Goal: Task Accomplishment & Management: Manage account settings

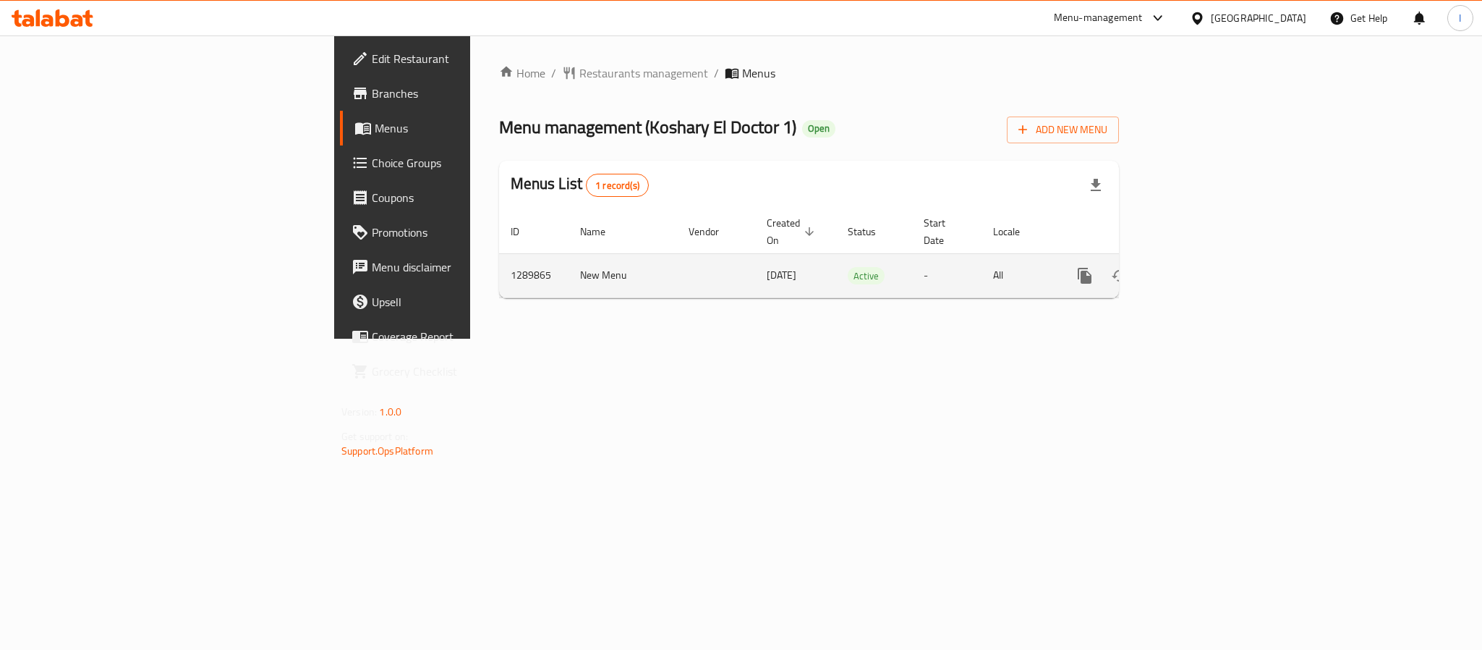
click at [1206, 270] on link "enhanced table" at bounding box center [1189, 275] width 35 height 35
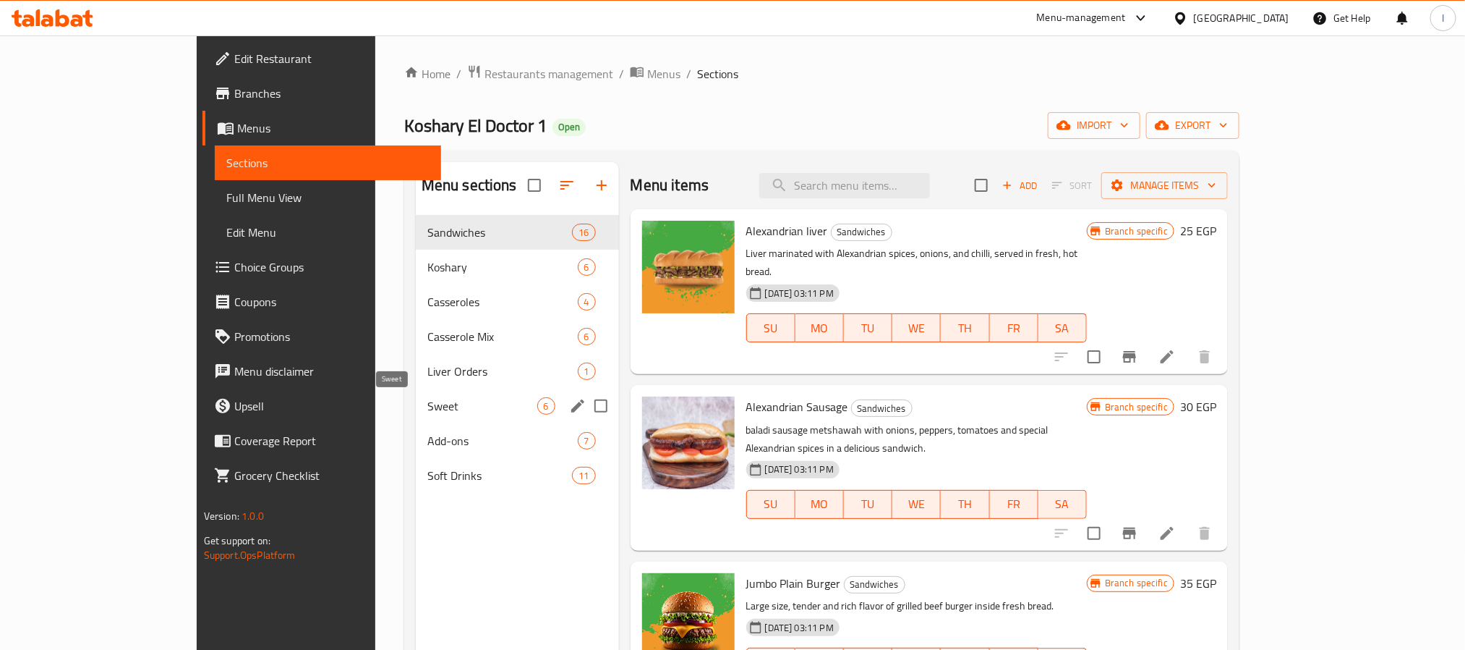
click at [427, 410] on span "Sweet" at bounding box center [482, 405] width 110 height 17
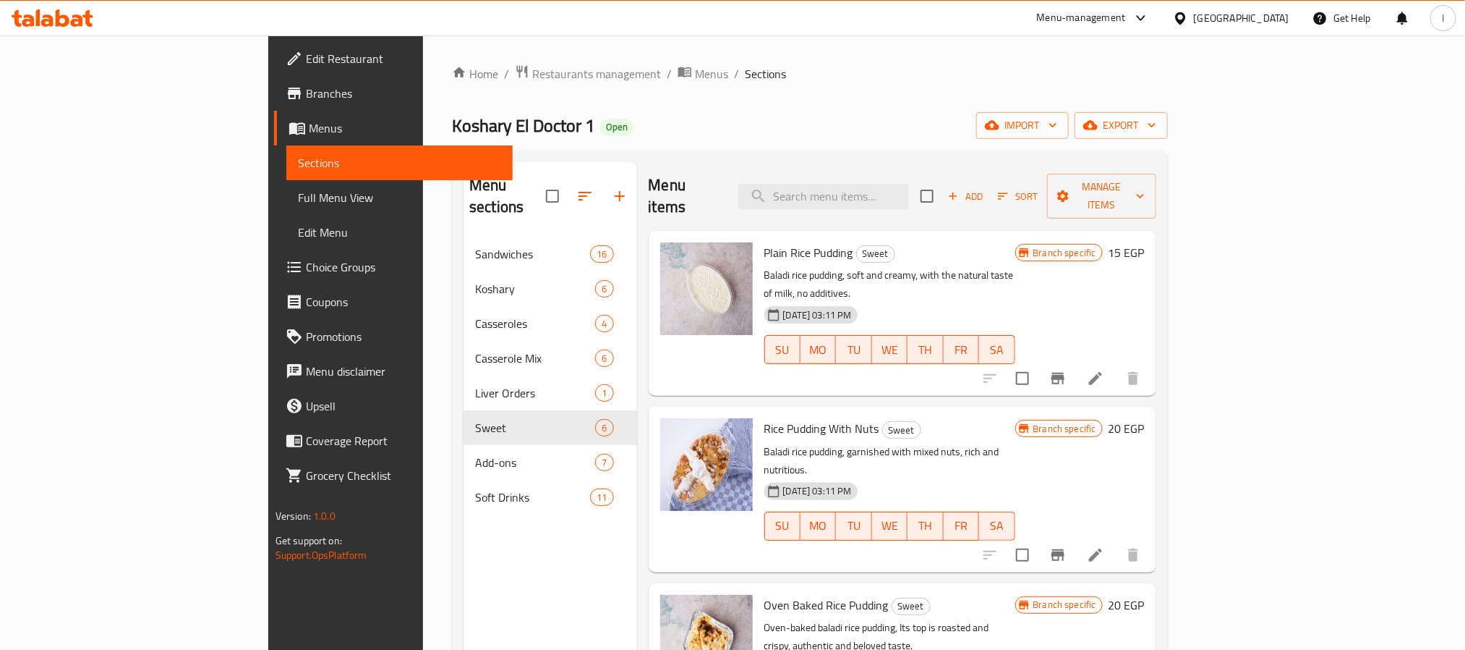
click at [754, 176] on div "Menu items Add Sort Manage items" at bounding box center [903, 196] width 508 height 69
click at [1104, 370] on icon at bounding box center [1095, 378] width 17 height 17
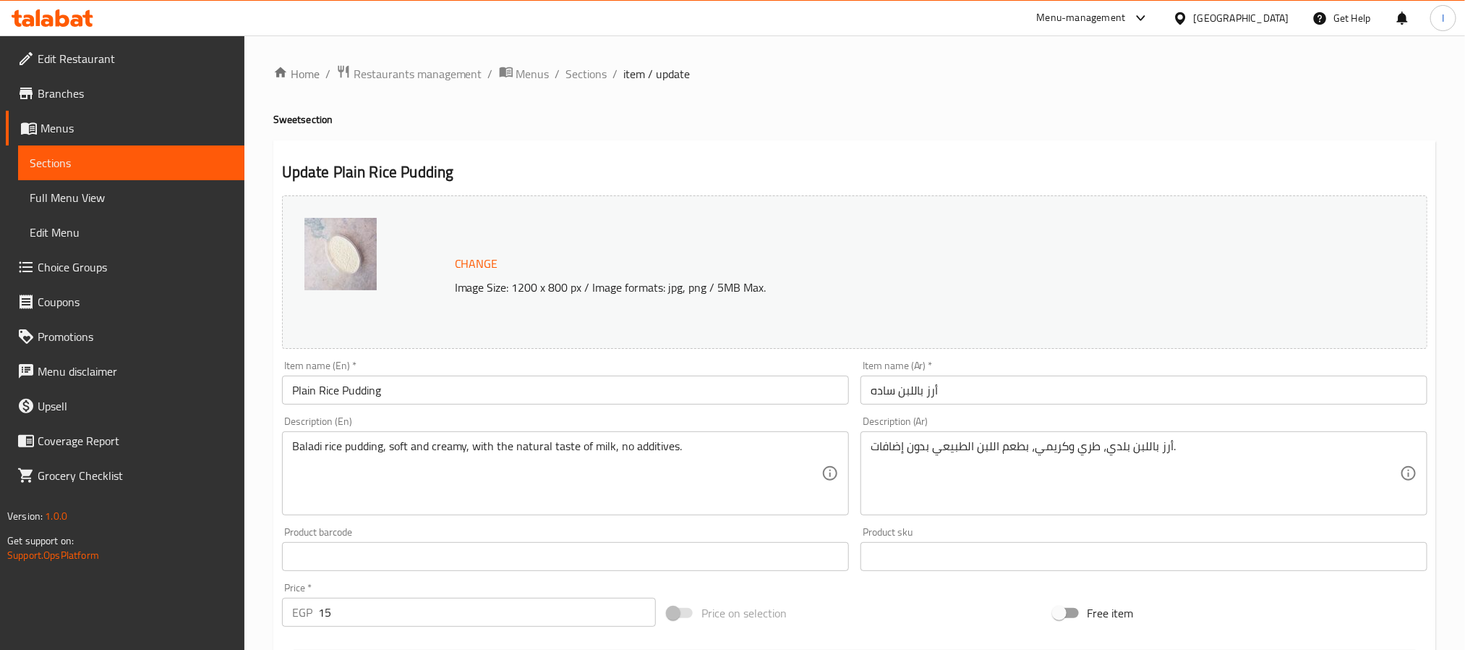
click at [582, 378] on input "Plain Rice Pudding" at bounding box center [565, 389] width 567 height 29
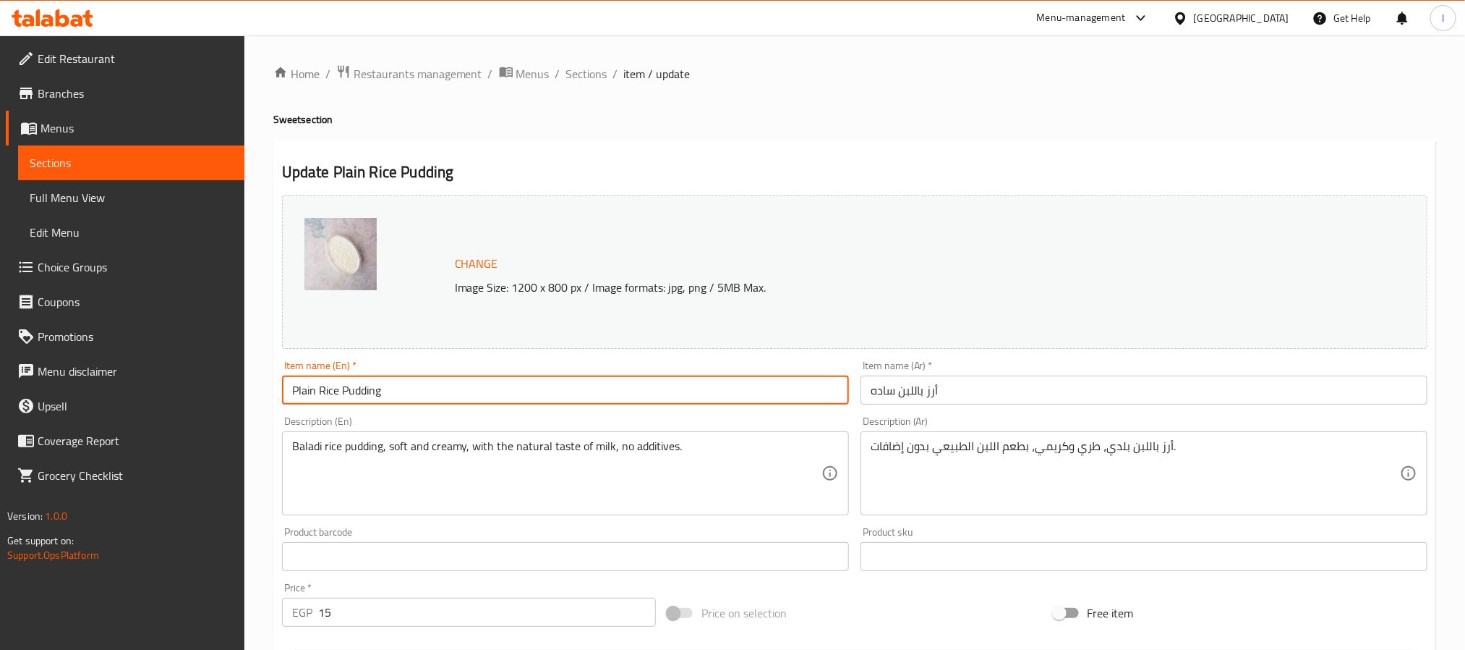
type input "Plain Rice Pudding"
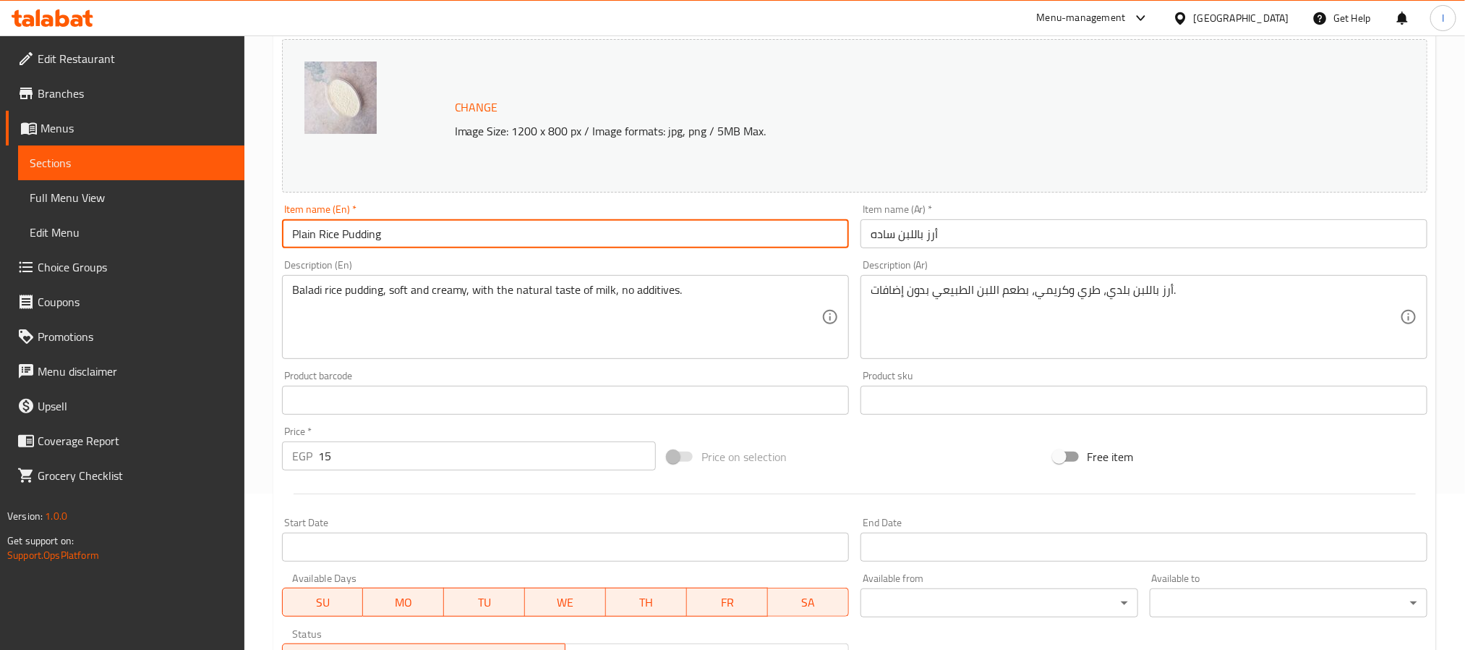
scroll to position [391, 0]
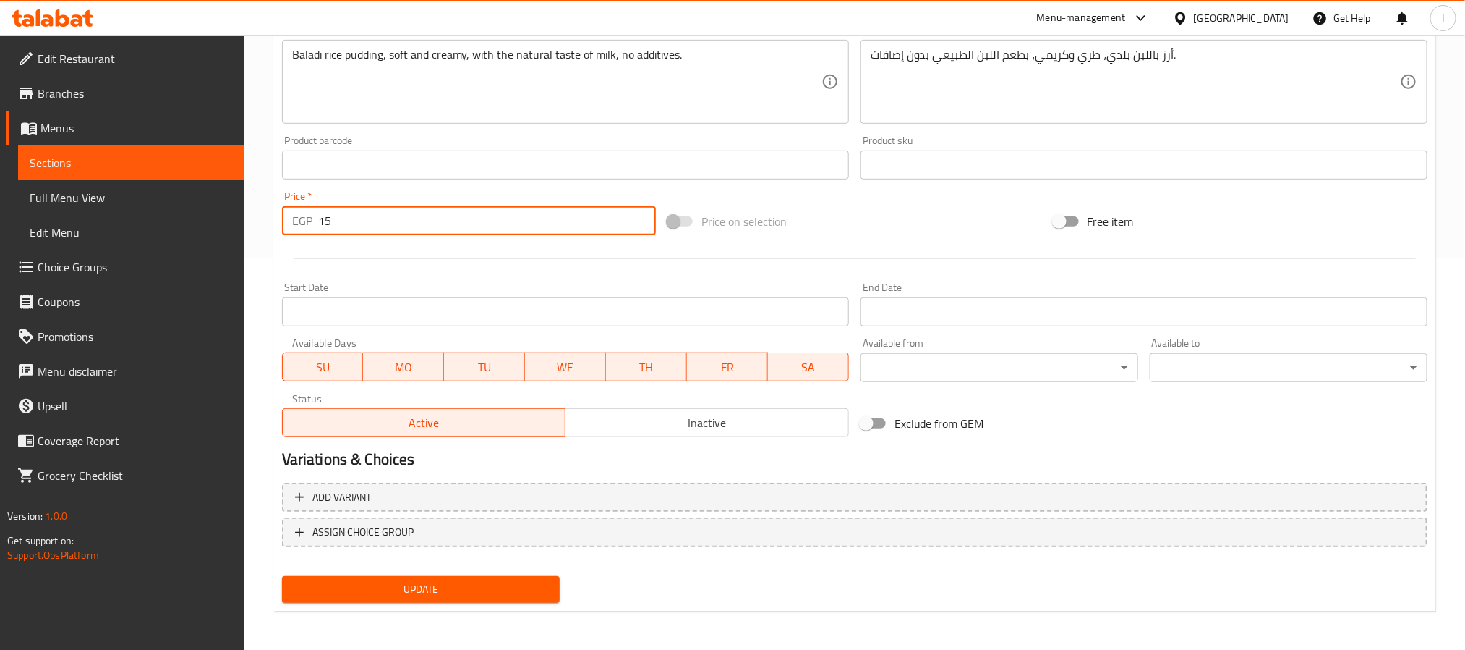
click at [440, 231] on input "15" at bounding box center [487, 220] width 338 height 29
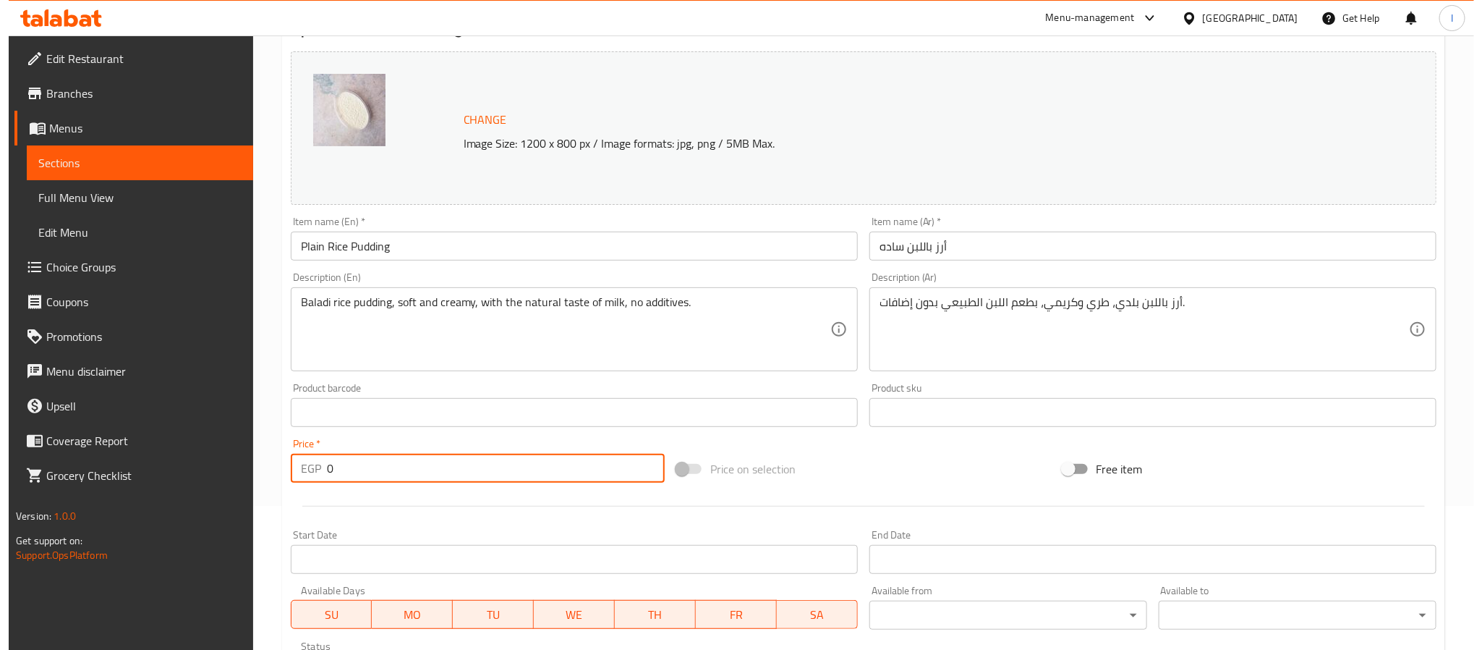
scroll to position [0, 0]
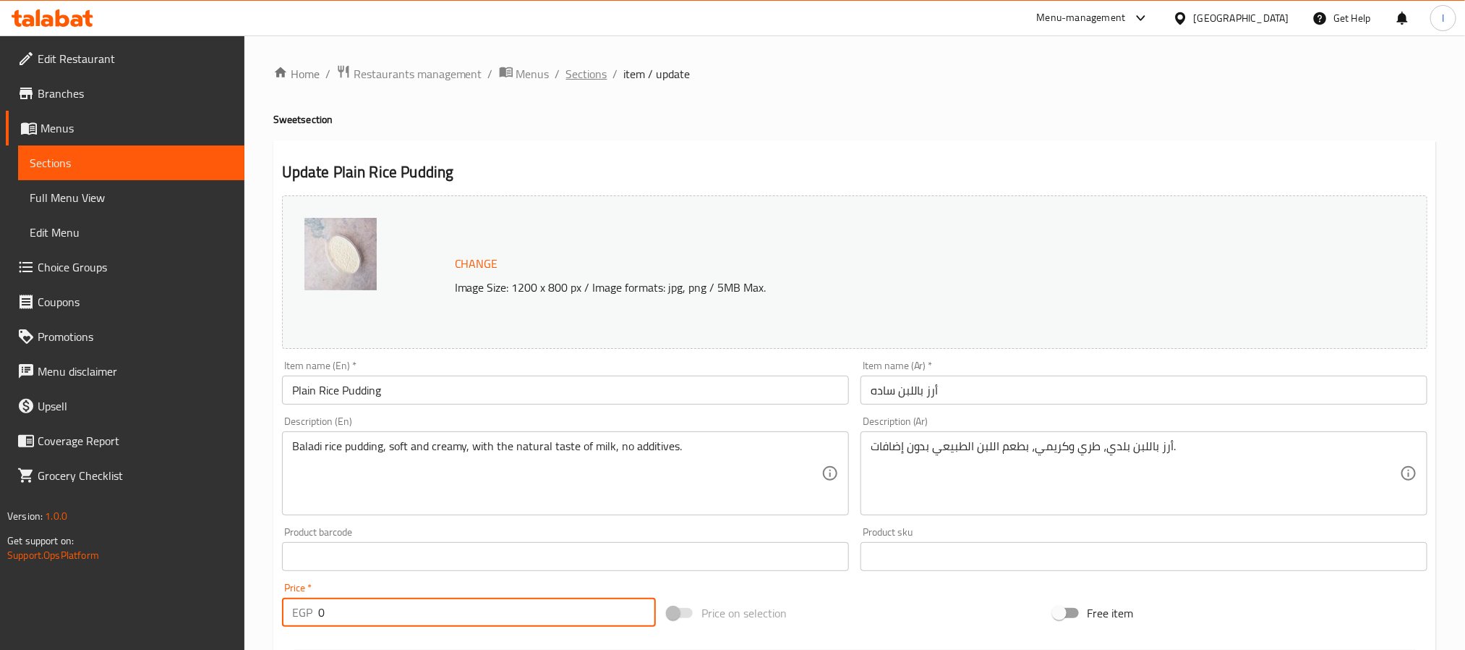
type input "0"
click at [587, 74] on span "Sections" at bounding box center [586, 73] width 41 height 17
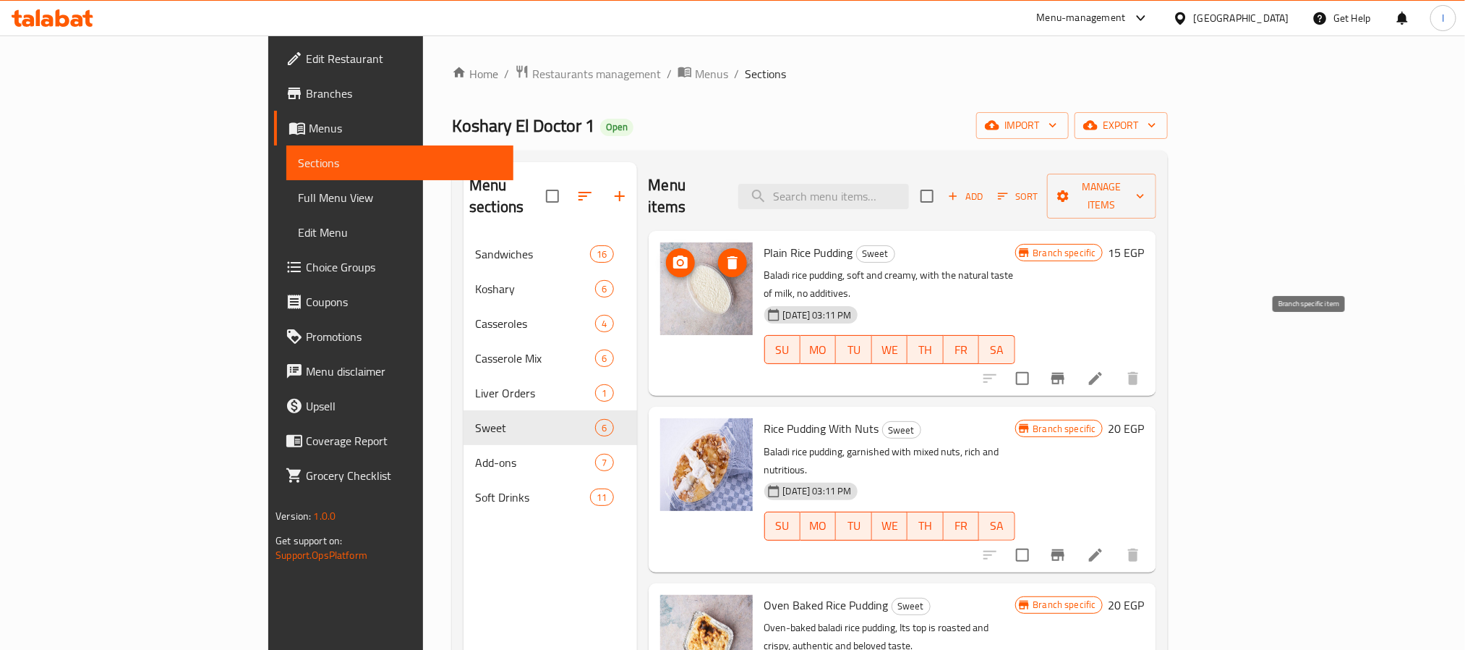
click at [1065, 373] on icon "Branch-specific-item" at bounding box center [1058, 379] width 13 height 12
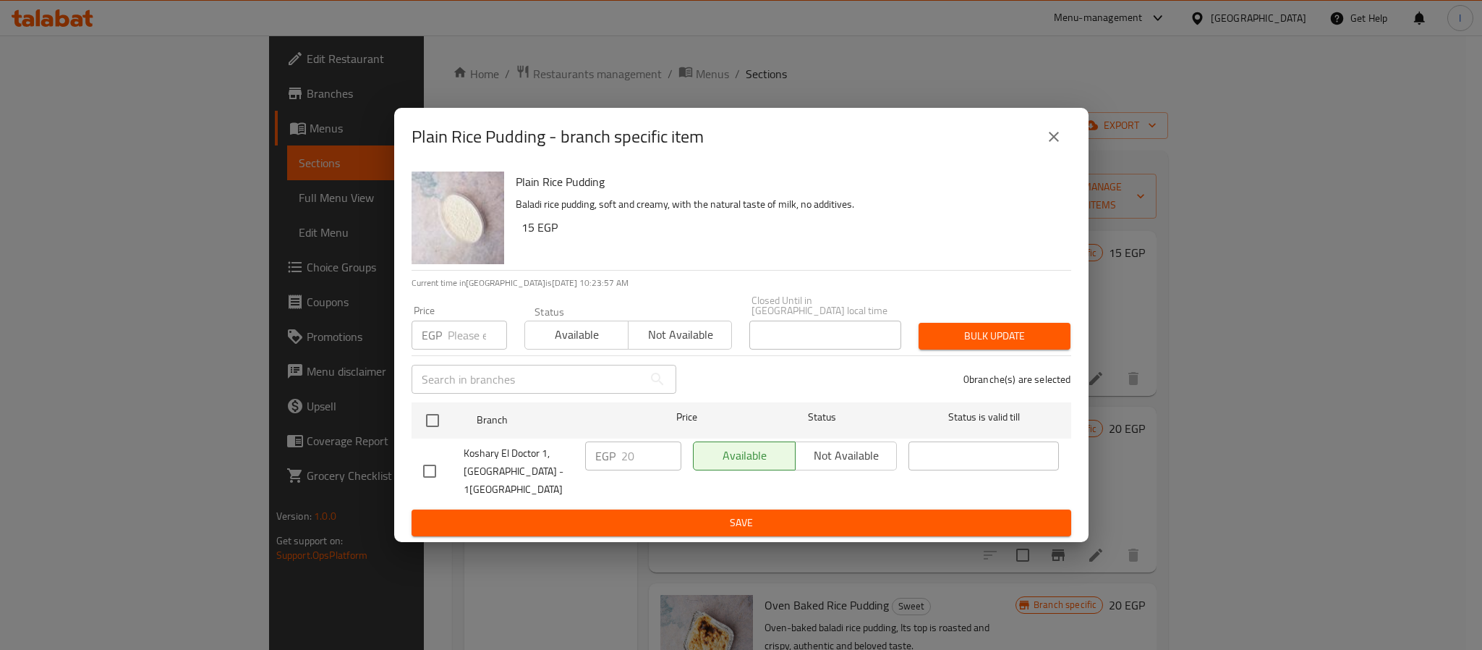
click at [1053, 145] on icon "close" at bounding box center [1053, 136] width 17 height 17
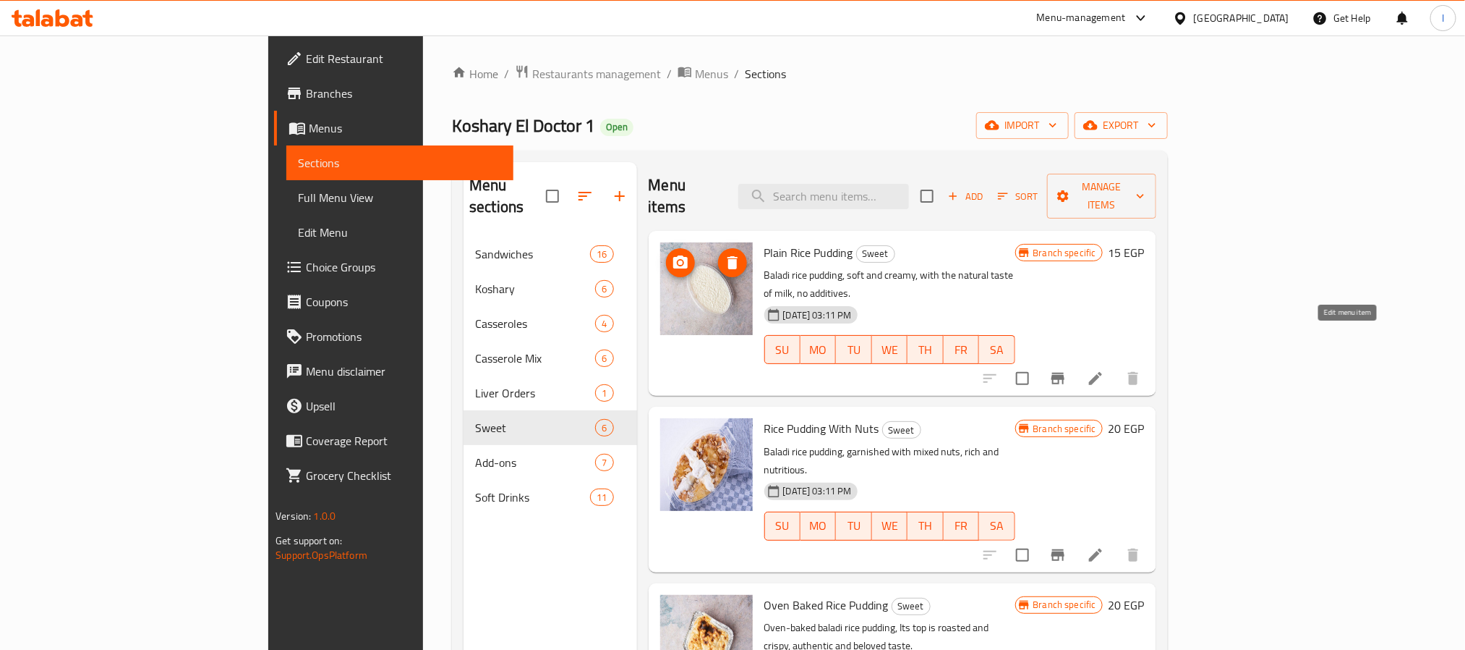
click at [1102, 372] on icon at bounding box center [1095, 378] width 13 height 13
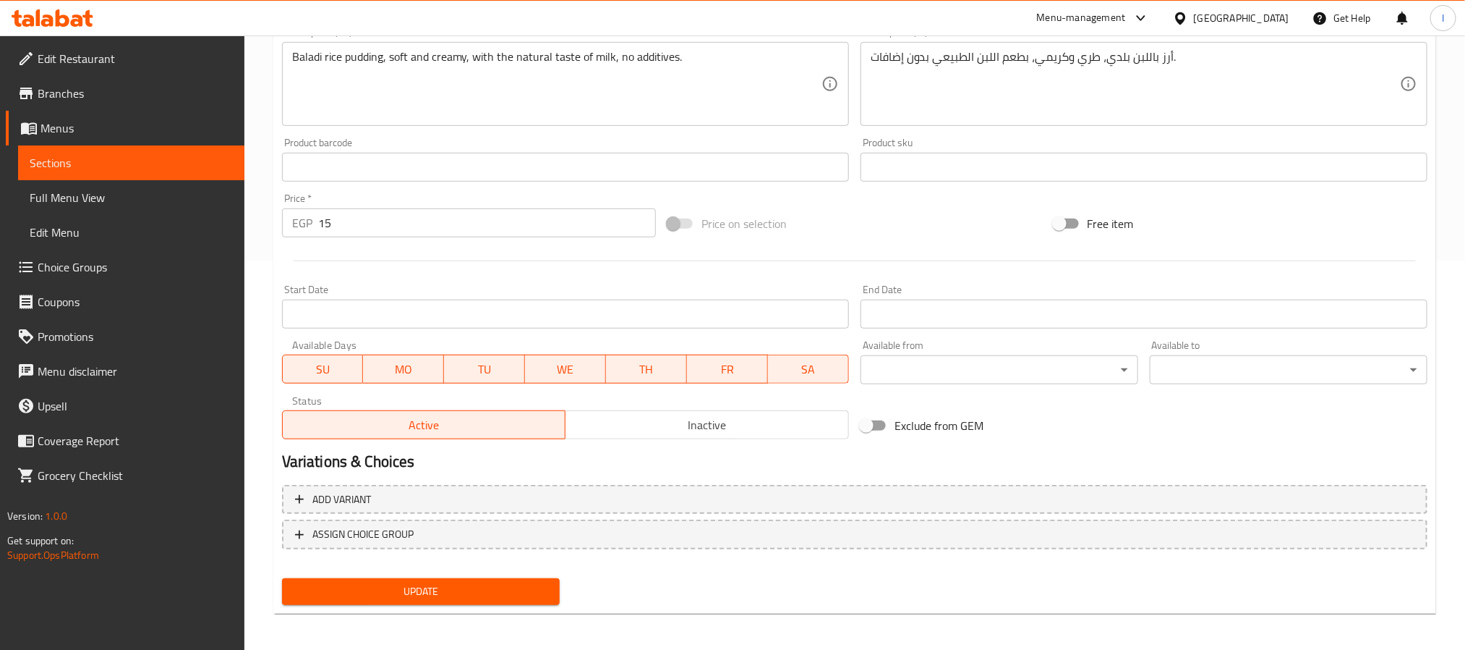
scroll to position [391, 0]
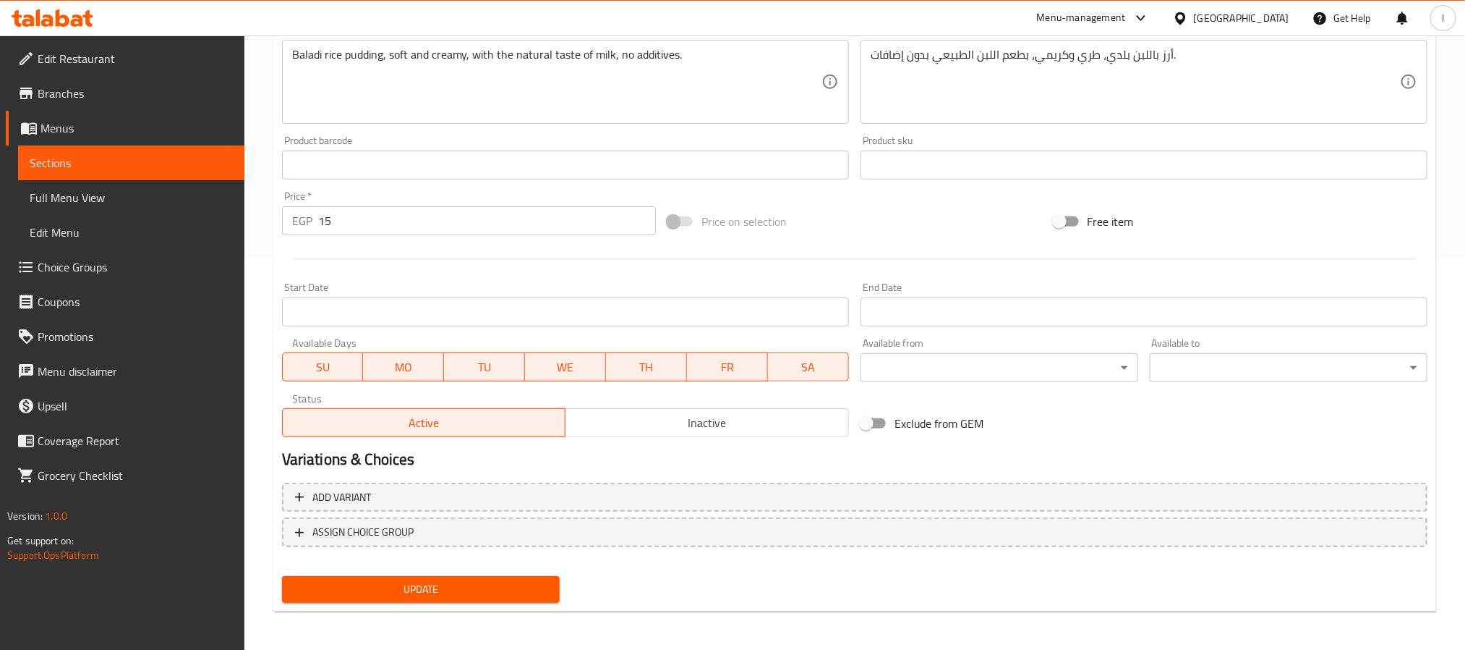
click at [423, 224] on input "15" at bounding box center [487, 220] width 338 height 29
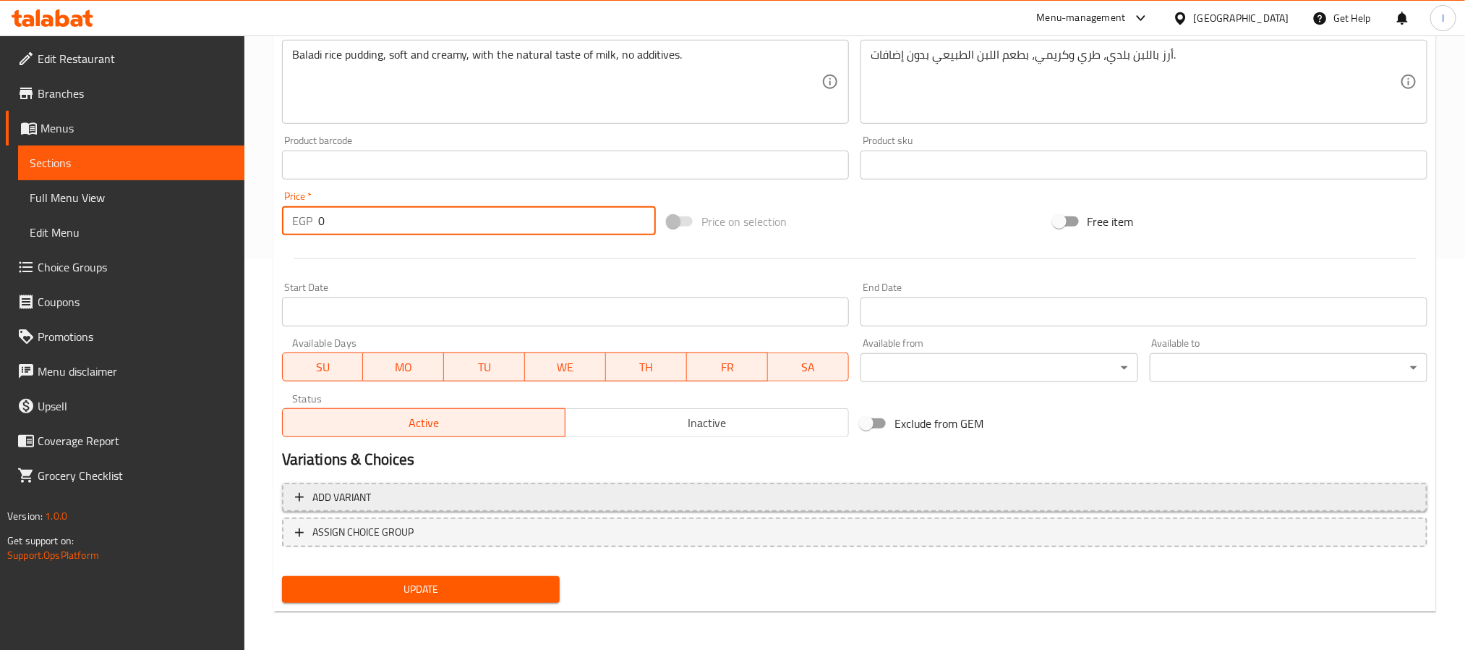
type input "0"
click at [905, 506] on button "Add variant" at bounding box center [855, 497] width 1146 height 30
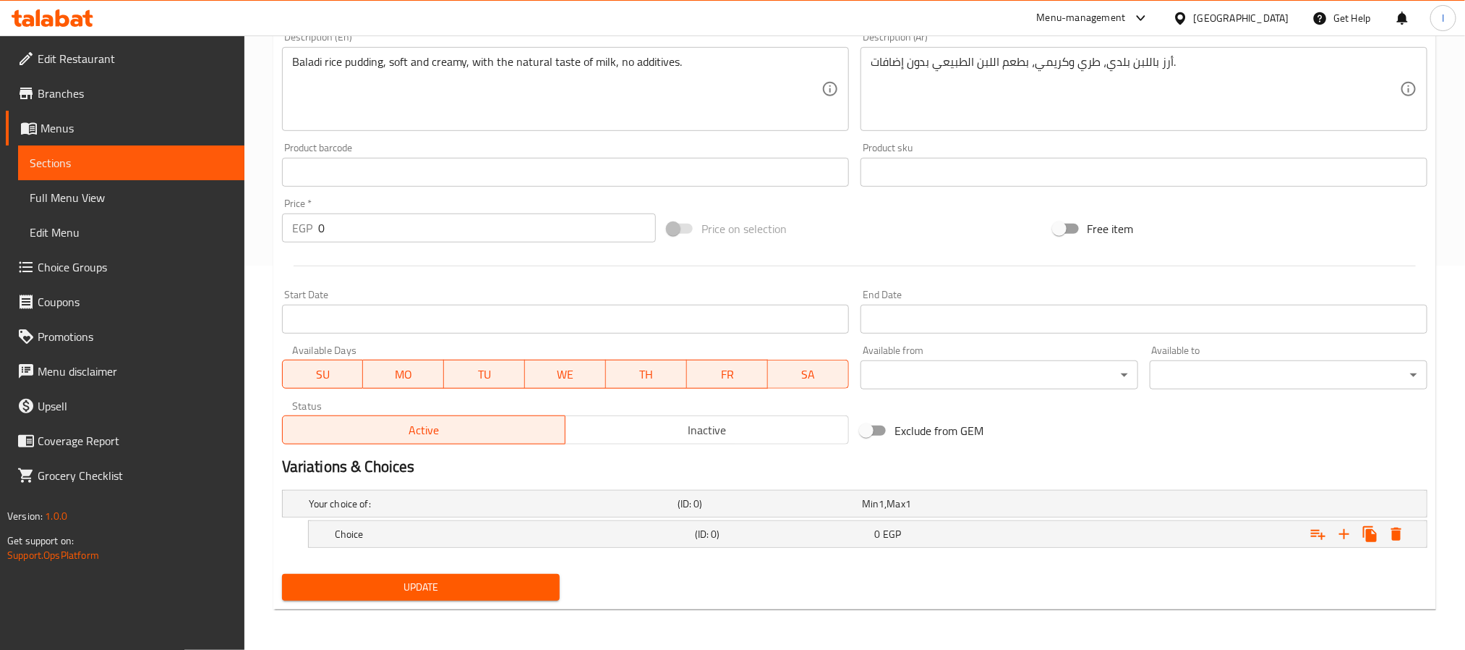
scroll to position [385, 0]
click at [1341, 539] on icon "Expand" at bounding box center [1344, 533] width 17 height 17
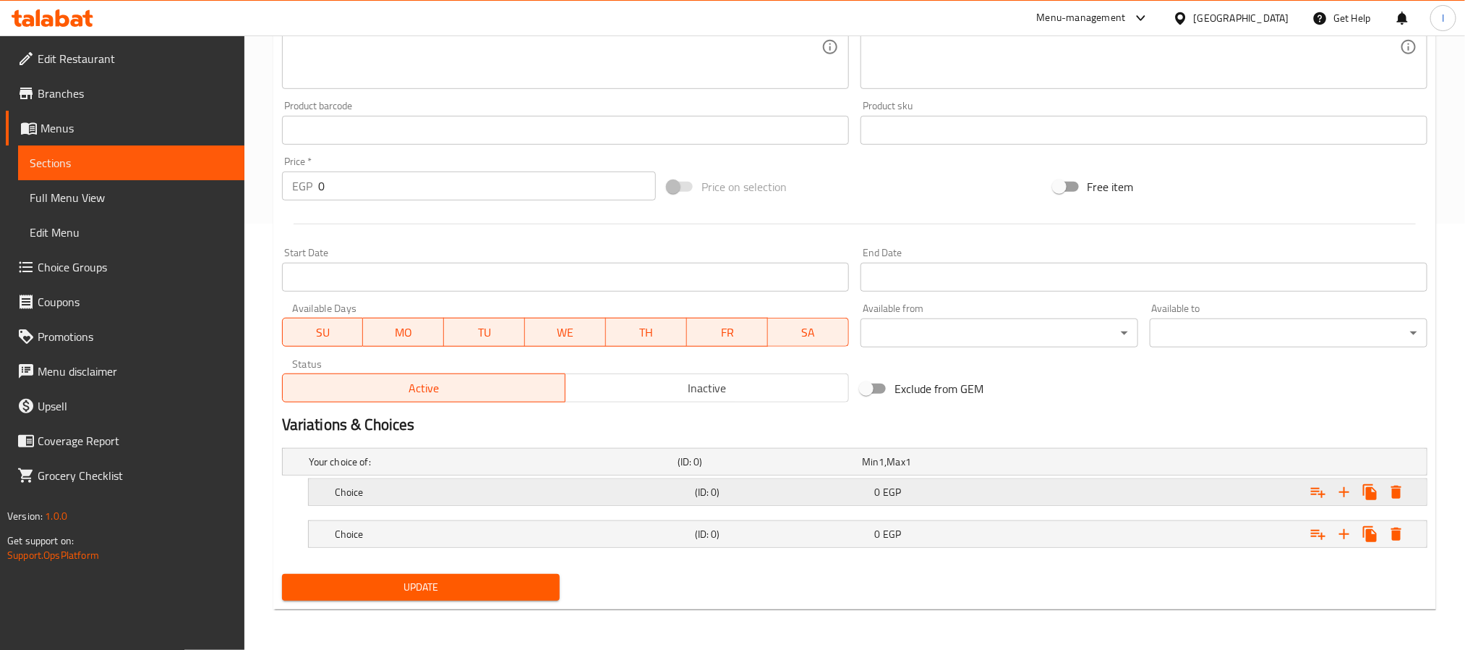
click at [562, 487] on h5 "Choice" at bounding box center [512, 492] width 354 height 14
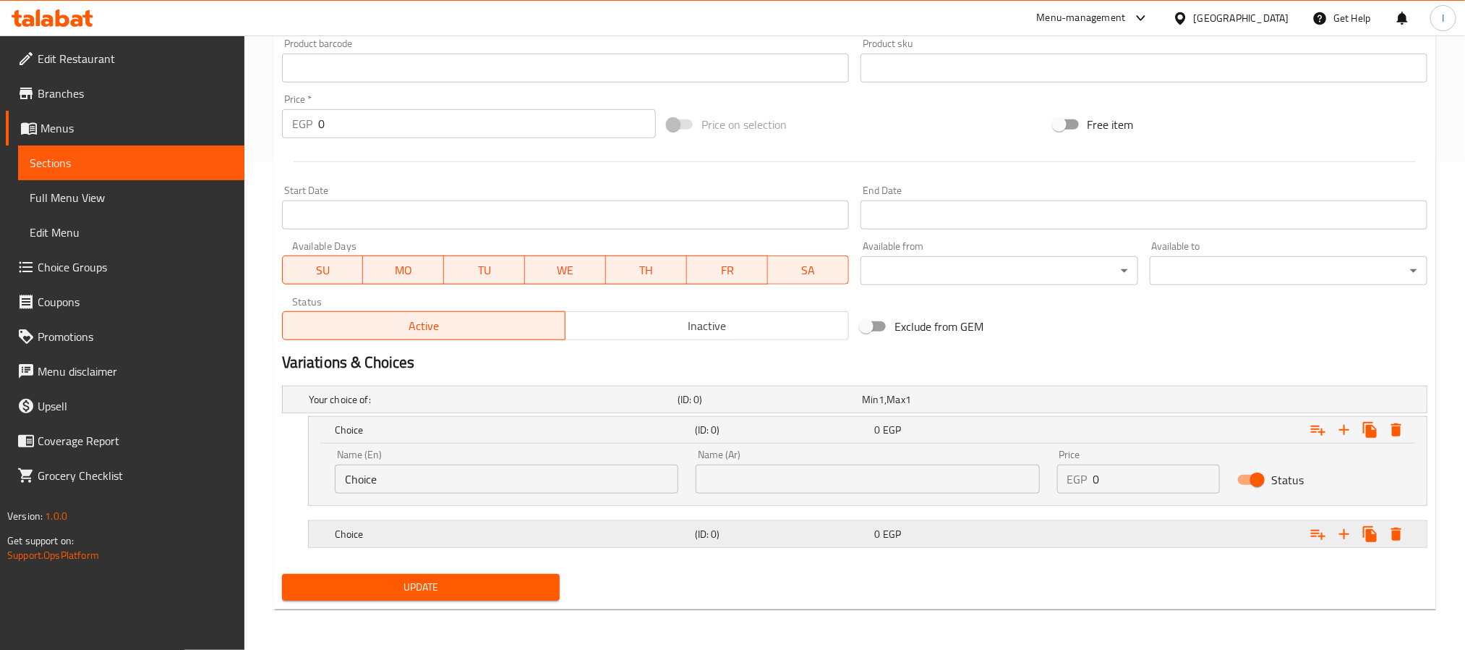
scroll to position [489, 0]
click at [582, 540] on h5 "Choice" at bounding box center [512, 534] width 354 height 14
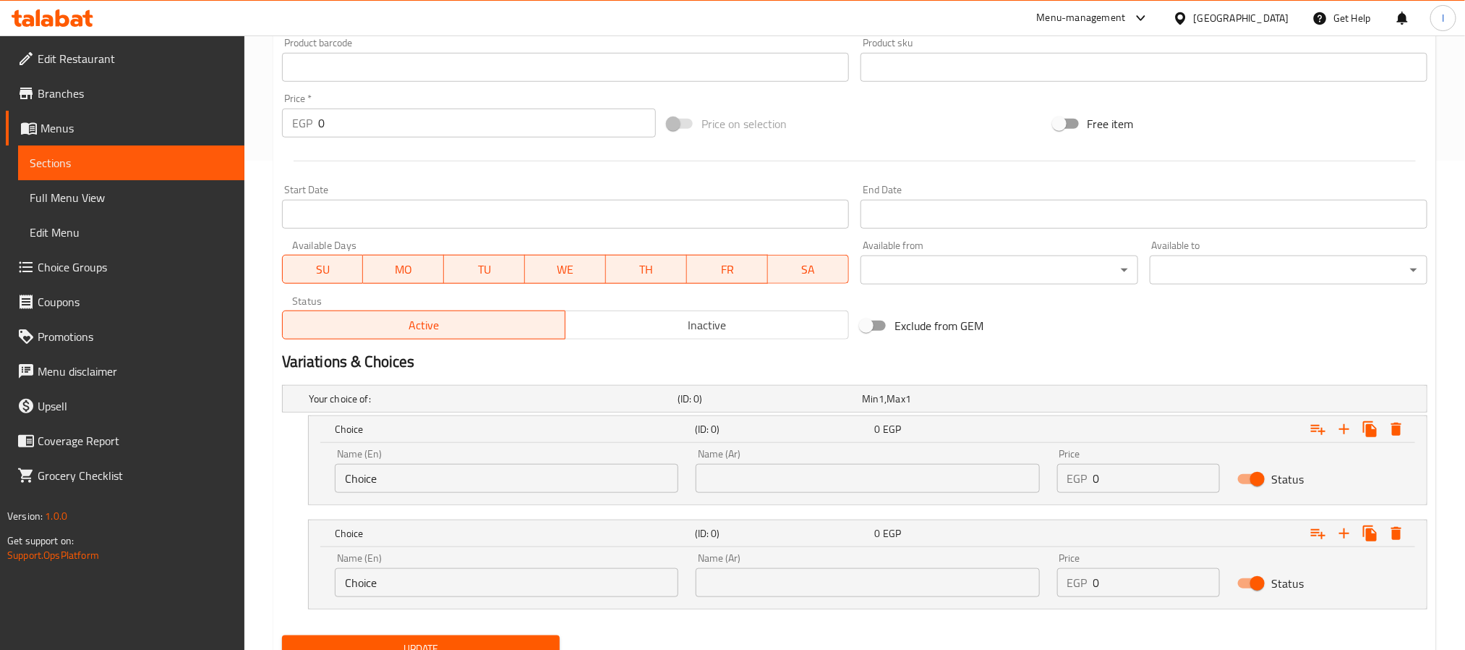
click at [526, 488] on input "Choice" at bounding box center [507, 478] width 344 height 29
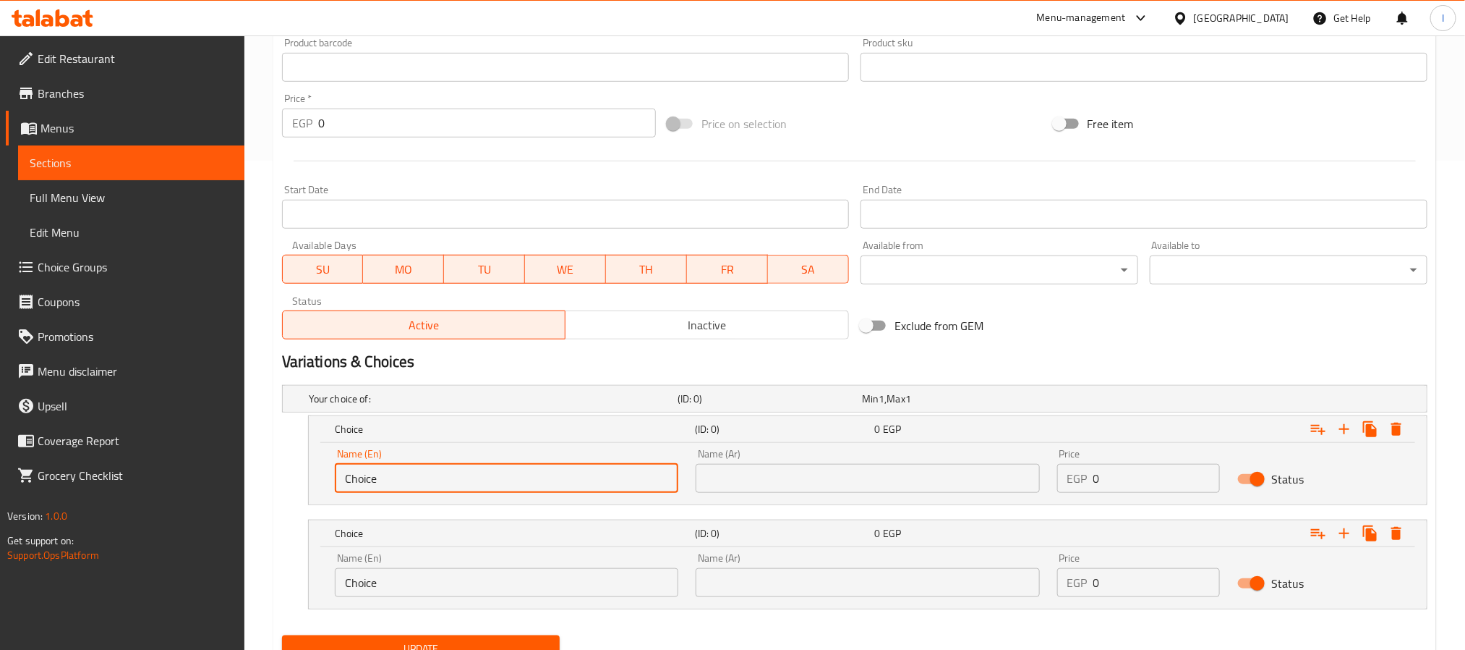
click at [526, 488] on input "Choice" at bounding box center [507, 478] width 344 height 29
type input "Small"
click at [443, 584] on input "Choice" at bounding box center [507, 582] width 344 height 29
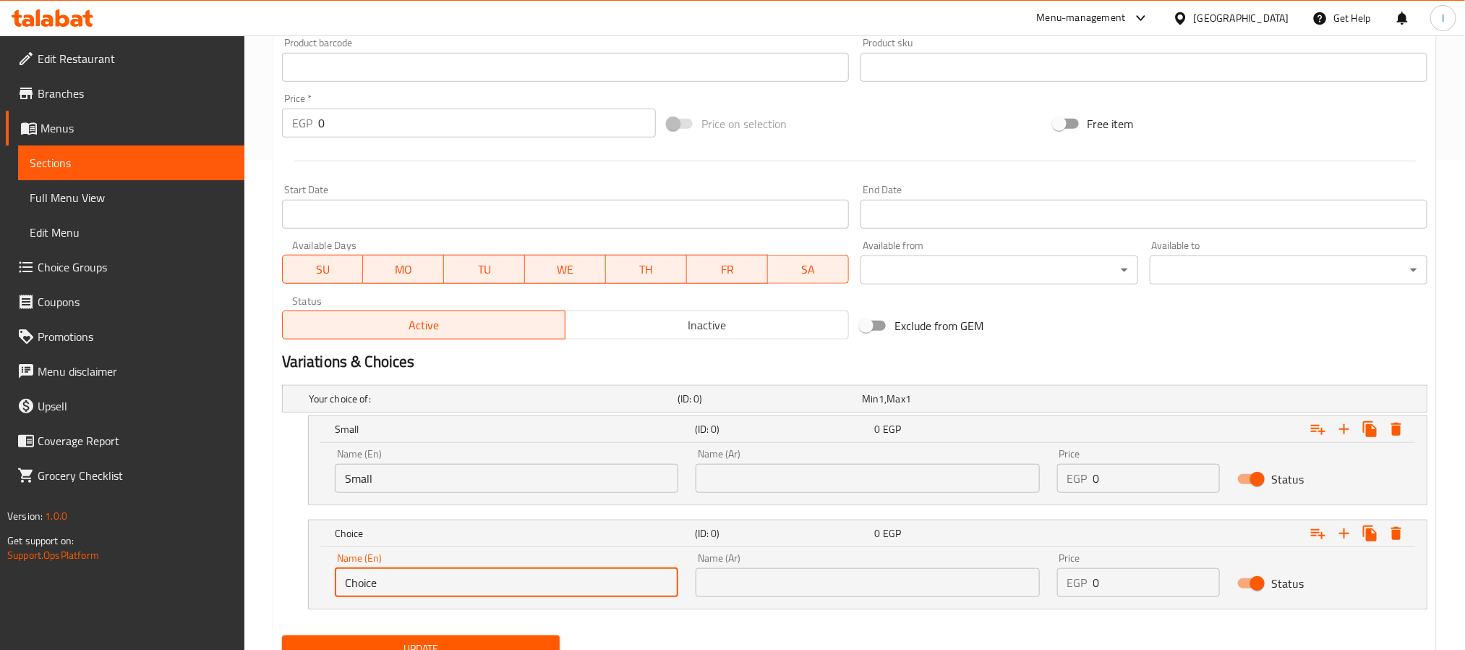
click at [443, 584] on input "Choice" at bounding box center [507, 582] width 344 height 29
type input "Large"
click at [749, 487] on input "text" at bounding box center [868, 478] width 344 height 29
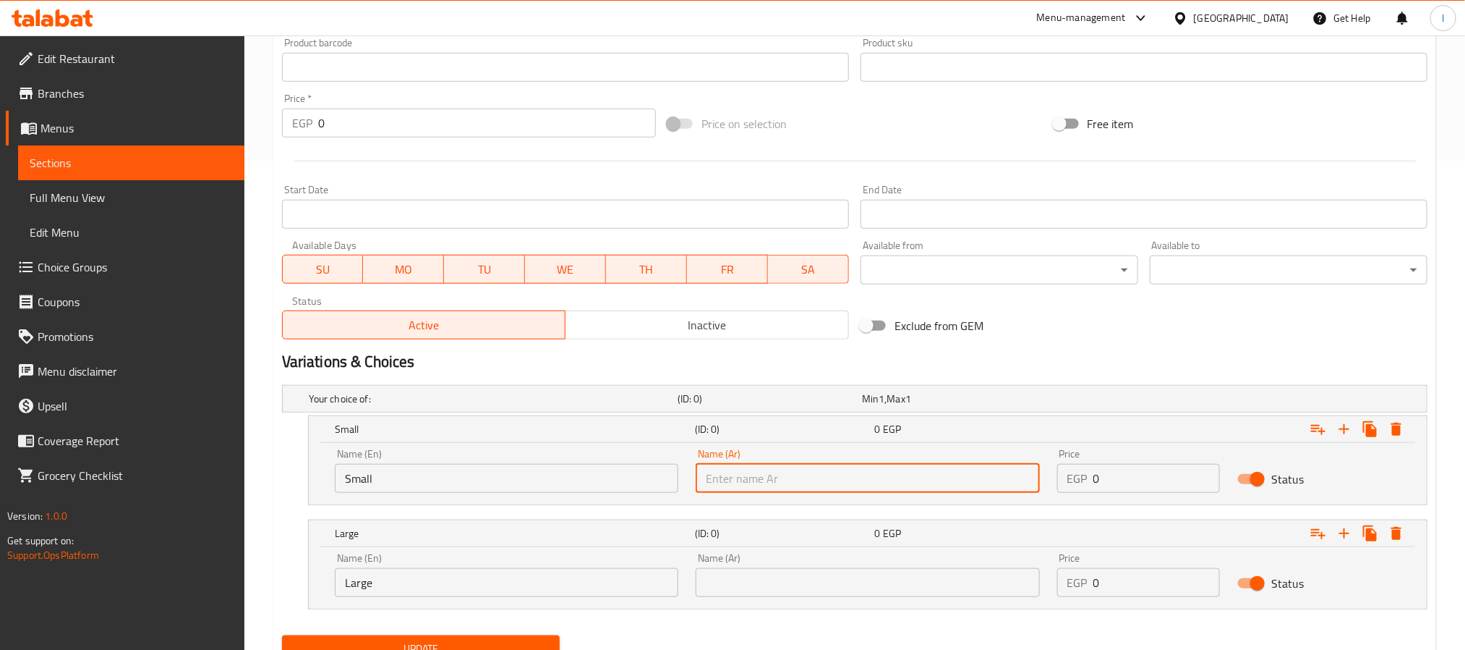
type input "صغير"
drag, startPoint x: 885, startPoint y: 582, endPoint x: 890, endPoint y: 571, distance: 11.7
click at [885, 582] on input "text" at bounding box center [868, 582] width 344 height 29
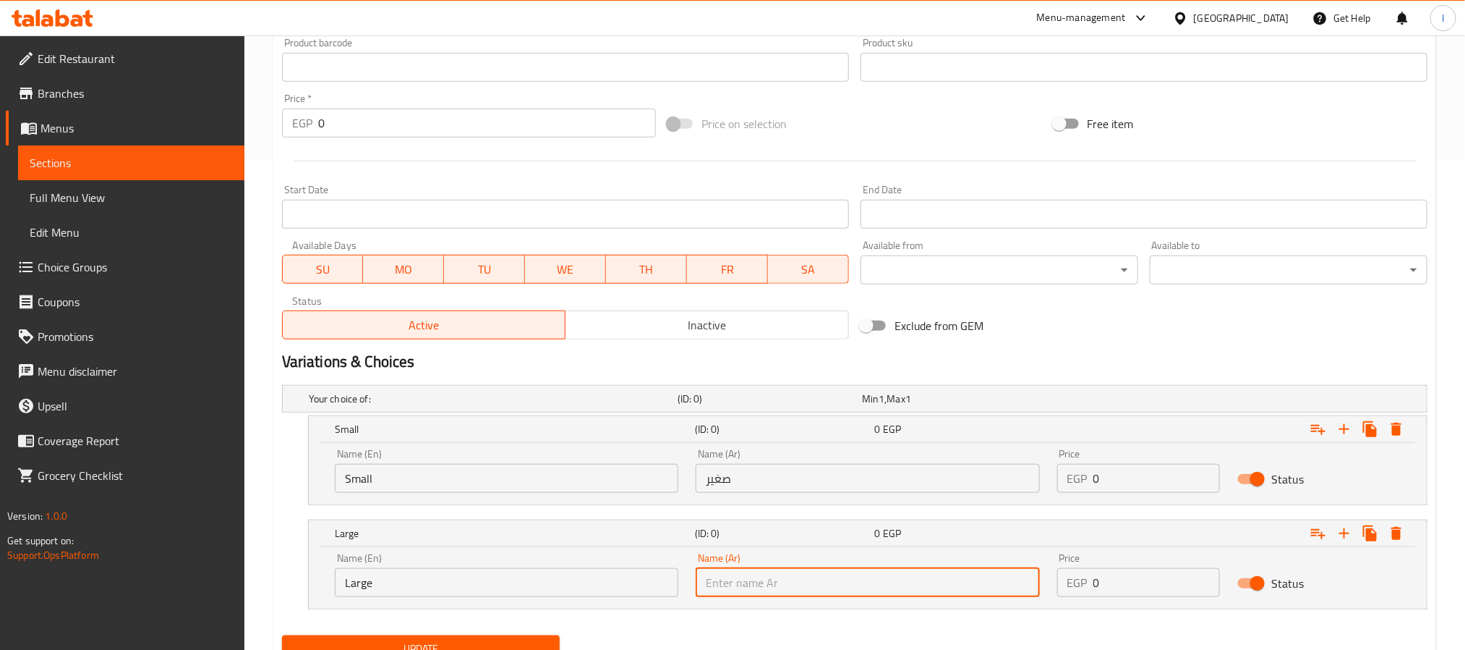
type input "كبير"
click at [1167, 486] on input "0" at bounding box center [1157, 478] width 127 height 29
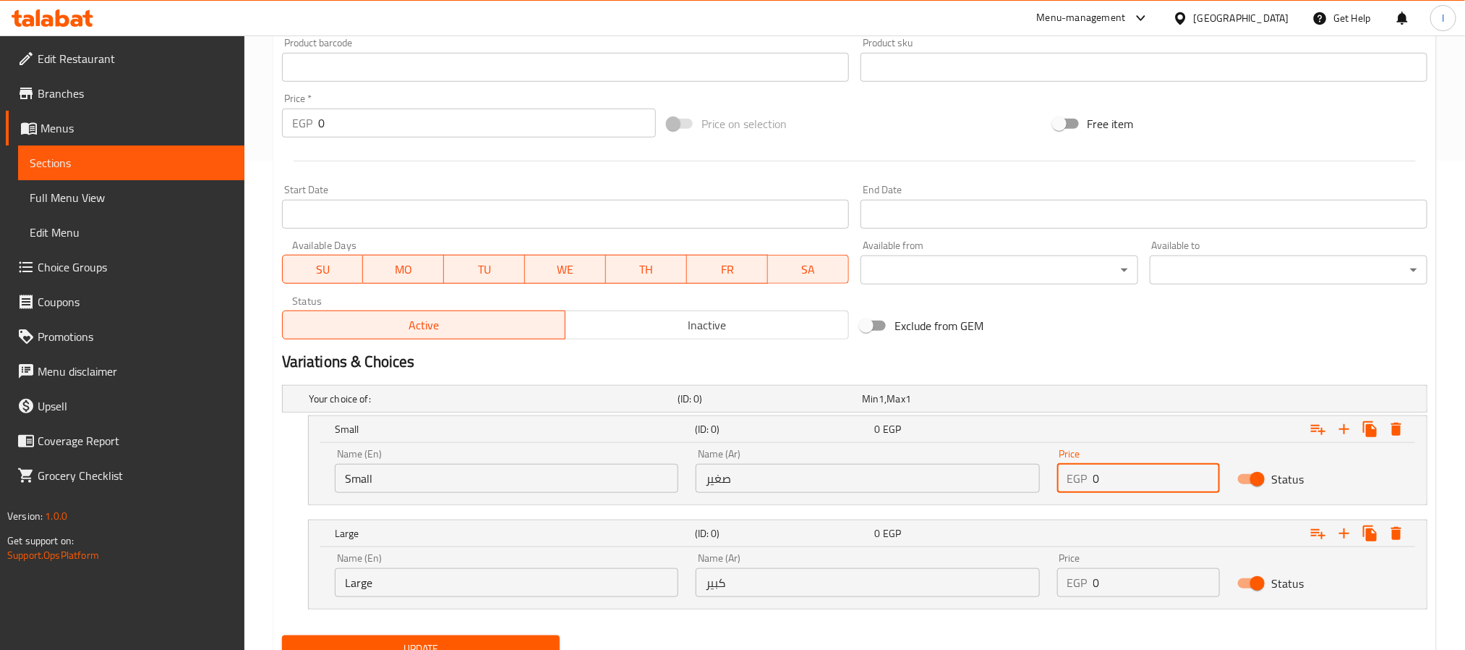
click at [1167, 486] on input "0" at bounding box center [1157, 478] width 127 height 29
type input "20"
click at [1148, 589] on input "0" at bounding box center [1157, 582] width 127 height 29
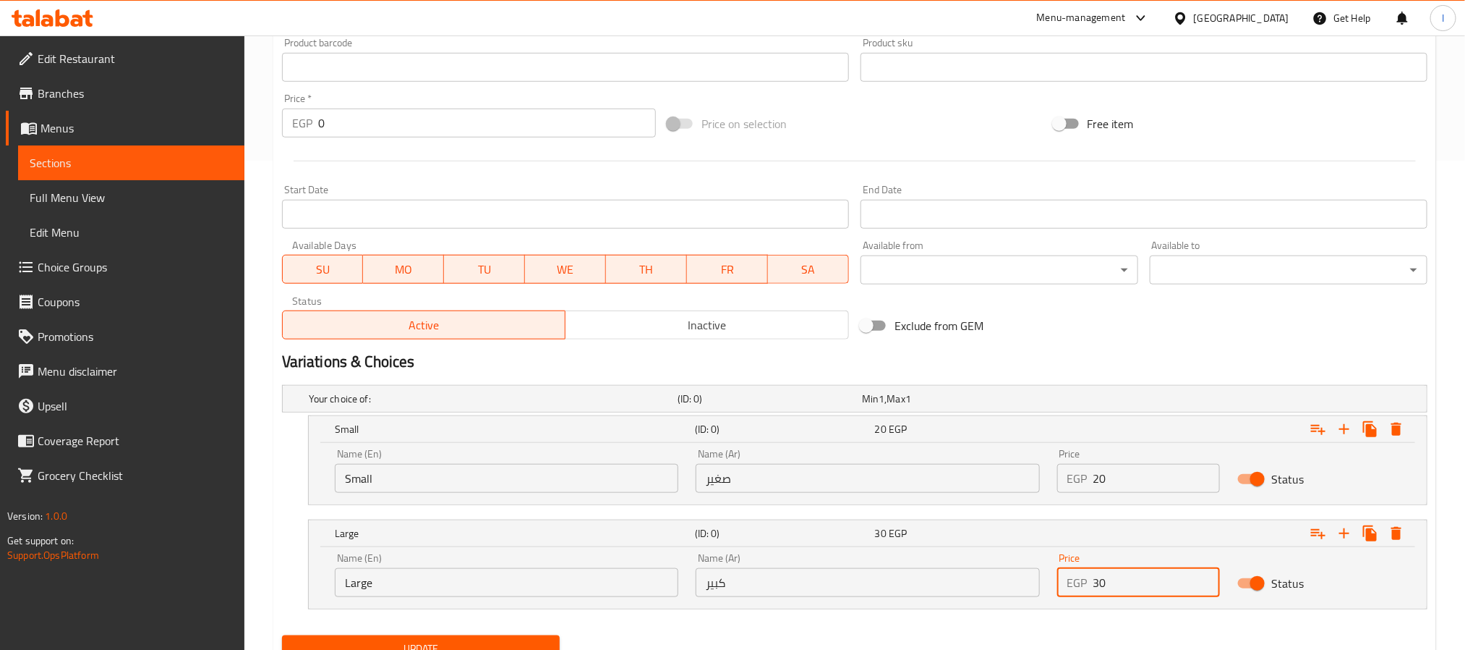
type input "30"
click at [1146, 352] on h2 "Variations & Choices" at bounding box center [855, 362] width 1146 height 22
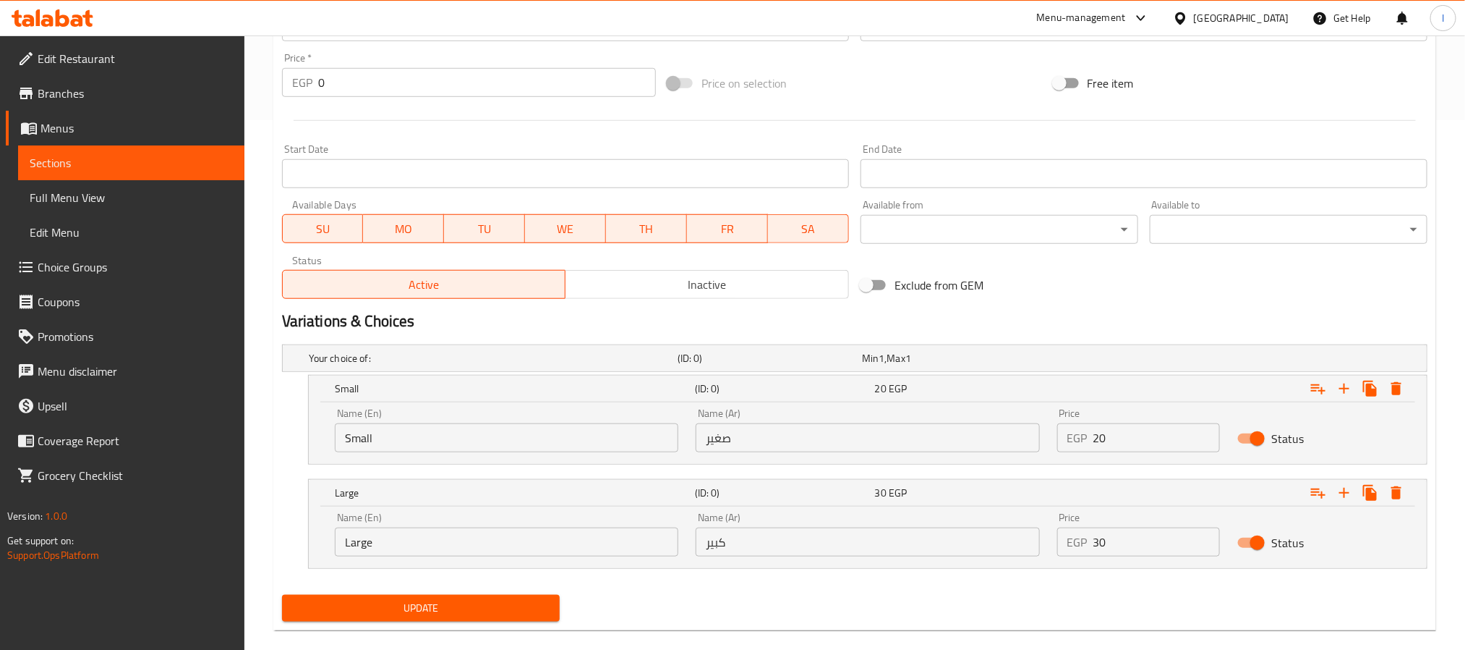
scroll to position [552, 0]
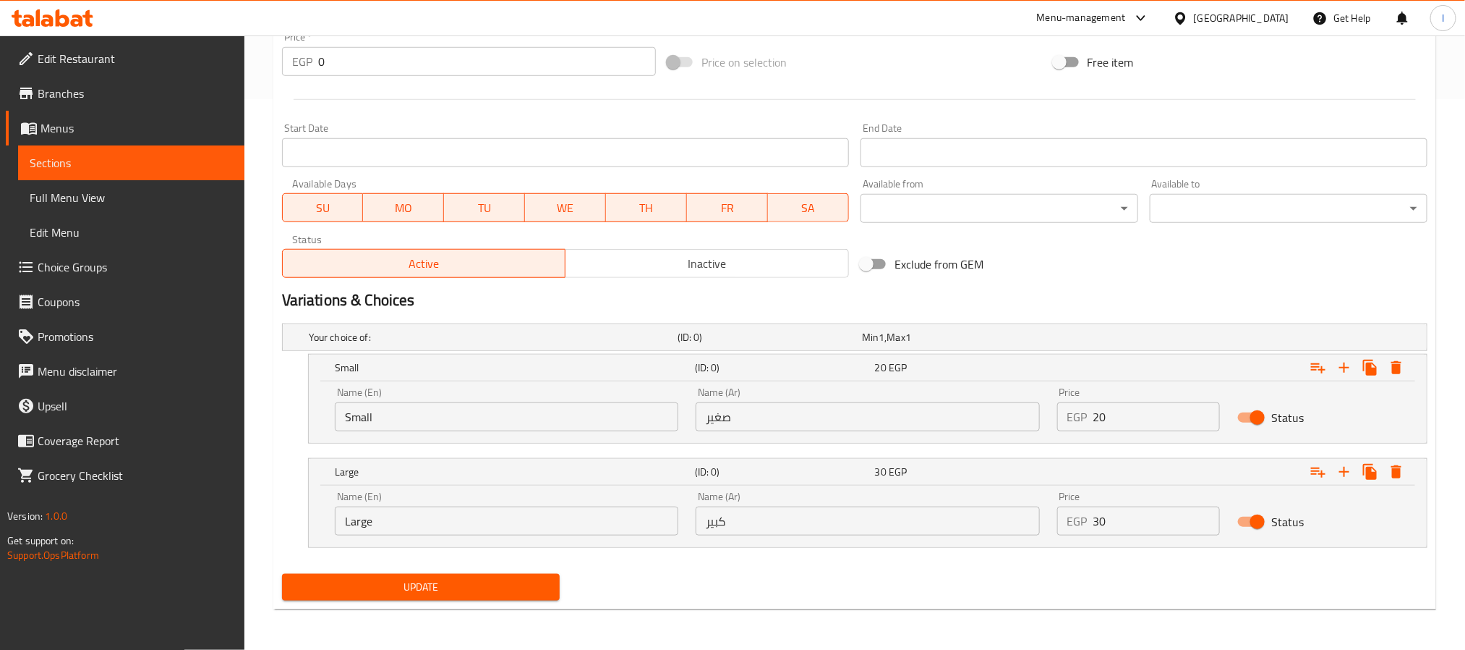
click at [522, 592] on span "Update" at bounding box center [421, 587] width 255 height 18
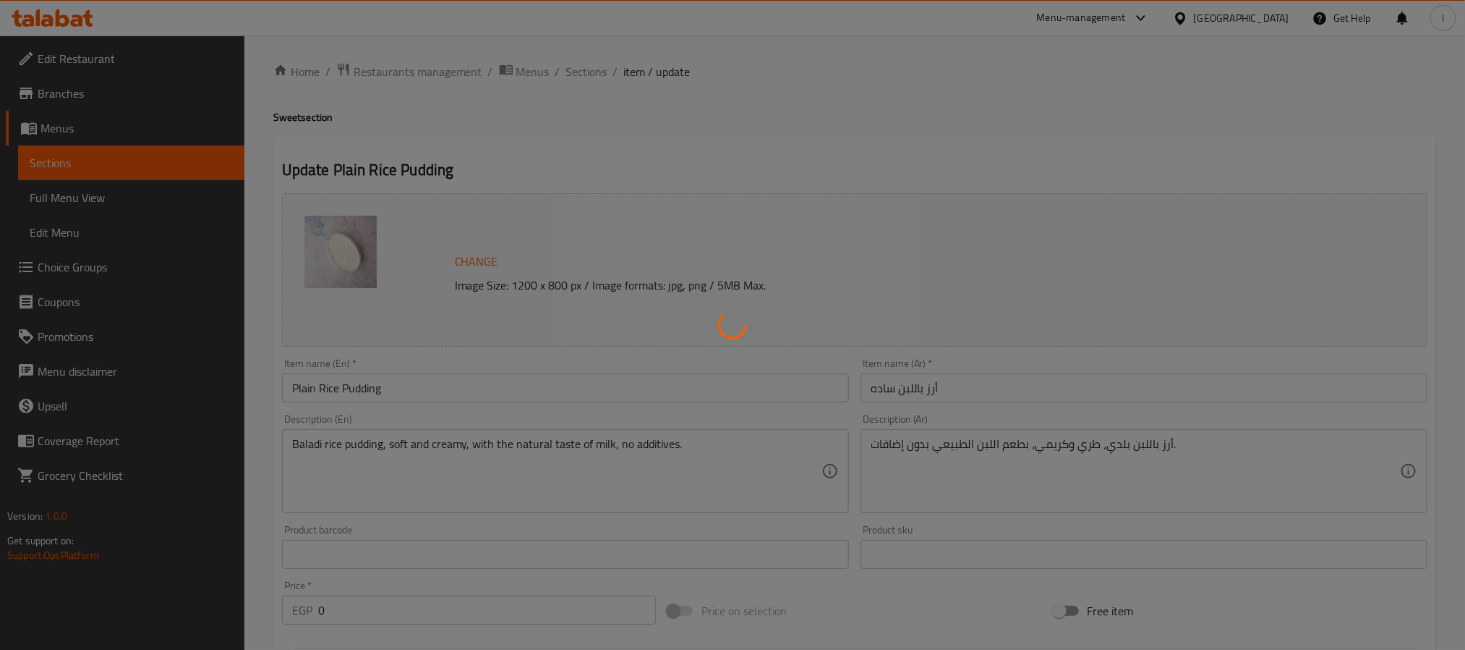
scroll to position [0, 0]
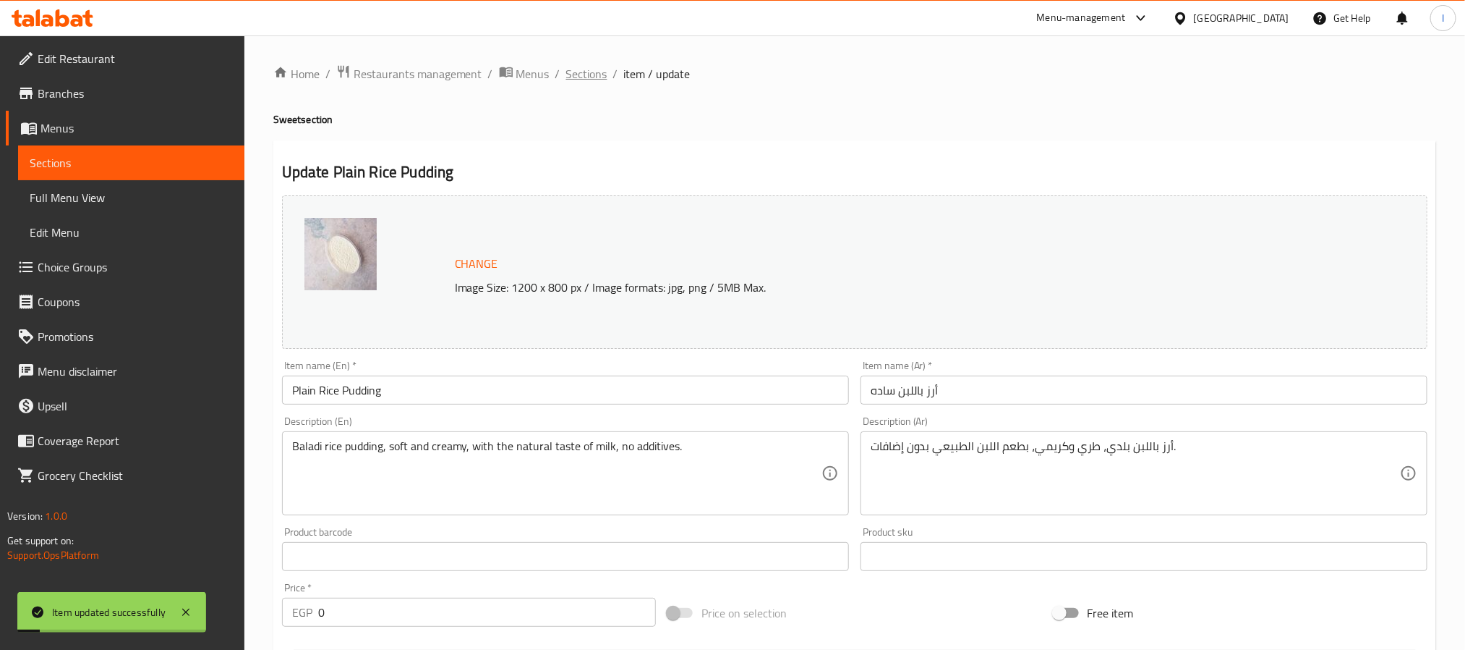
click at [589, 78] on span "Sections" at bounding box center [586, 73] width 41 height 17
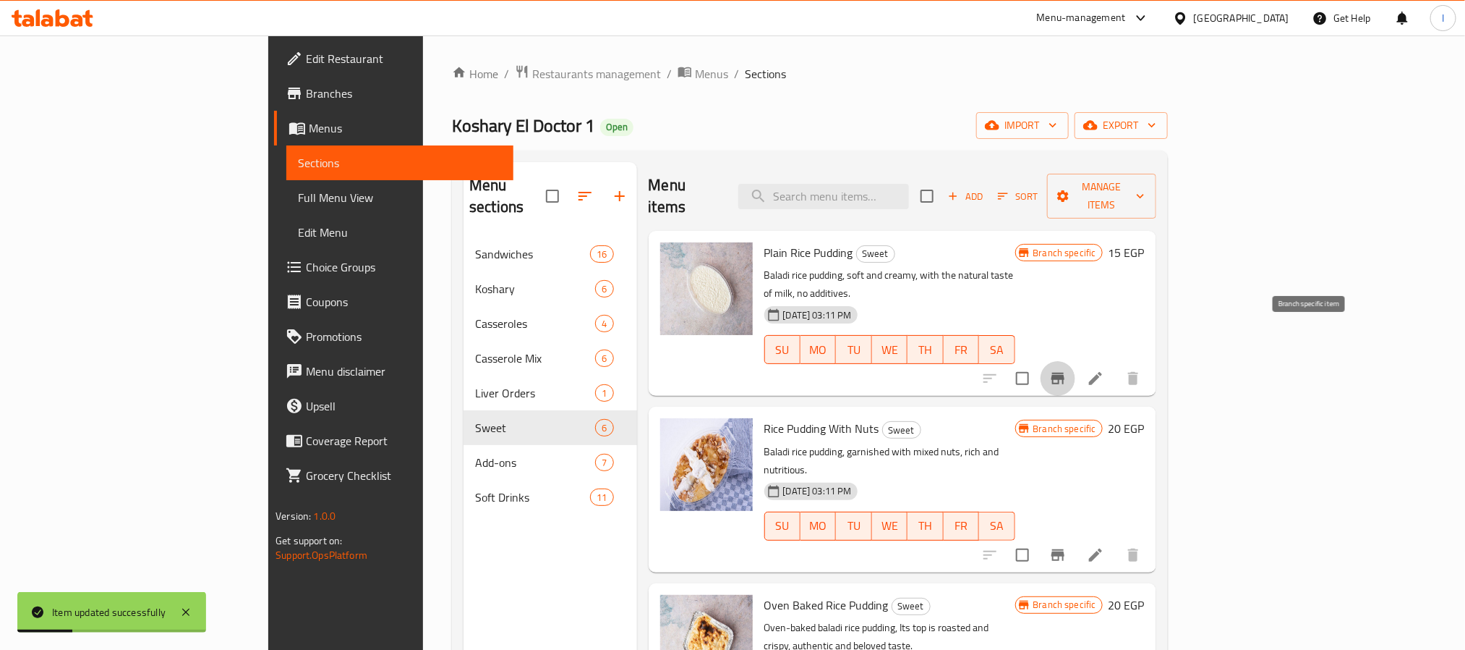
click at [1067, 370] on icon "Branch-specific-item" at bounding box center [1058, 378] width 17 height 17
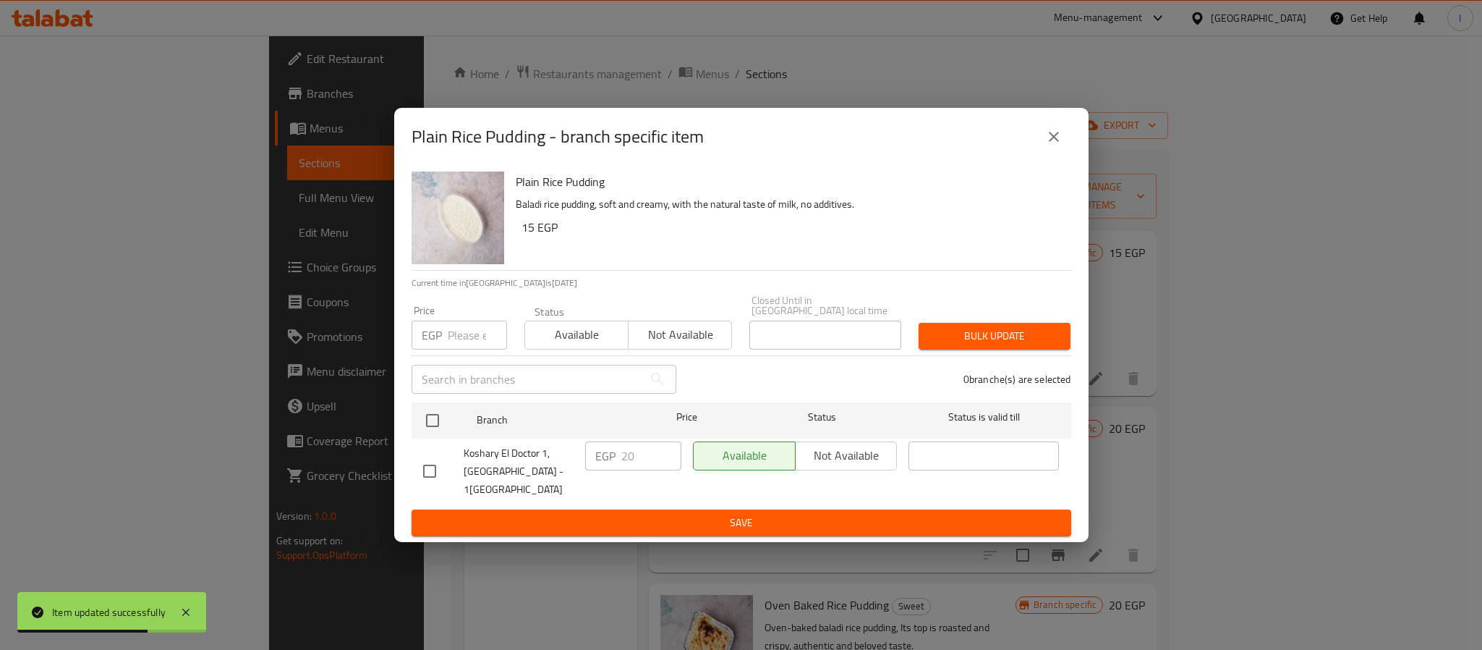
click at [432, 423] on input "checkbox" at bounding box center [432, 420] width 30 height 30
checkbox input "true"
click at [643, 458] on input "20" at bounding box center [651, 455] width 60 height 29
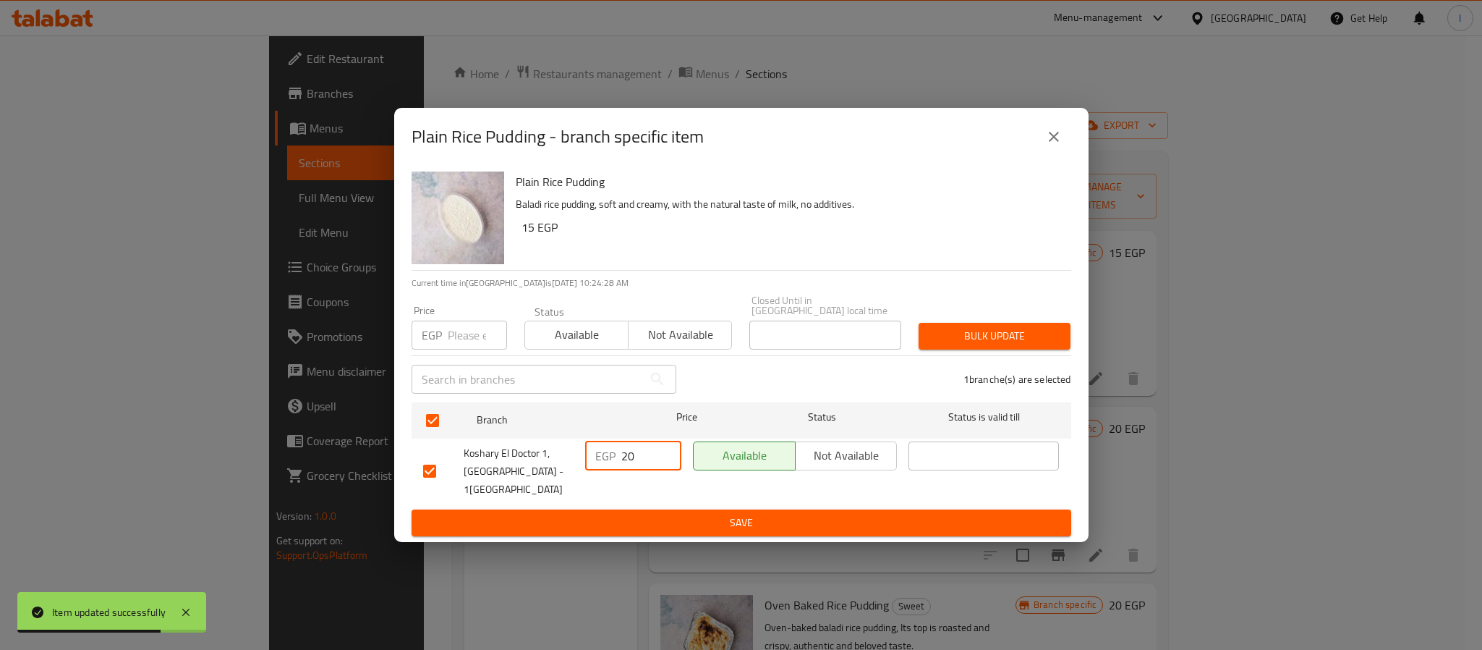
click at [643, 458] on input "20" at bounding box center [651, 455] width 60 height 29
type input "0"
click at [718, 519] on button "Save" at bounding box center [742, 522] width 660 height 27
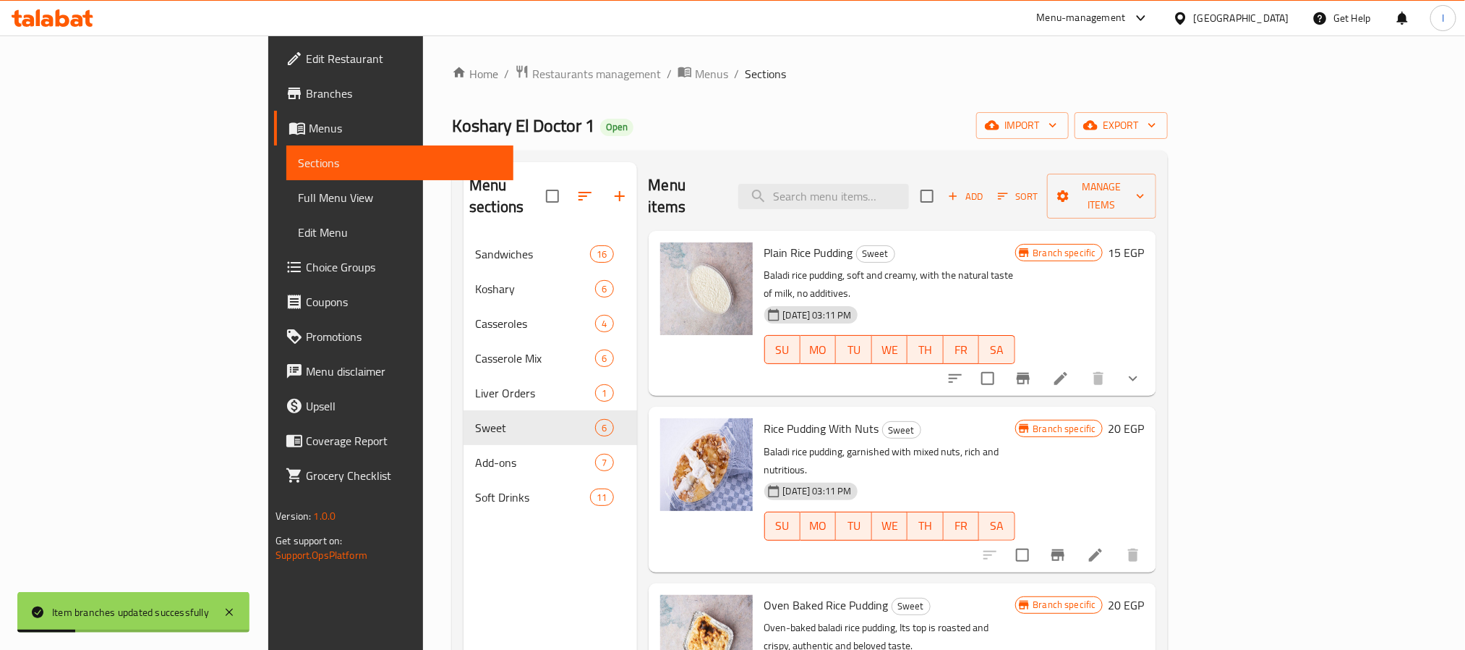
click at [668, 128] on div "Koshary El Doctor 1 Open import export" at bounding box center [810, 125] width 716 height 27
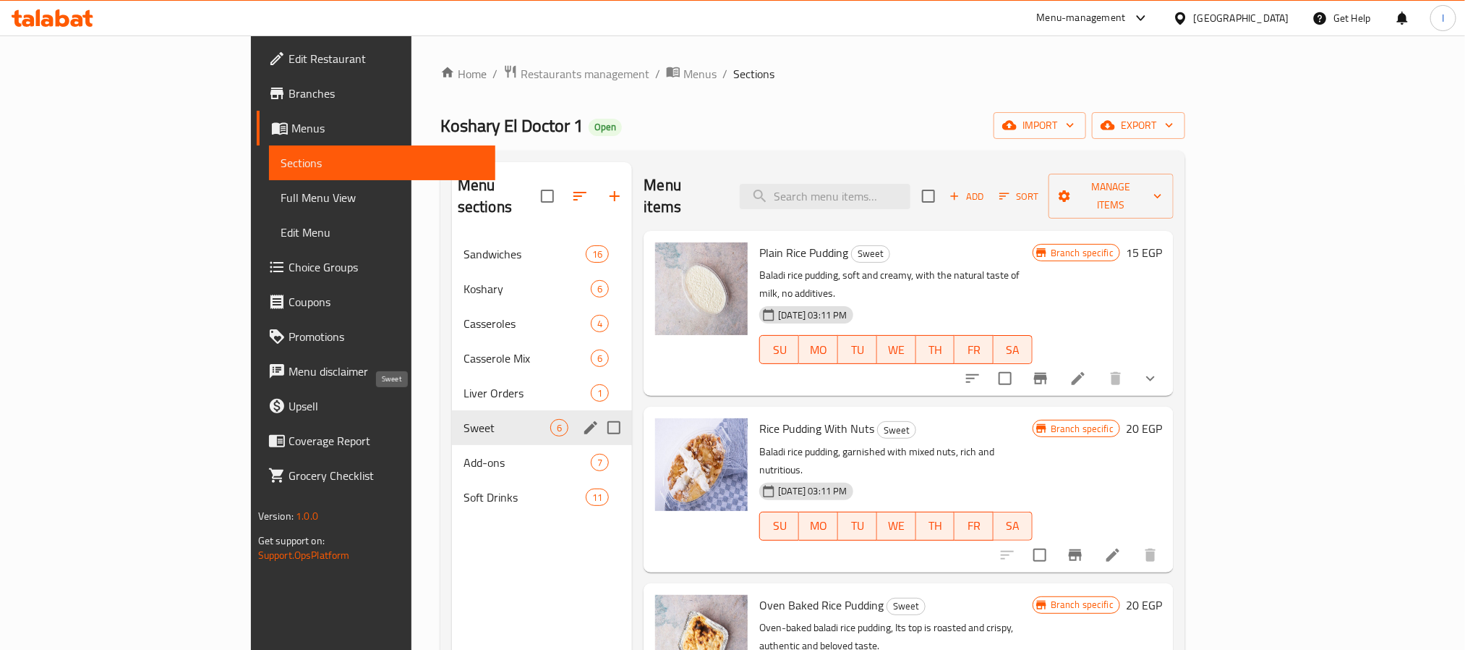
click at [464, 419] on span "Sweet" at bounding box center [507, 427] width 87 height 17
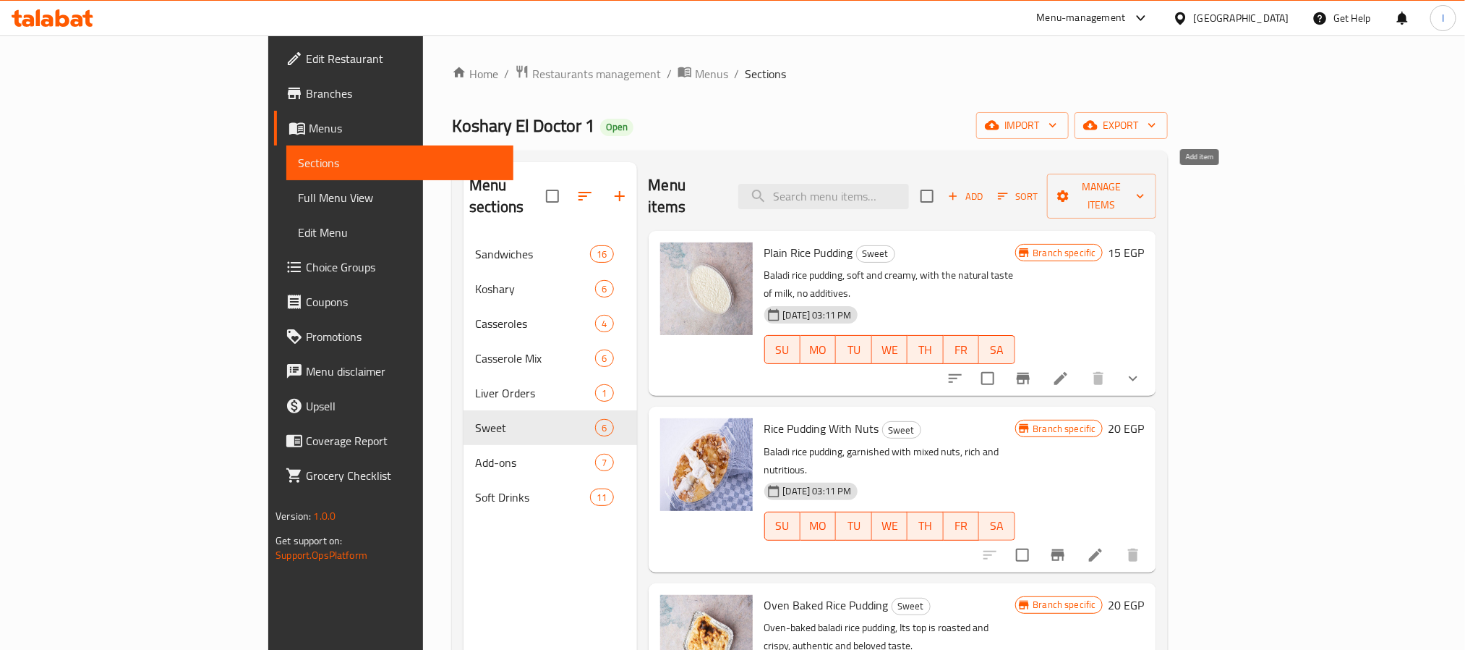
click at [985, 188] on span "Add" at bounding box center [965, 196] width 39 height 17
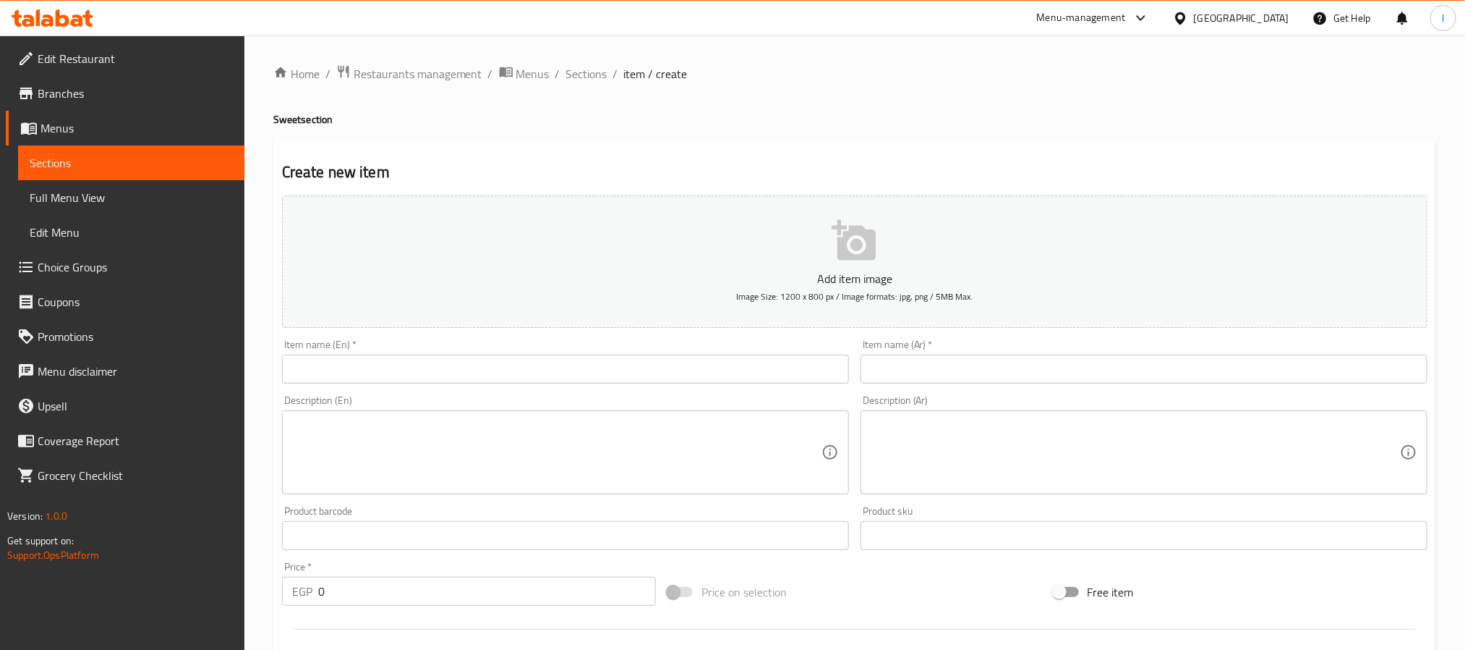
click at [890, 378] on input "text" at bounding box center [1144, 368] width 567 height 29
paste input "أرز [PERSON_NAME]"
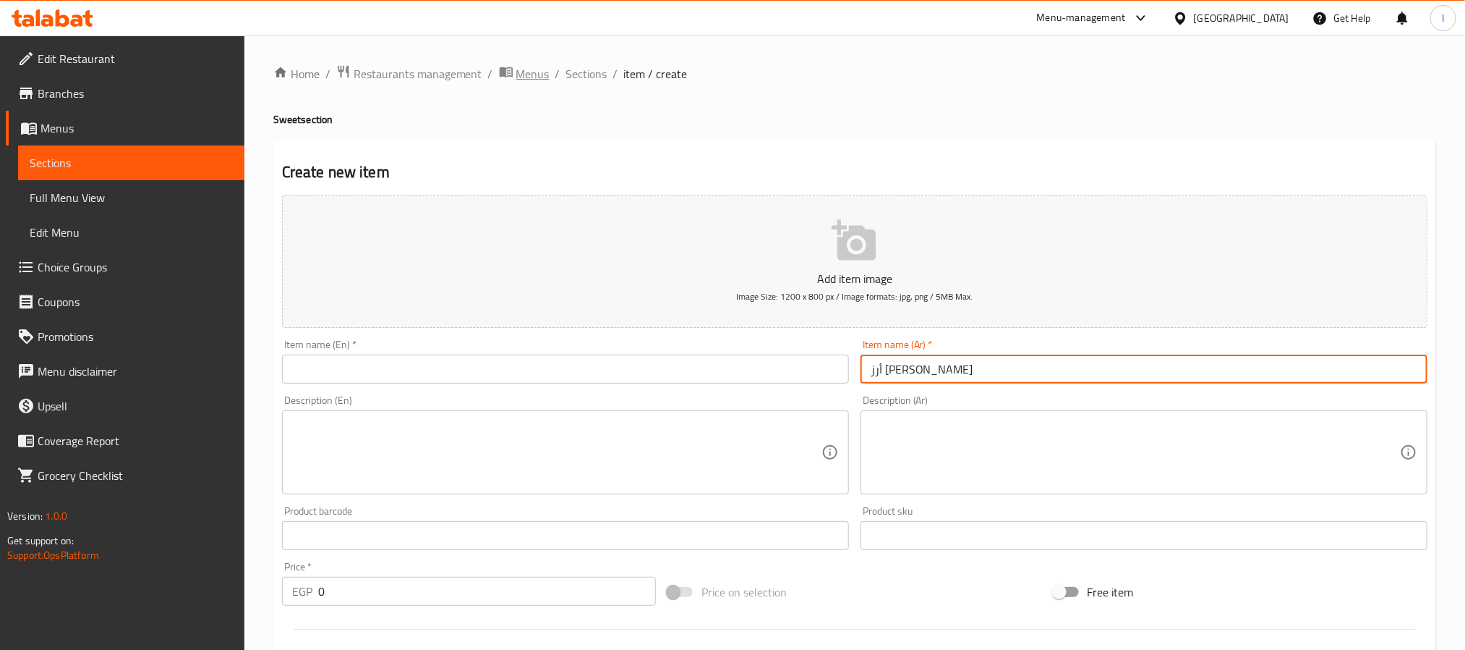
type input "أرز [PERSON_NAME]"
drag, startPoint x: 625, startPoint y: 360, endPoint x: 619, endPoint y: 349, distance: 12.3
click at [625, 360] on input "text" at bounding box center [565, 368] width 567 height 29
paste input "Mango Rice Pudding"
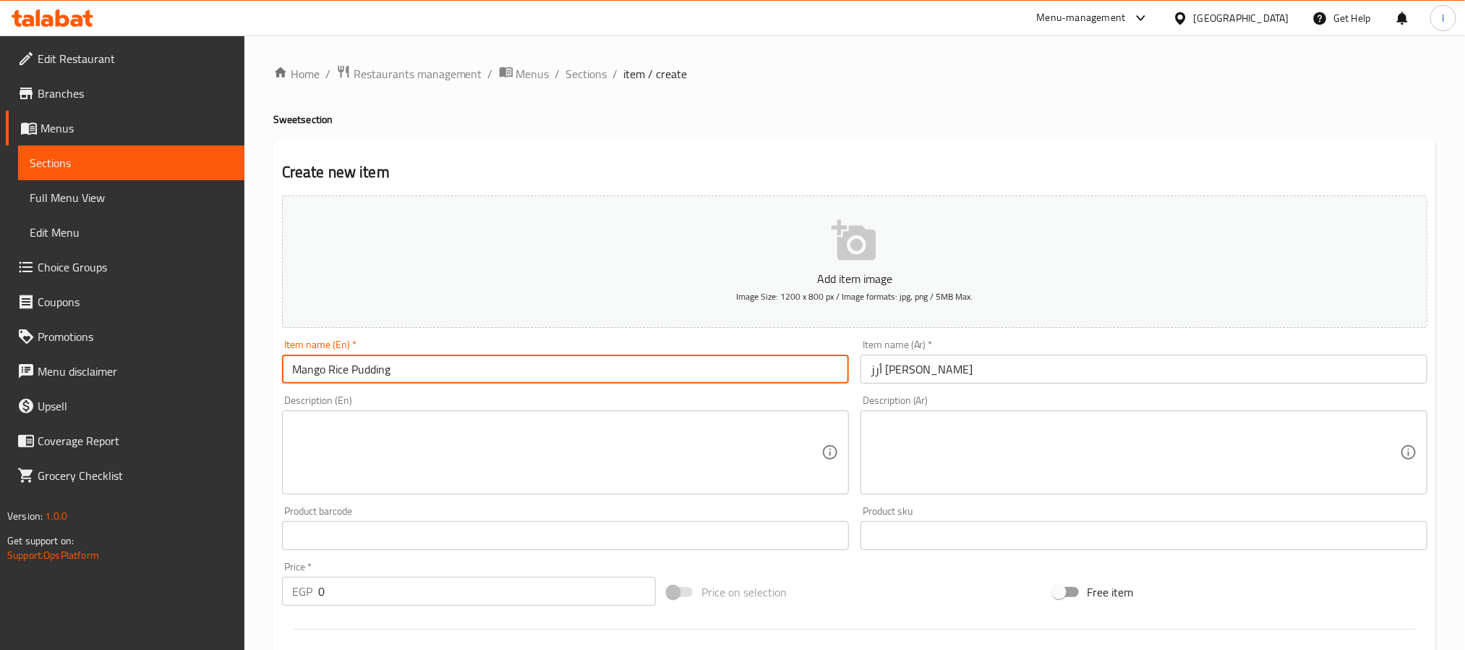
type input "Mango Rice Pudding"
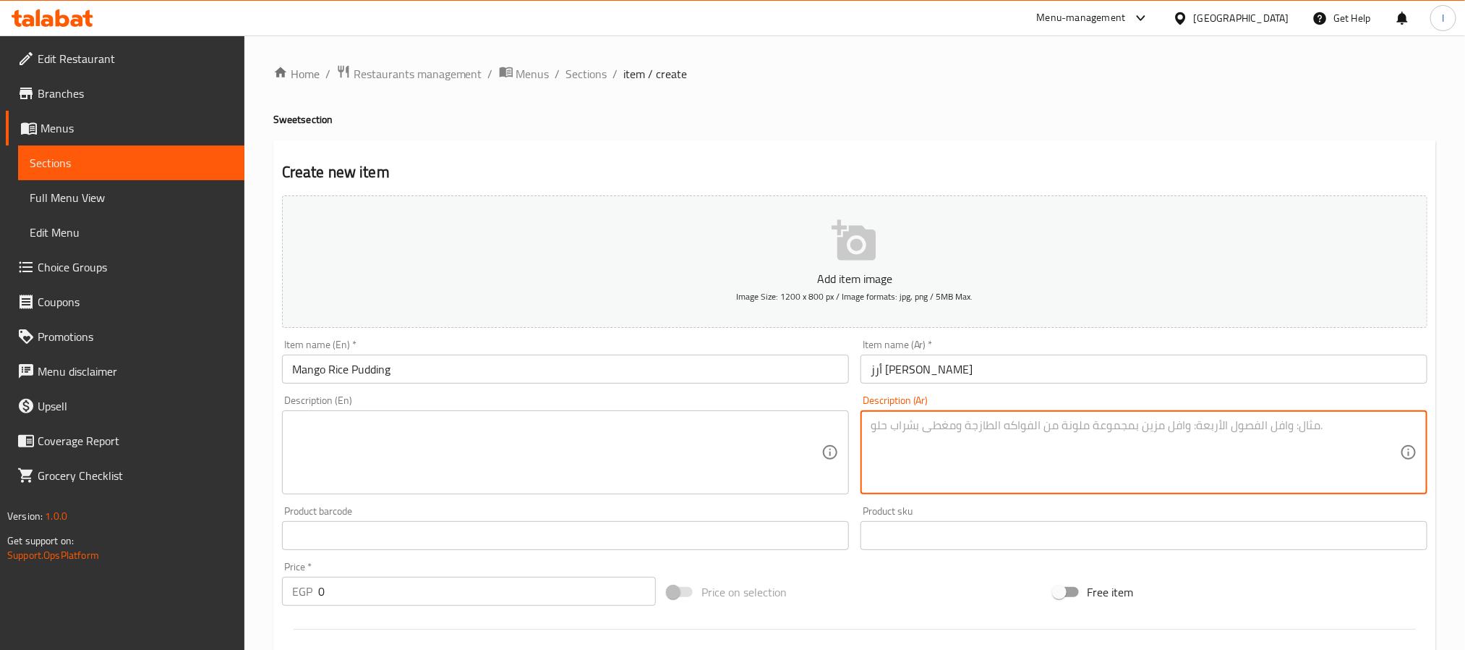
click at [888, 467] on textarea at bounding box center [1135, 452] width 529 height 69
paste textarea "أرز [PERSON_NAME] بطعم المانجو المنعش."
type textarea "أرز [PERSON_NAME] بطعم المانجو المنعش."
click at [691, 430] on textarea at bounding box center [556, 452] width 529 height 69
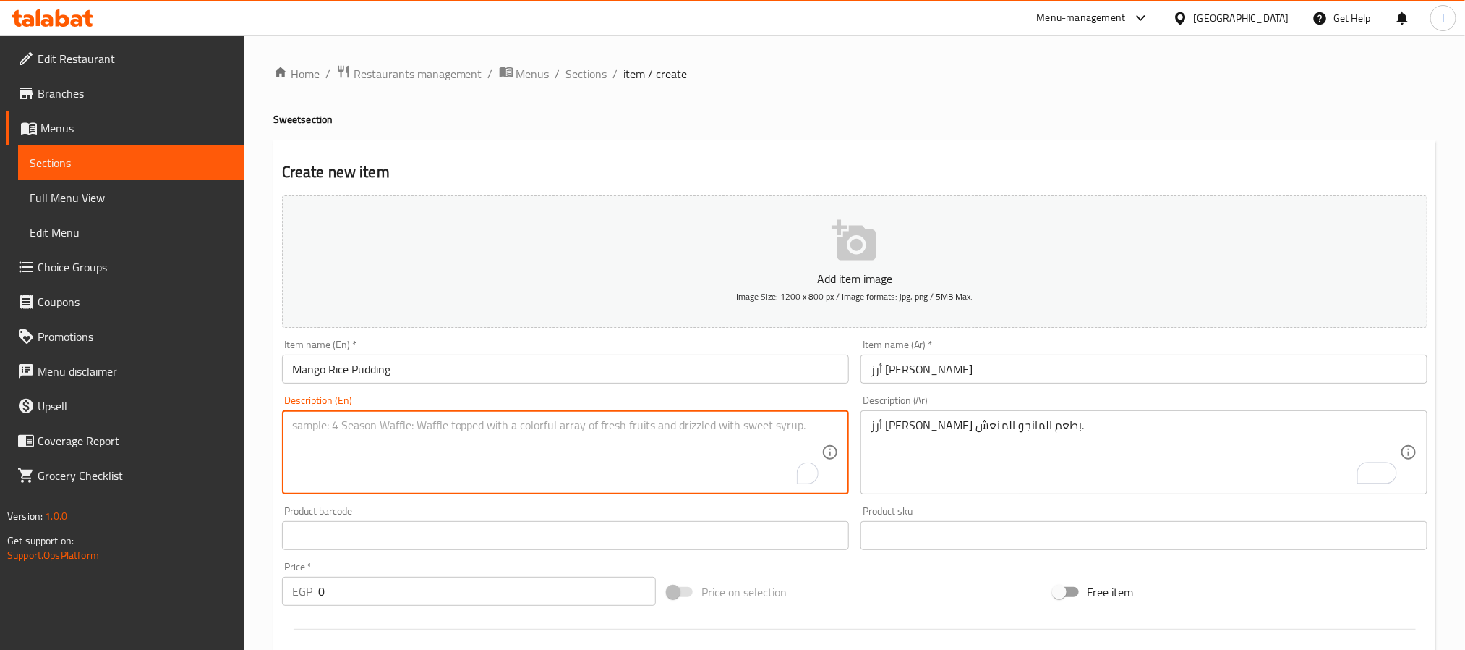
paste textarea "Creamy rice pudding with refreshing mango flavor."
type textarea "Creamy rice pudding with refreshing mango flavor."
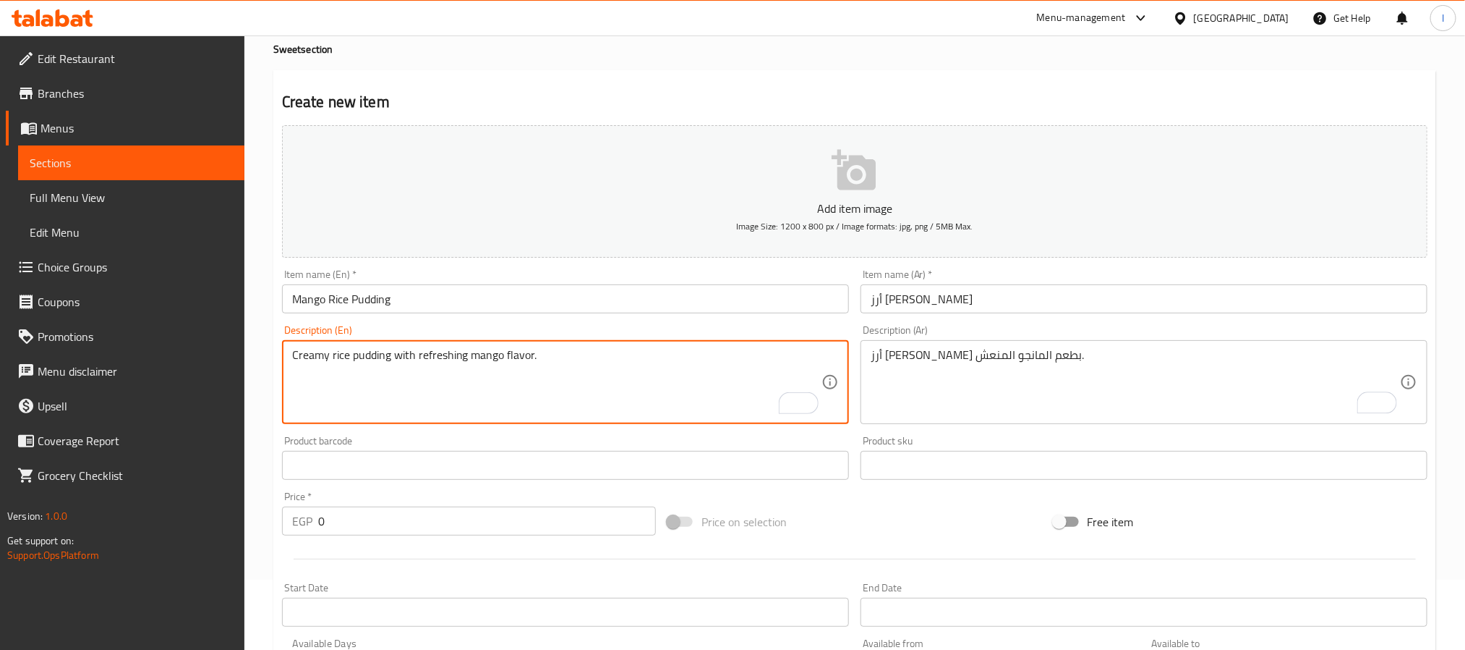
scroll to position [108, 0]
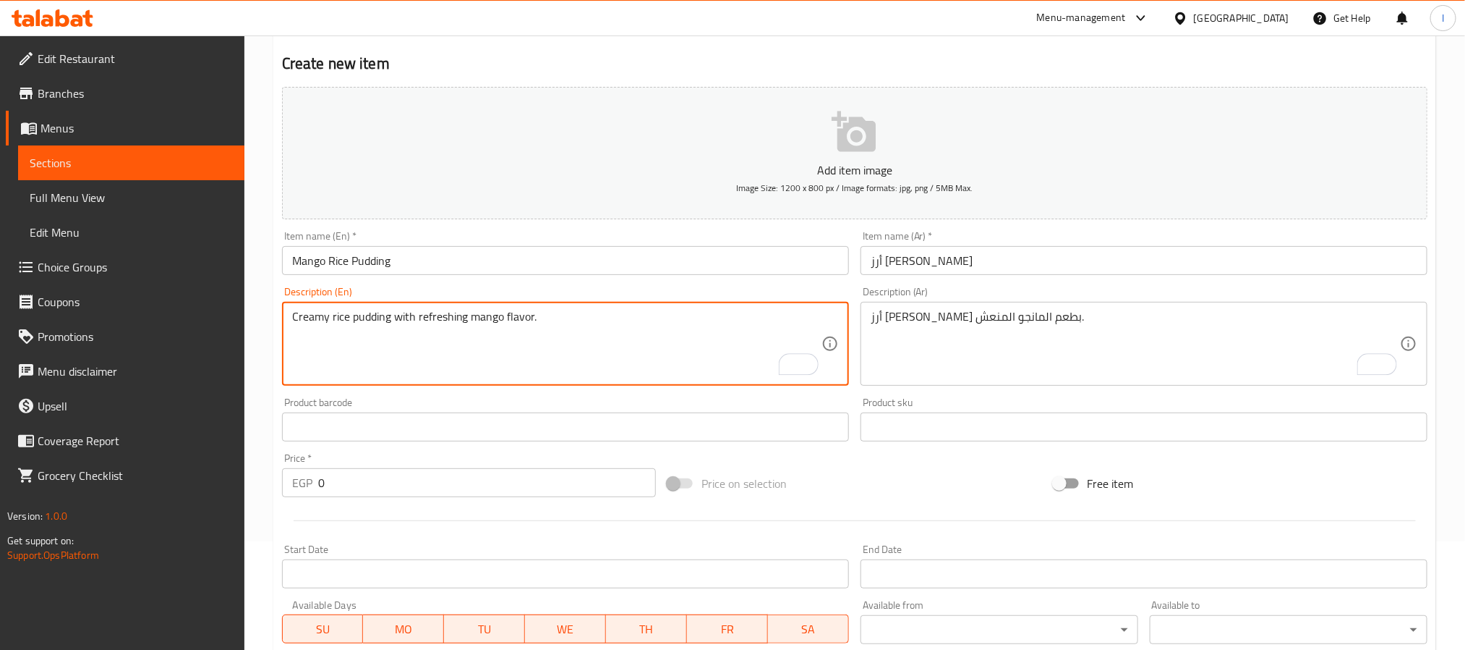
click at [486, 486] on input "0" at bounding box center [487, 482] width 338 height 29
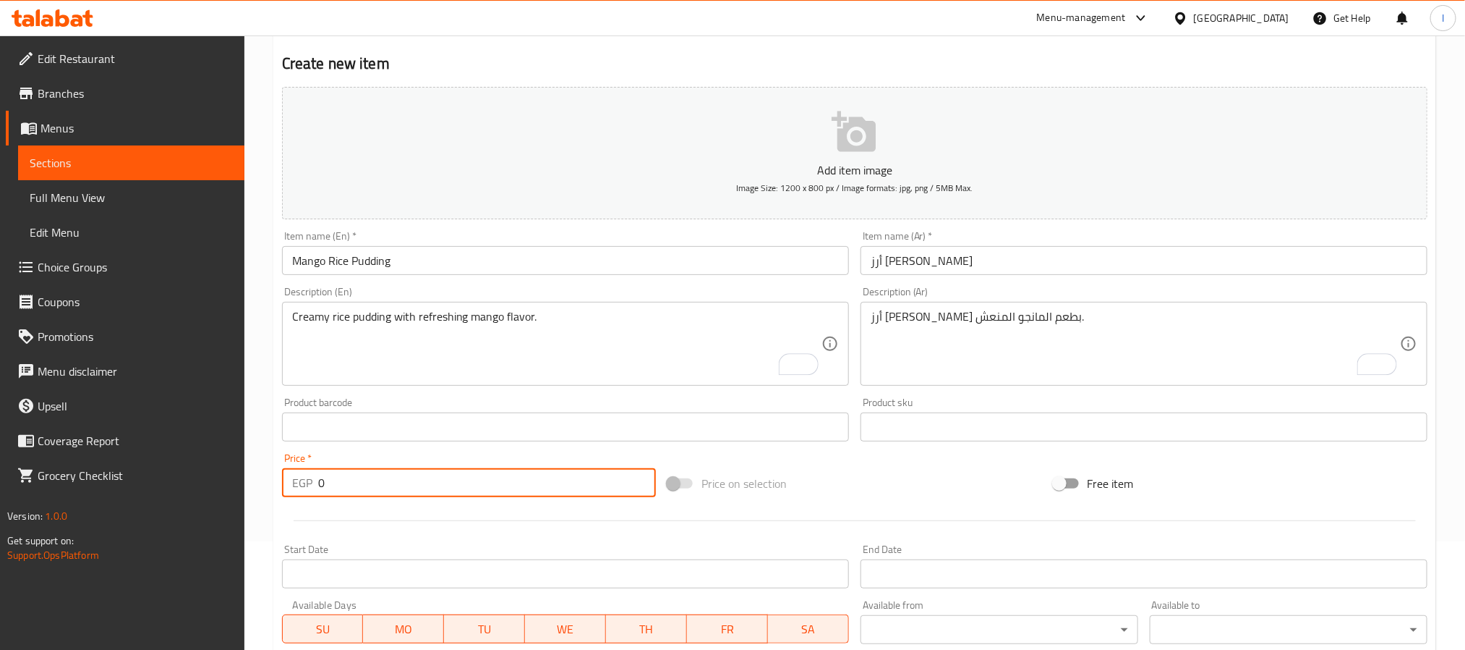
click at [486, 486] on input "0" at bounding box center [487, 482] width 338 height 29
click at [488, 485] on input "0" at bounding box center [487, 482] width 338 height 29
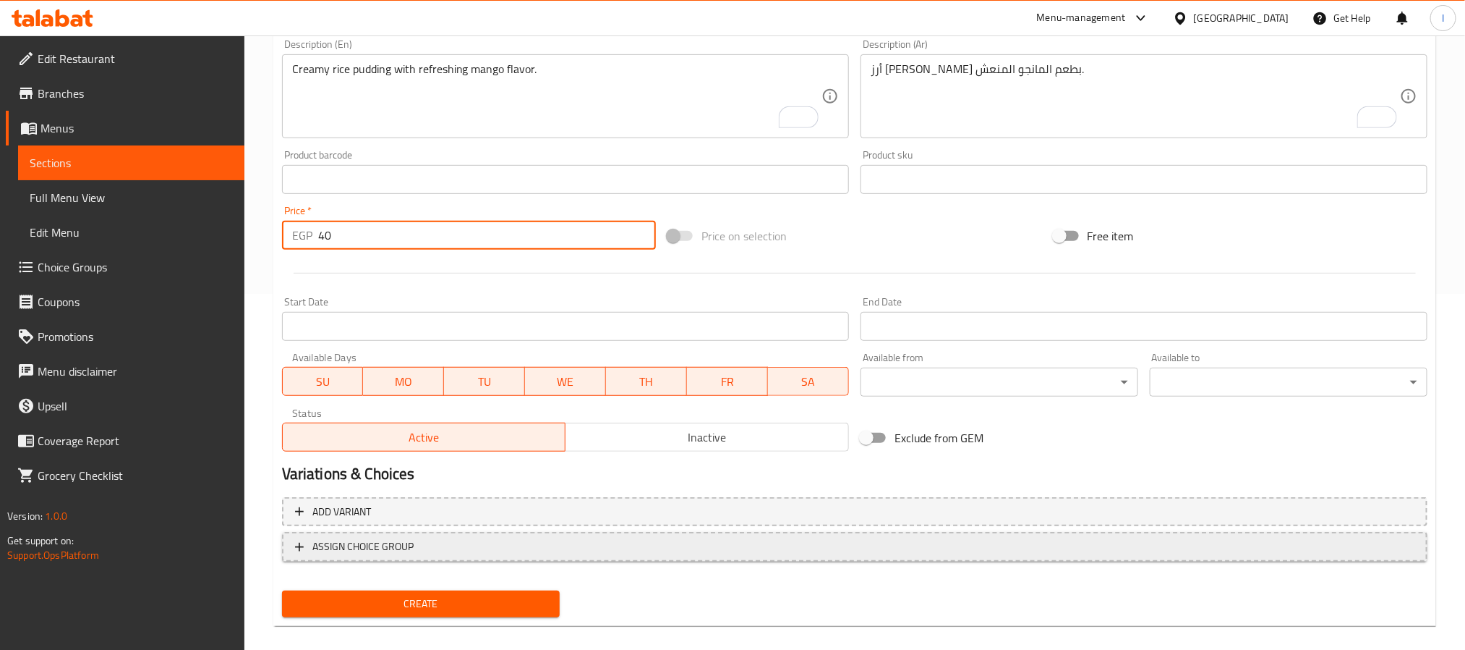
scroll to position [371, 0]
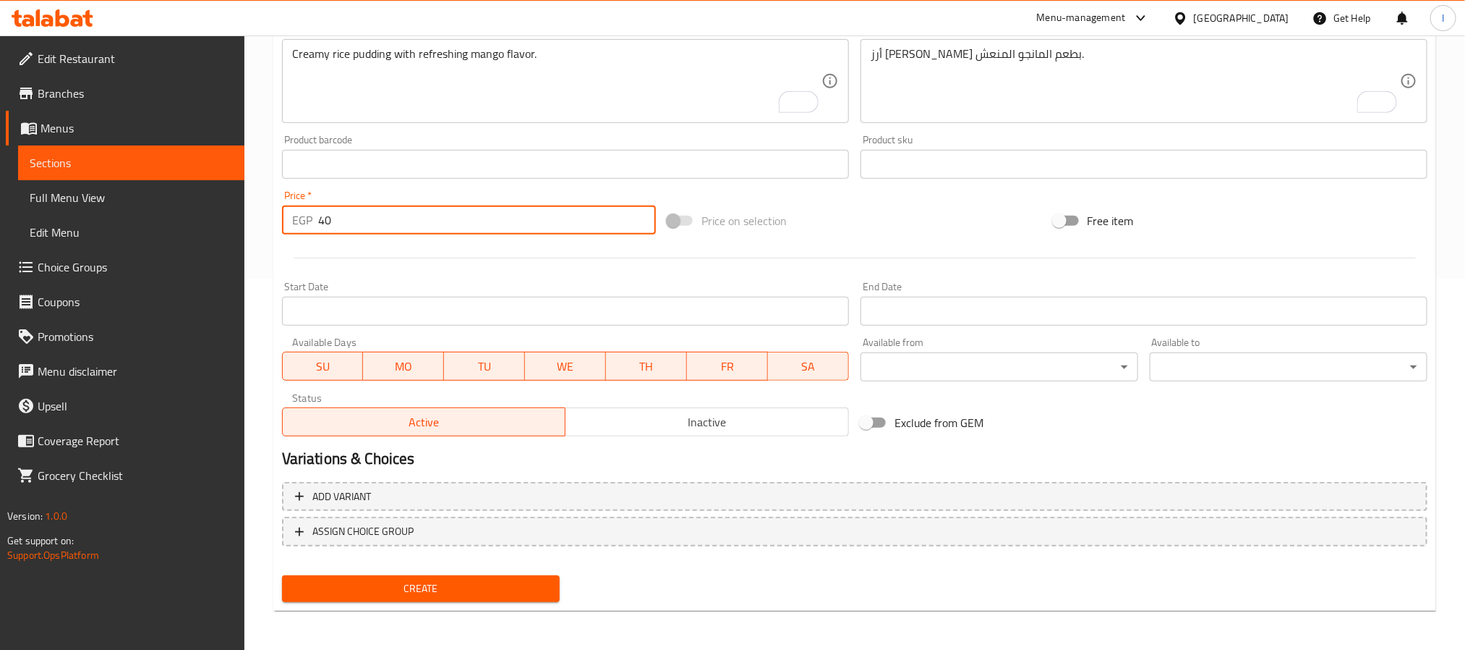
type input "40"
click at [539, 588] on span "Create" at bounding box center [421, 588] width 255 height 18
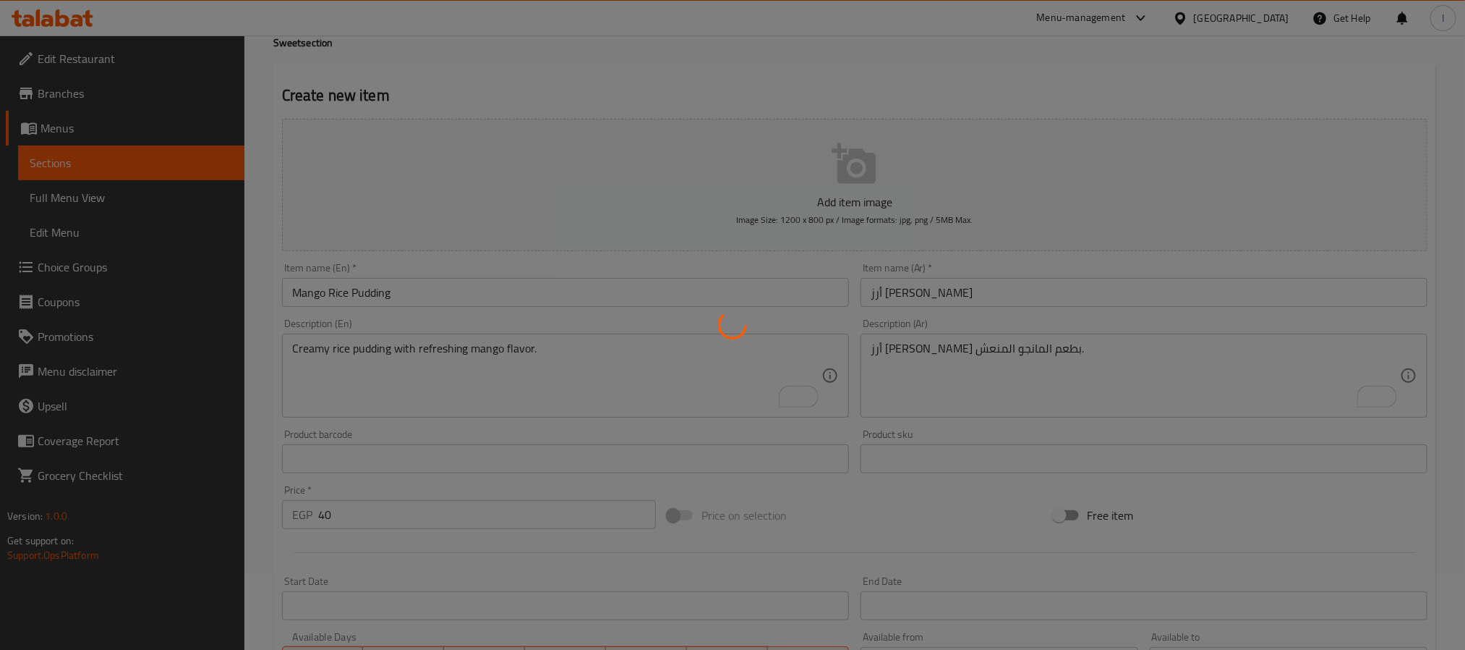
scroll to position [46, 0]
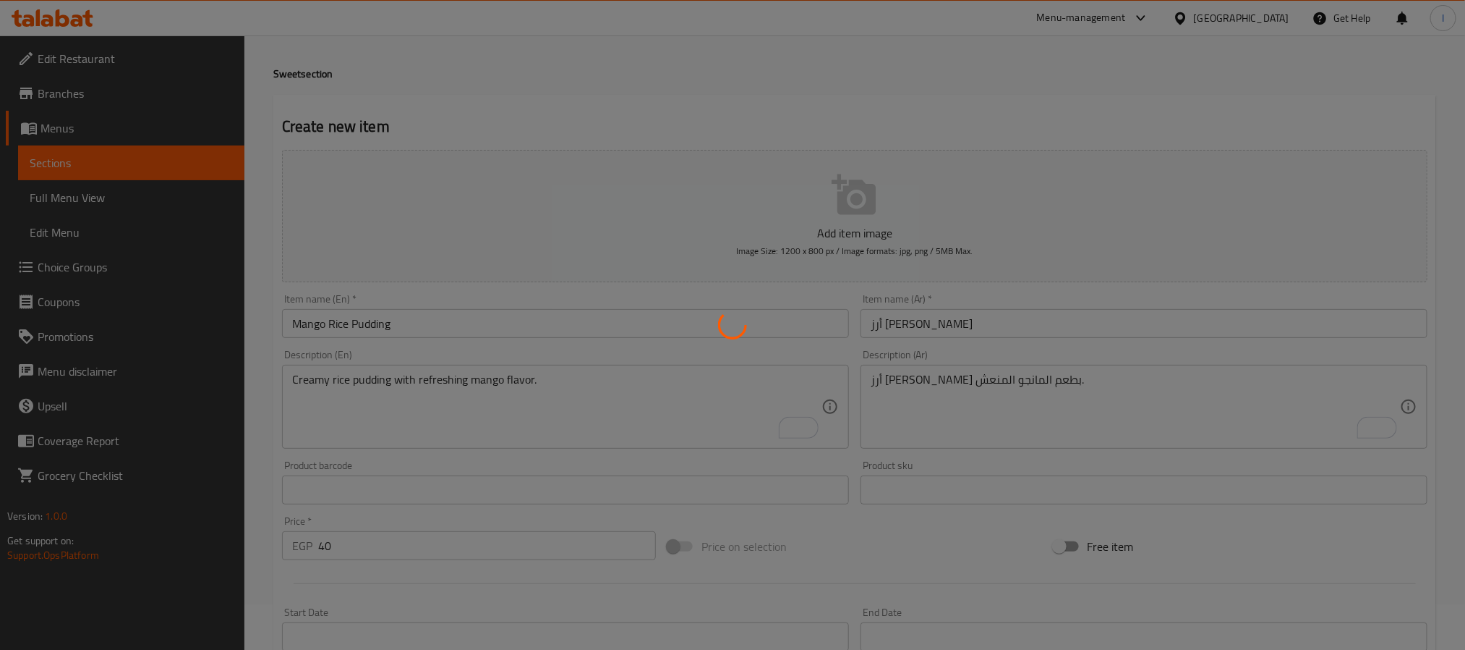
type input "0"
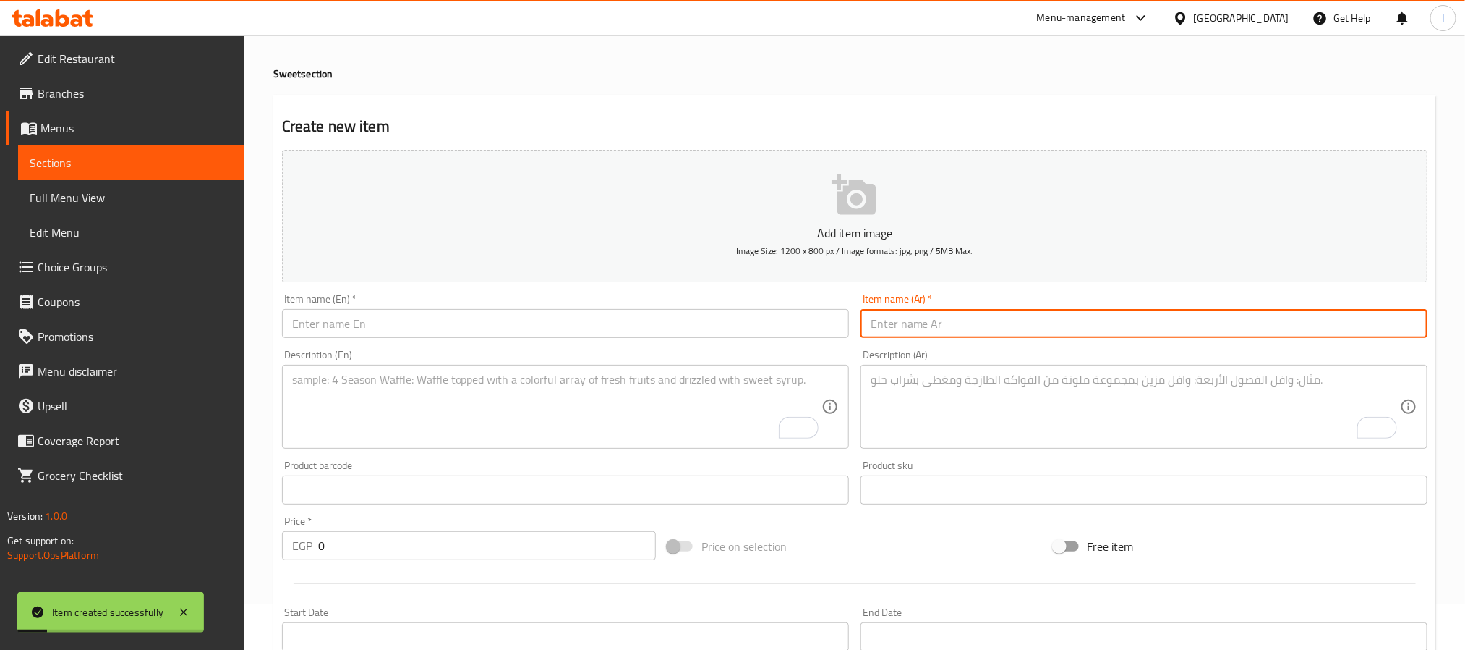
click at [963, 325] on input "text" at bounding box center [1144, 323] width 567 height 29
paste input "[PERSON_NAME]"
type input "[PERSON_NAME]"
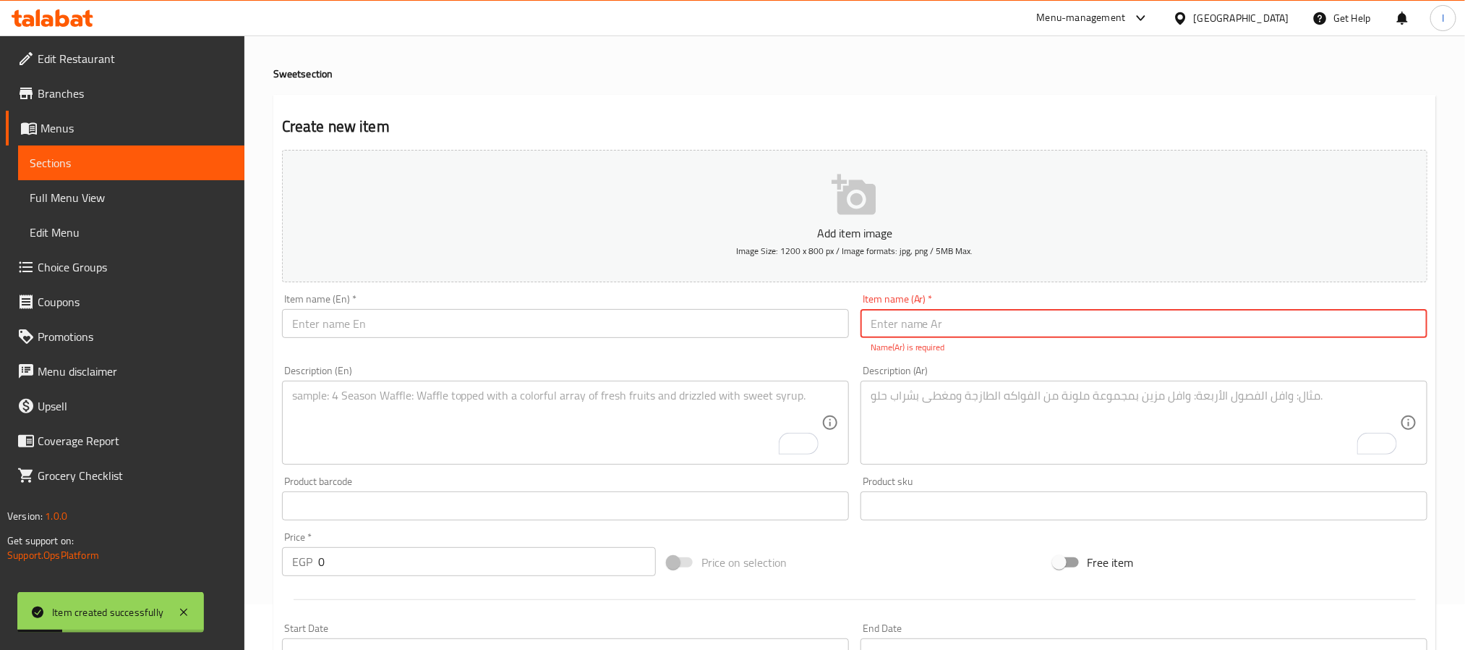
click at [738, 328] on input "text" at bounding box center [565, 323] width 567 height 29
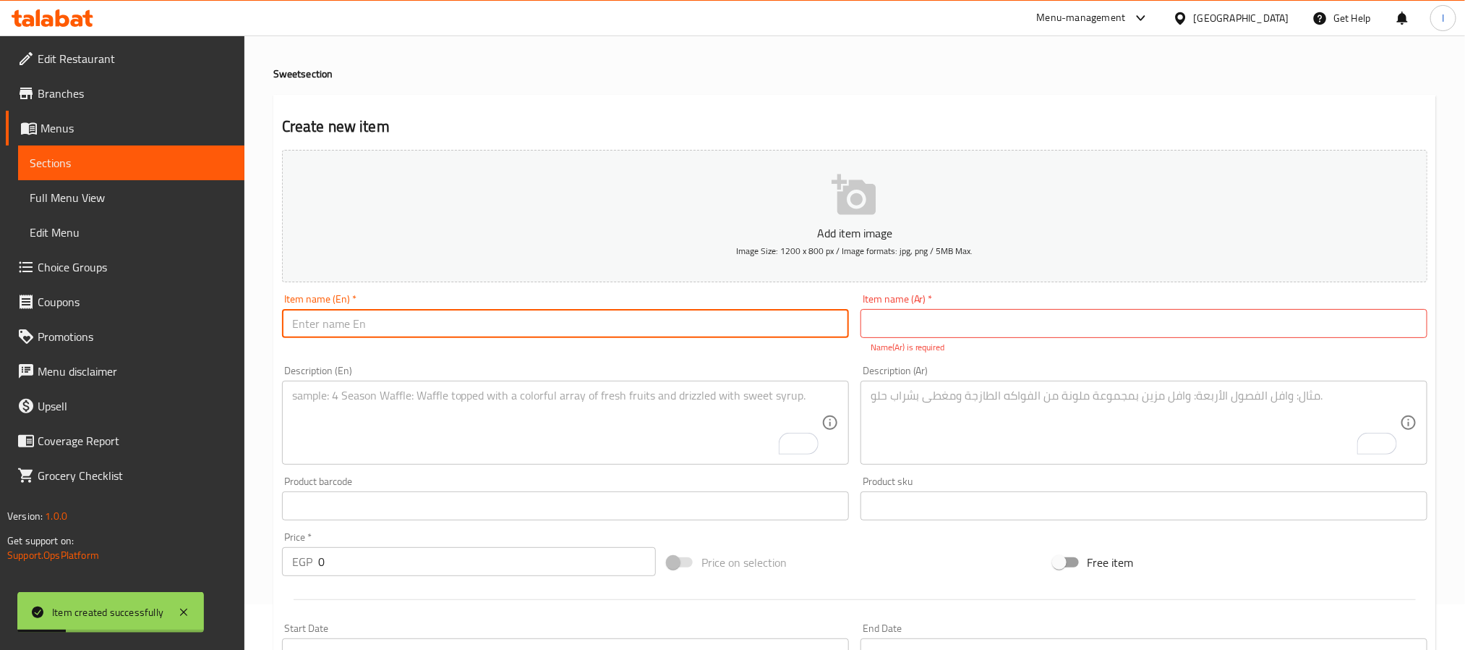
paste input "[PERSON_NAME]"
type input "[PERSON_NAME]"
click at [882, 325] on input "text" at bounding box center [1144, 323] width 567 height 29
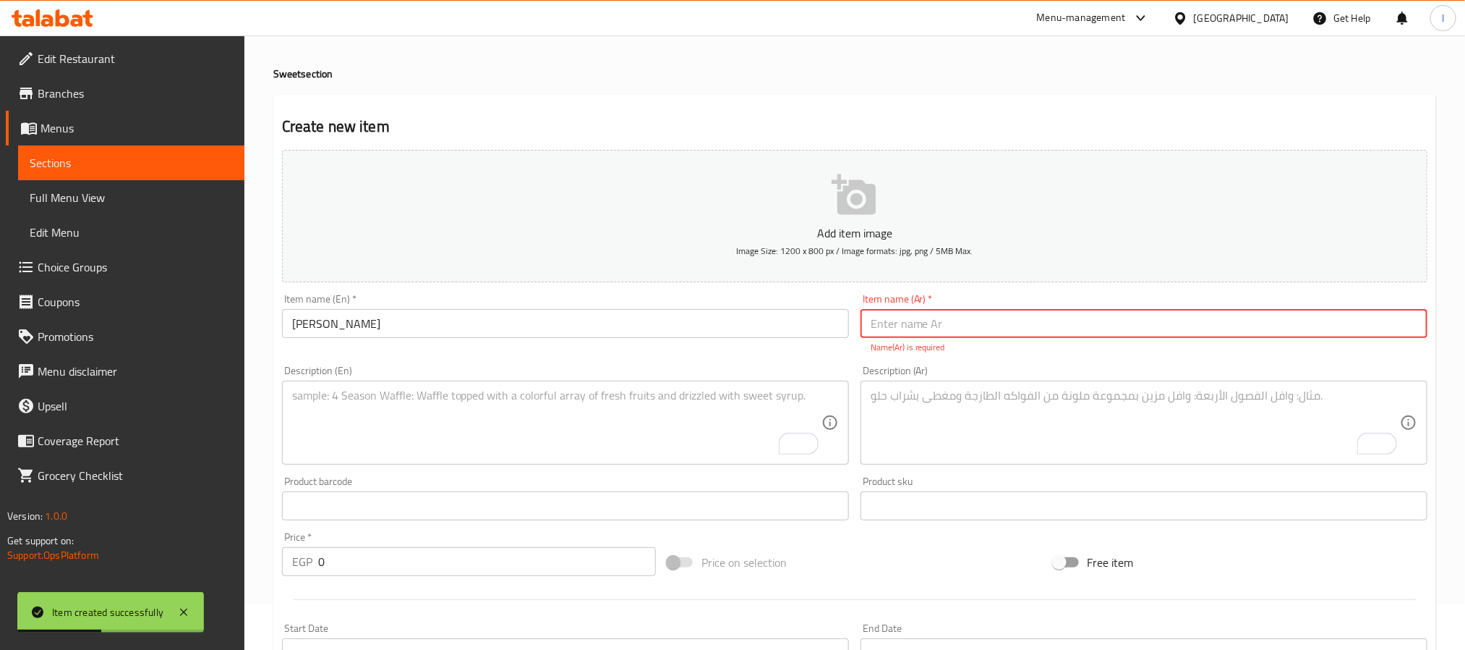
paste input "أم [PERSON_NAME]"
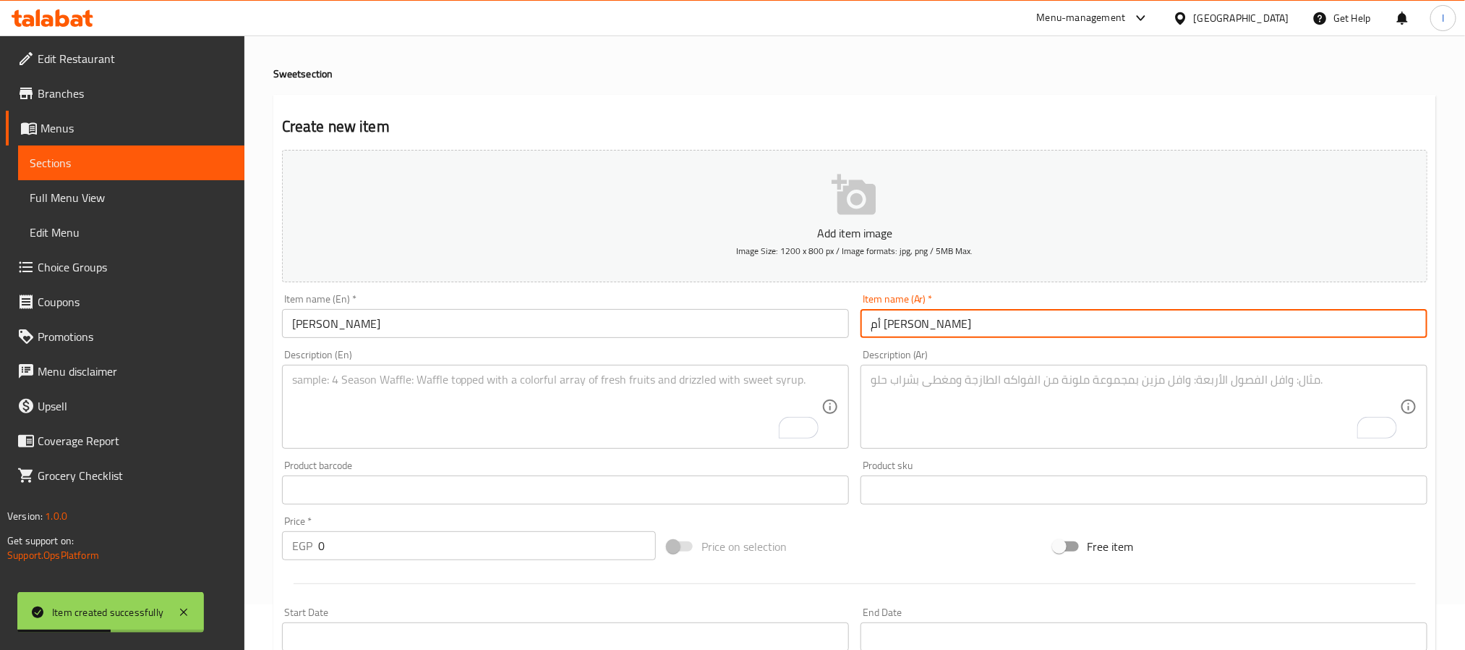
type input "أم [PERSON_NAME]"
click at [490, 538] on input "0" at bounding box center [487, 545] width 338 height 29
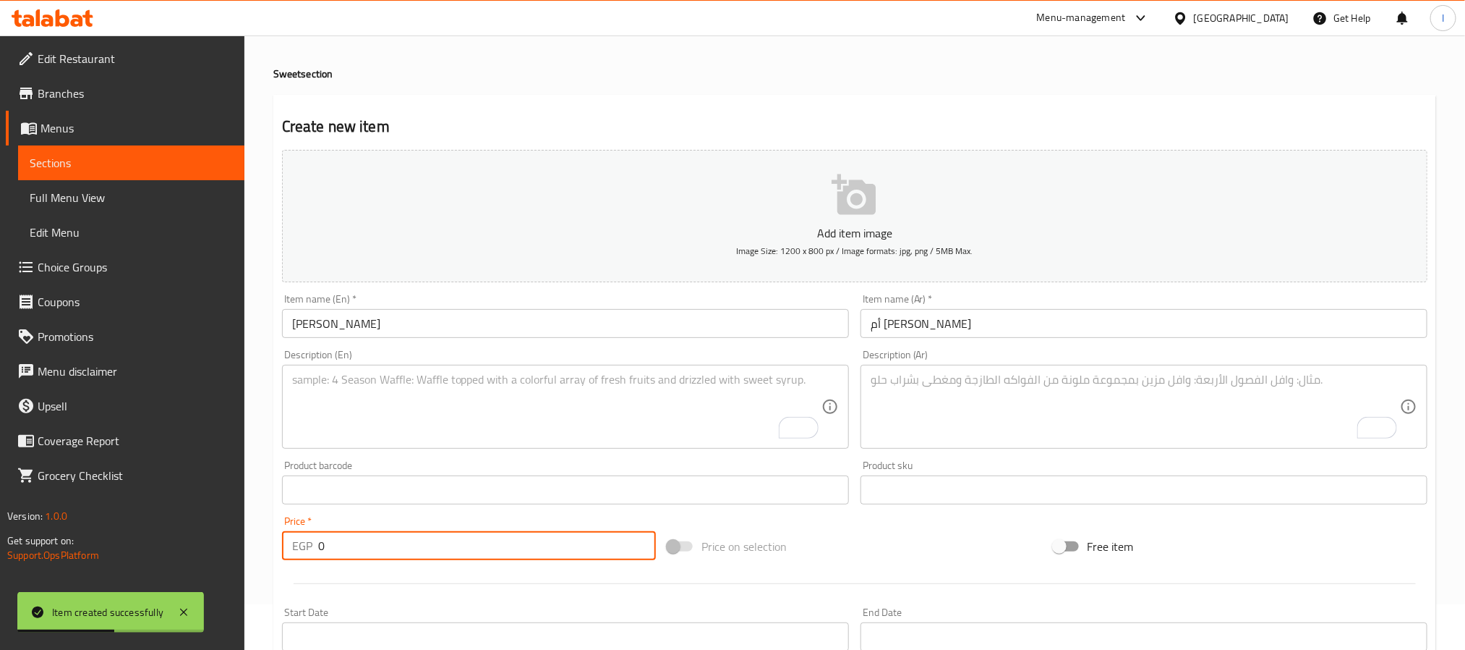
click at [490, 538] on input "0" at bounding box center [487, 545] width 338 height 29
type input "30"
click at [905, 402] on textarea "To enrich screen reader interactions, please activate Accessibility in Grammarl…" at bounding box center [1135, 407] width 529 height 69
paste textarea "طبق حلو شرقي تقليدي بالمكسرات."
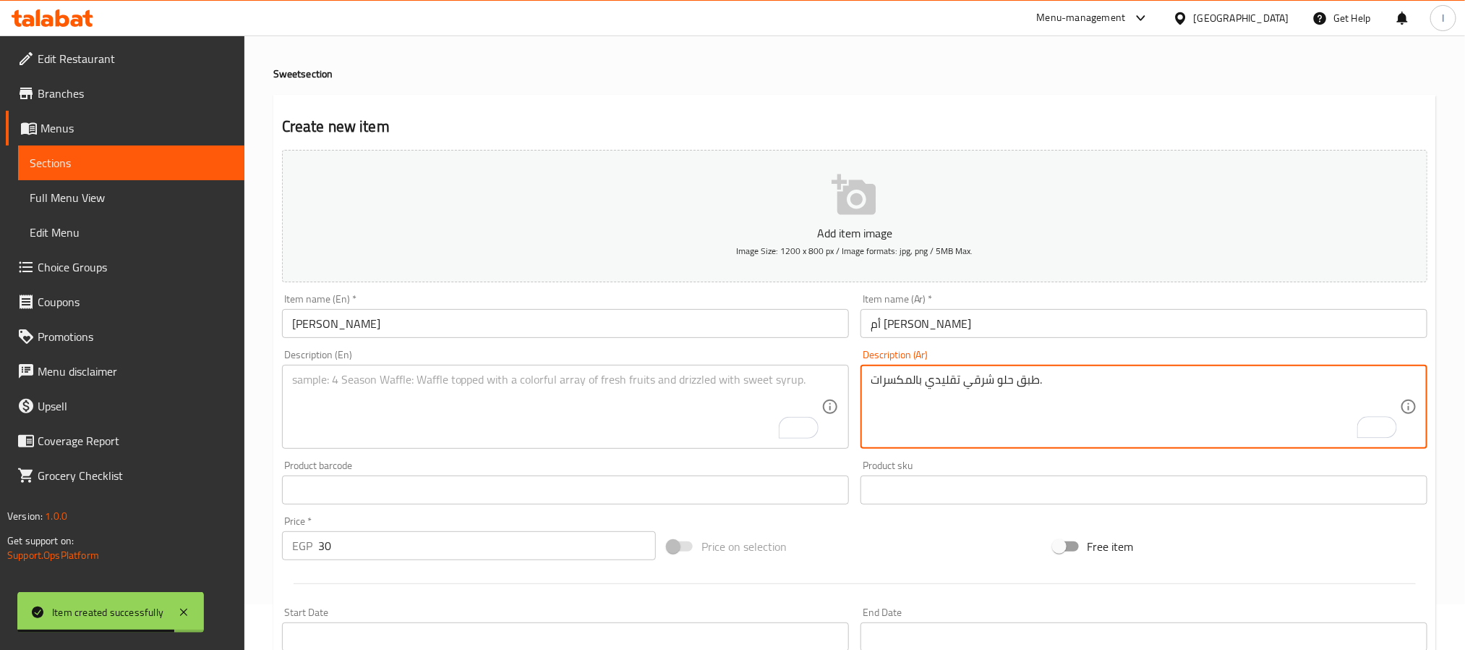
type textarea "طبق حلو شرقي تقليدي بالمكسرات."
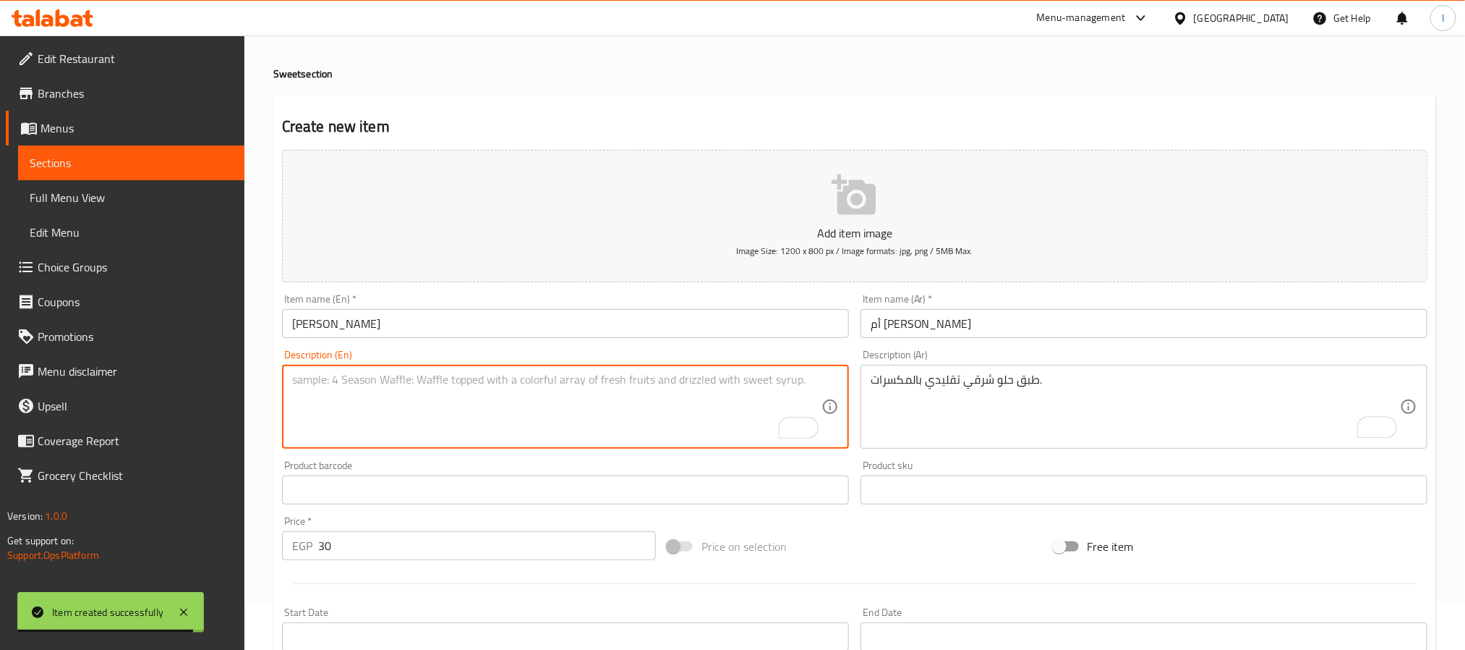
click at [510, 433] on textarea "To enrich screen reader interactions, please activate Accessibility in Grammarl…" at bounding box center [556, 407] width 529 height 69
paste textarea "Traditional Egyptian dessert with nuts."
type textarea "Traditional Egyptian dessert with nuts."
click at [588, 75] on h4 "Sweet section" at bounding box center [854, 74] width 1163 height 14
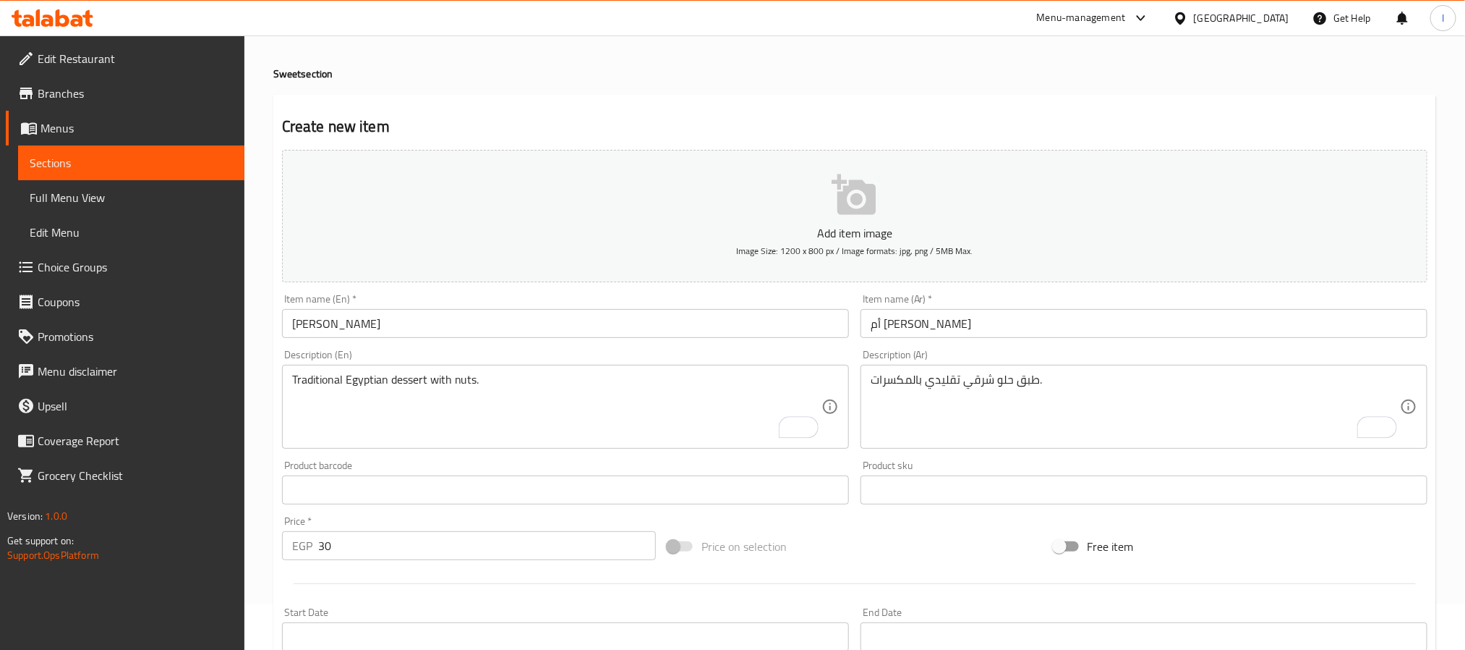
scroll to position [371, 0]
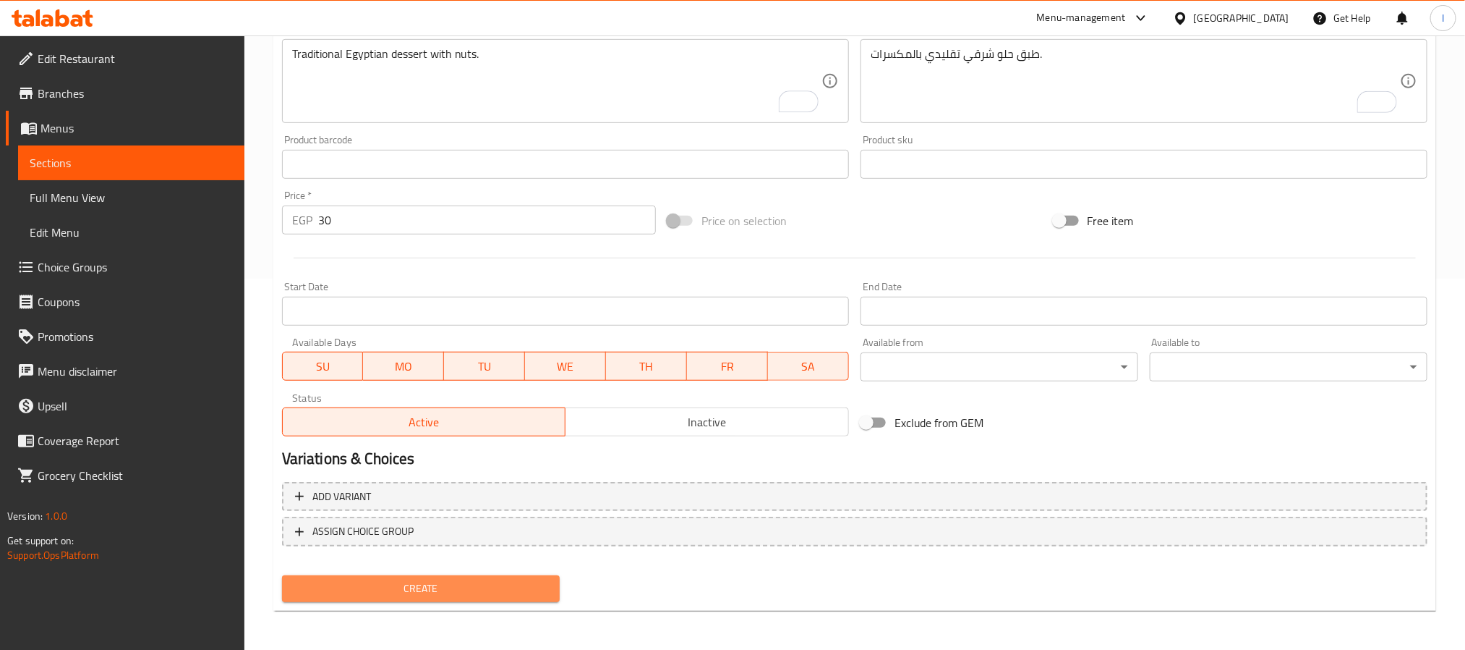
click at [501, 597] on button "Create" at bounding box center [421, 588] width 278 height 27
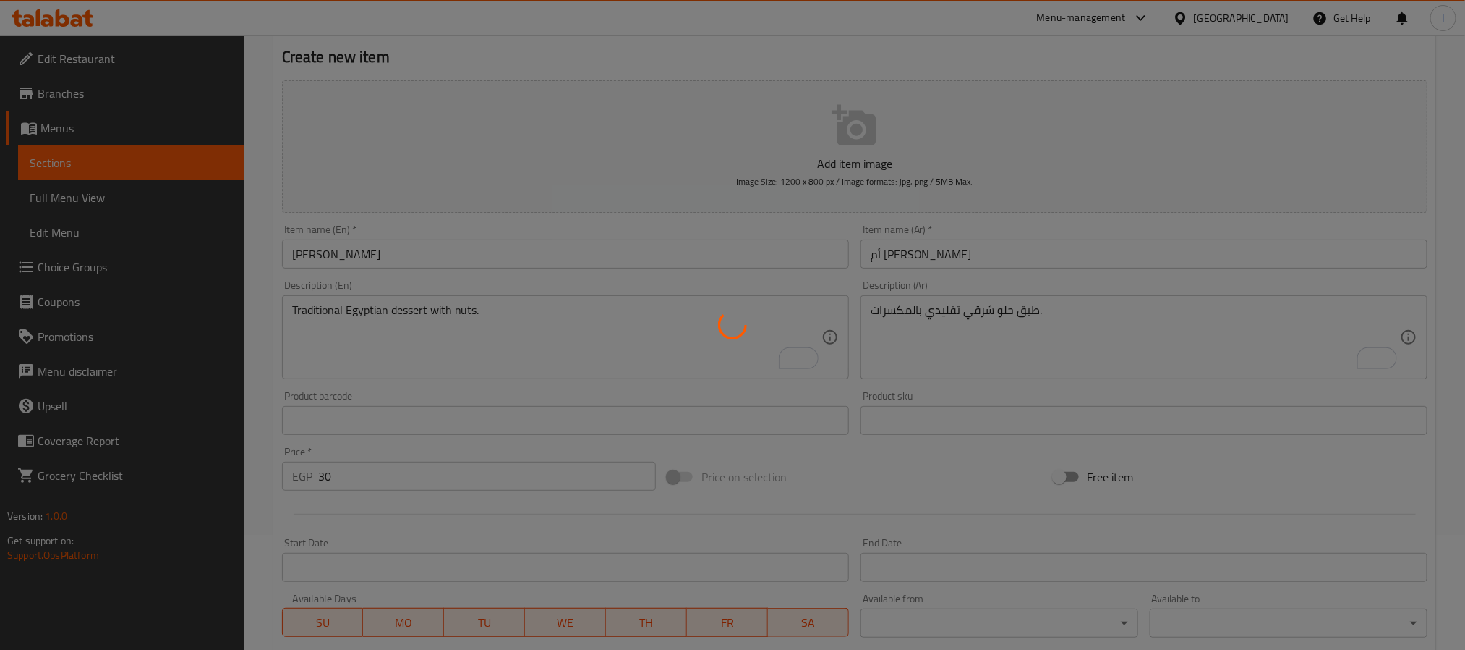
scroll to position [154, 0]
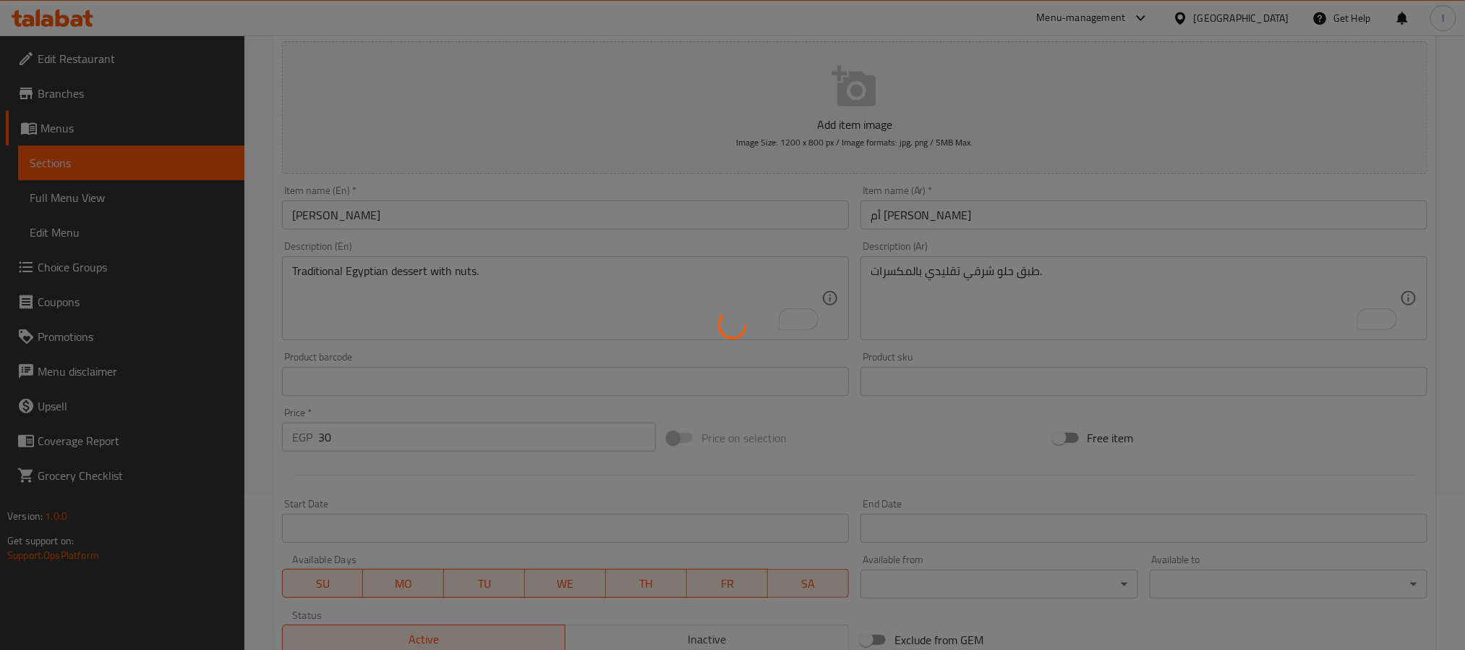
type input "0"
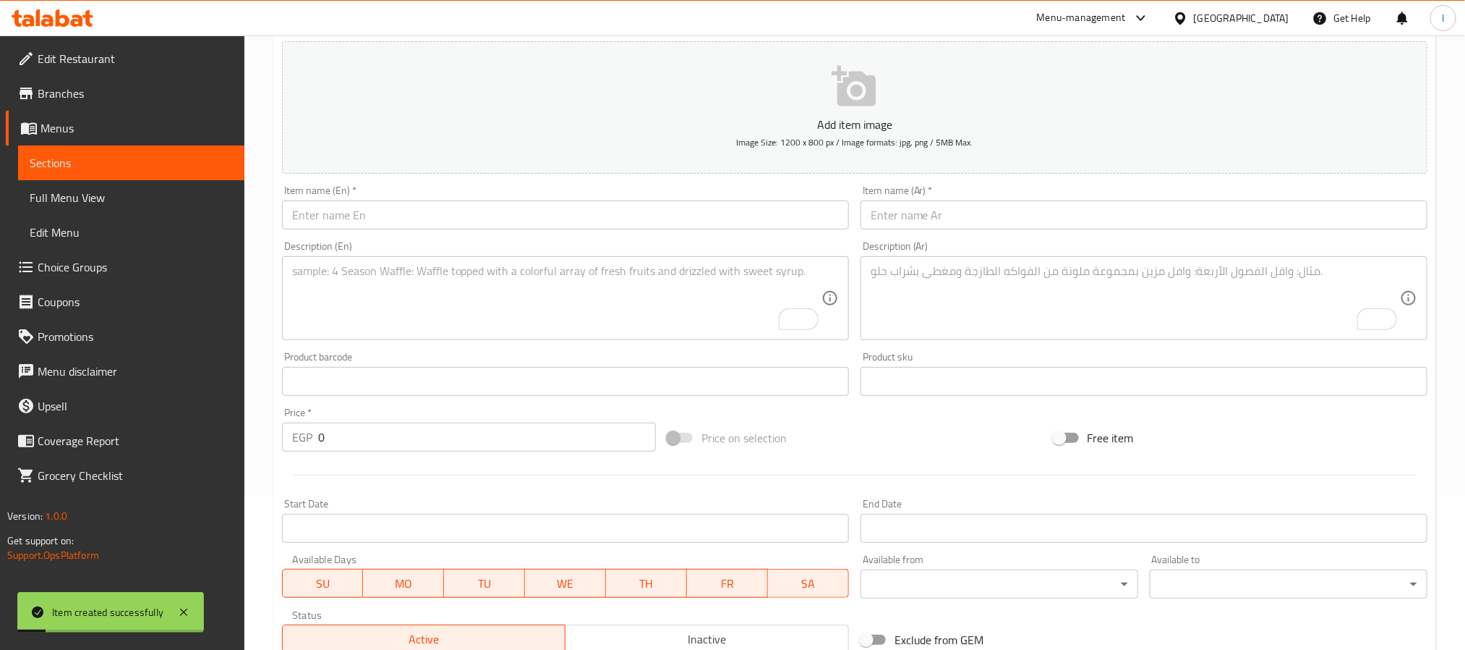
click at [725, 210] on input "text" at bounding box center [565, 214] width 567 height 29
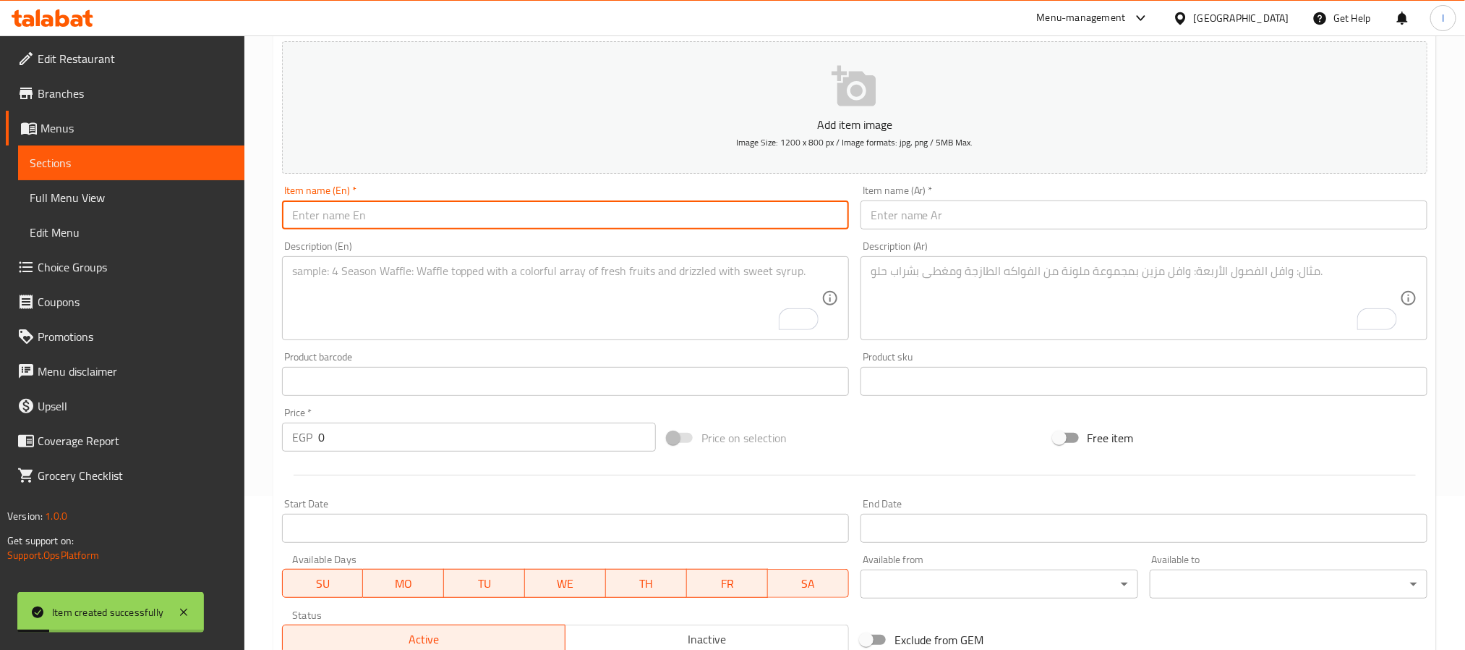
paste input "Plain Custard"
type input "Plain Custard"
click at [897, 221] on input "text" at bounding box center [1144, 214] width 567 height 29
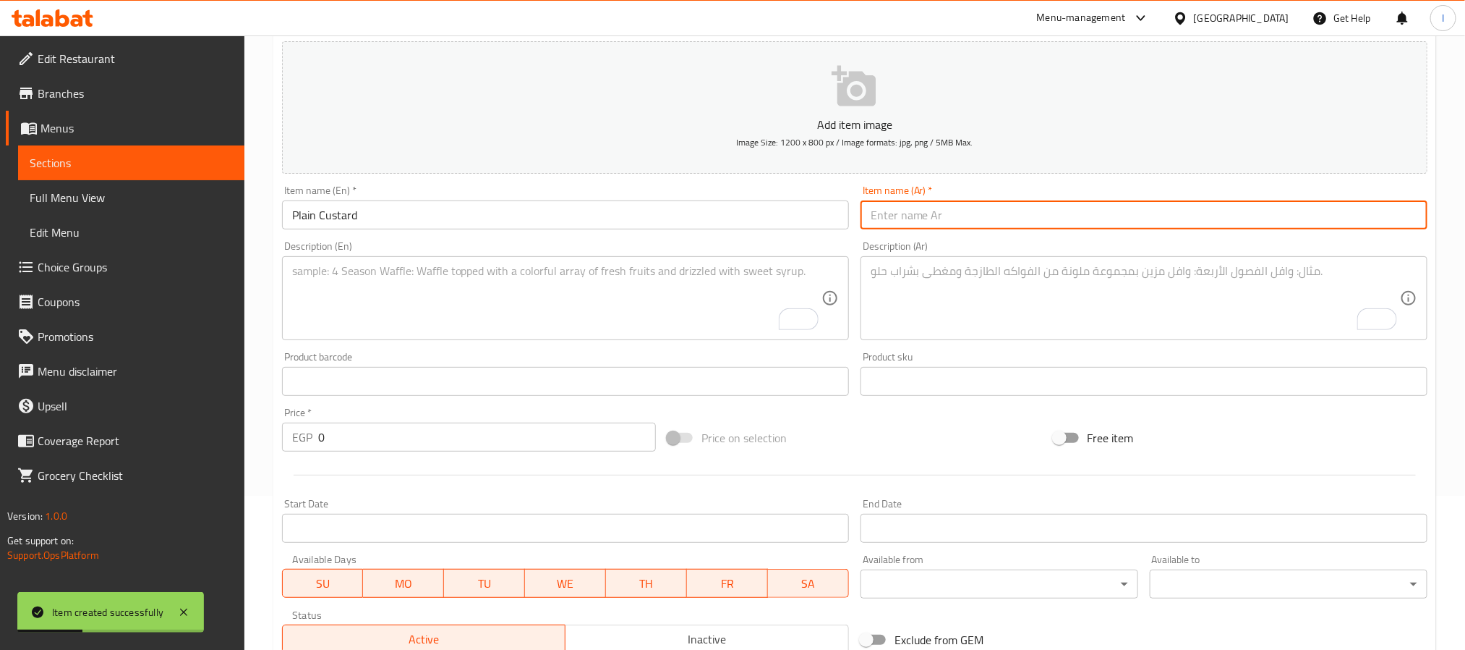
paste input "كاستر ساده"
type input "كاستر ساده"
click at [408, 437] on input "0" at bounding box center [487, 436] width 338 height 29
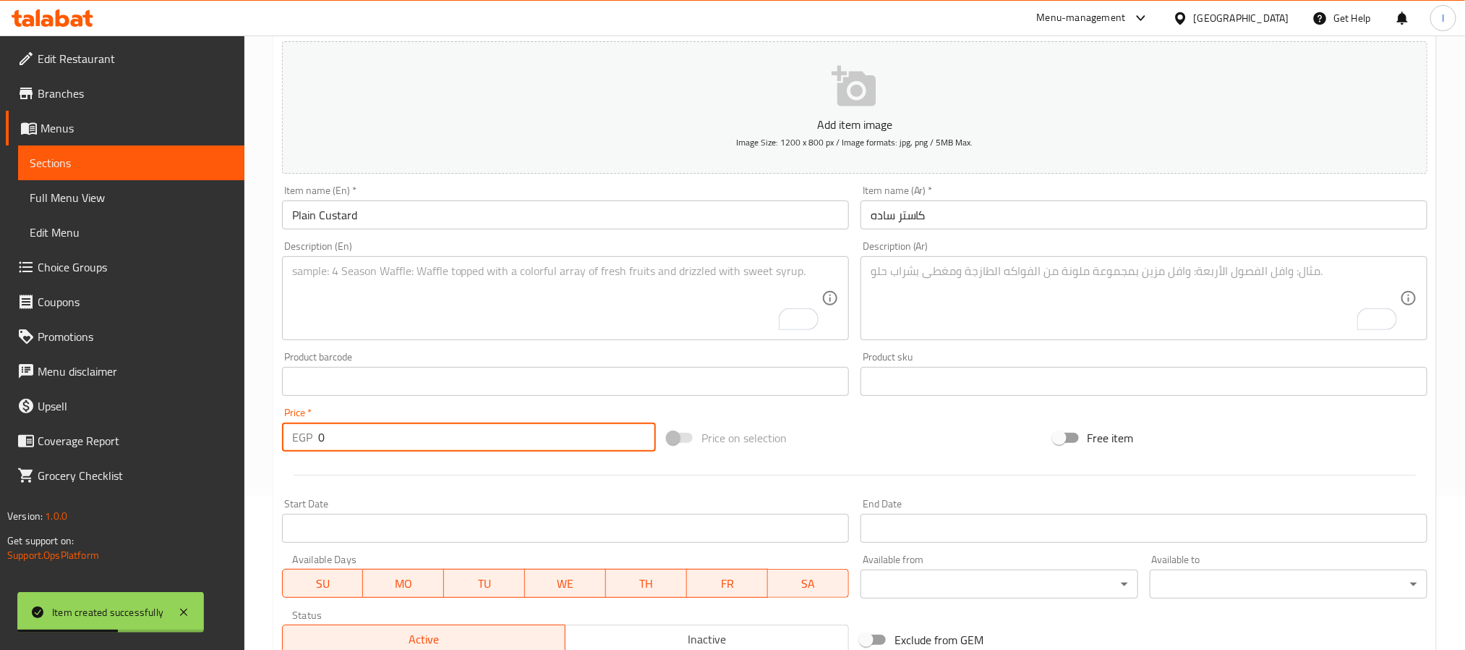
click at [408, 437] on input "0" at bounding box center [487, 436] width 338 height 29
type input "20"
click at [830, 424] on div "Price on selection" at bounding box center [855, 437] width 386 height 39
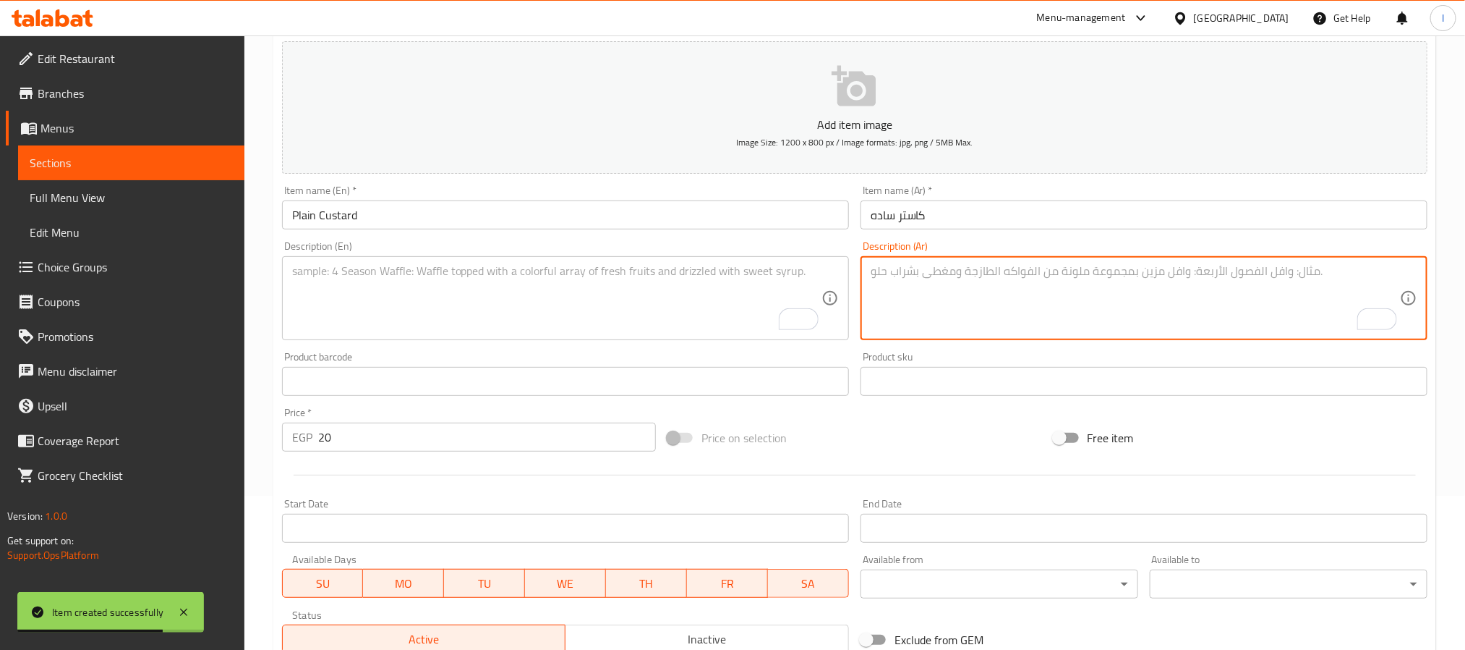
click at [877, 299] on textarea "To enrich screen reader interactions, please activate Accessibility in Grammarl…" at bounding box center [1135, 298] width 529 height 69
paste textarea "كاستر ناعم وبسيط بنكهة الفانيليا."
type textarea "كاستر ناعم وبسيط بنكهة الفانيليا."
click at [577, 284] on textarea "To enrich screen reader interactions, please activate Accessibility in Grammarl…" at bounding box center [556, 298] width 529 height 69
paste textarea "Smooth plain custard with vanilla flavor."
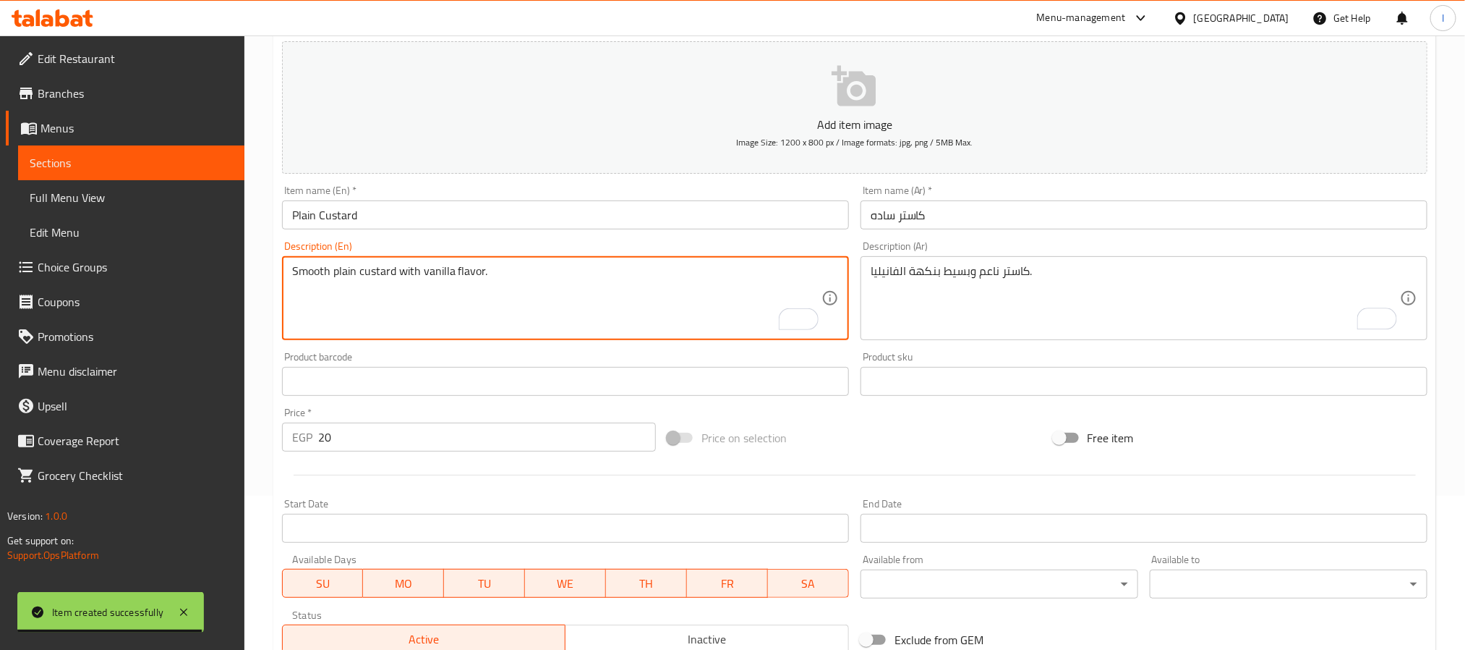
type textarea "Smooth plain custard with vanilla flavor."
click at [906, 439] on div "Price on selection" at bounding box center [855, 437] width 386 height 39
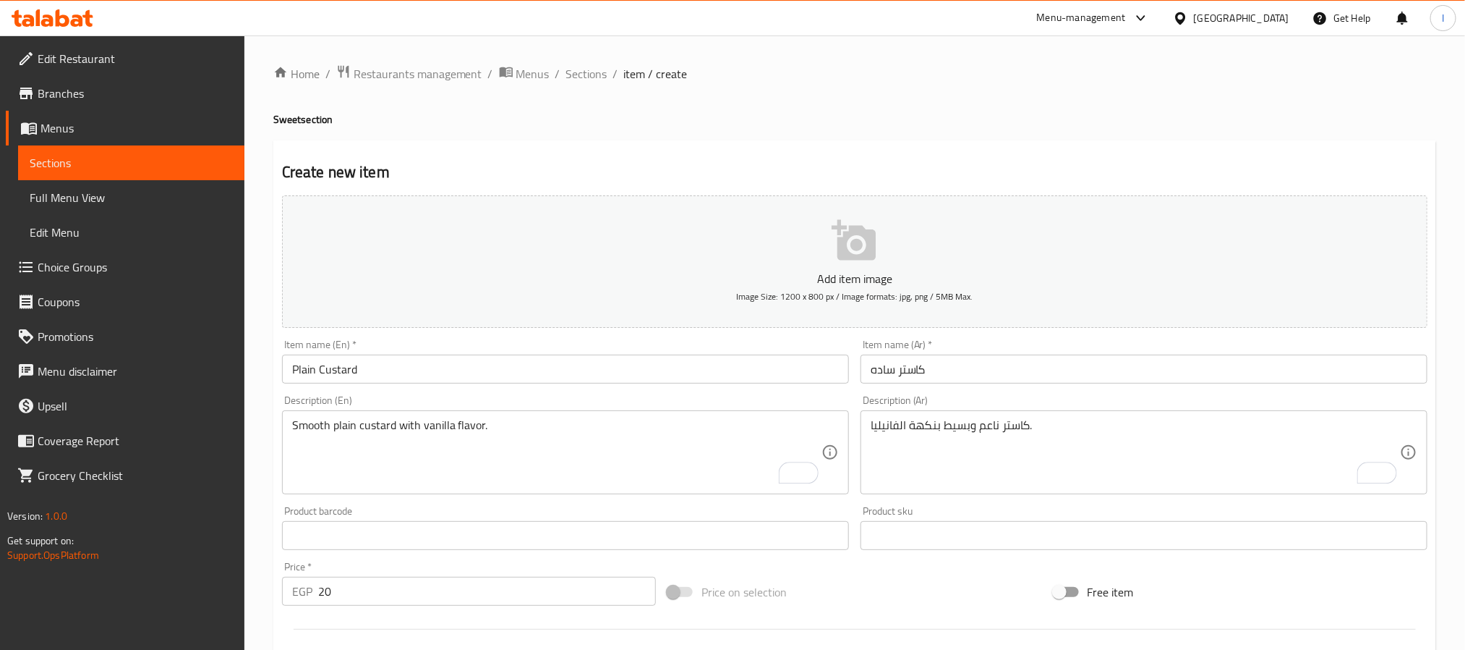
scroll to position [371, 0]
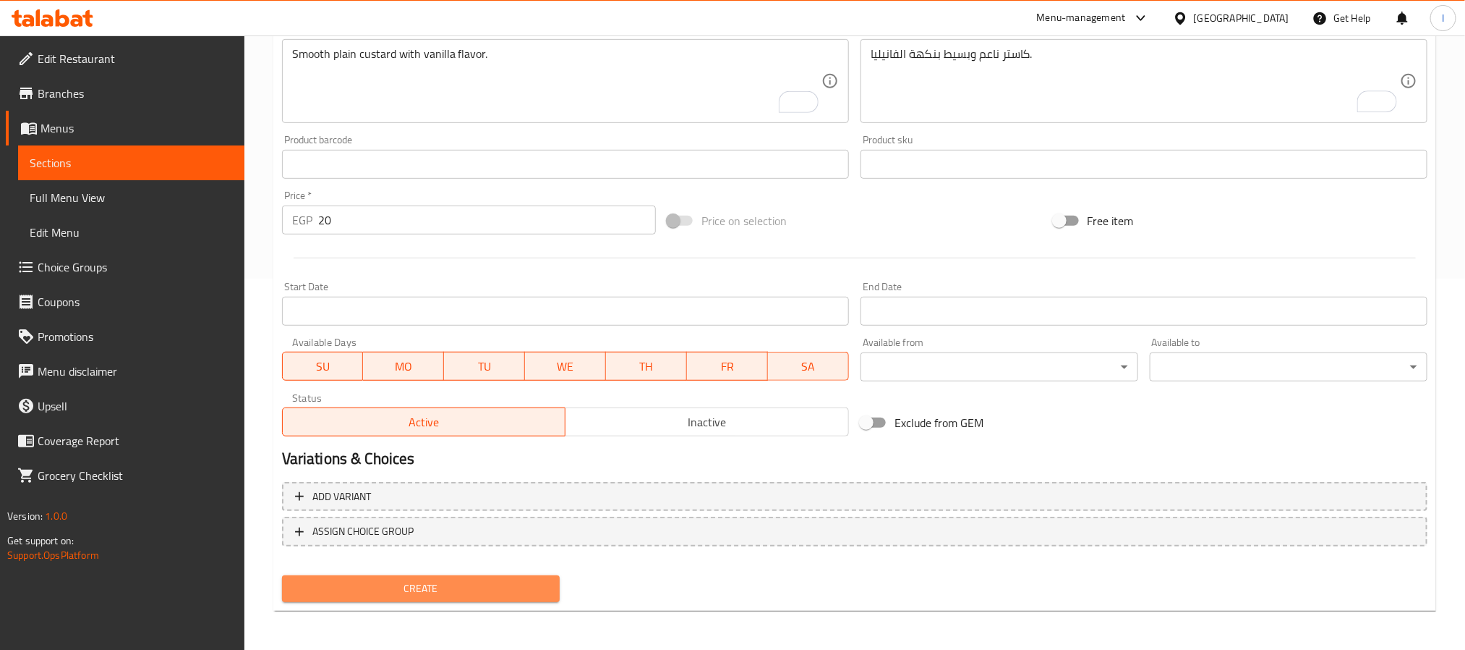
click at [504, 584] on span "Create" at bounding box center [421, 588] width 255 height 18
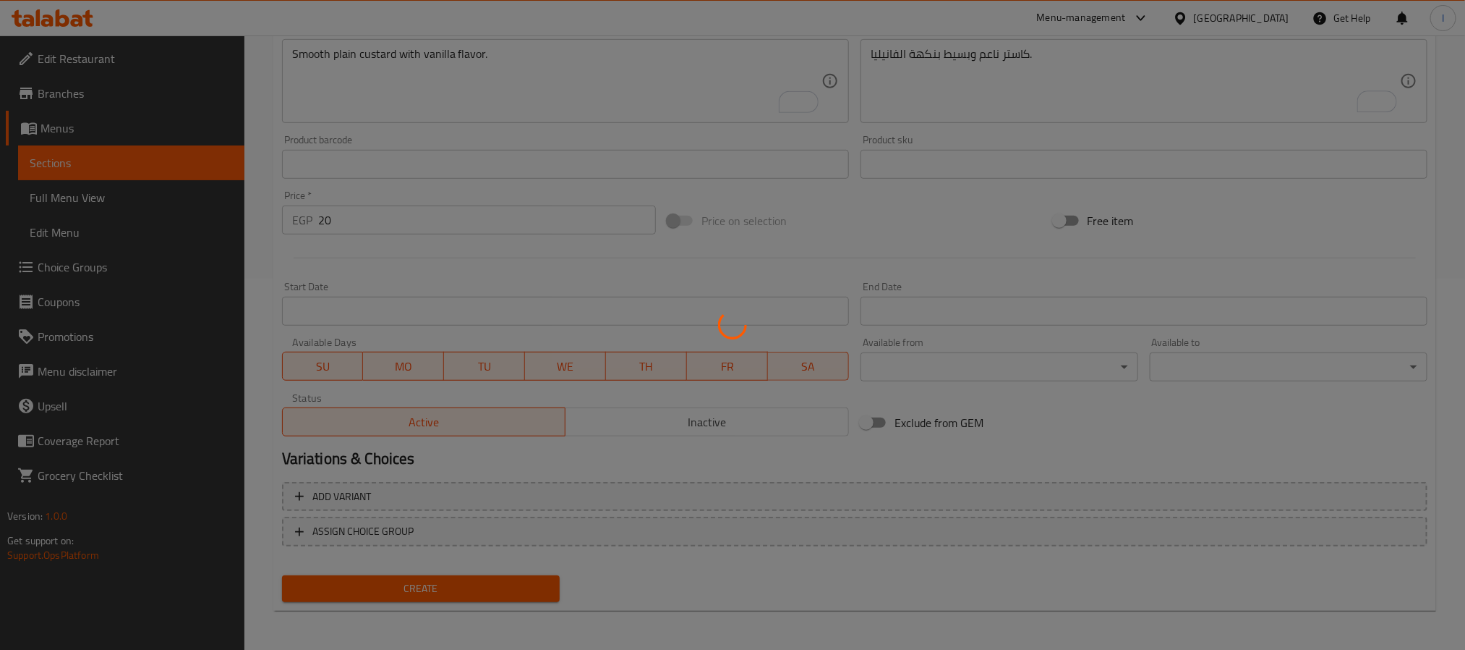
type input "0"
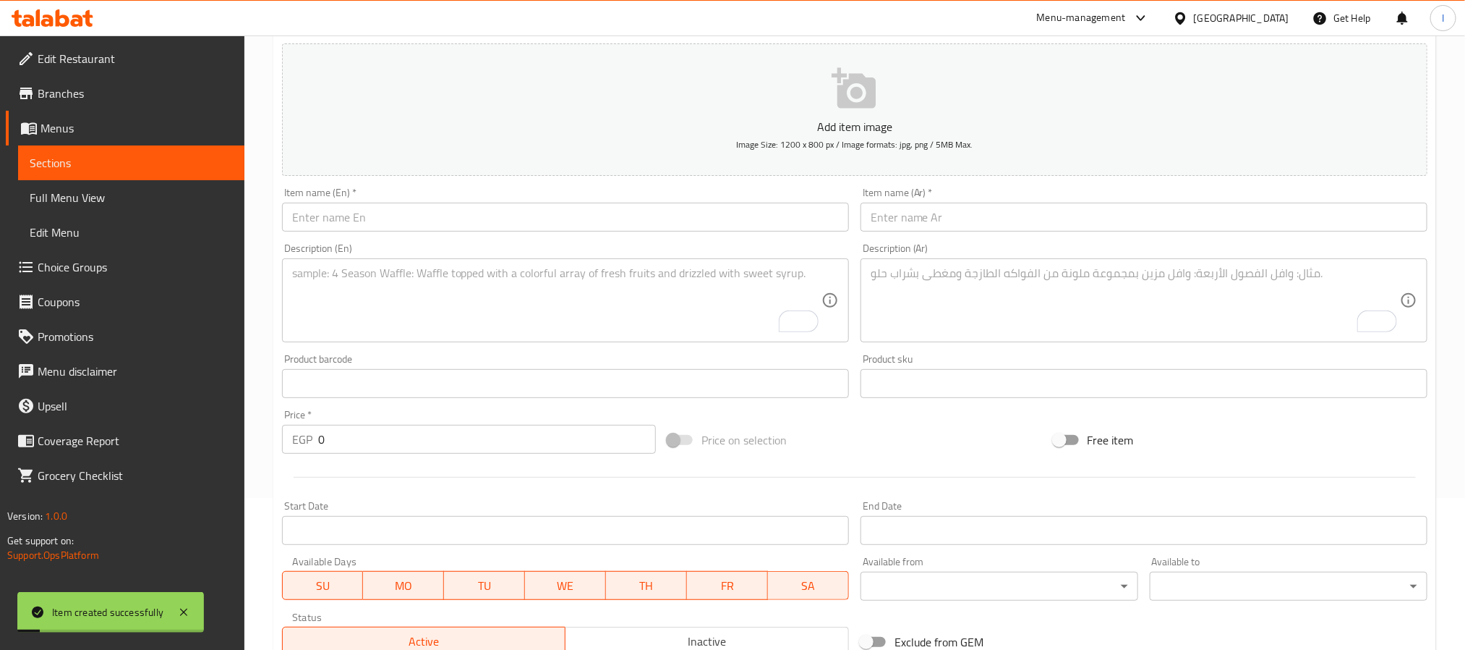
scroll to position [0, 0]
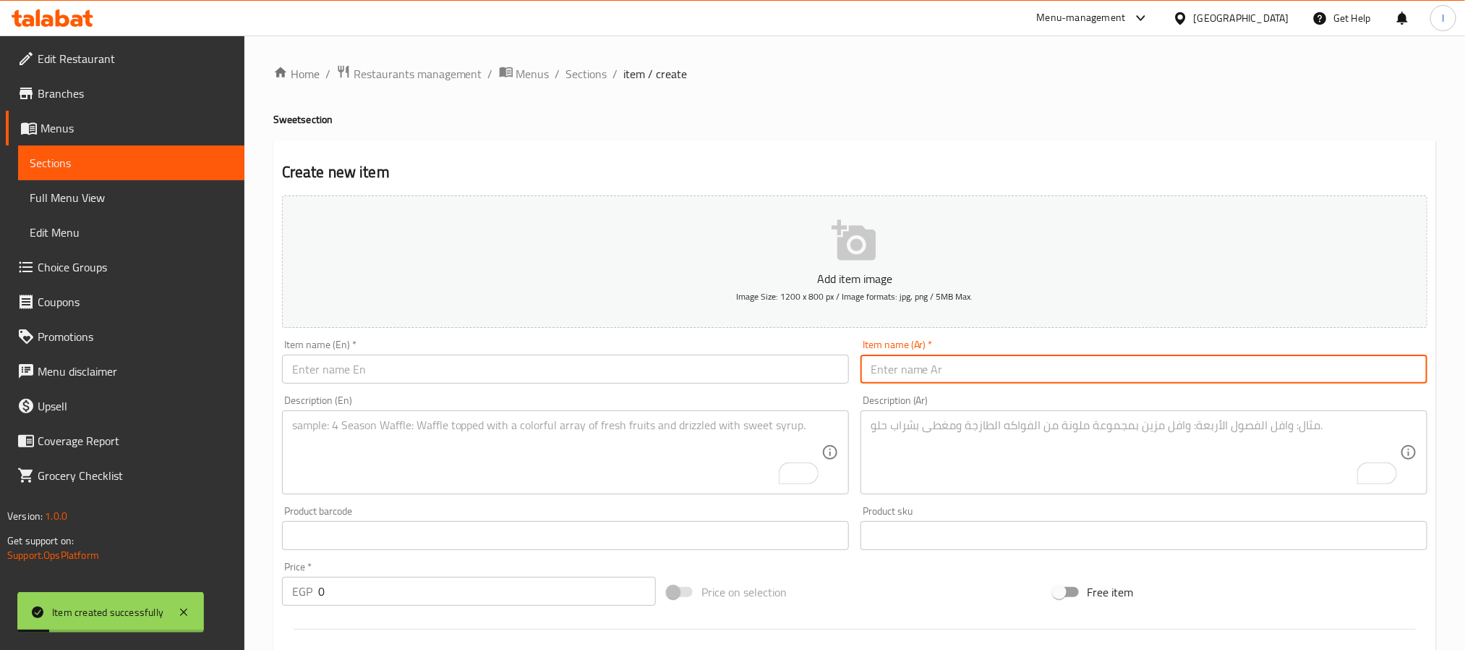
drag, startPoint x: 916, startPoint y: 380, endPoint x: 938, endPoint y: 380, distance: 22.4
click at [916, 380] on input "text" at bounding box center [1144, 368] width 567 height 29
paste input "Jelly Custard"
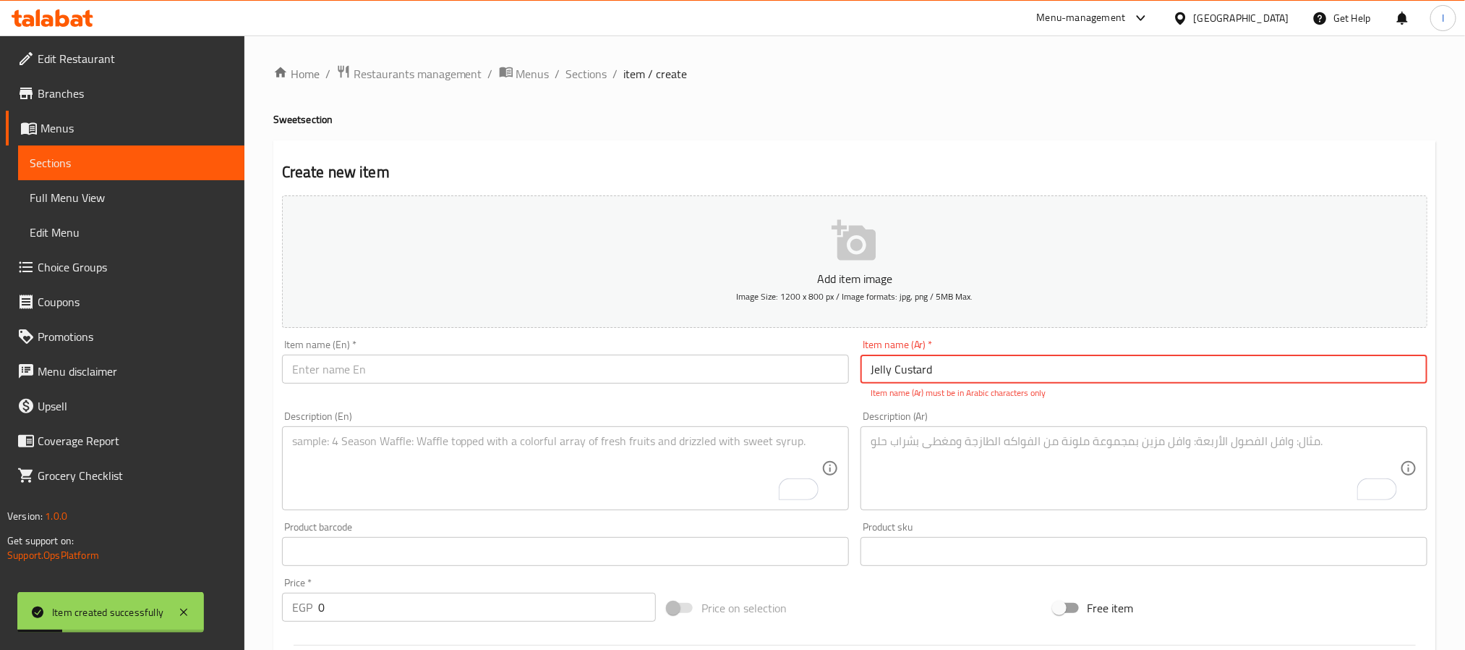
type input "Jelly Custard"
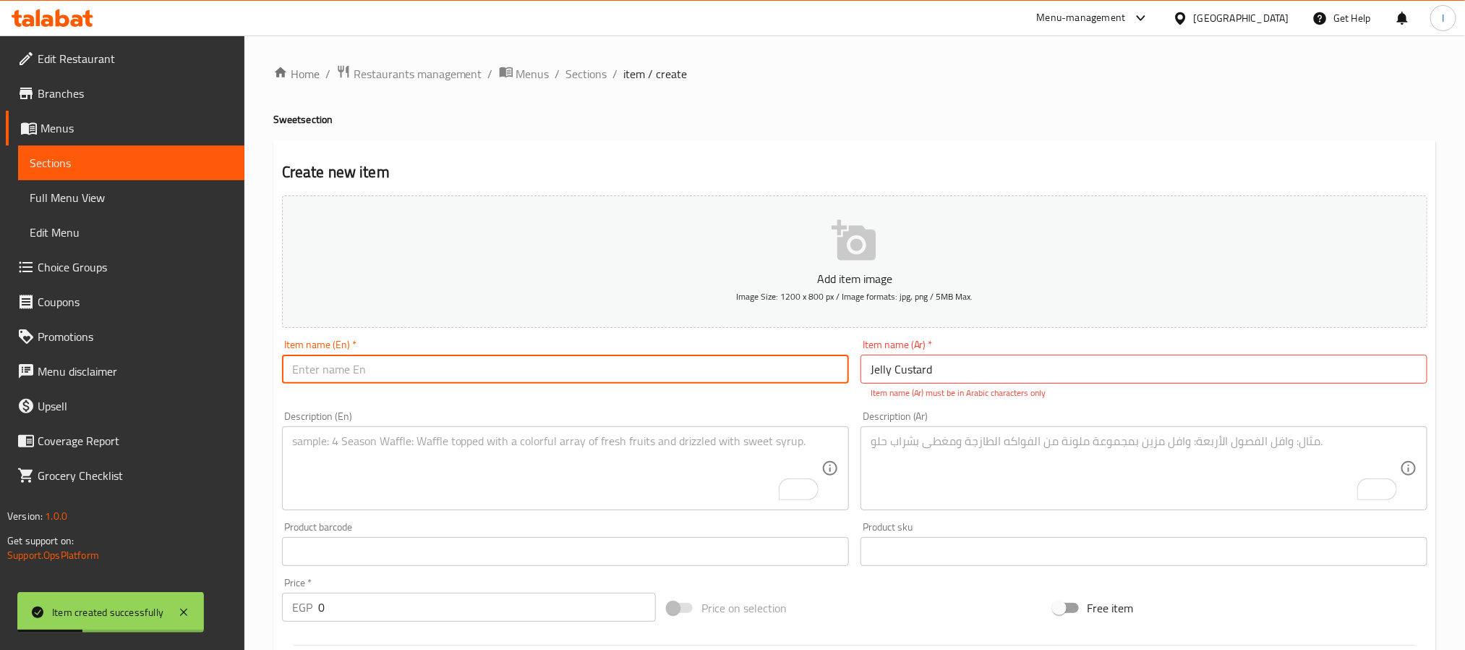
click at [543, 360] on input "text" at bounding box center [565, 368] width 567 height 29
paste input "[PERSON_NAME]"
type input "[PERSON_NAME]"
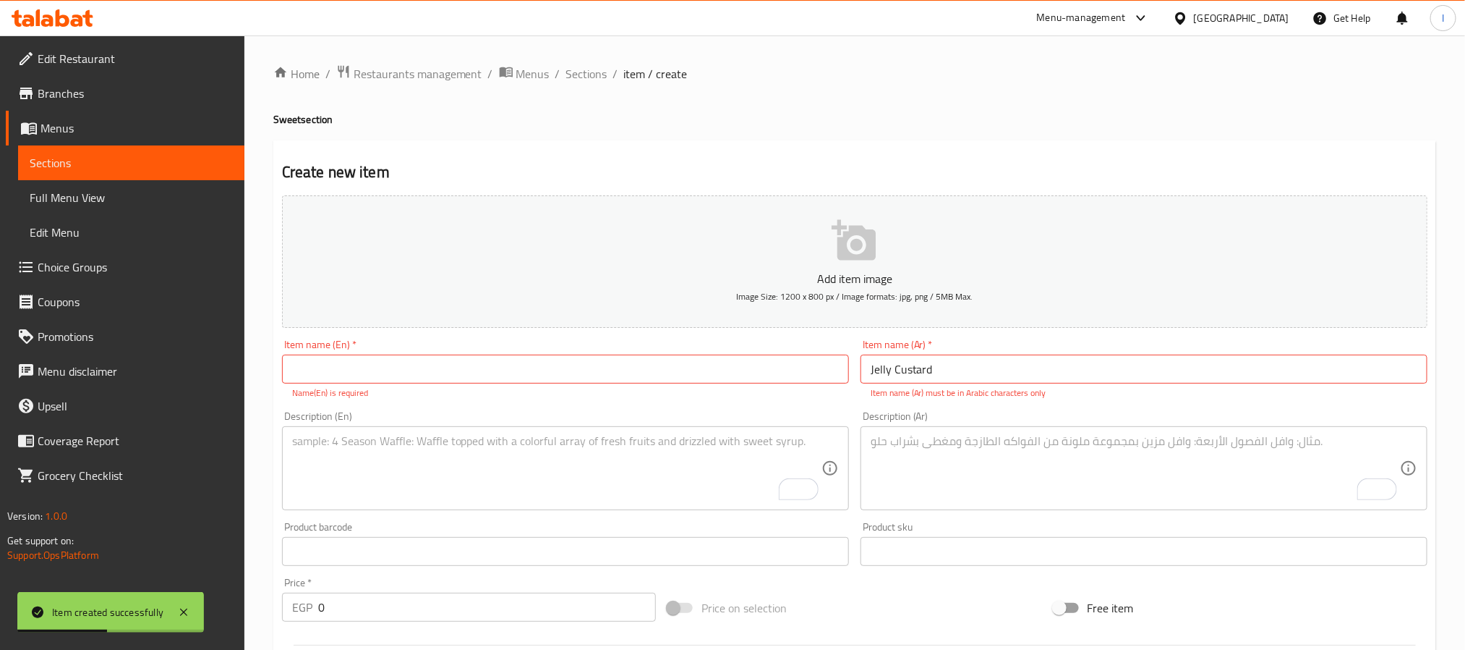
click at [892, 352] on div "Item name (Ar)   * Jelly Custard Item name (Ar) * Item name (Ar) must be in Ara…" at bounding box center [1144, 369] width 567 height 60
click at [895, 365] on input "Jelly Custard" at bounding box center [1144, 368] width 567 height 29
paste input "[PERSON_NAME]"
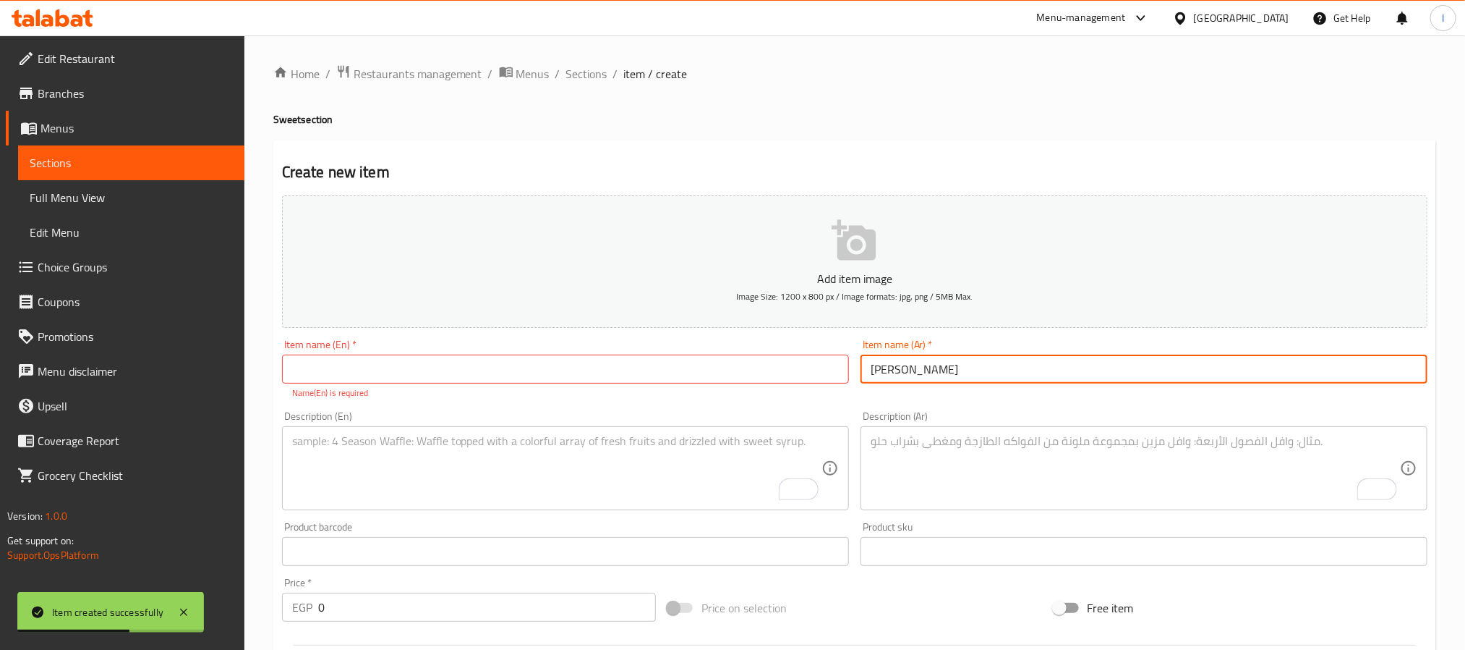
type input "[PERSON_NAME]"
click at [549, 372] on input "text" at bounding box center [565, 368] width 567 height 29
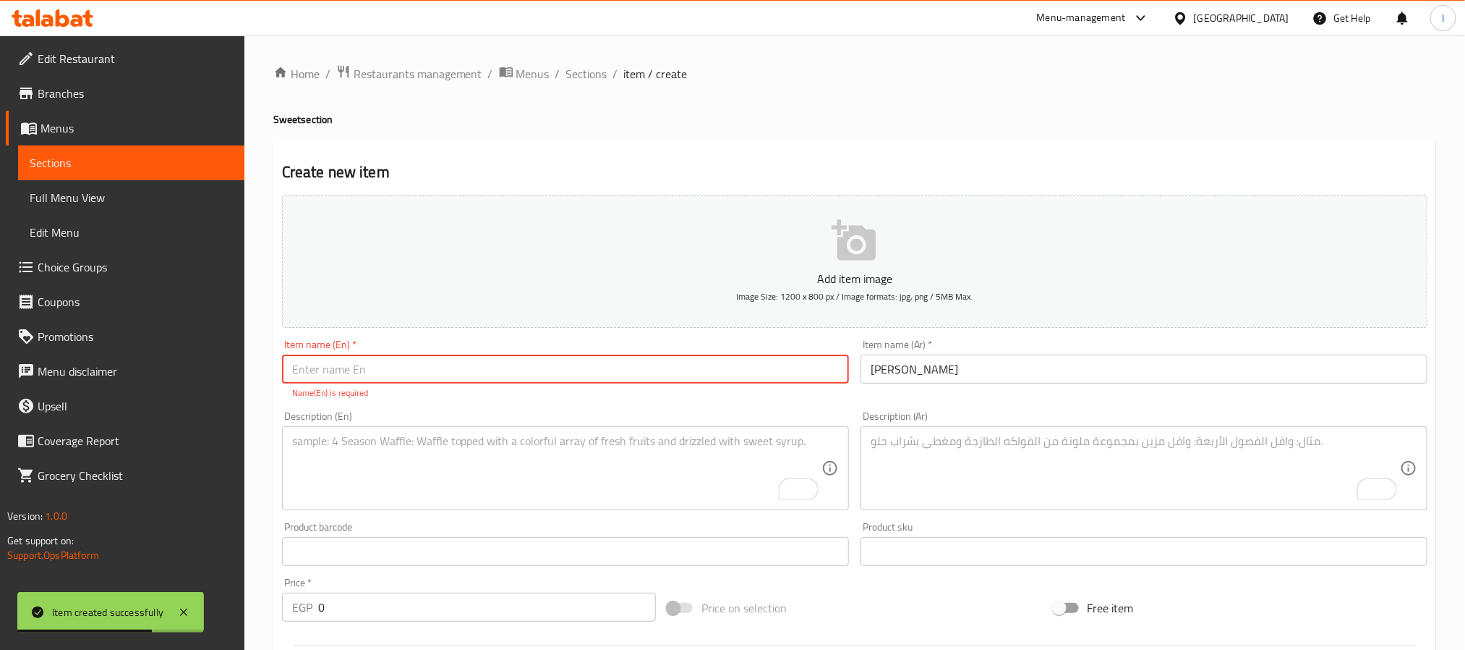
paste input "Jelly Custard"
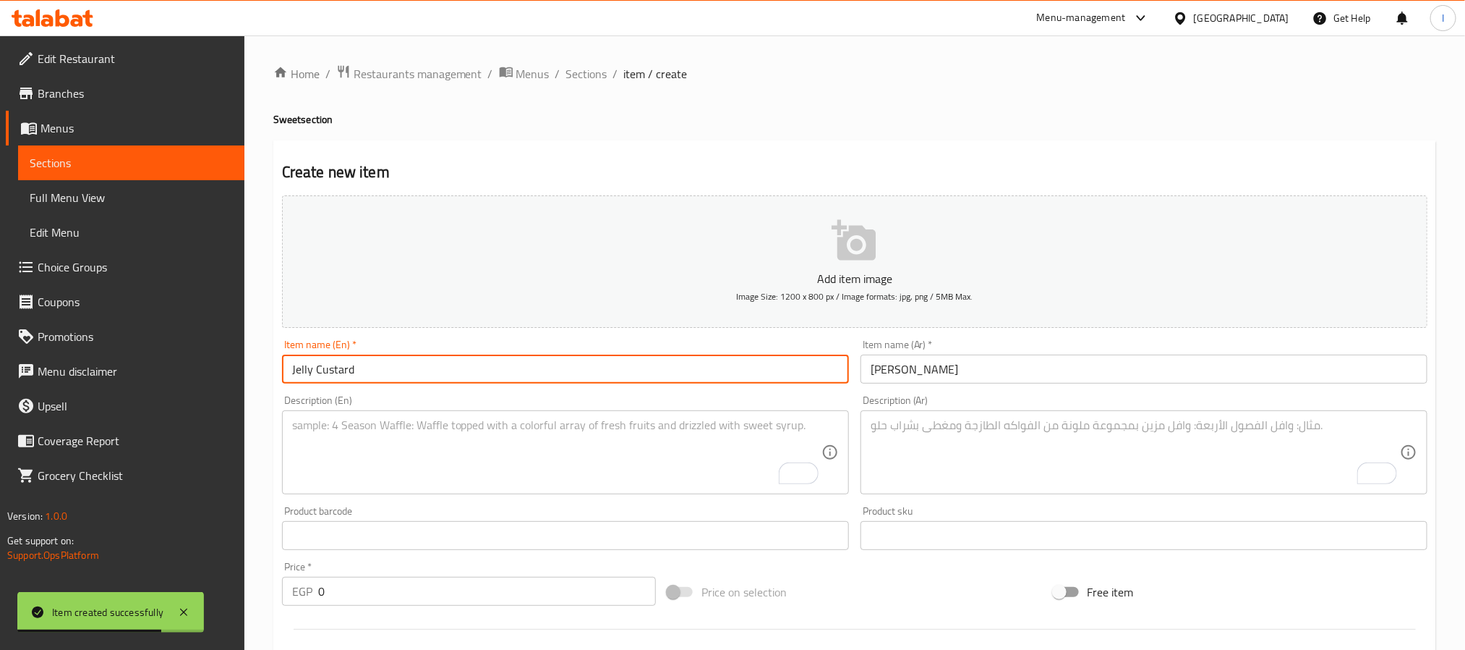
type input "Jelly Custard"
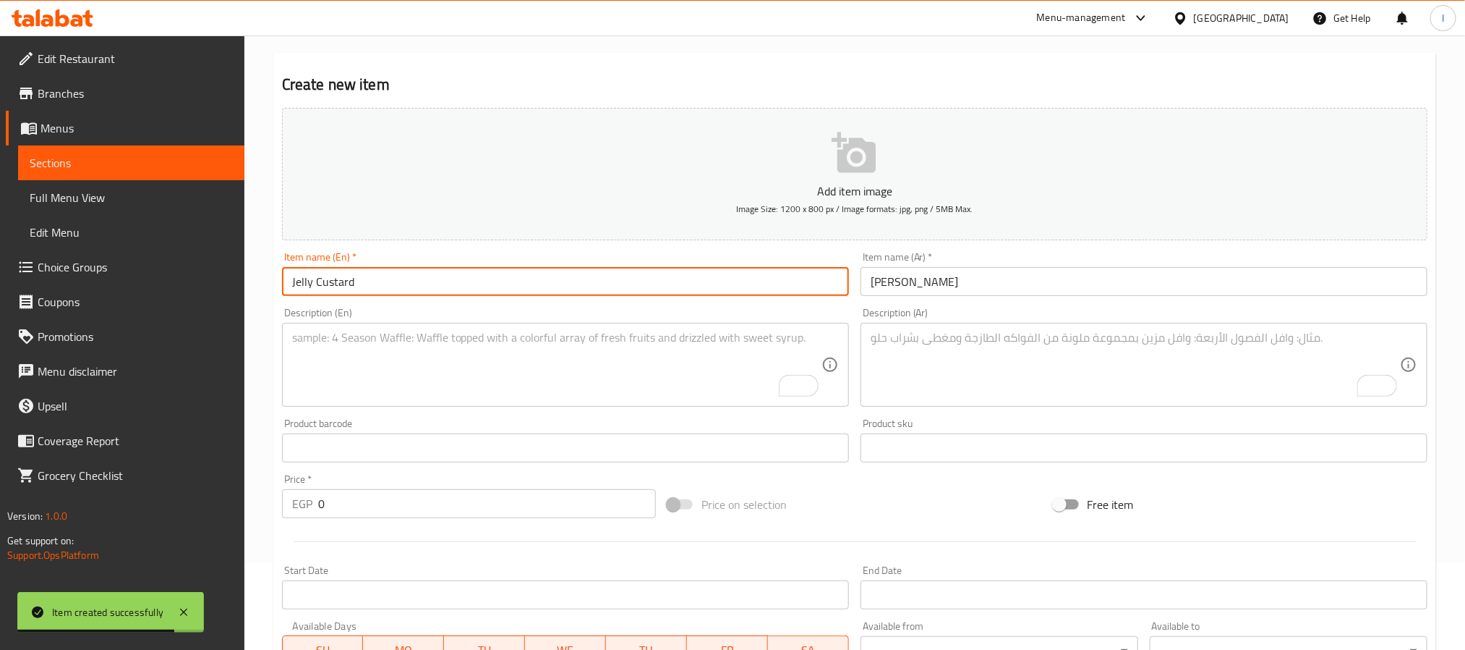
scroll to position [108, 0]
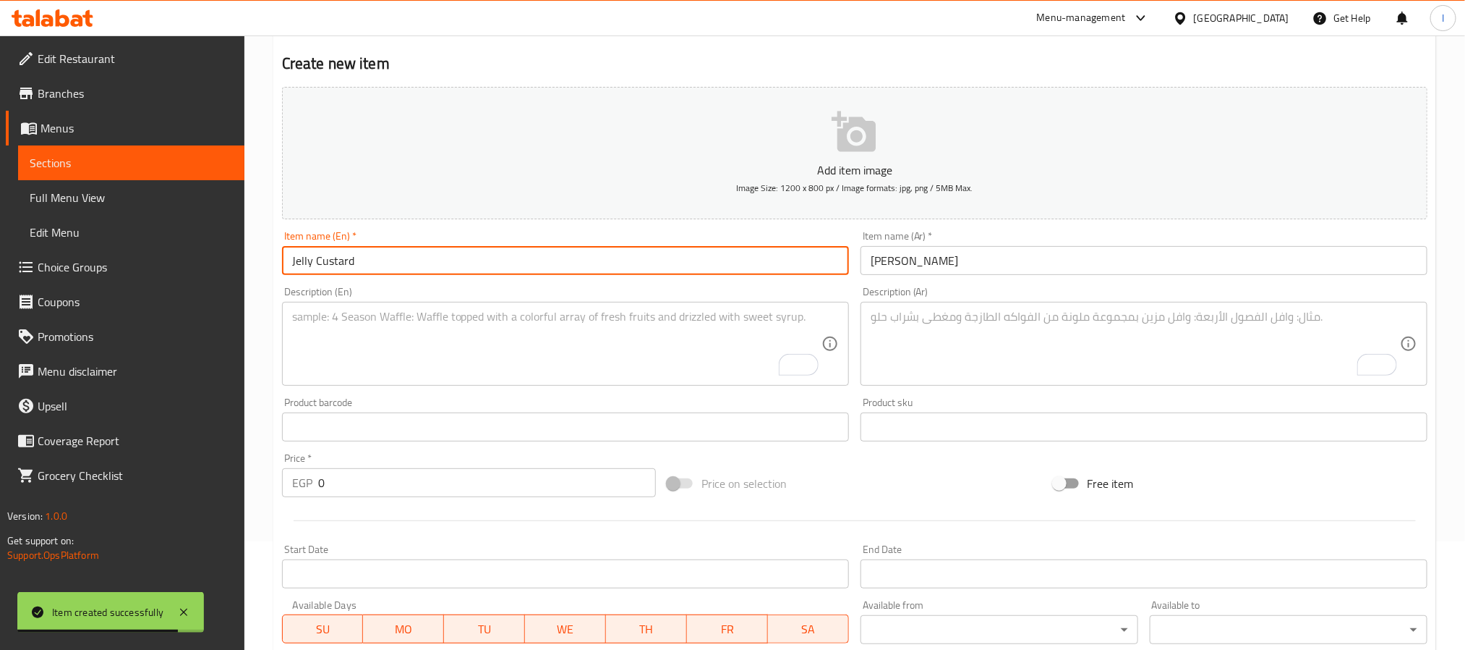
click at [933, 339] on textarea "To enrich screen reader interactions, please activate Accessibility in Grammarl…" at bounding box center [1135, 344] width 529 height 69
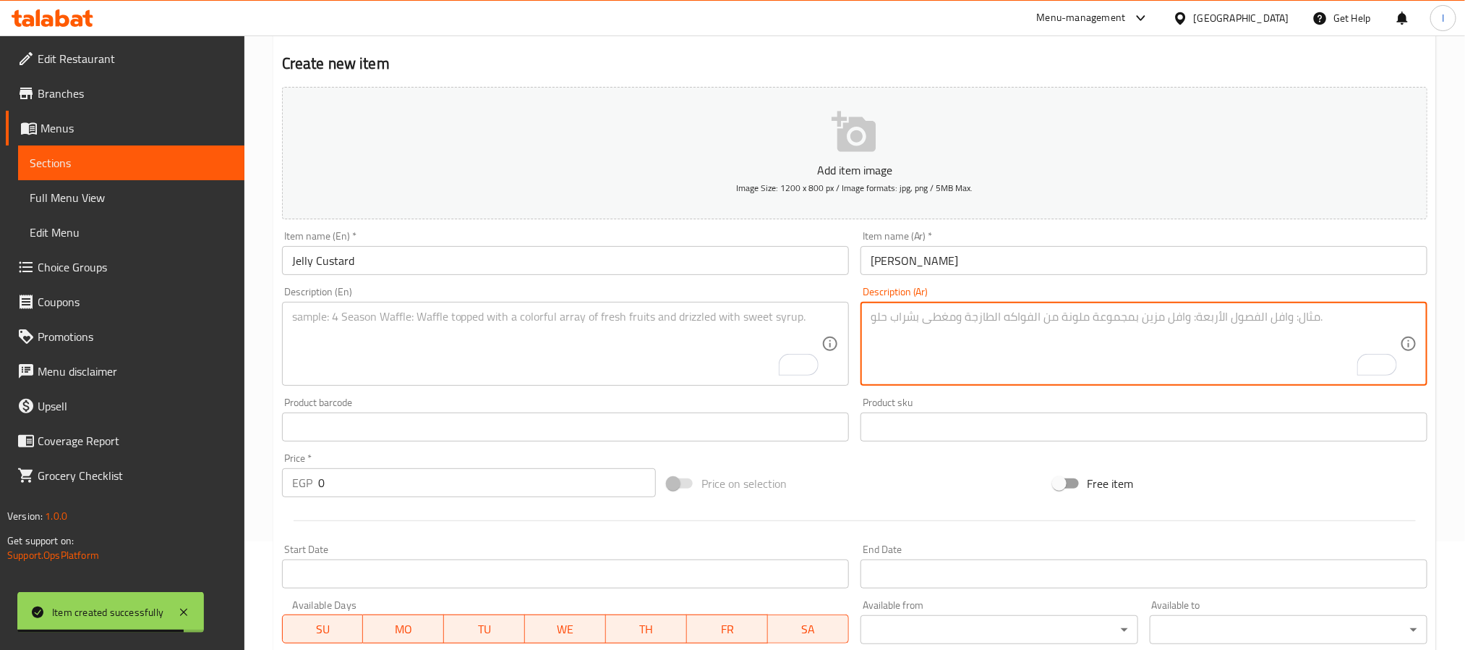
paste textarea "طبقات من الجيلي مع الكاستر."
type textarea "طبقات من الجيلي مع الكاستر."
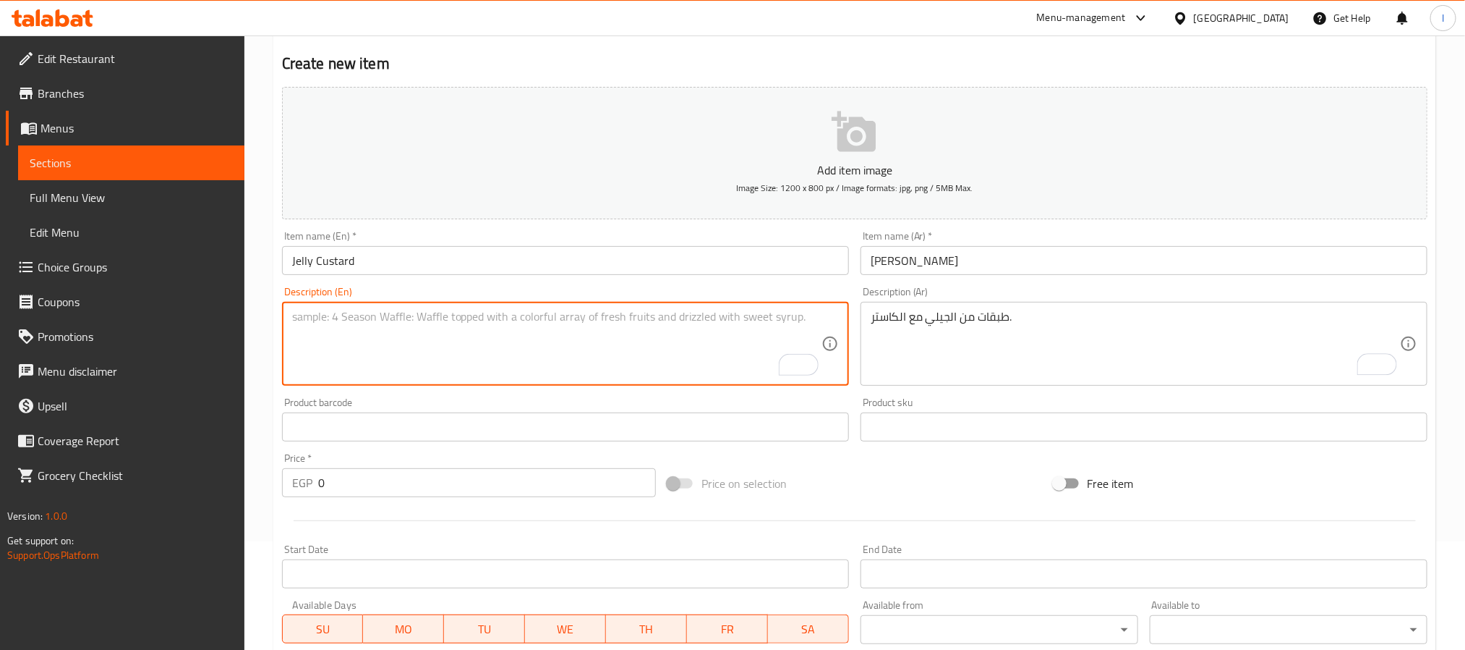
click at [524, 371] on textarea "To enrich screen reader interactions, please activate Accessibility in Grammarl…" at bounding box center [556, 344] width 529 height 69
paste textarea "Layers of jelly with creamy custard."
click at [302, 311] on textarea "Layers of jelly with creamy custard." at bounding box center [556, 344] width 529 height 69
drag, startPoint x: 302, startPoint y: 311, endPoint x: 330, endPoint y: 313, distance: 27.6
click at [330, 313] on textarea "Layers of jelly with creamy custard." at bounding box center [556, 344] width 529 height 69
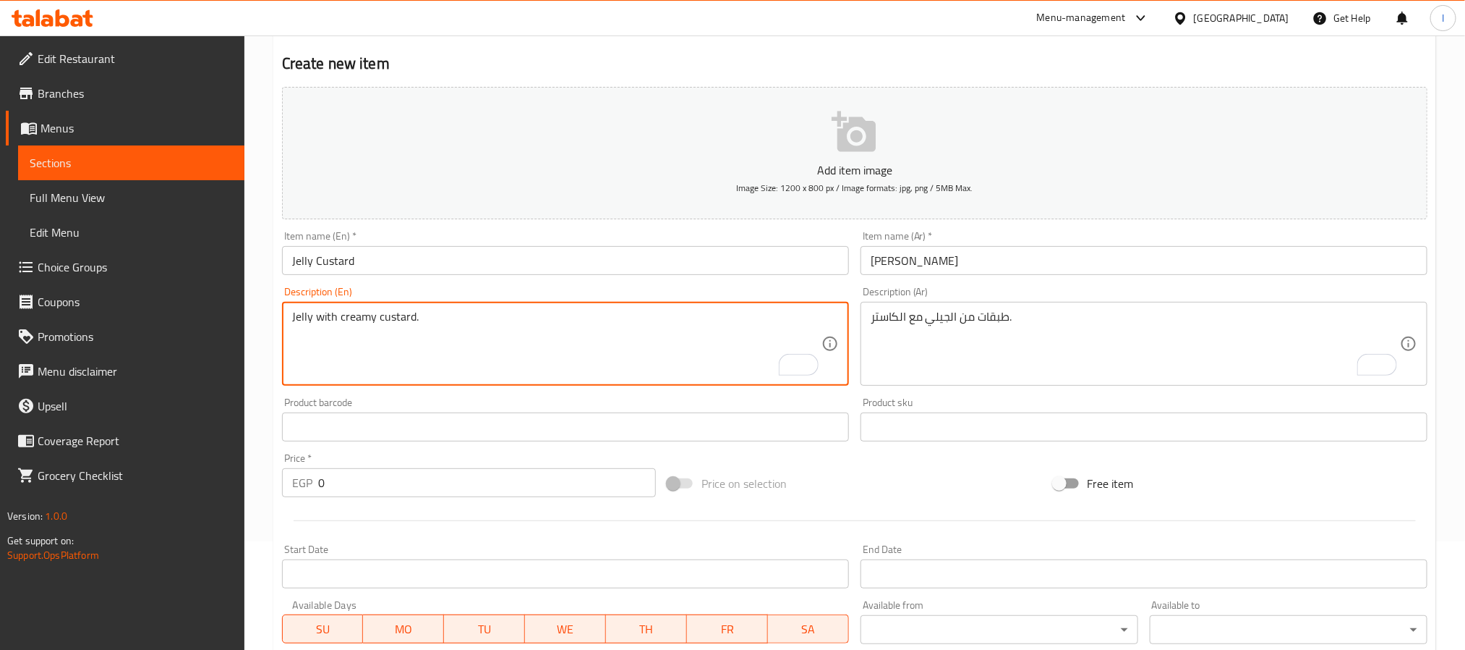
type textarea "Jelly with creamy custard."
click at [493, 489] on input "0" at bounding box center [487, 482] width 338 height 29
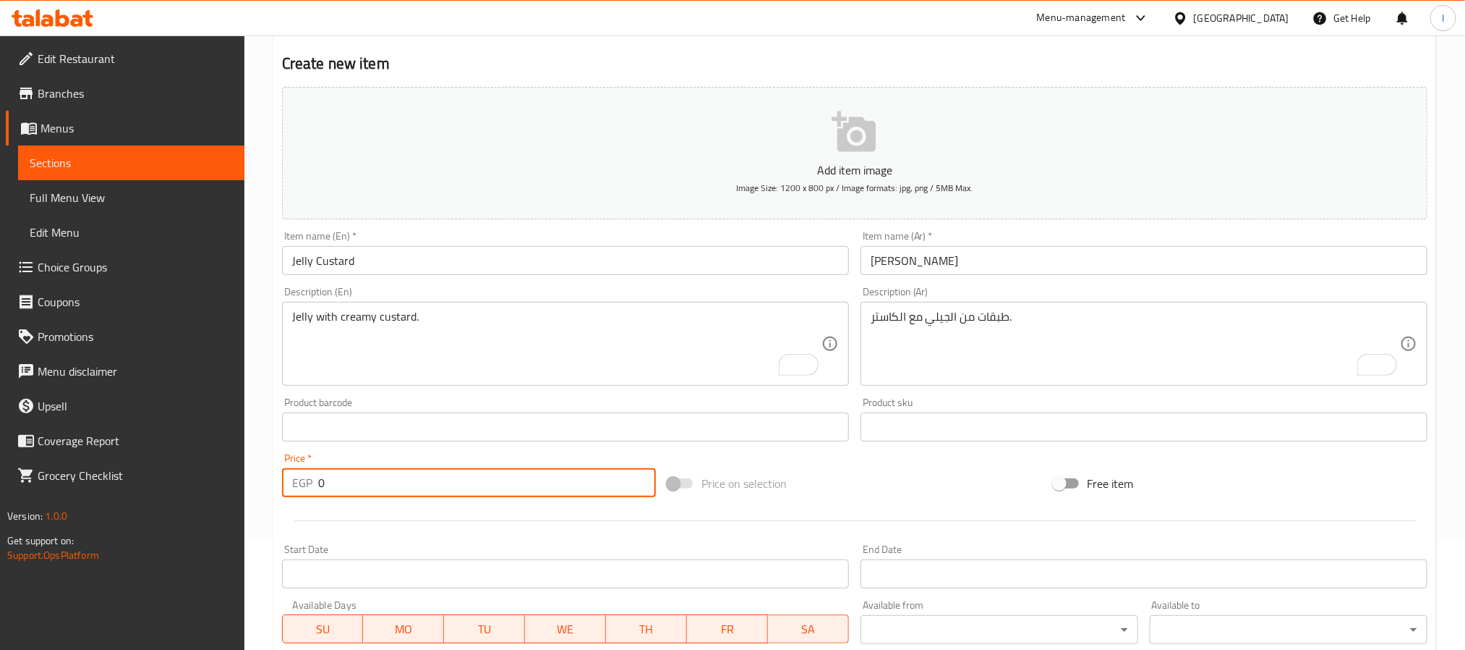
click at [493, 489] on input "0" at bounding box center [487, 482] width 338 height 29
type input "20"
click at [879, 487] on div "Price on selection" at bounding box center [855, 483] width 386 height 39
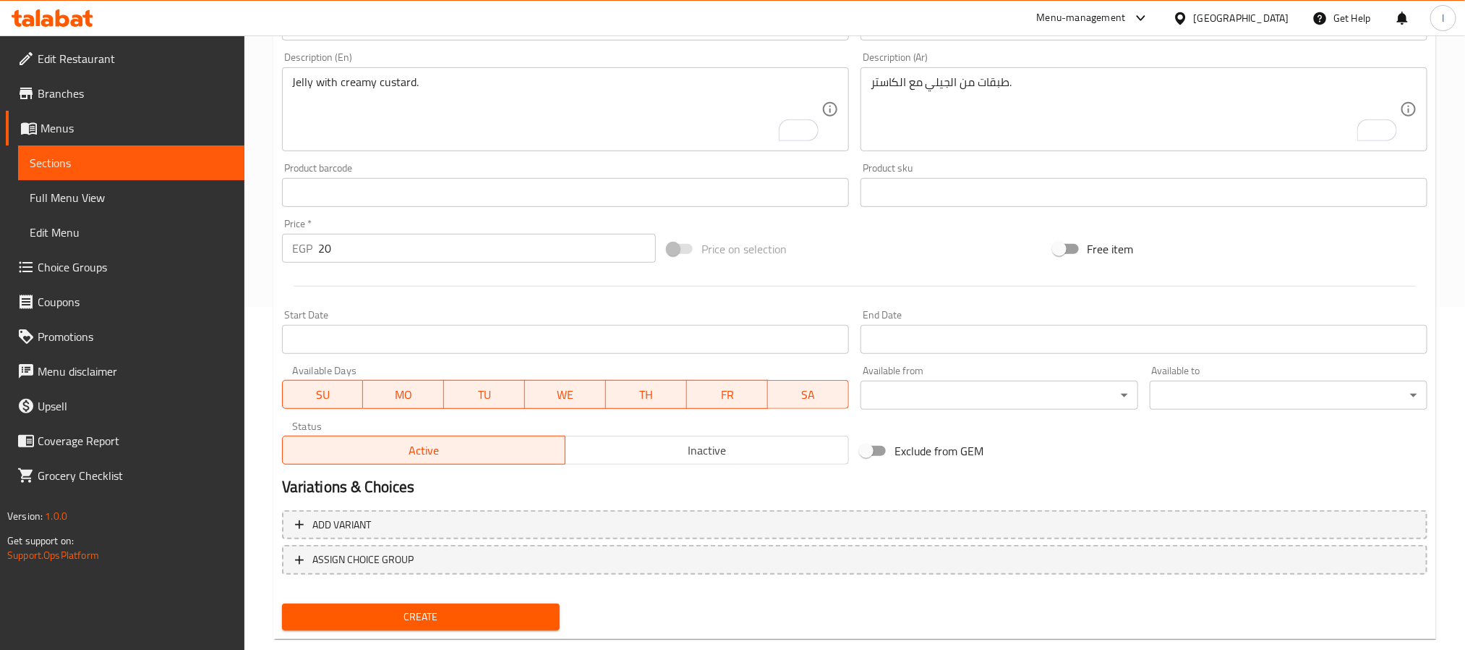
scroll to position [371, 0]
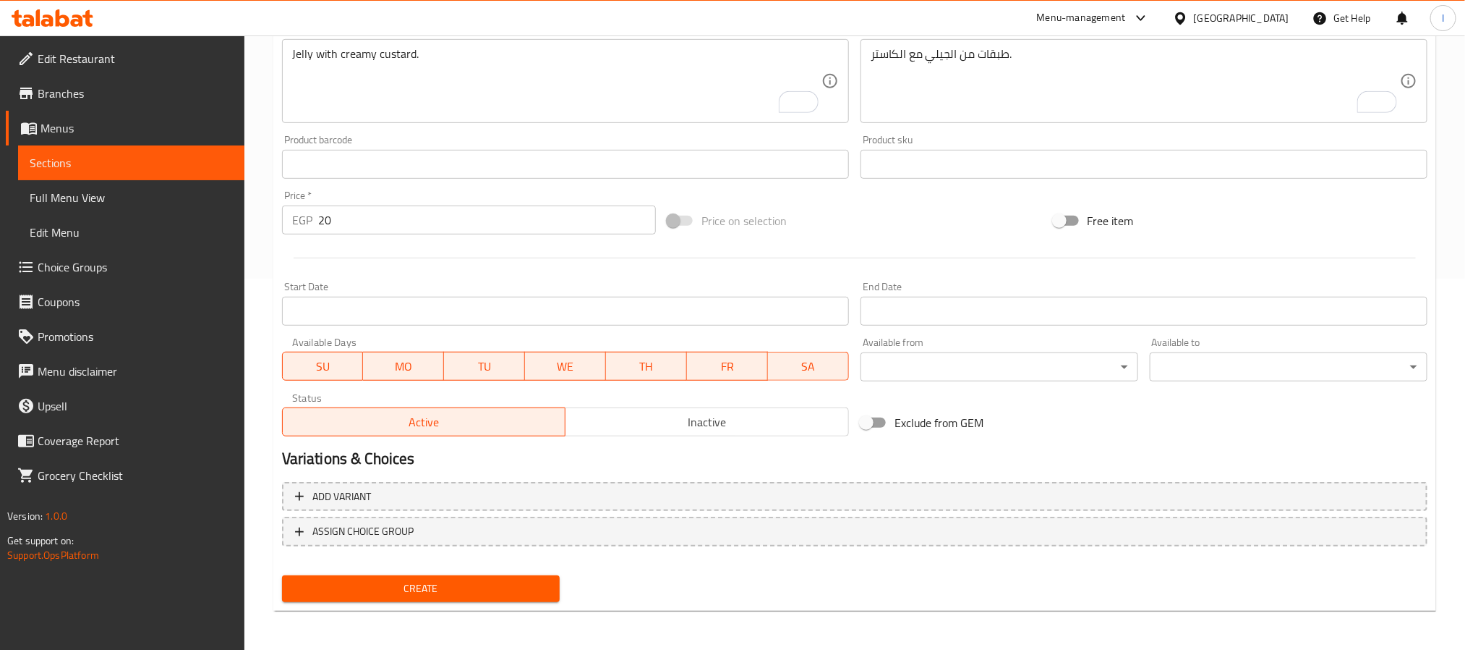
click at [562, 584] on div "Create" at bounding box center [420, 588] width 289 height 38
click at [551, 584] on button "Create" at bounding box center [421, 588] width 278 height 27
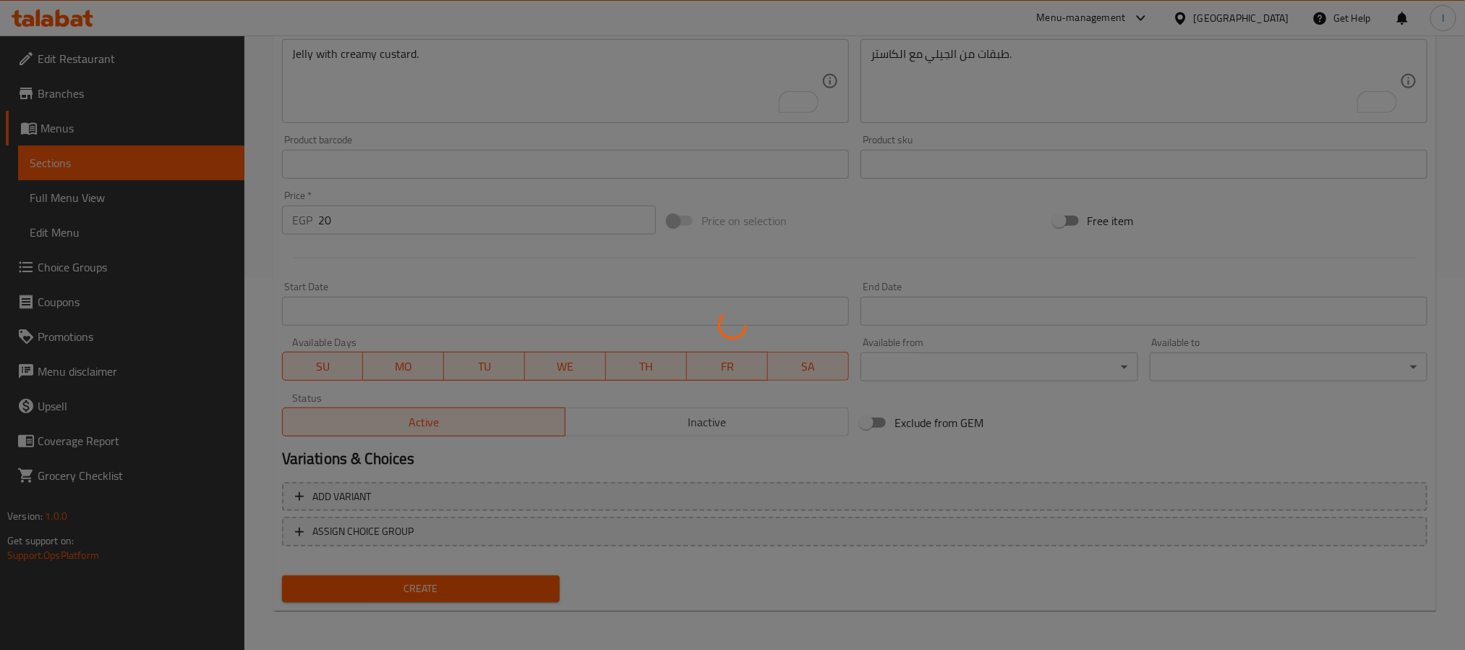
type input "0"
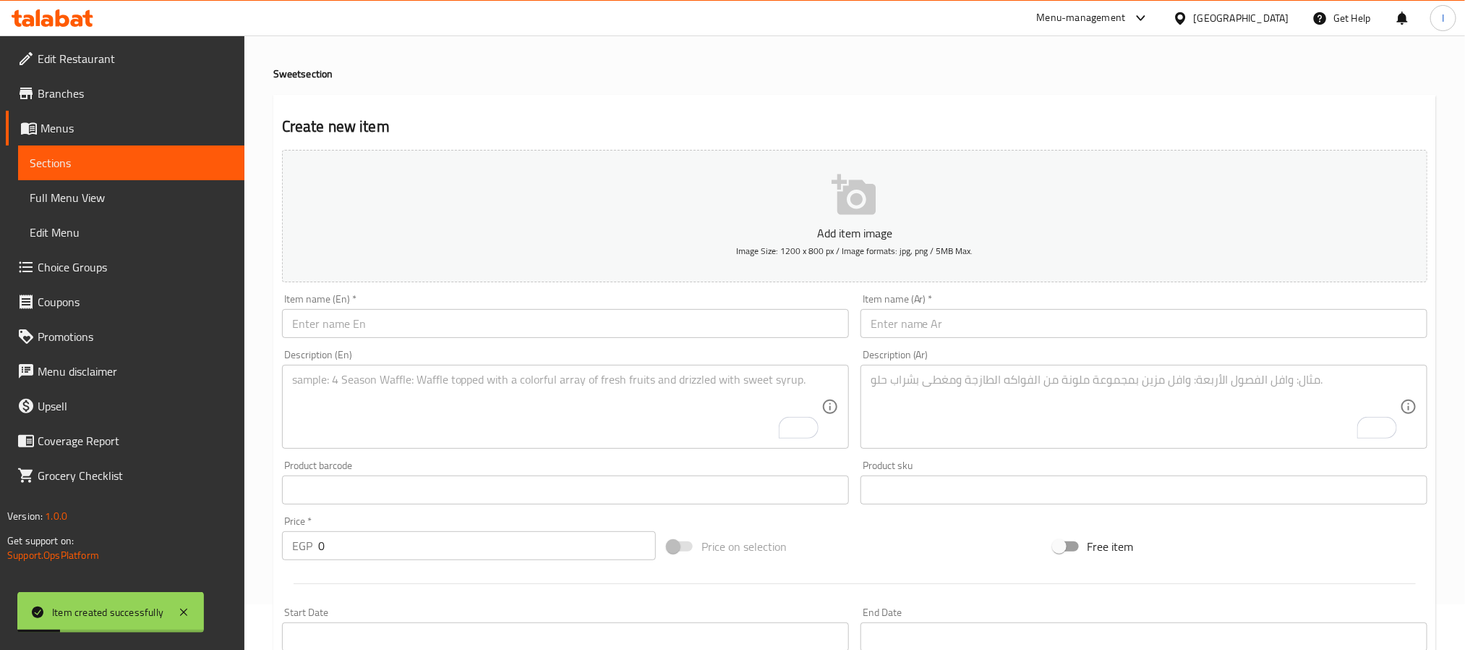
scroll to position [0, 0]
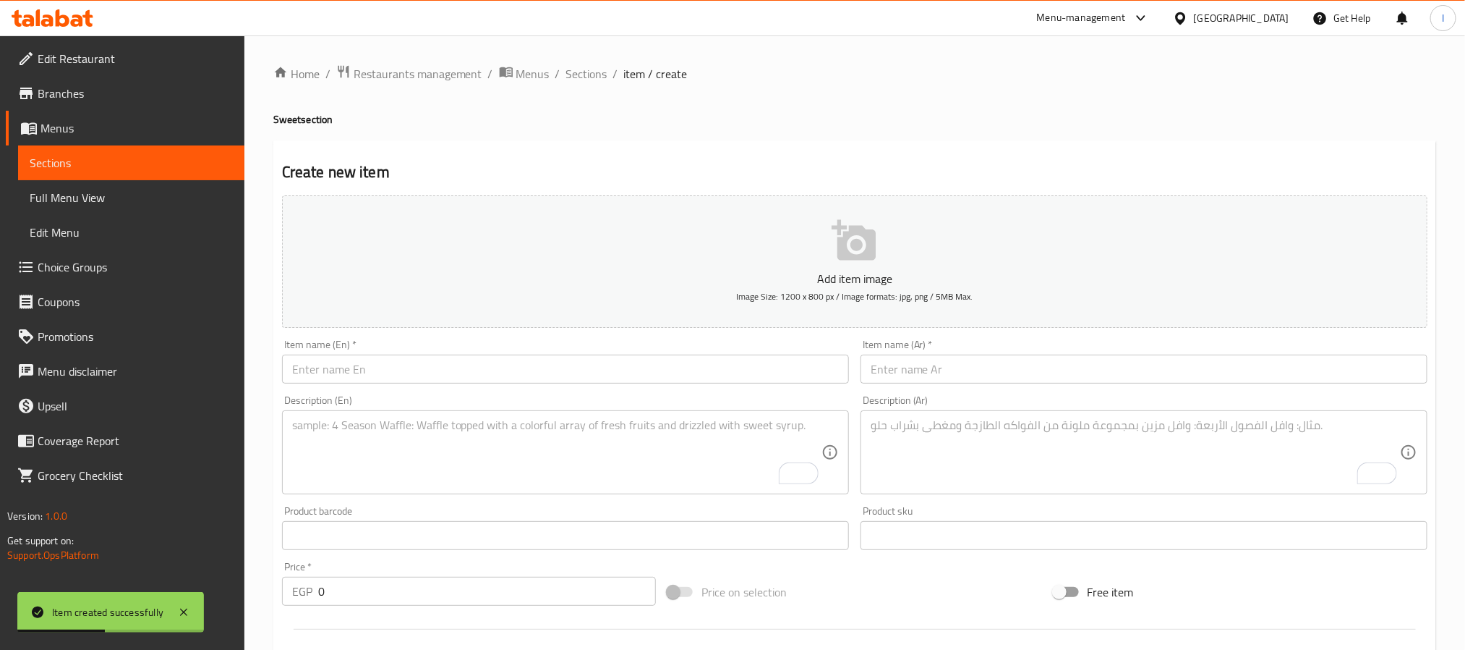
click at [909, 373] on input "text" at bounding box center [1144, 368] width 567 height 29
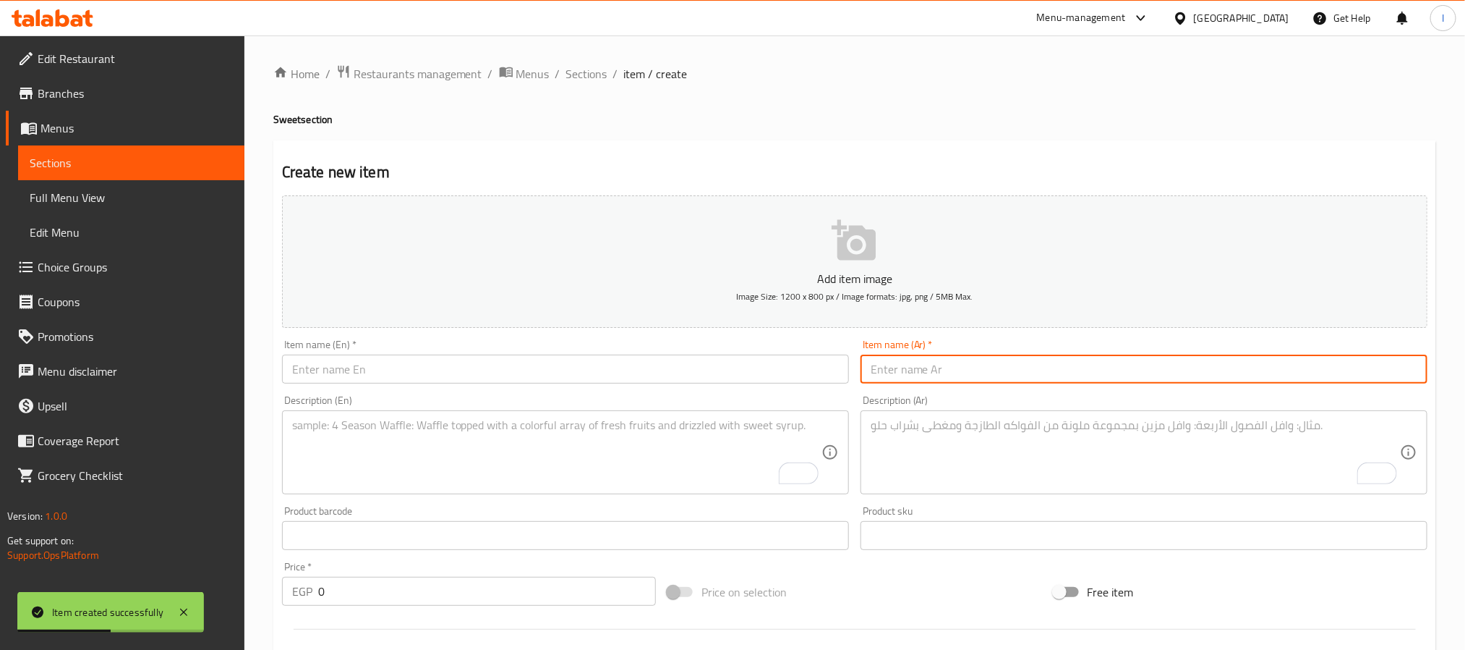
paste input "Trifle"
type input "Trifle"
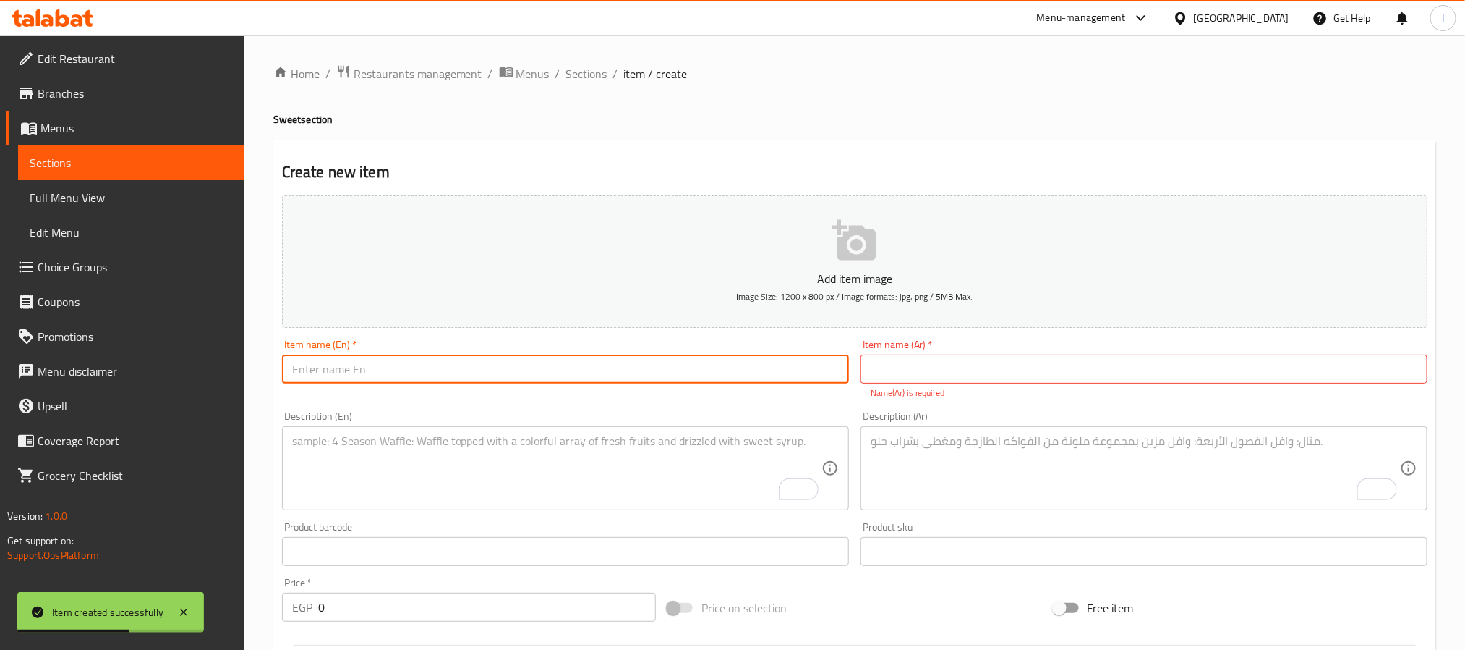
click at [647, 370] on input "text" at bounding box center [565, 368] width 567 height 29
paste input "Trifle"
type input "Trifle"
click at [951, 359] on input "text" at bounding box center [1144, 368] width 567 height 29
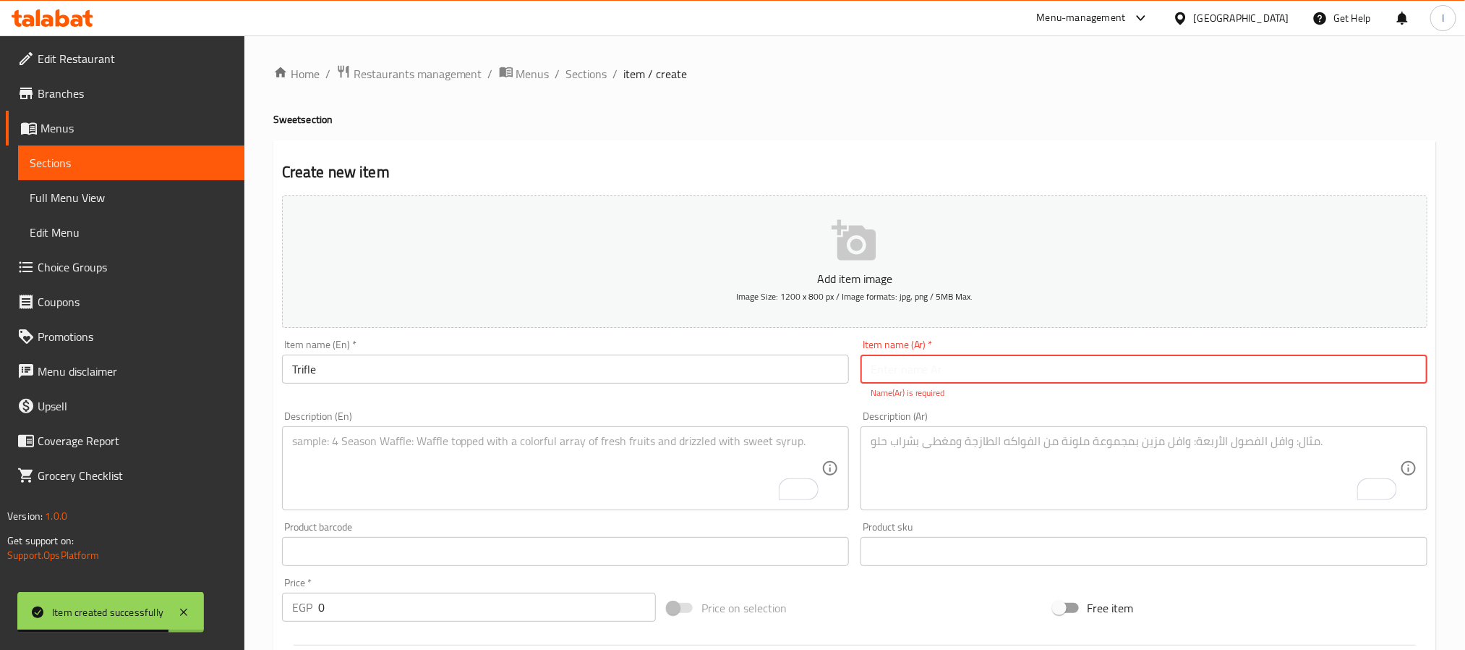
paste input "برتيفول"
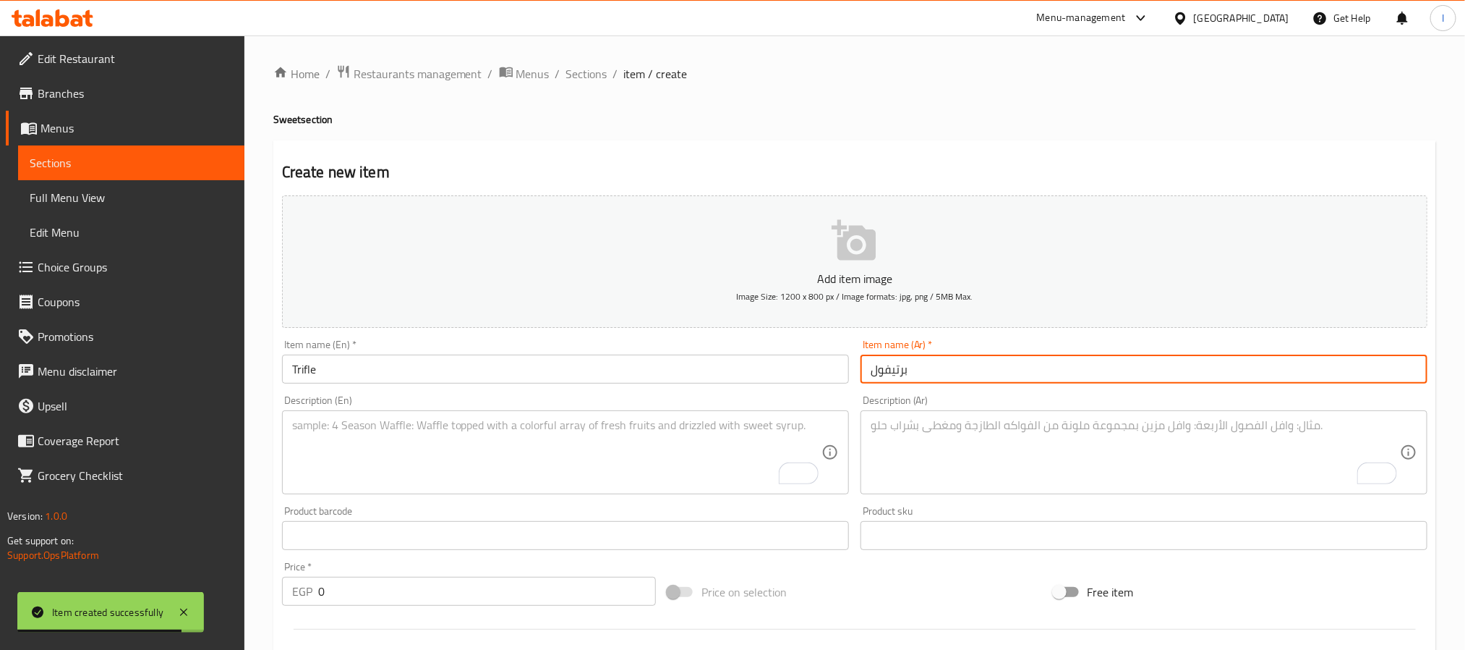
type input "برتيفول"
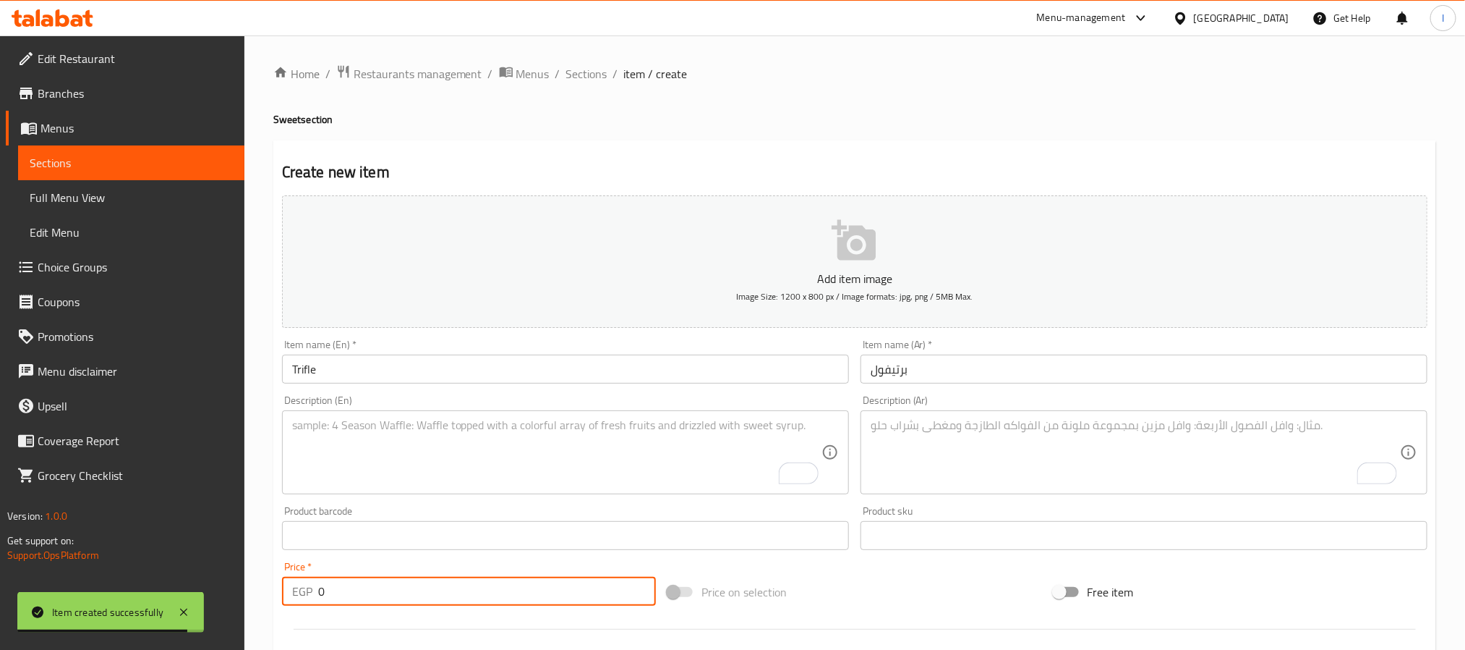
click at [413, 578] on input "0" at bounding box center [487, 590] width 338 height 29
type input "45"
click at [590, 161] on h2 "Create new item" at bounding box center [855, 172] width 1146 height 22
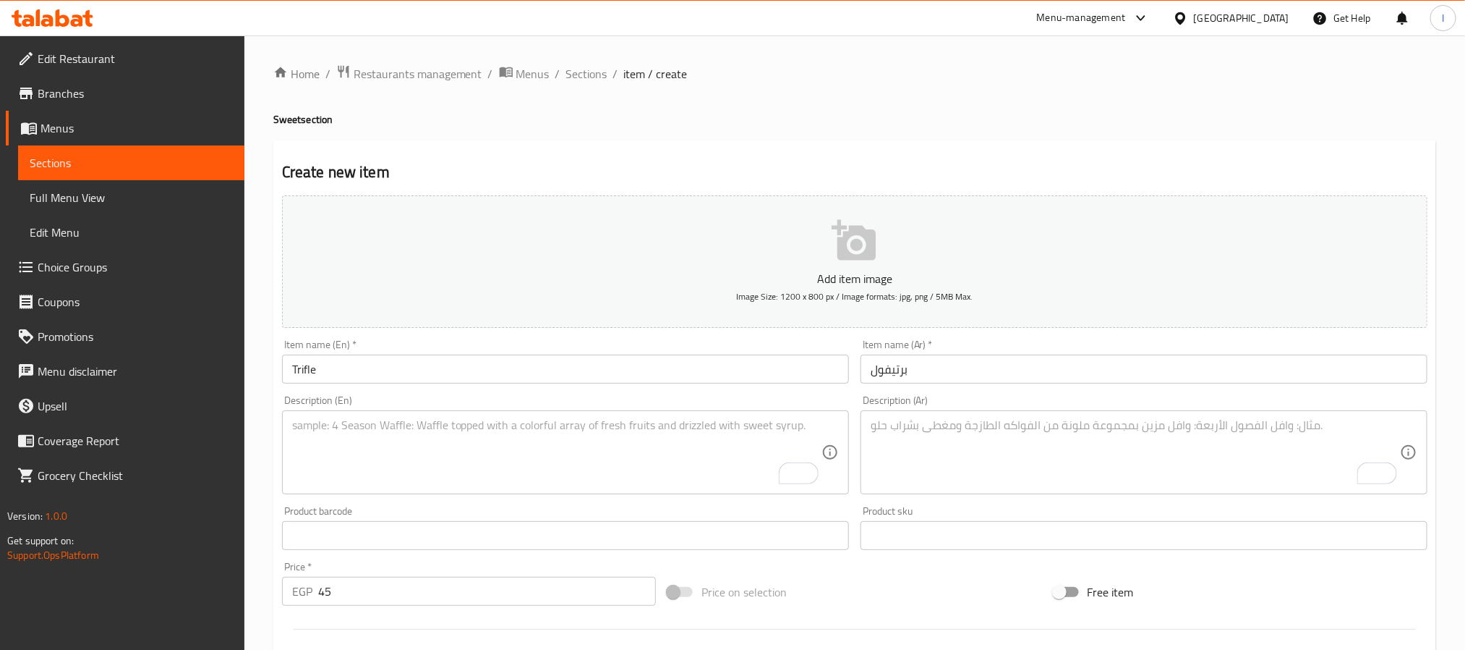
click at [888, 476] on textarea "To enrich screen reader interactions, please activate Accessibility in Grammarl…" at bounding box center [1135, 452] width 529 height 69
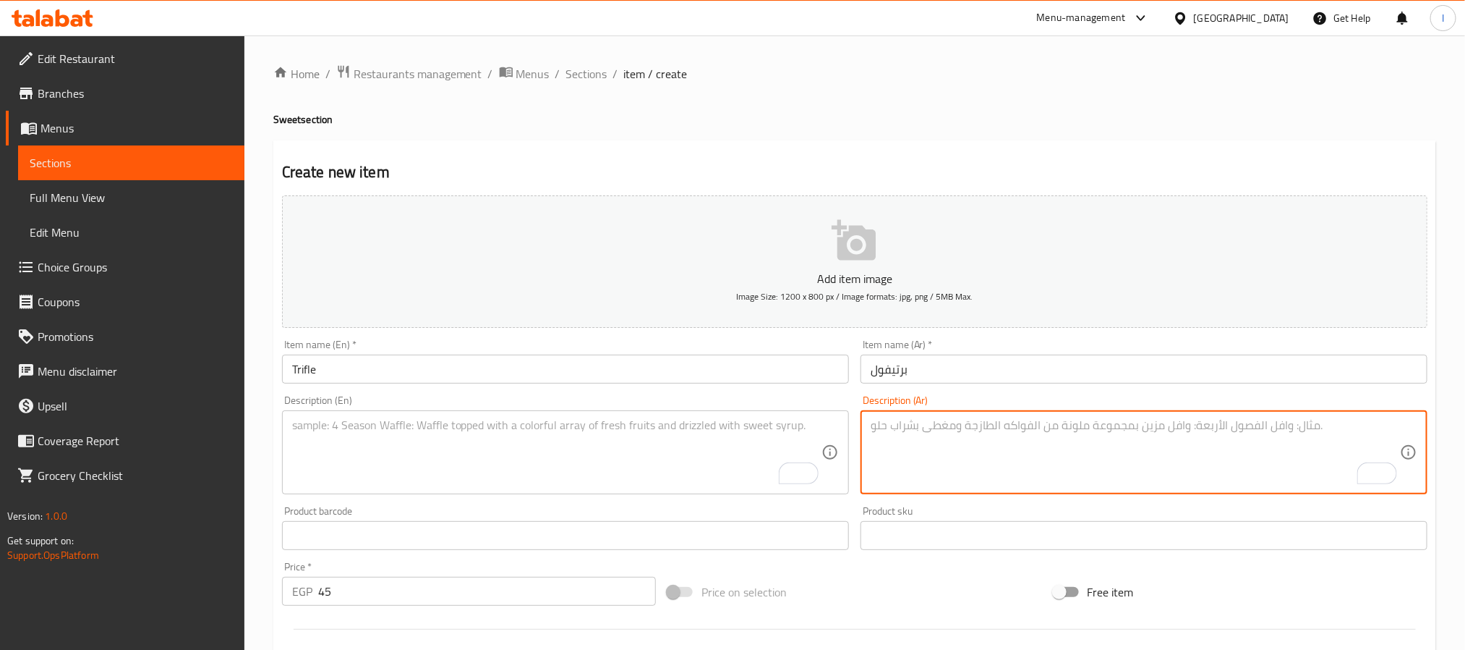
paste textarea "حلوى طبقات من الكيك والكاستر والفواكه."
type textarea "حلوى طبقات من الكيك والكاستر والفواكه."
click at [535, 462] on textarea "To enrich screen reader interactions, please activate Accessibility in Grammarl…" at bounding box center [556, 452] width 529 height 69
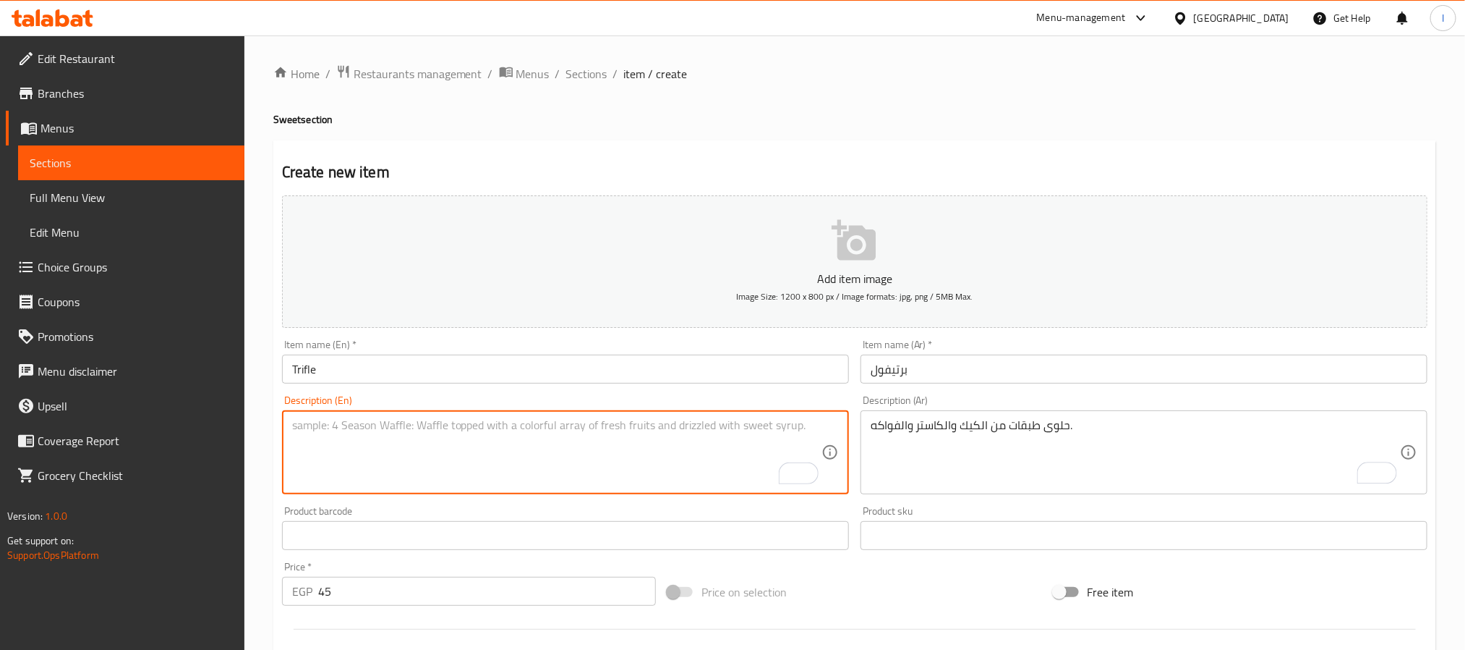
paste textarea "Layered dessert of cake, custard, and fruits."
type textarea "Layered dessert of cake, custard, and fruits."
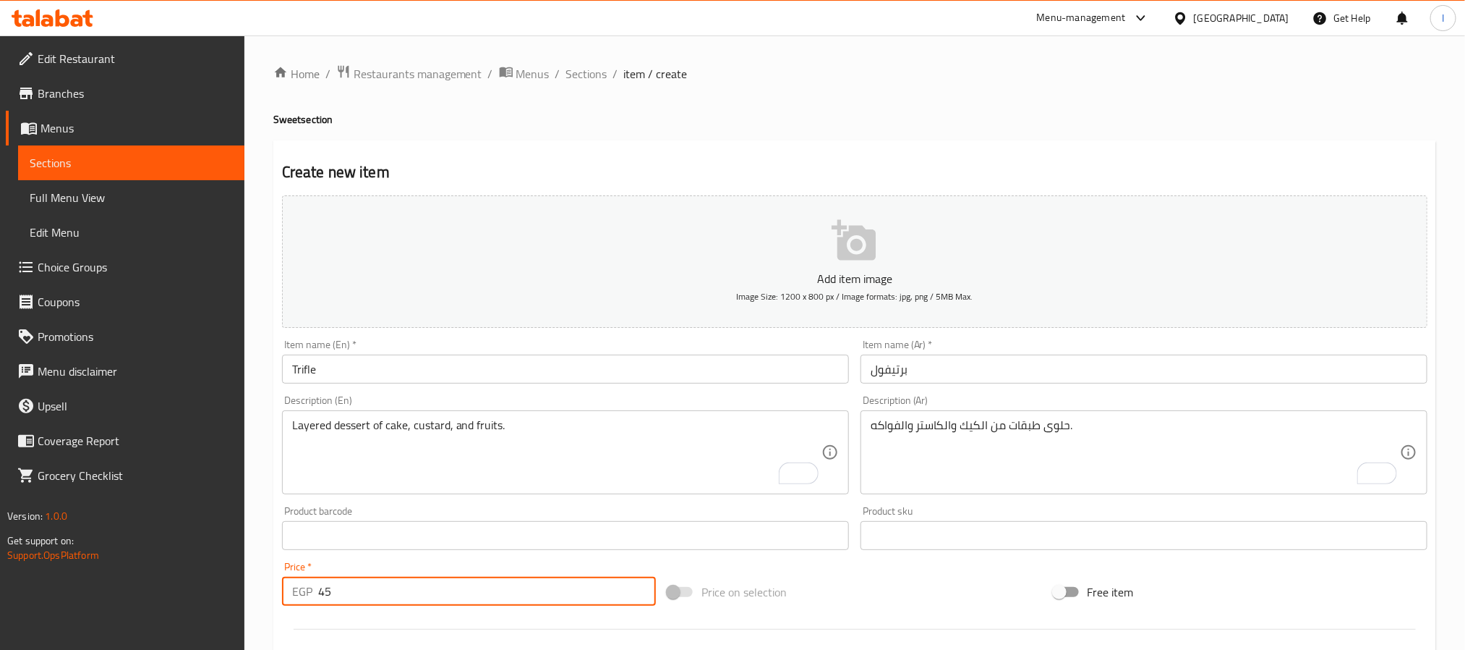
click at [398, 595] on input "45" at bounding box center [487, 590] width 338 height 29
click at [629, 169] on h2 "Create new item" at bounding box center [855, 172] width 1146 height 22
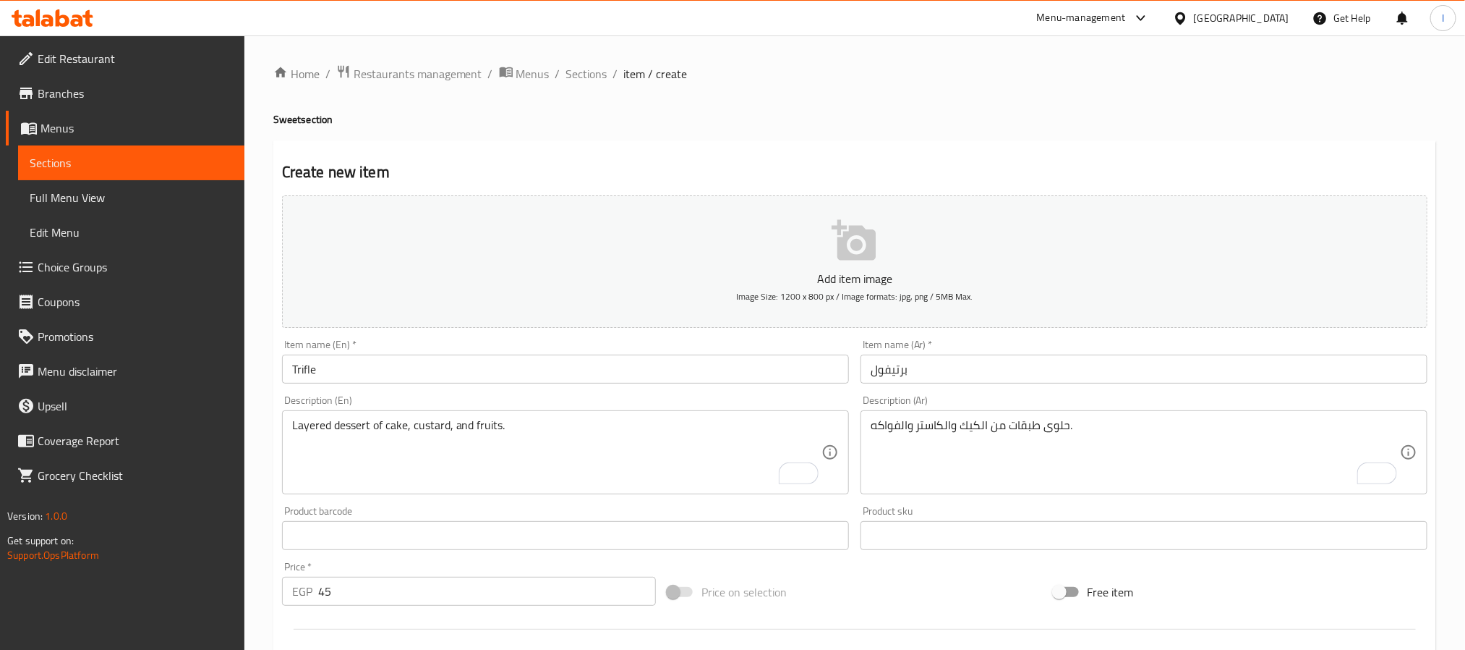
scroll to position [371, 0]
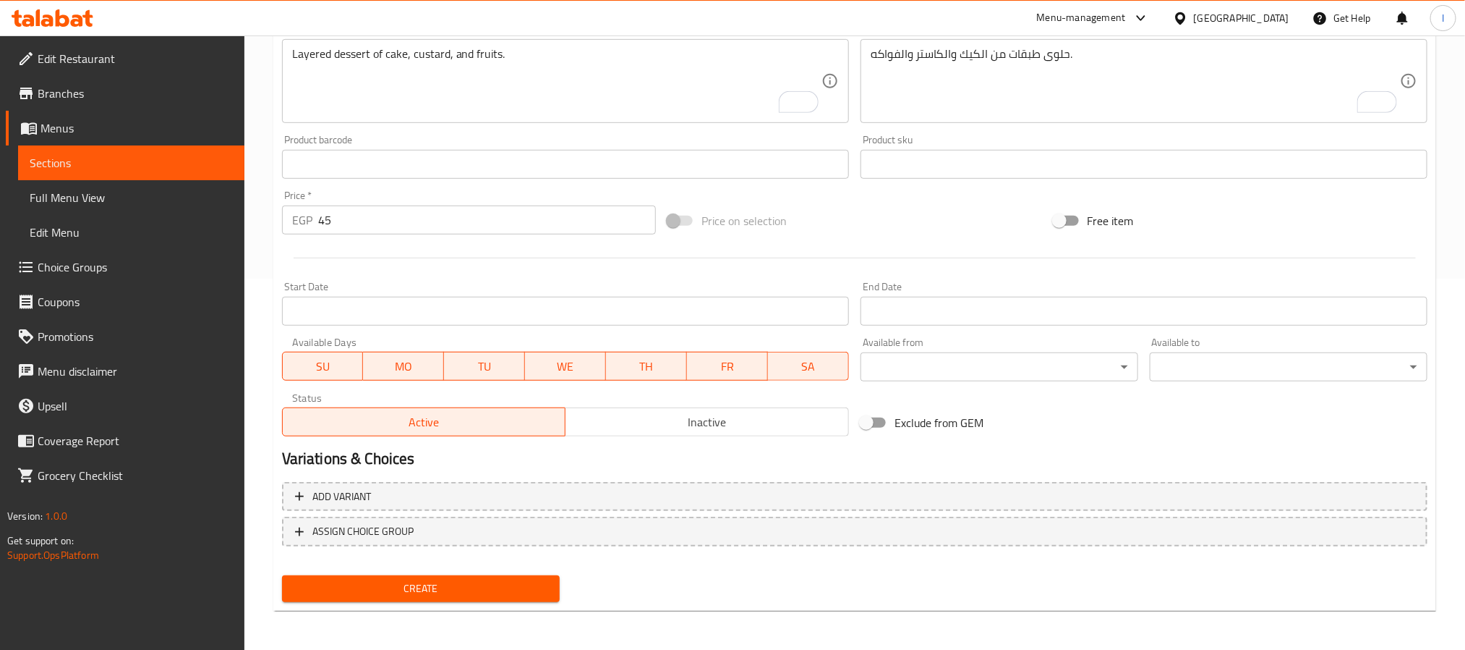
click at [535, 590] on span "Create" at bounding box center [421, 588] width 255 height 18
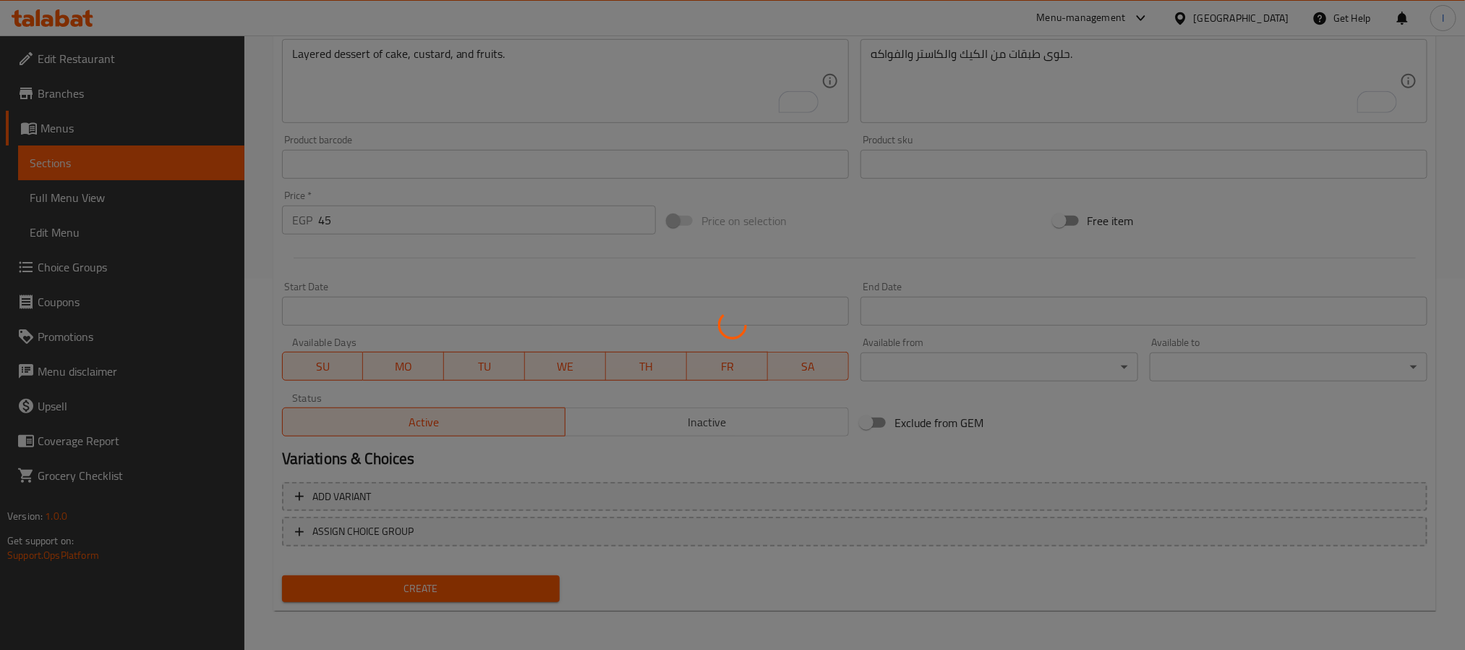
type input "0"
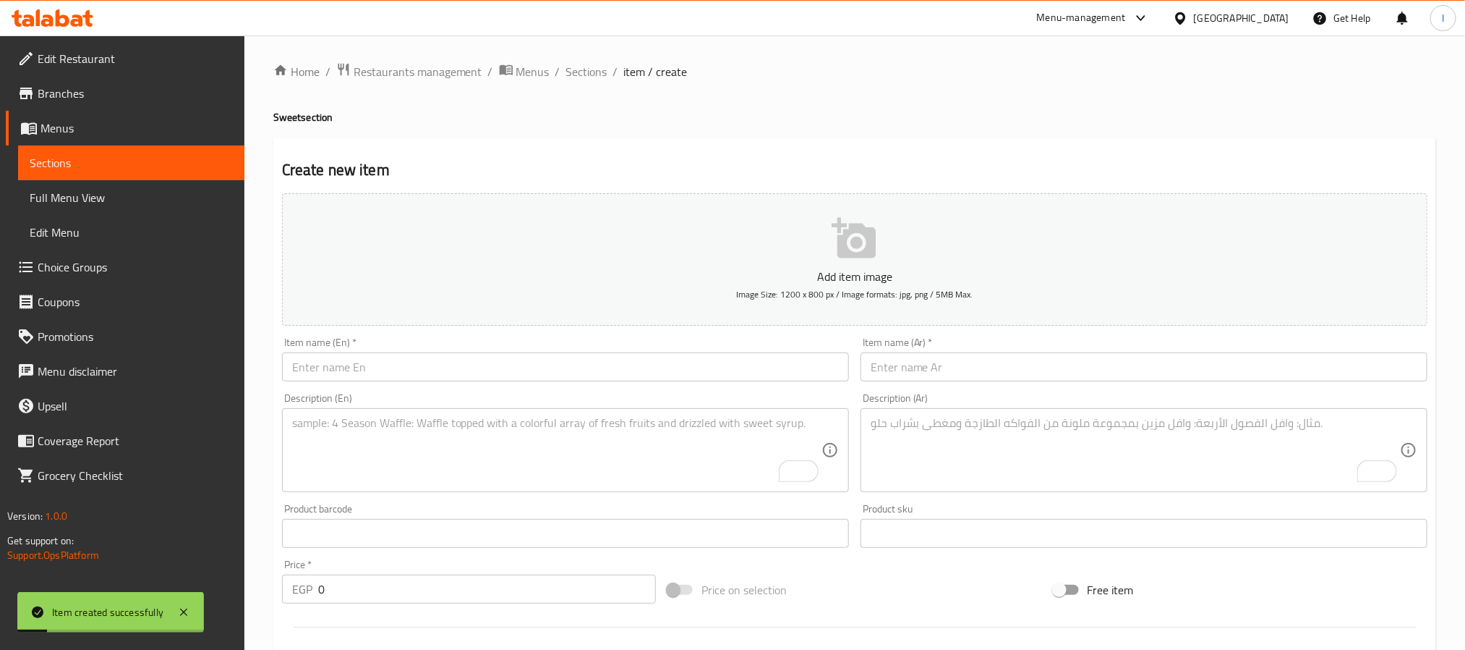
scroll to position [0, 0]
click at [602, 69] on span "Sections" at bounding box center [586, 73] width 41 height 17
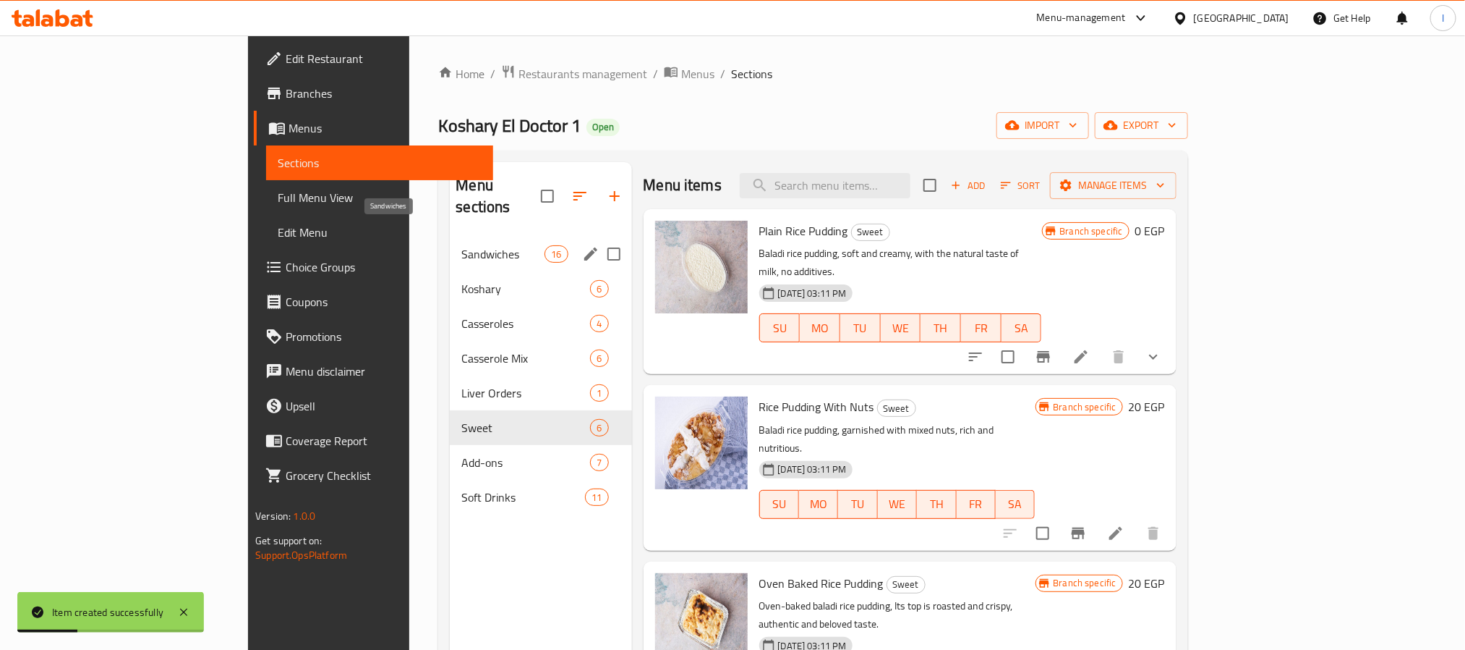
click at [461, 245] on span "Sandwiches" at bounding box center [502, 253] width 83 height 17
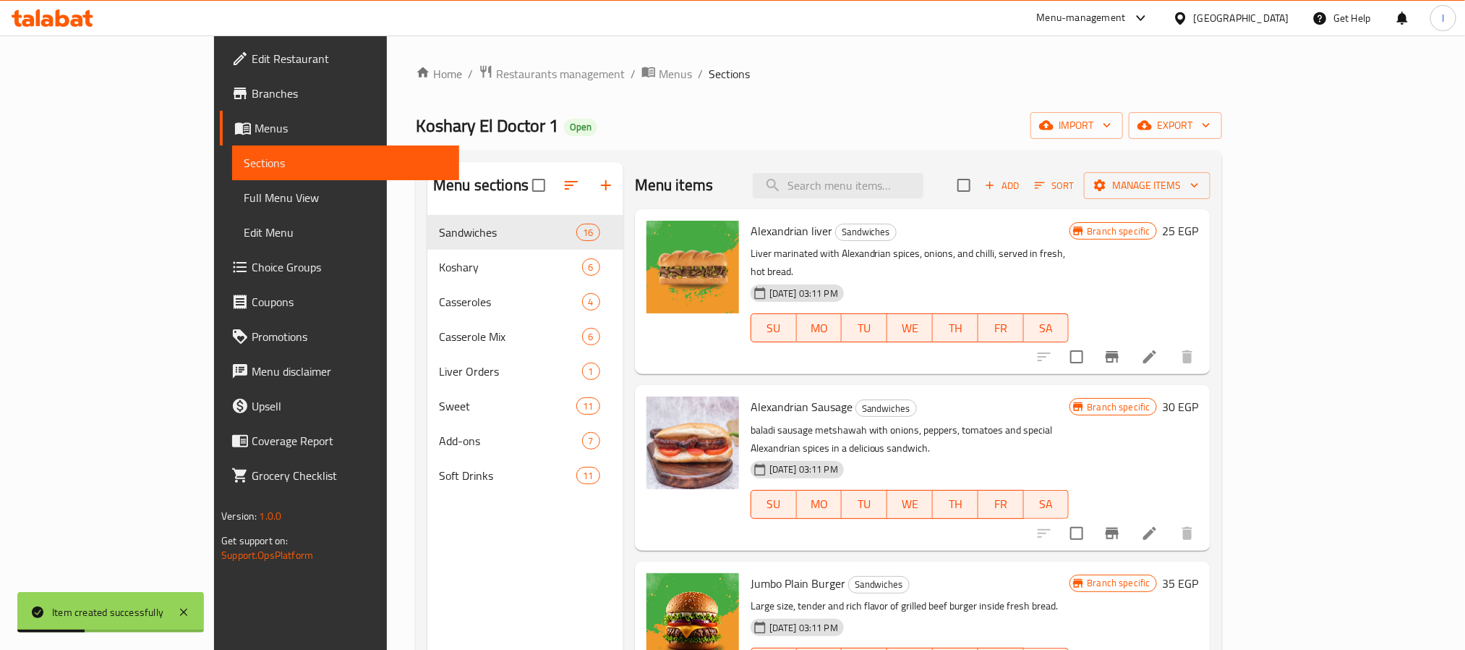
click at [715, 90] on div "Home / Restaurants management / Menus / Sections Koshary El Doctor 1 Open impor…" at bounding box center [819, 443] width 806 height 759
click at [1022, 185] on span "Add" at bounding box center [1002, 185] width 39 height 17
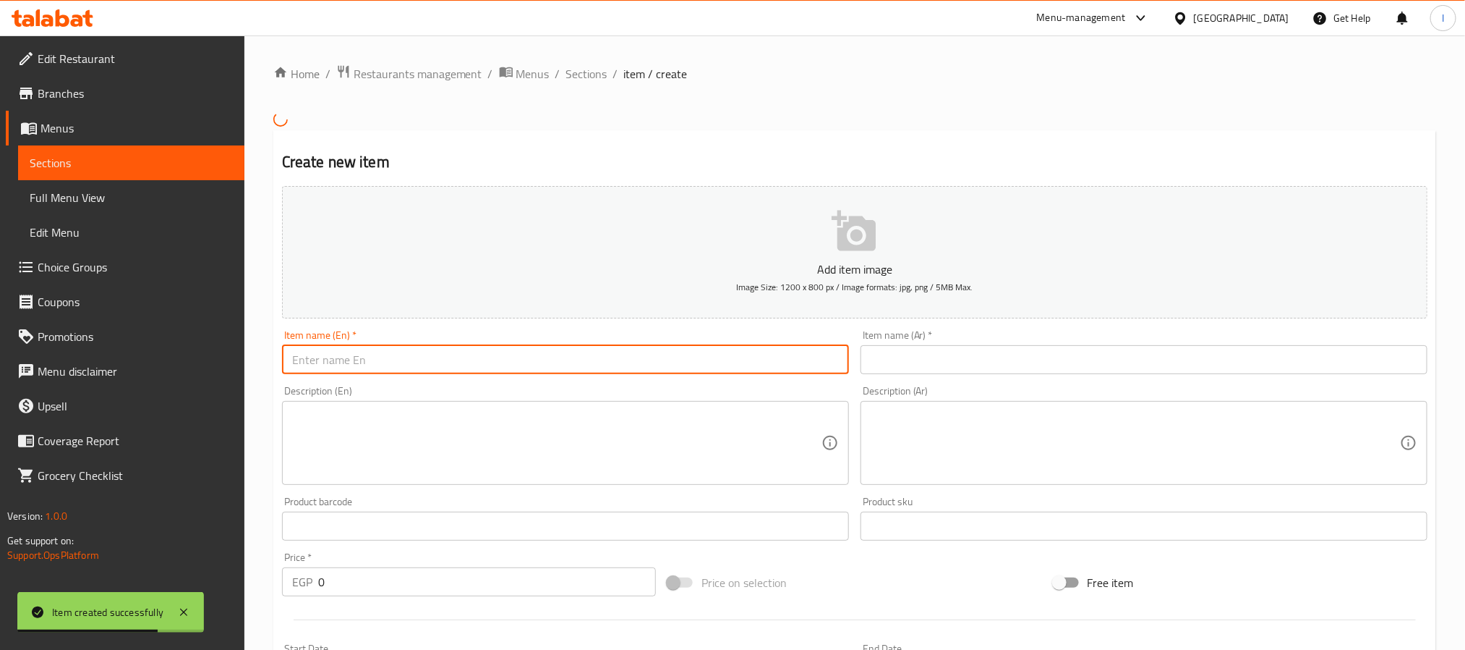
drag, startPoint x: 514, startPoint y: 372, endPoint x: 523, endPoint y: 374, distance: 8.9
click at [514, 372] on input "text" at bounding box center [565, 359] width 567 height 29
paste input "Mixed Burger Sandwich"
type input "Mixed Burger Sandwich"
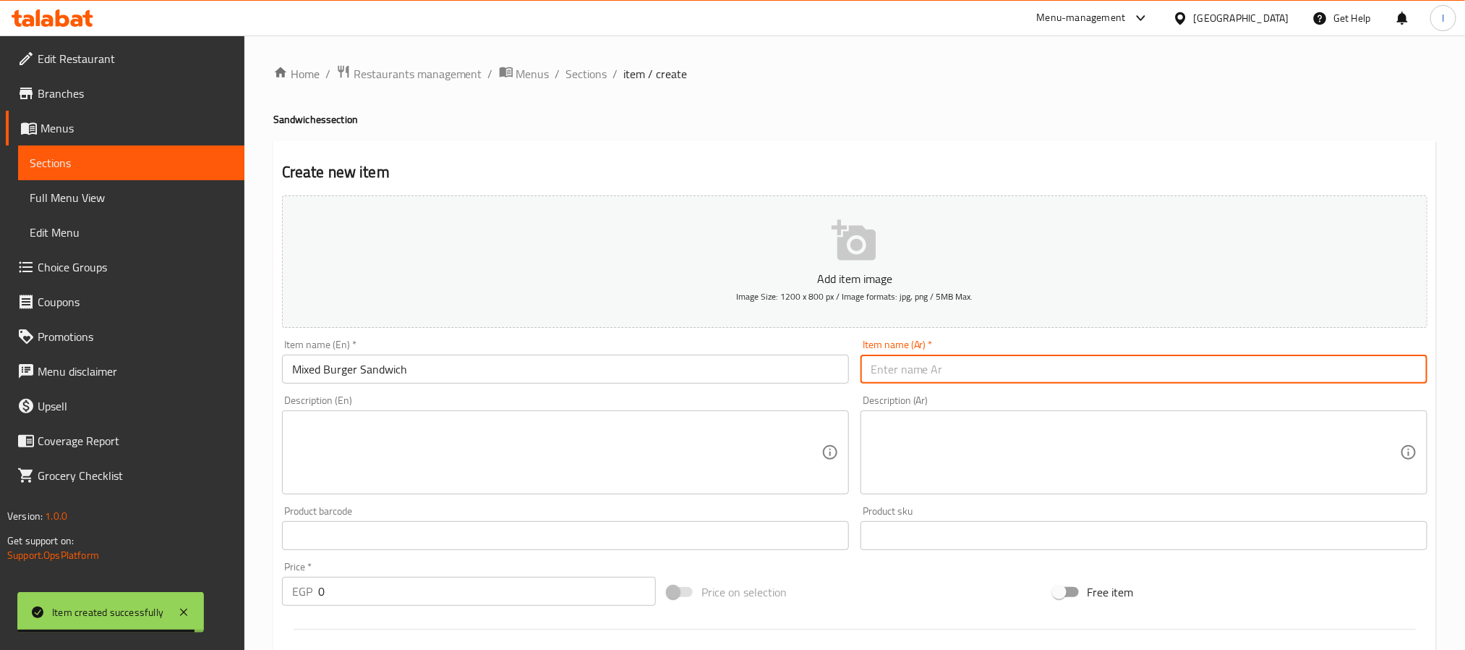
drag, startPoint x: 1010, startPoint y: 365, endPoint x: 988, endPoint y: 341, distance: 32.3
click at [1010, 365] on input "text" at bounding box center [1144, 368] width 567 height 29
paste input "ساندوتش برجر ميكس"
type input "ساندوتش برجر ميكس"
click at [957, 469] on textarea at bounding box center [1135, 452] width 529 height 69
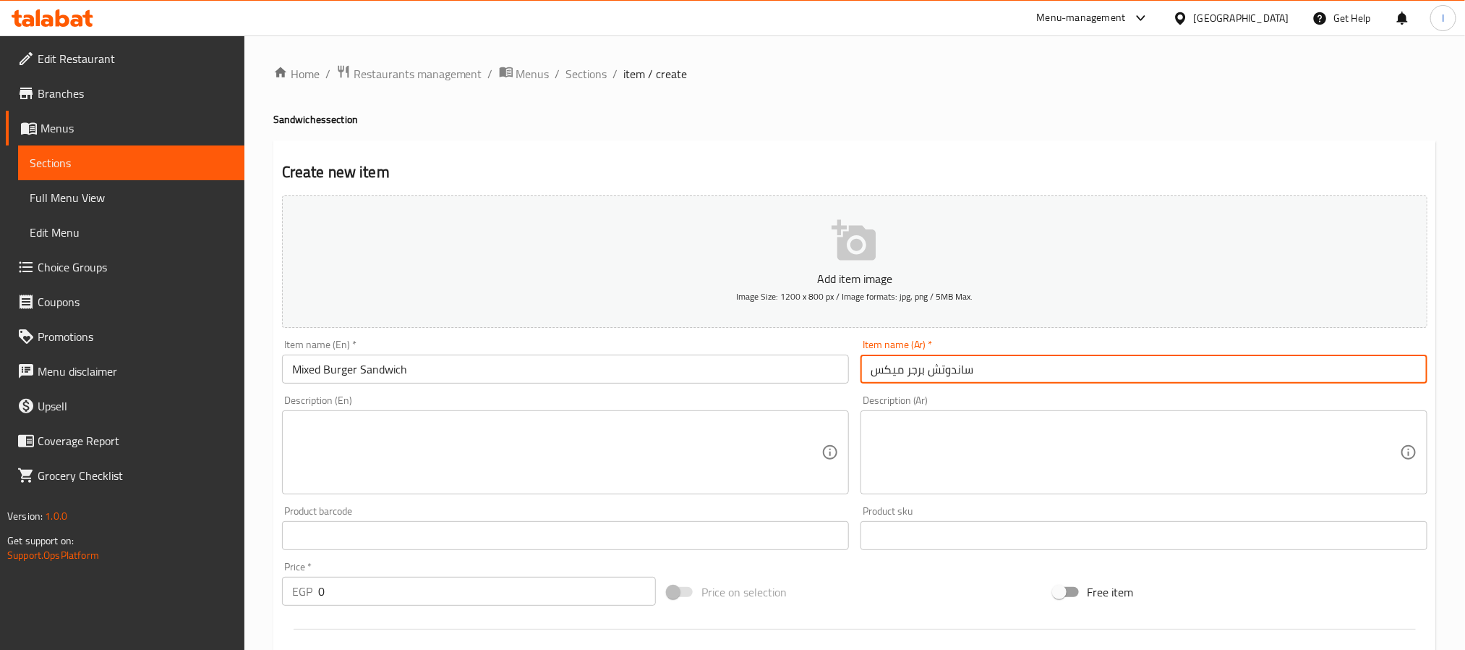
paste textarea "برجر لحم ودجاج مع إضافات متنوعة."
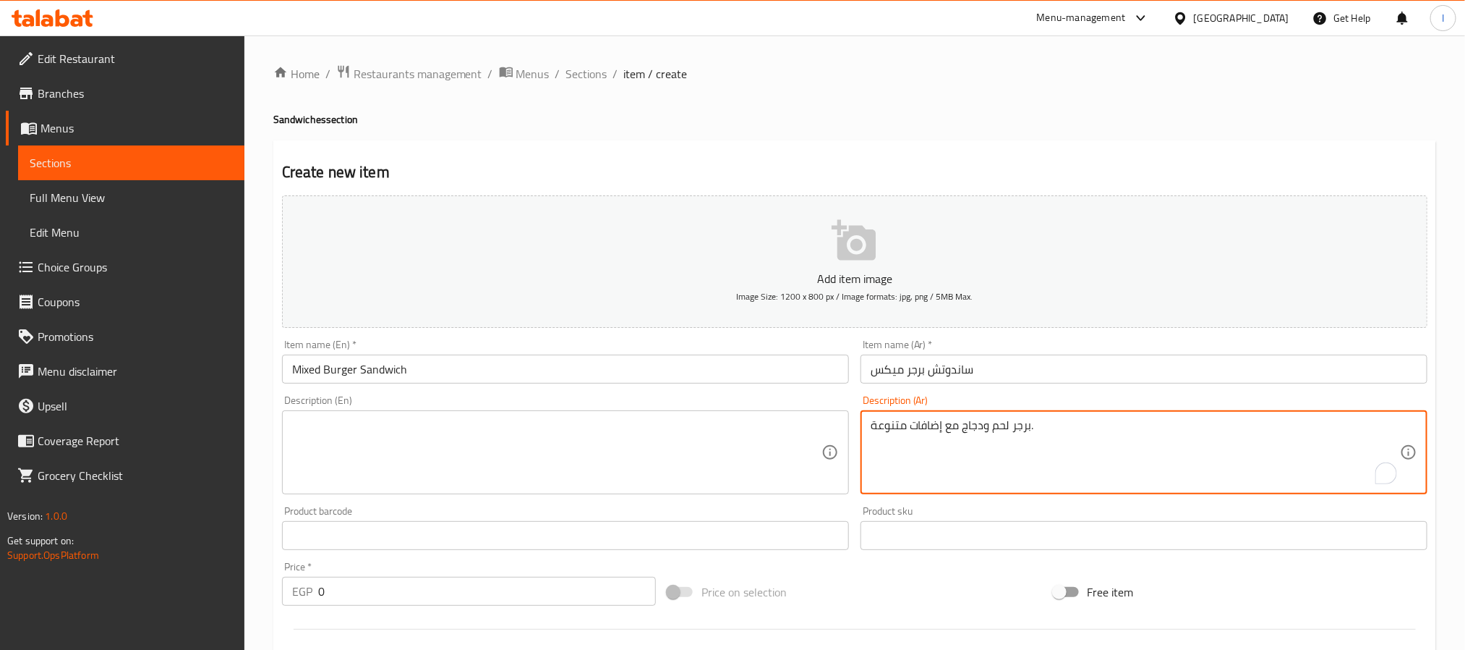
type textarea "برجر لحم ودجاج مع إضافات متنوعة."
click at [567, 443] on textarea at bounding box center [556, 452] width 529 height 69
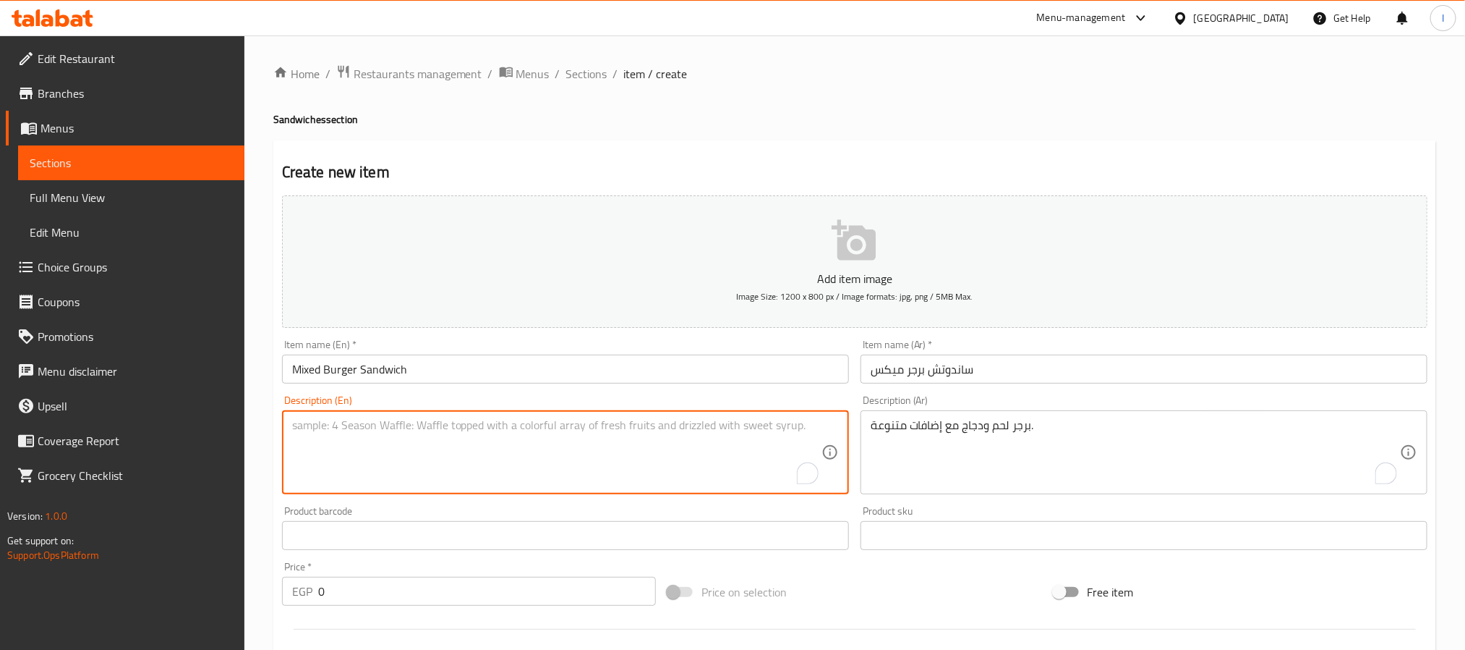
paste textarea "Mixed beef and chicken burger with assorted toppings."
type textarea "Mixed beef and chicken burger with assorted toppings."
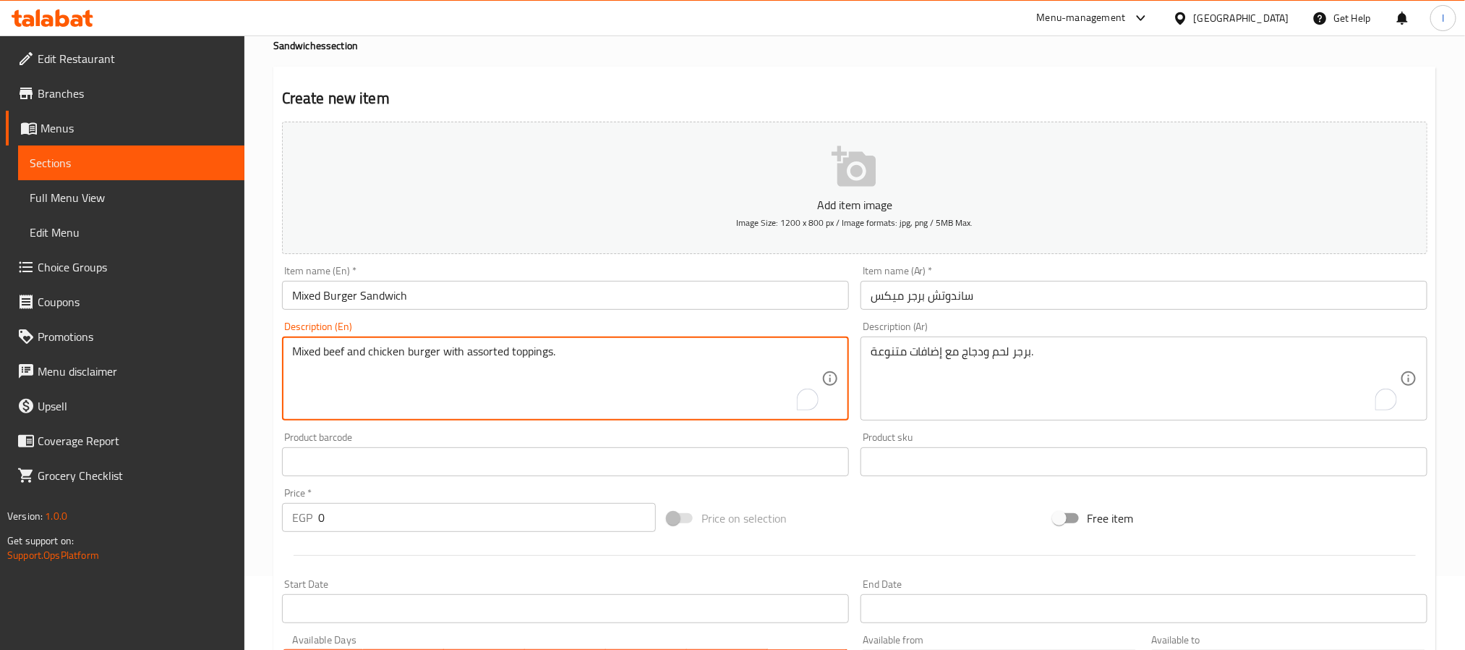
scroll to position [108, 0]
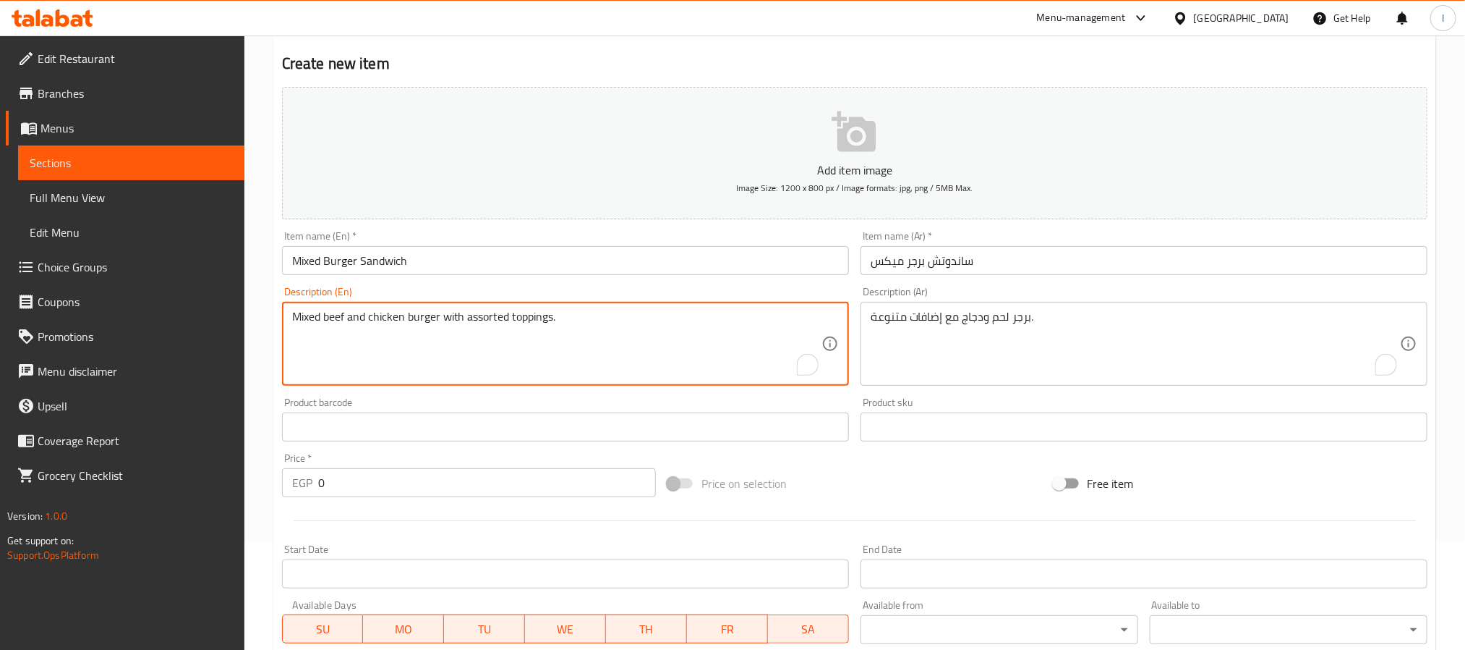
click at [499, 491] on input "0" at bounding box center [487, 482] width 338 height 29
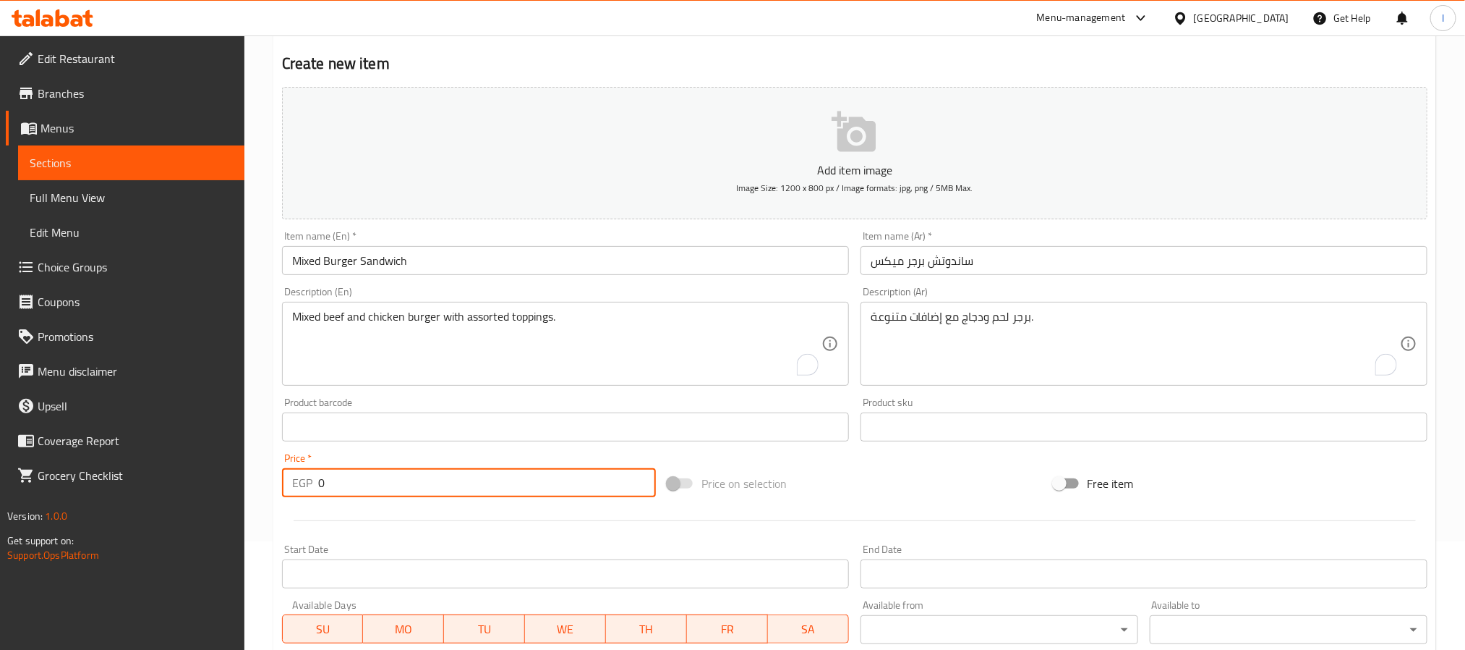
click at [499, 491] on input "0" at bounding box center [487, 482] width 338 height 29
type input "60"
click at [879, 493] on div "Price on selection" at bounding box center [855, 483] width 386 height 39
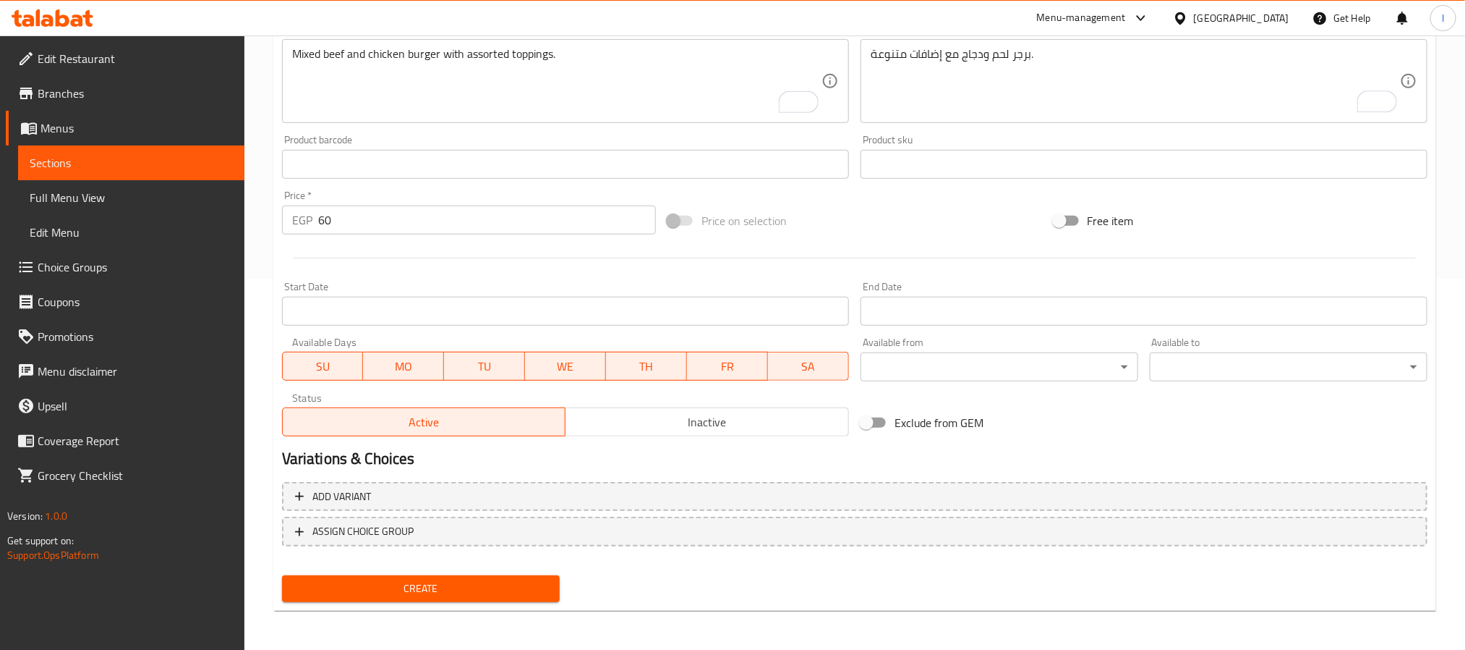
click at [524, 589] on span "Create" at bounding box center [421, 588] width 255 height 18
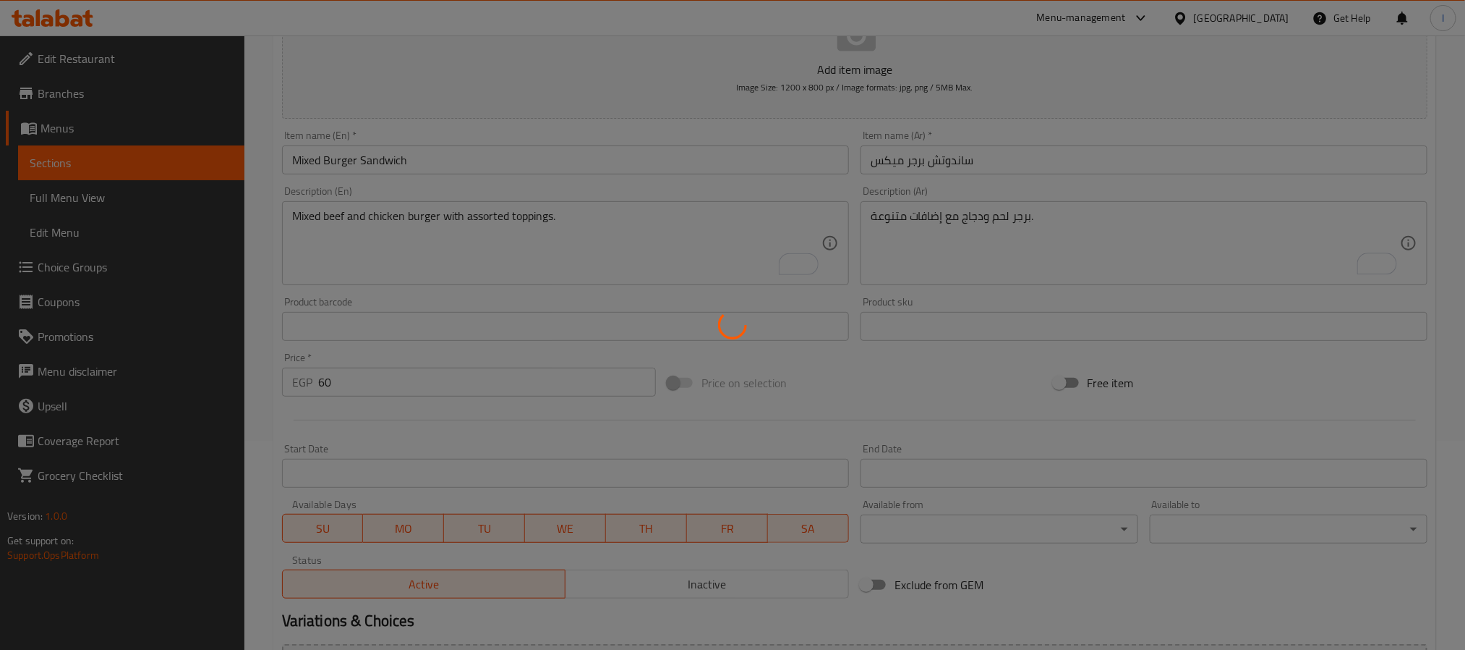
scroll to position [0, 0]
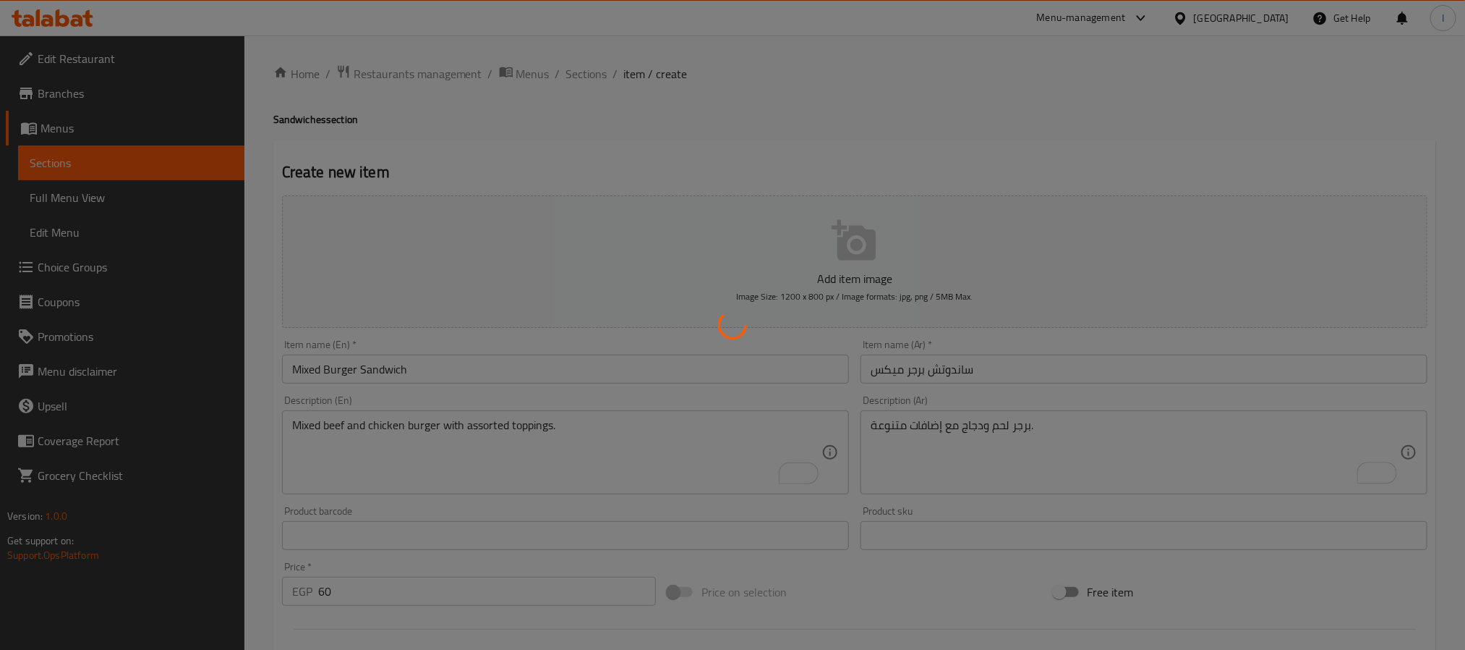
type input "0"
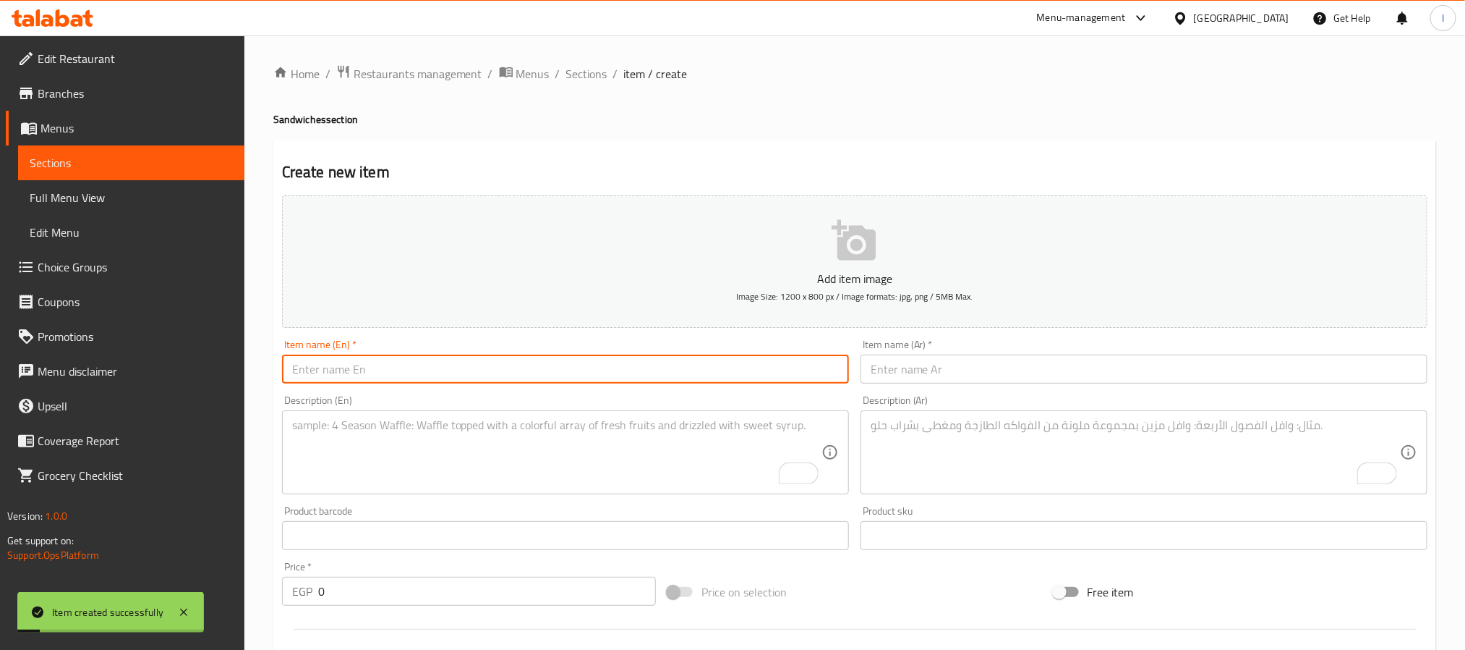
drag, startPoint x: 517, startPoint y: 378, endPoint x: 517, endPoint y: 330, distance: 47.7
click at [517, 378] on input "text" at bounding box center [565, 368] width 567 height 29
paste input "Chicken & Cheese Burger Sandwich"
type input "Chicken & Cheese Burger Sandwich"
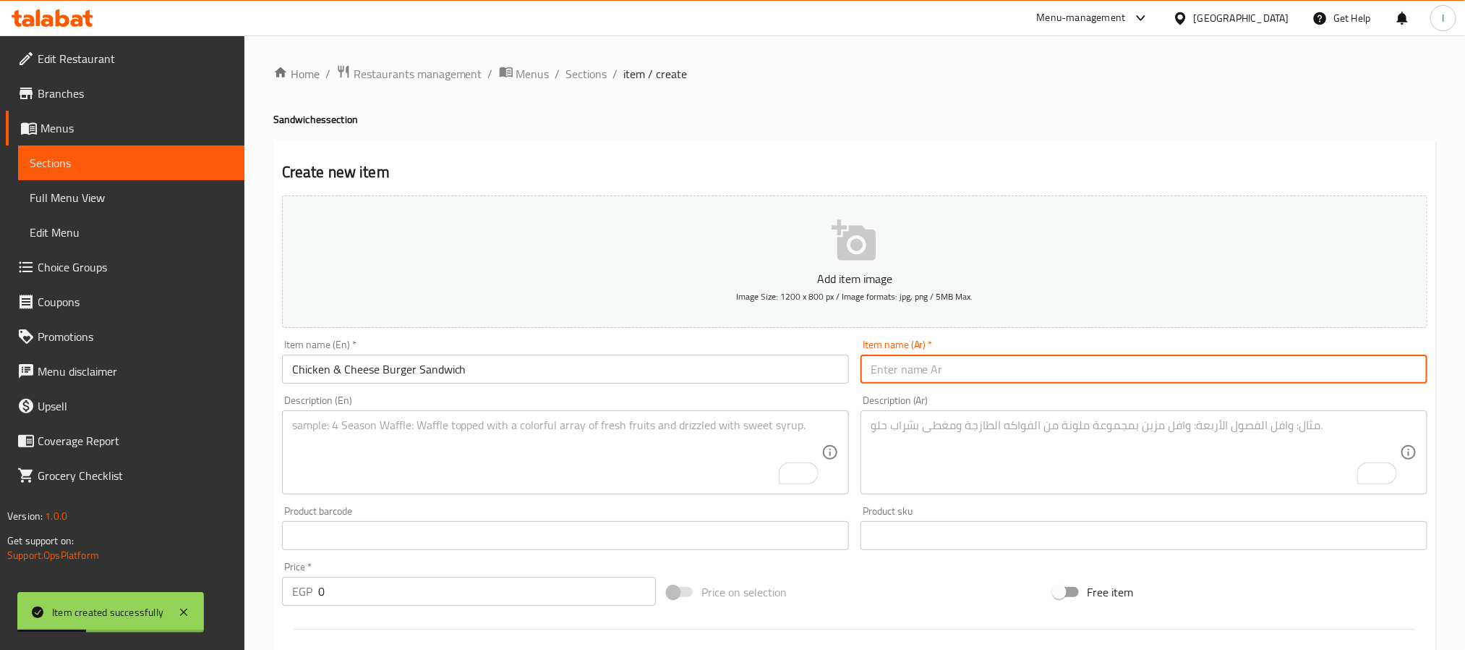
click at [932, 374] on input "text" at bounding box center [1144, 368] width 567 height 29
paste input "ساندوتش برجر فراخ جبنة"
type input "ساندوتش برجر فراخ جبنة"
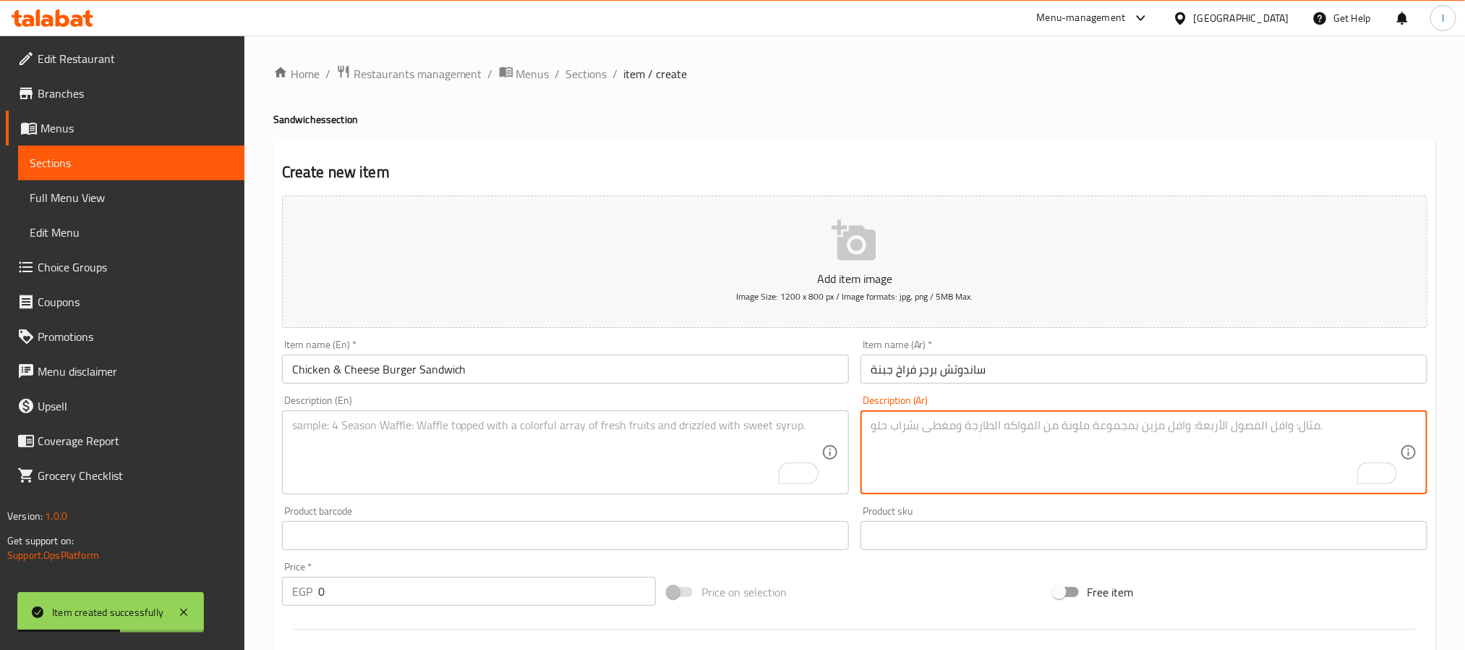
click at [922, 456] on textarea "To enrich screen reader interactions, please activate Accessibility in Grammarl…" at bounding box center [1135, 452] width 529 height 69
paste textarea "برجر دجاج مع طبقة من الجبنة الذائبة."
type textarea "برجر دجاج مع طبقة من الجبنة الذائبة."
click at [586, 460] on textarea "To enrich screen reader interactions, please activate Accessibility in Grammarl…" at bounding box center [556, 452] width 529 height 69
paste textarea "Chicken burger topped with melted cheese."
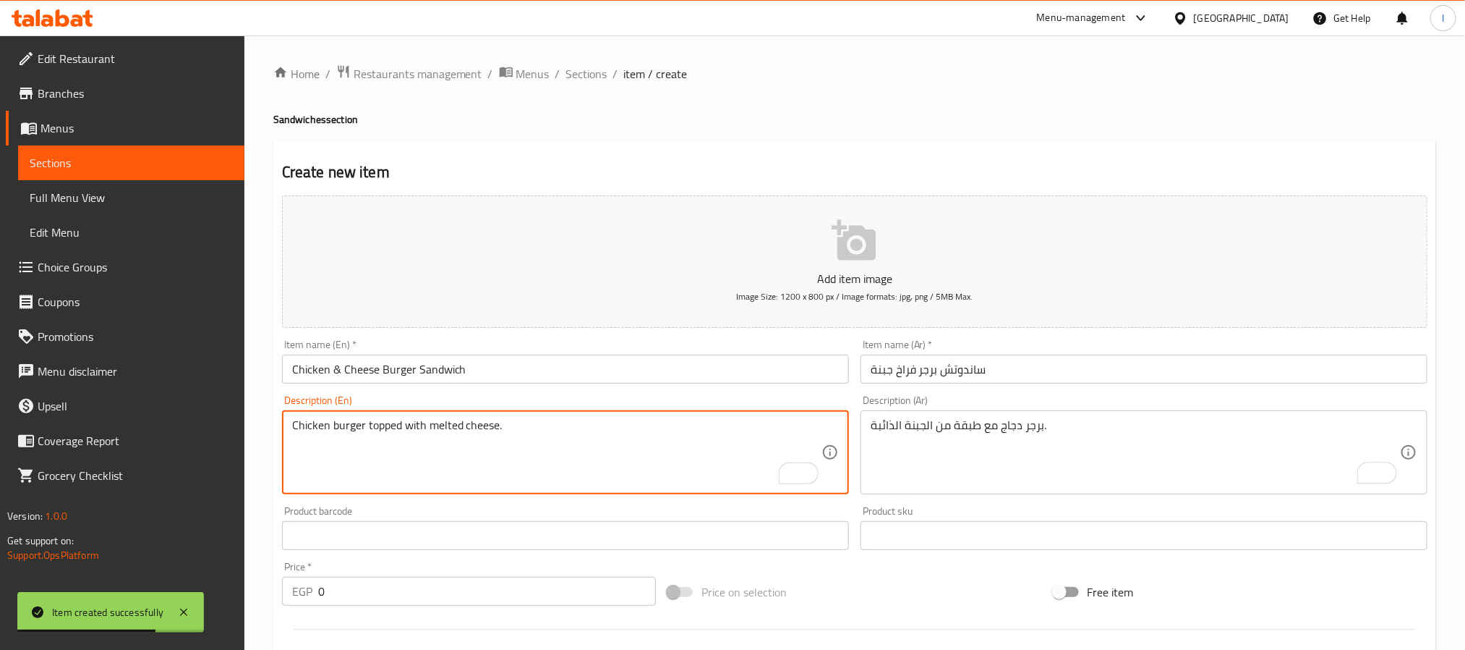
type textarea "Chicken burger topped with melted cheese."
click at [501, 597] on input "0" at bounding box center [487, 590] width 338 height 29
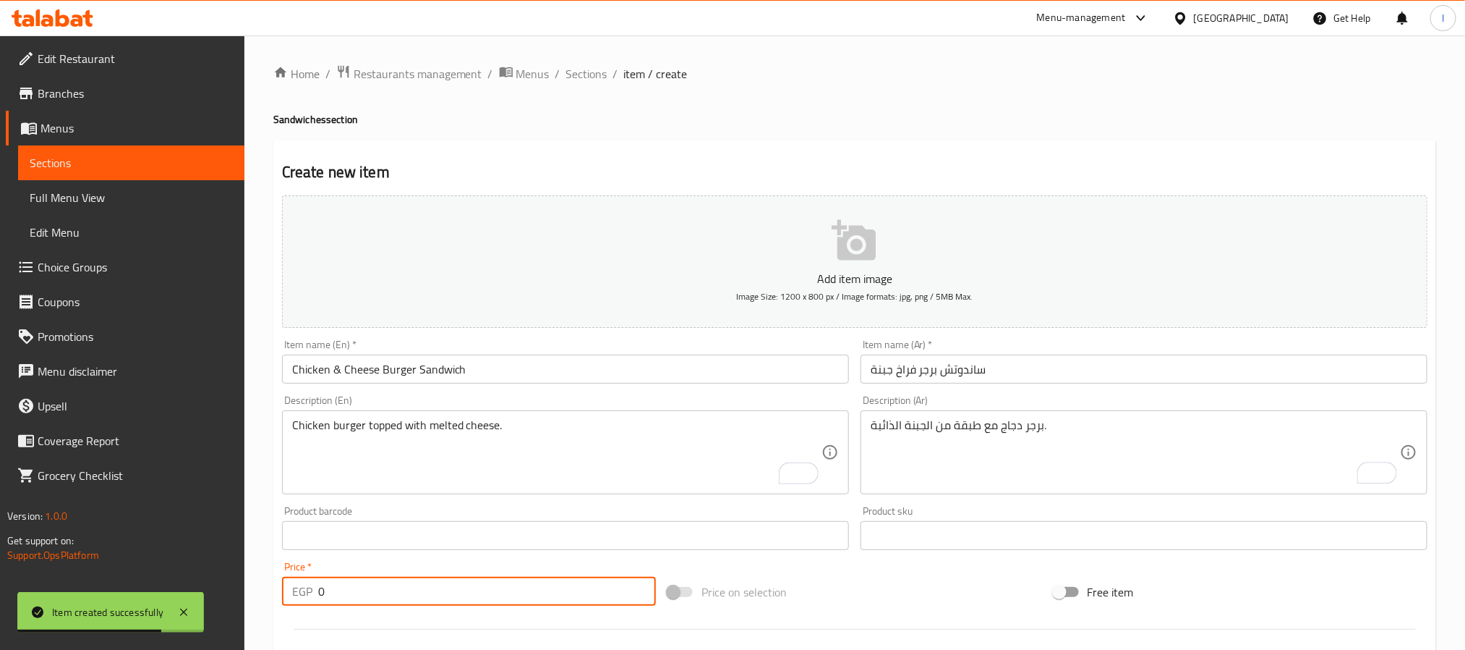
click at [501, 597] on input "0" at bounding box center [487, 590] width 338 height 29
type input "55"
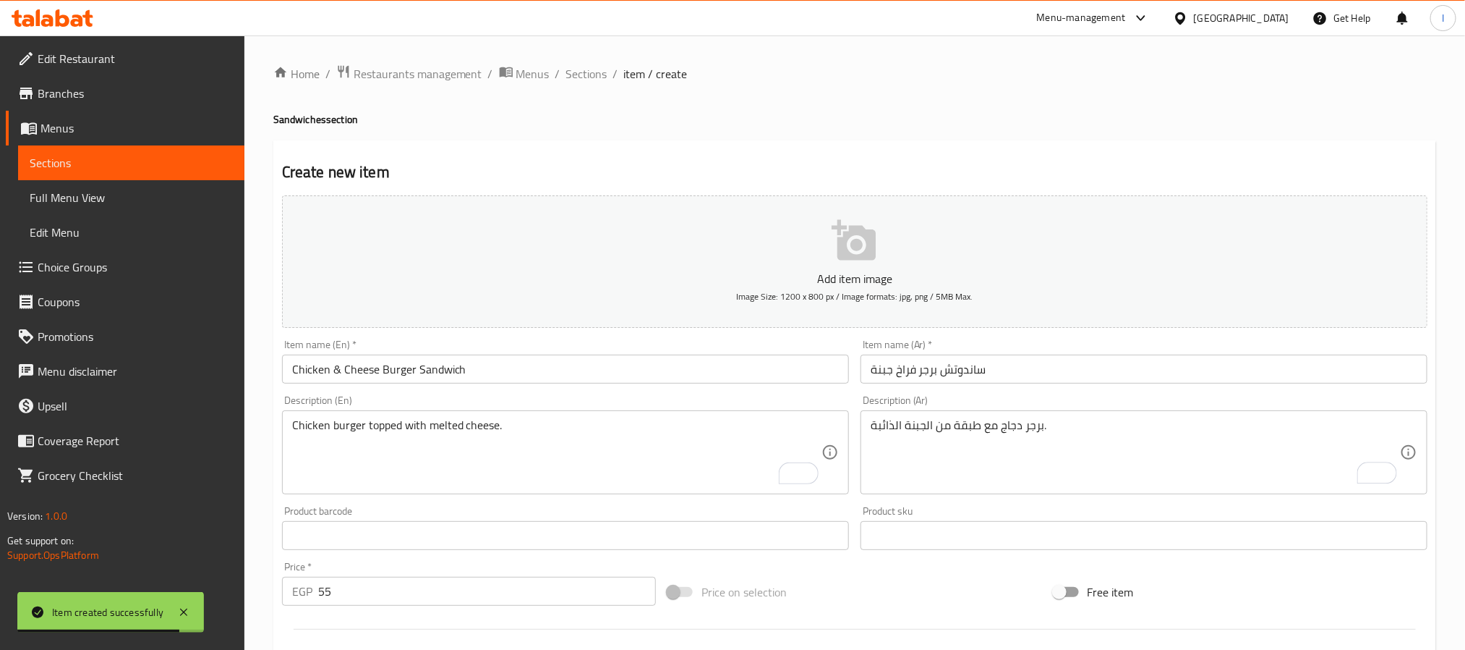
click at [749, 122] on h4 "Sandwiches section" at bounding box center [854, 119] width 1163 height 14
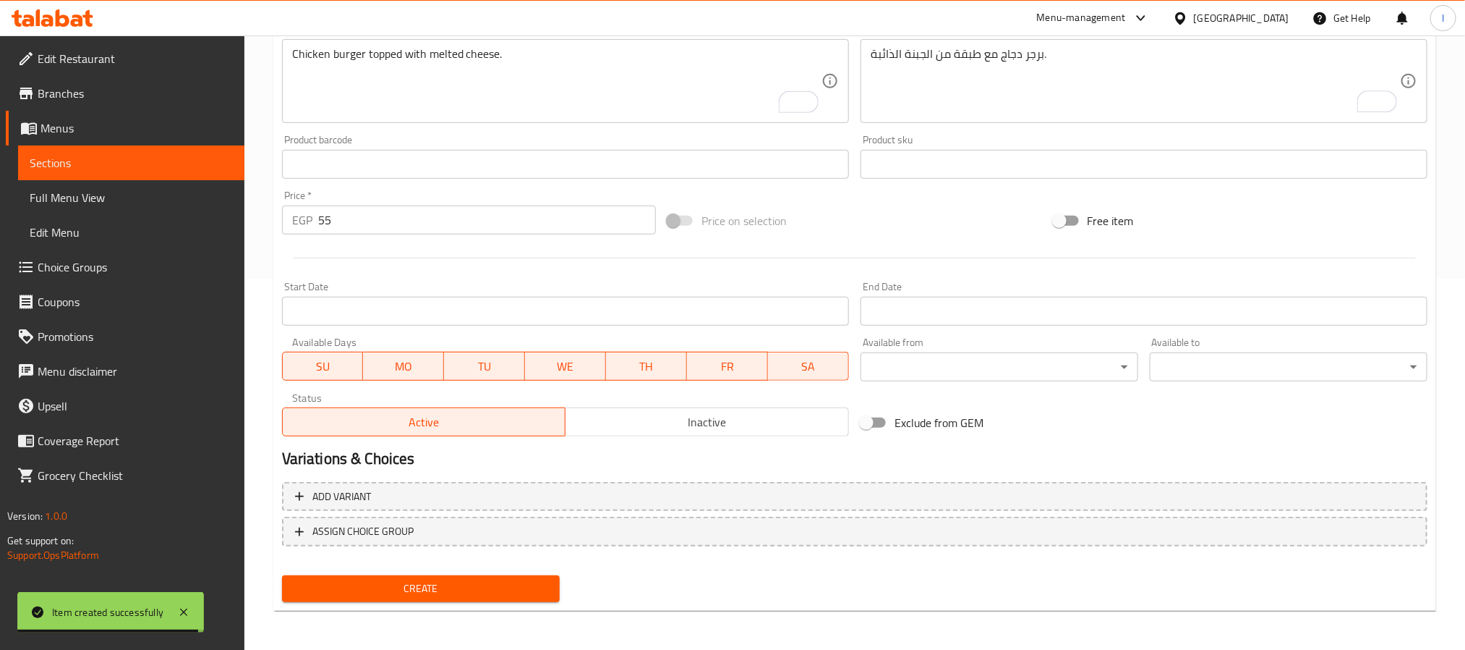
click at [493, 588] on span "Create" at bounding box center [421, 588] width 255 height 18
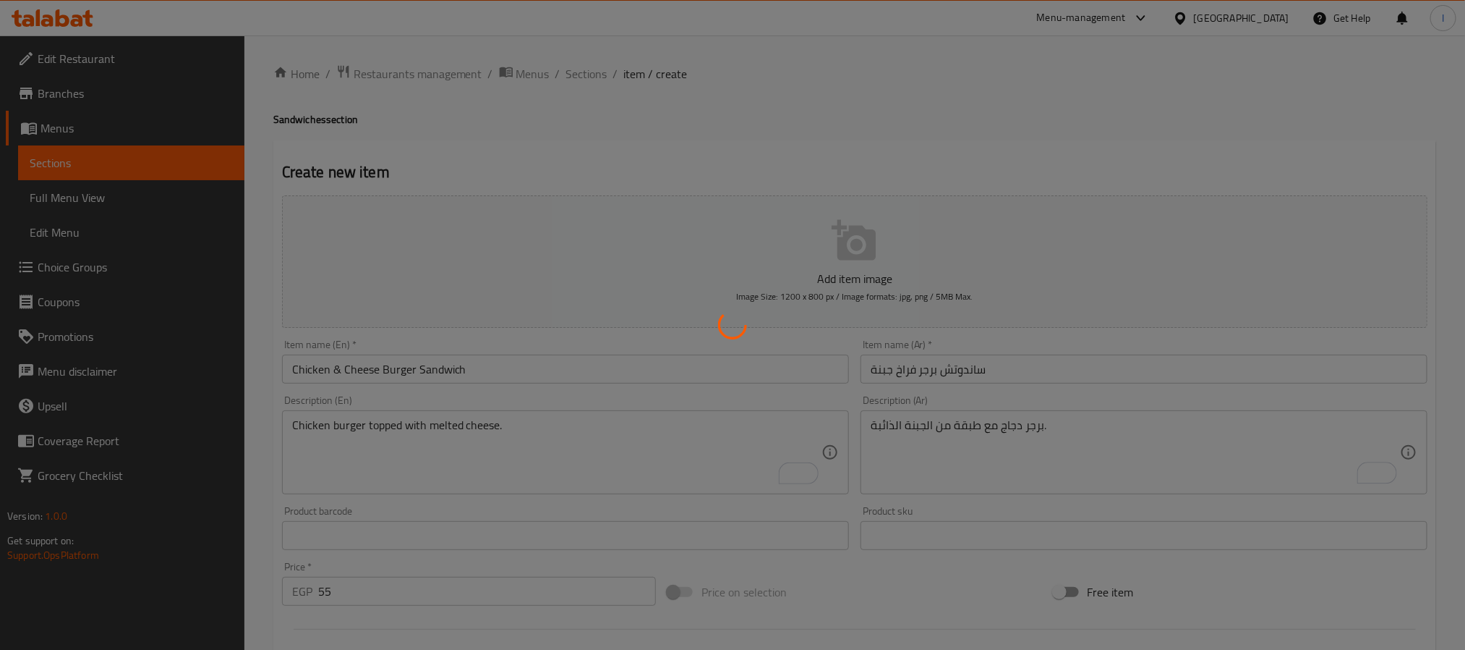
type input "0"
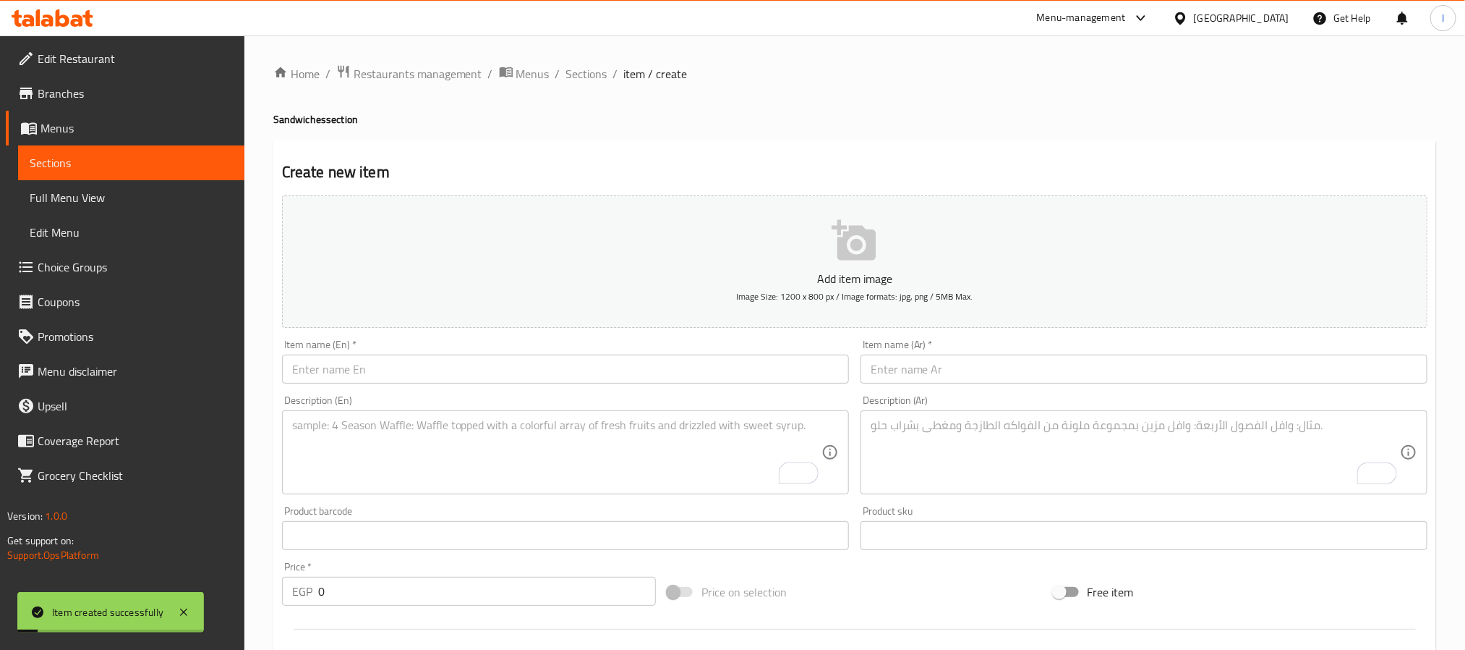
click at [599, 370] on input "text" at bounding box center [565, 368] width 567 height 29
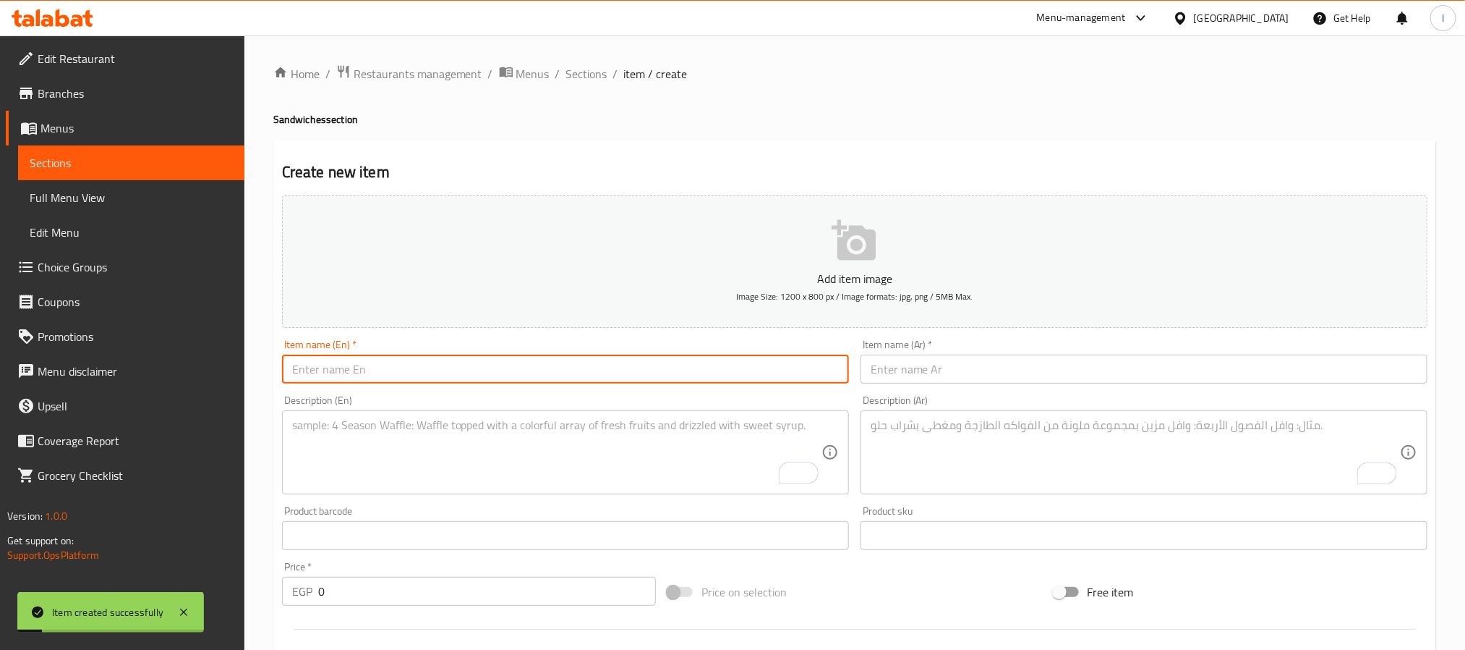
paste input "Chicken & Egg Burger Sandwich"
type input "Chicken & Egg Burger Sandwich"
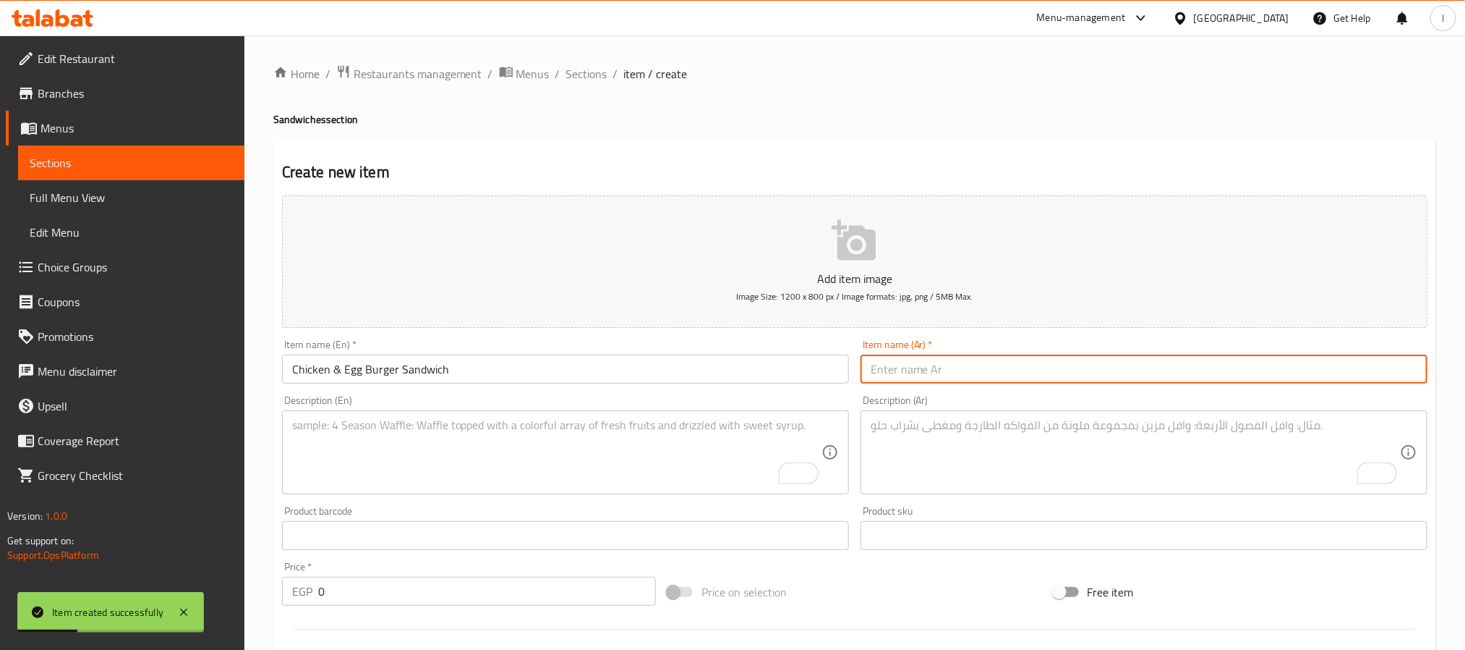
click at [896, 372] on input "text" at bounding box center [1144, 368] width 567 height 29
paste input "ساندوتش برجر فراخ بيض"
type input "ساندوتش برجر فراخ بيض"
click at [877, 495] on div "Description (Ar) Description (Ar)" at bounding box center [1144, 444] width 579 height 111
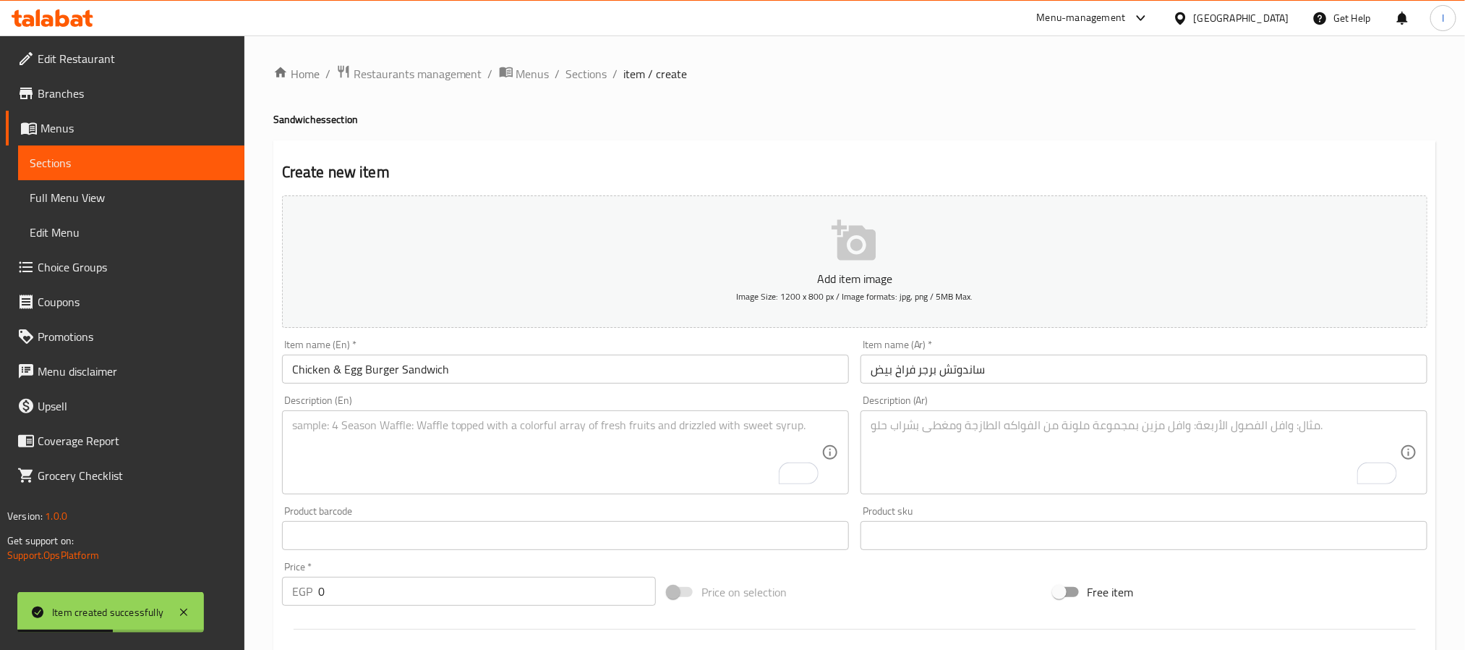
click at [893, 464] on textarea "To enrich screen reader interactions, please activate Accessibility in Grammarl…" at bounding box center [1135, 452] width 529 height 69
paste textarea "برجر دجاج مع بيضة طازجة."
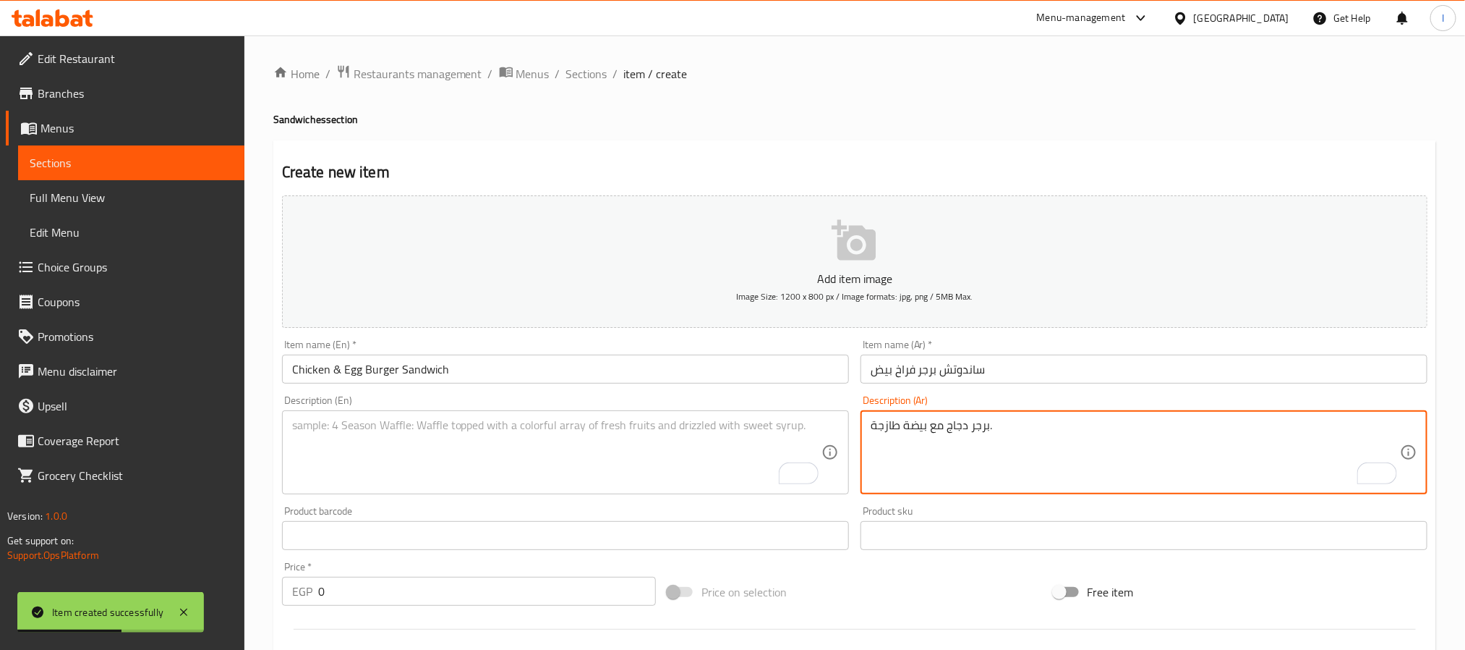
type textarea "برجر دجاج مع بيضة طازجة."
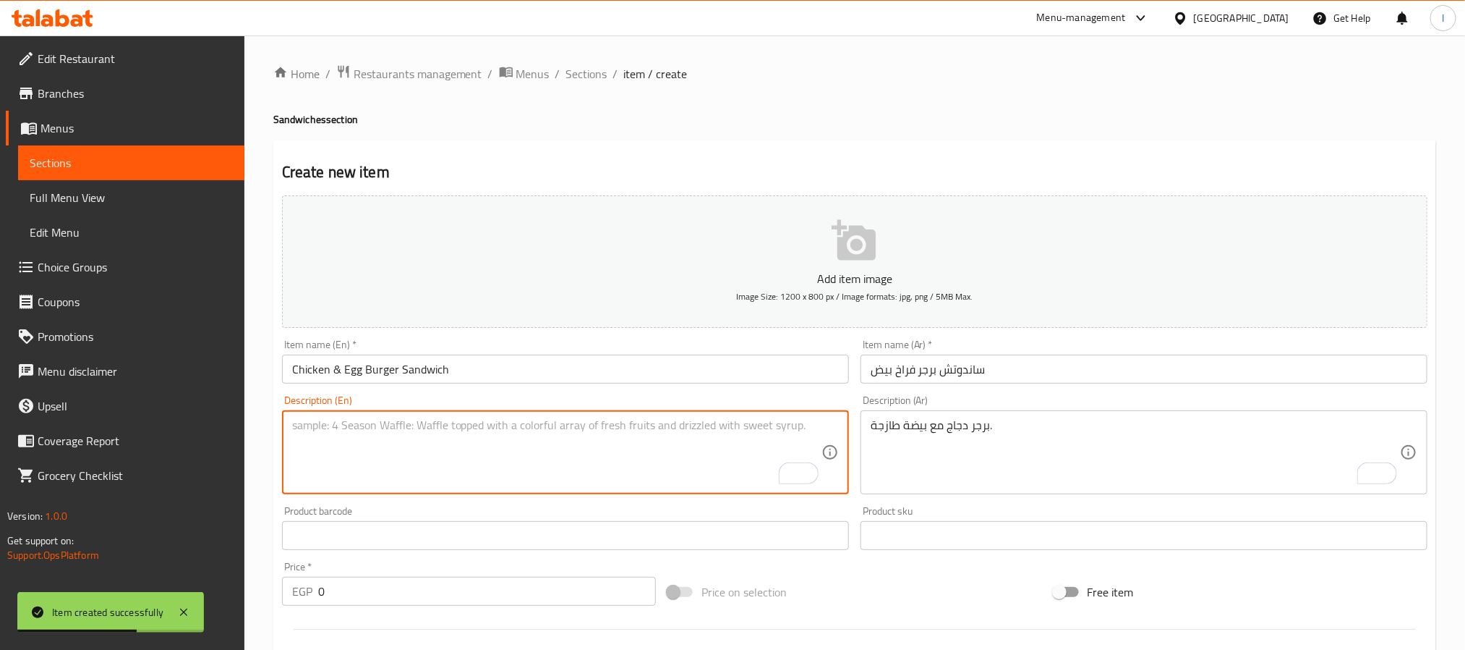
click at [575, 467] on textarea "To enrich screen reader interactions, please activate Accessibility in Grammarl…" at bounding box center [556, 452] width 529 height 69
paste textarea "Chicken burger served with a fried egg."
type textarea "Chicken burger served with a fried egg."
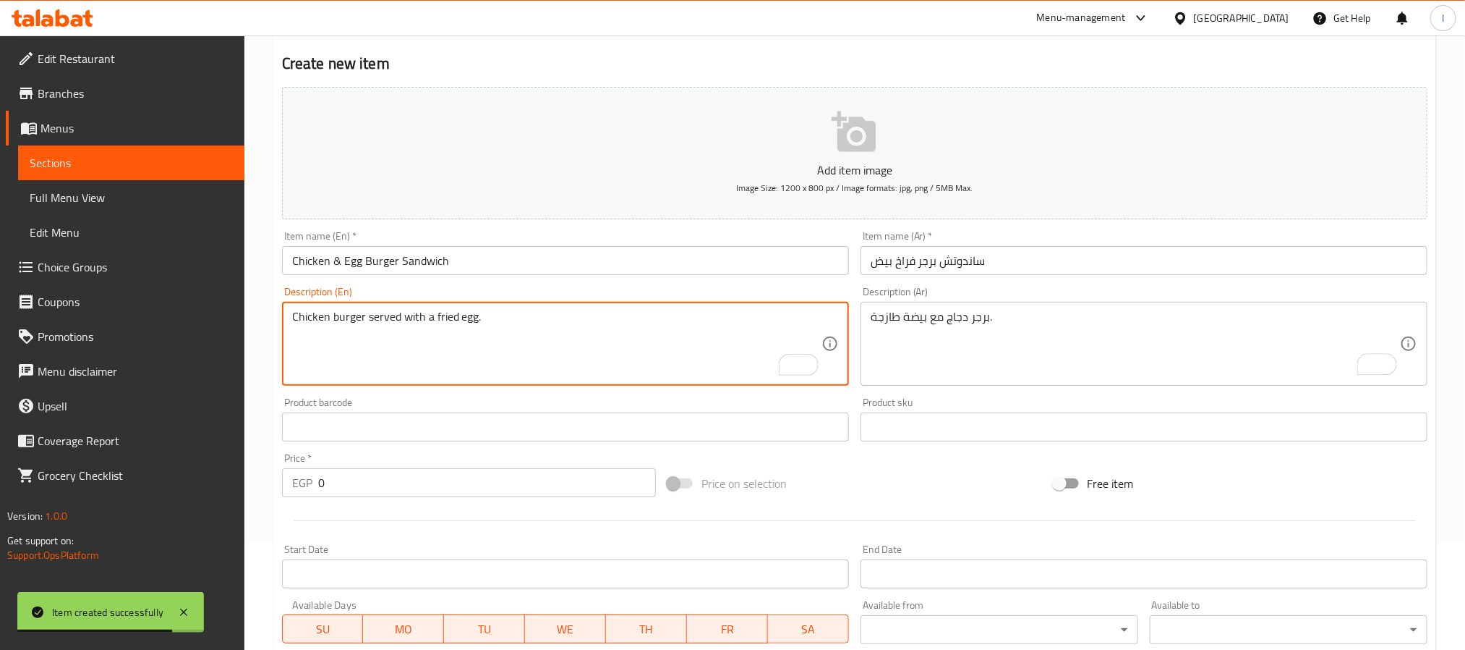
click at [563, 493] on input "0" at bounding box center [487, 482] width 338 height 29
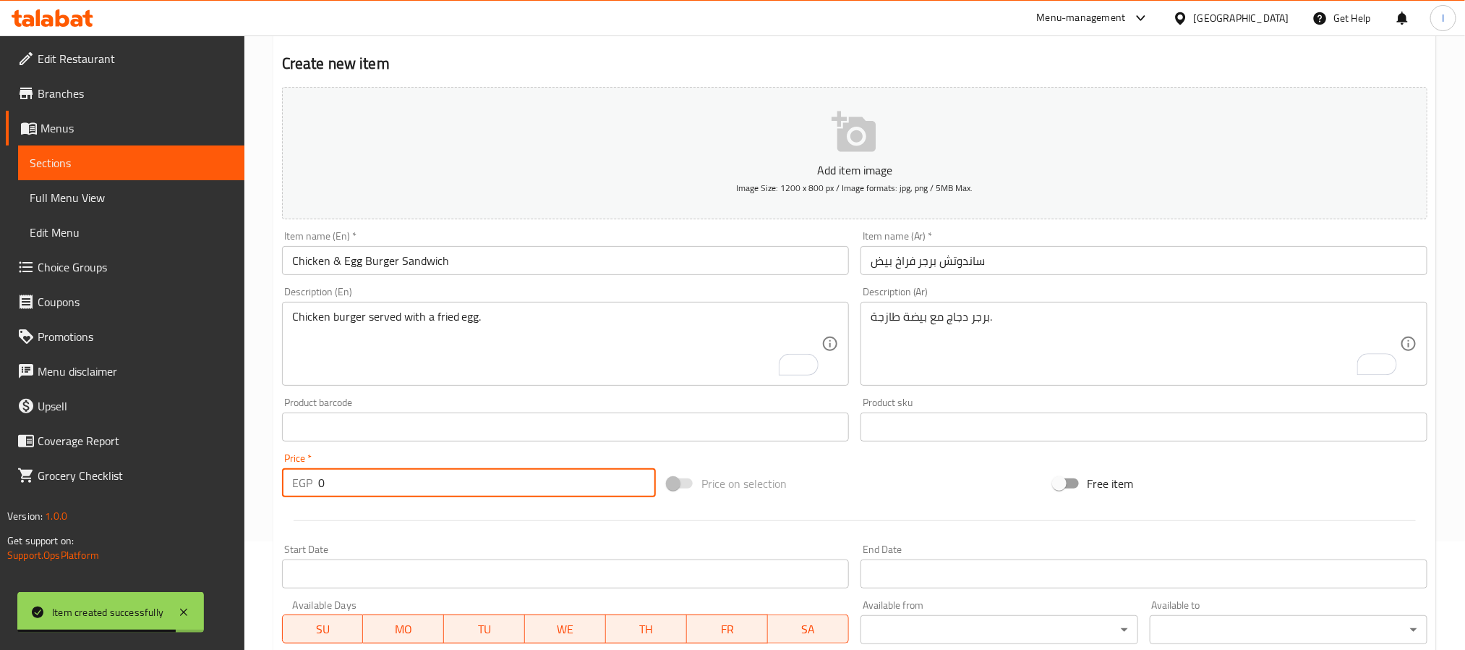
click at [563, 493] on input "0" at bounding box center [487, 482] width 338 height 29
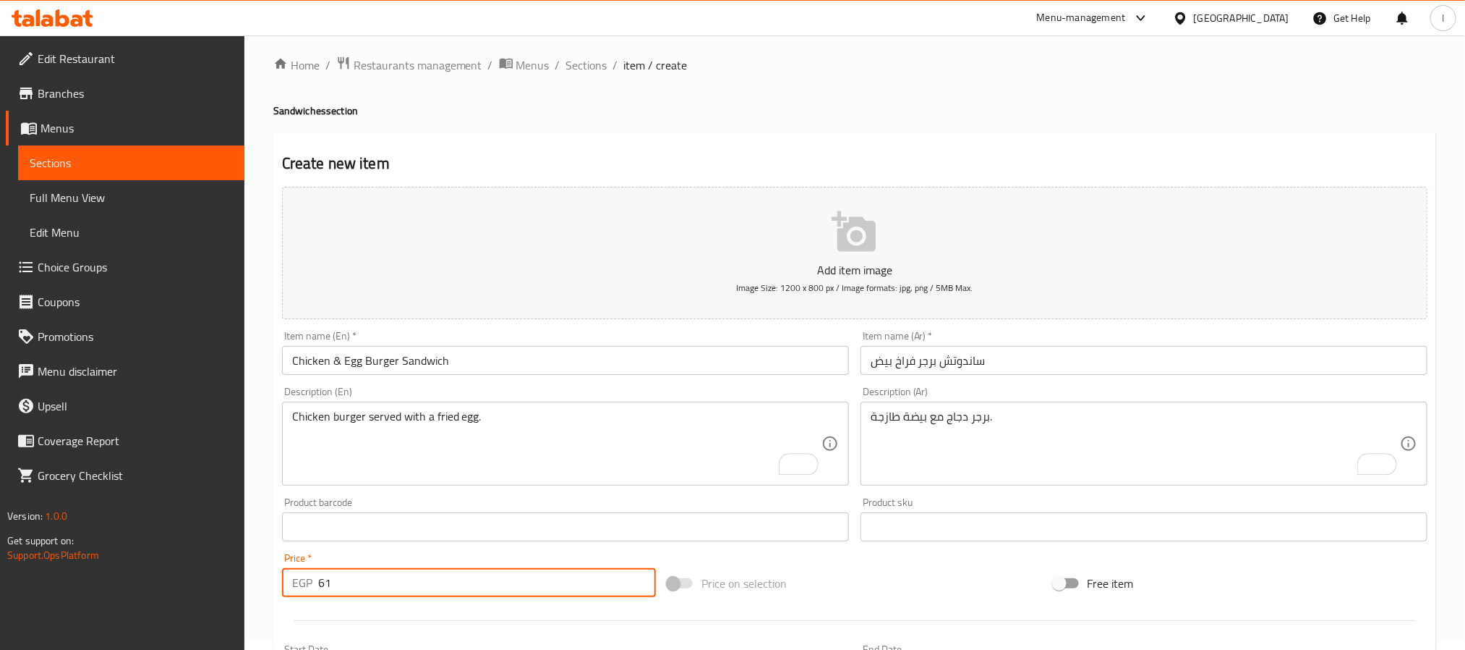
scroll to position [0, 0]
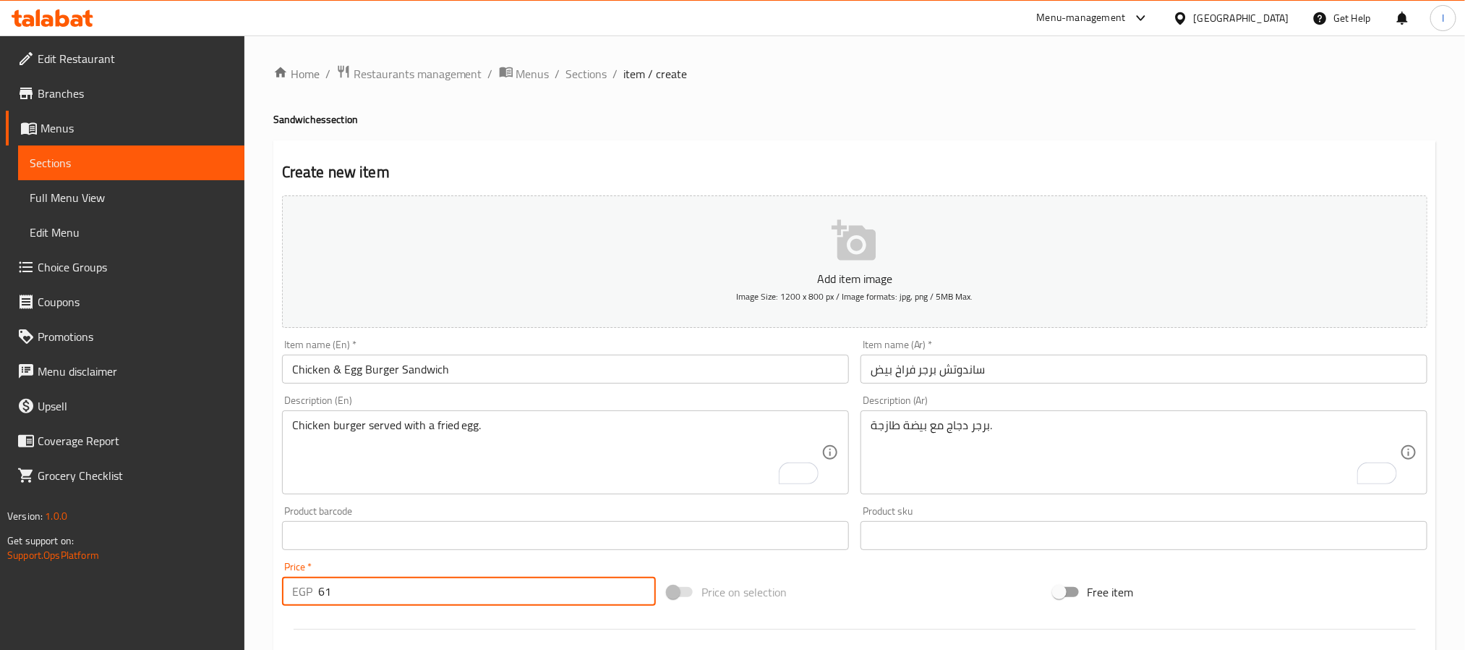
click at [464, 582] on input "61" at bounding box center [487, 590] width 338 height 29
type input "60"
click at [658, 126] on h4 "Sandwiches section" at bounding box center [854, 119] width 1163 height 14
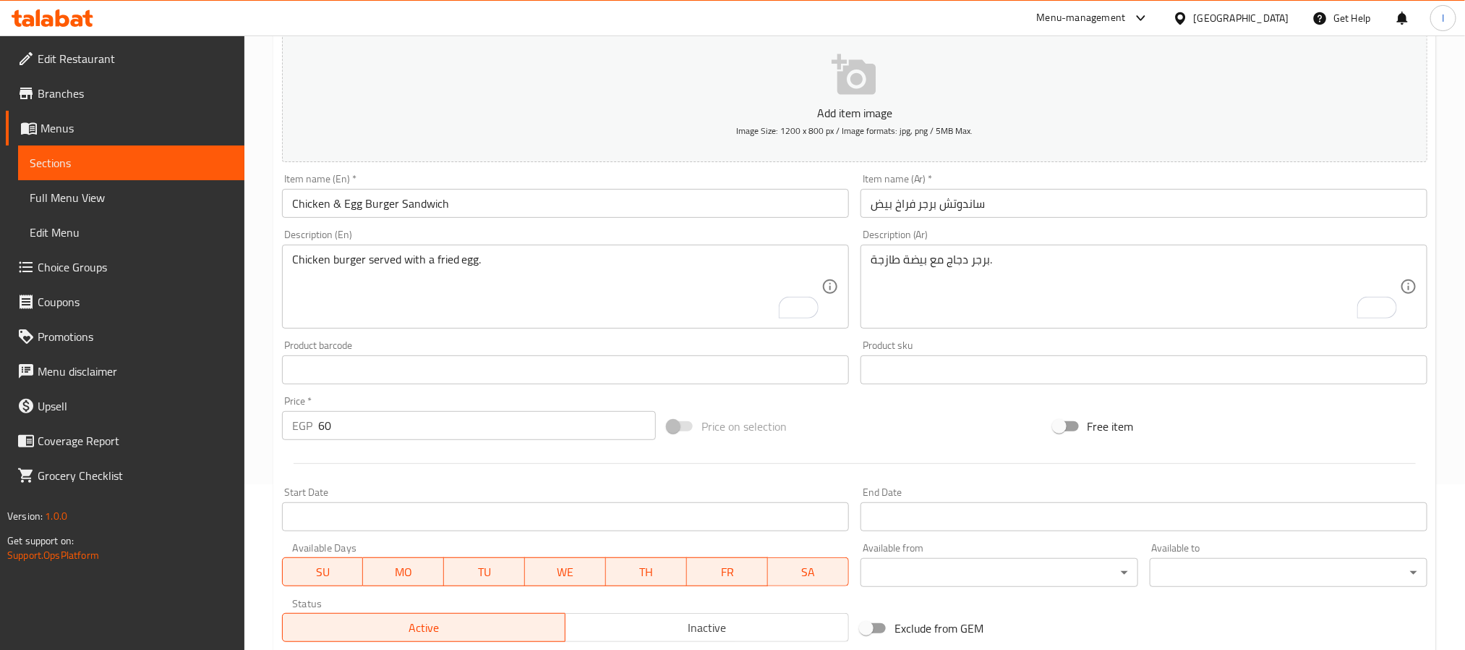
scroll to position [371, 0]
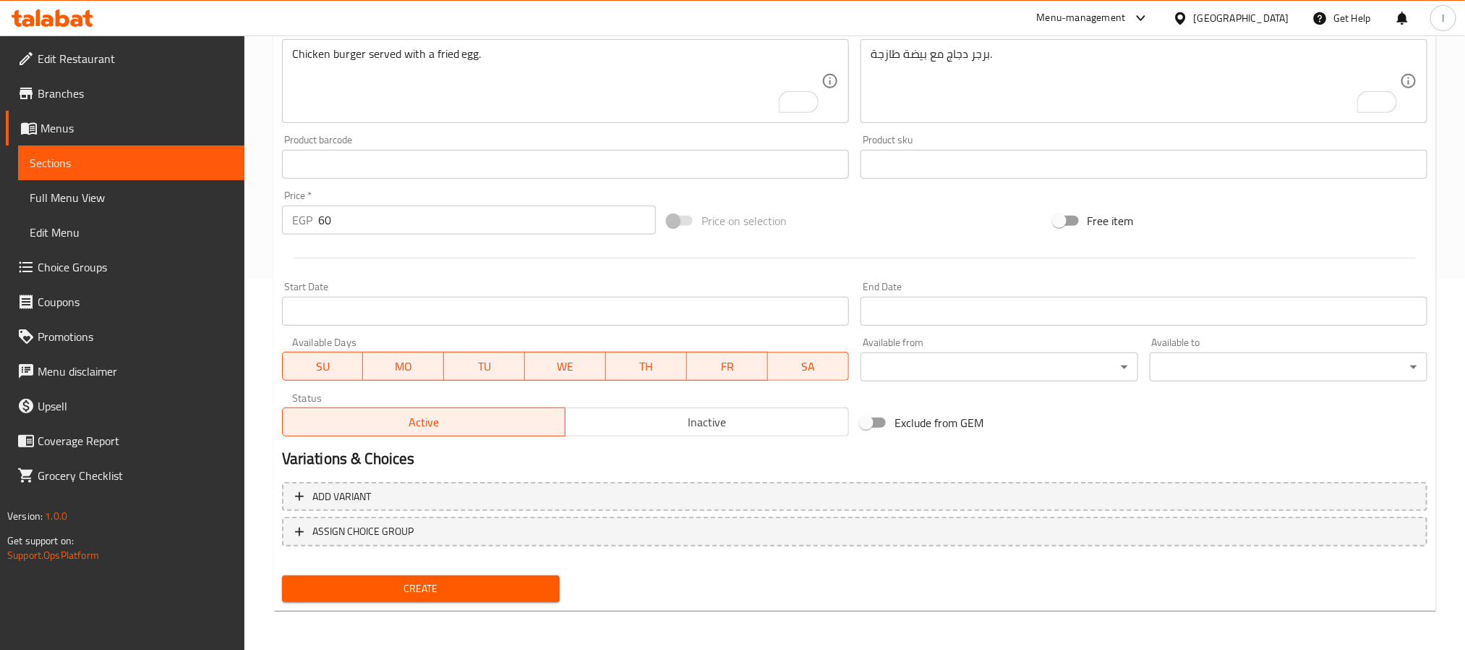
click at [534, 592] on span "Create" at bounding box center [421, 588] width 255 height 18
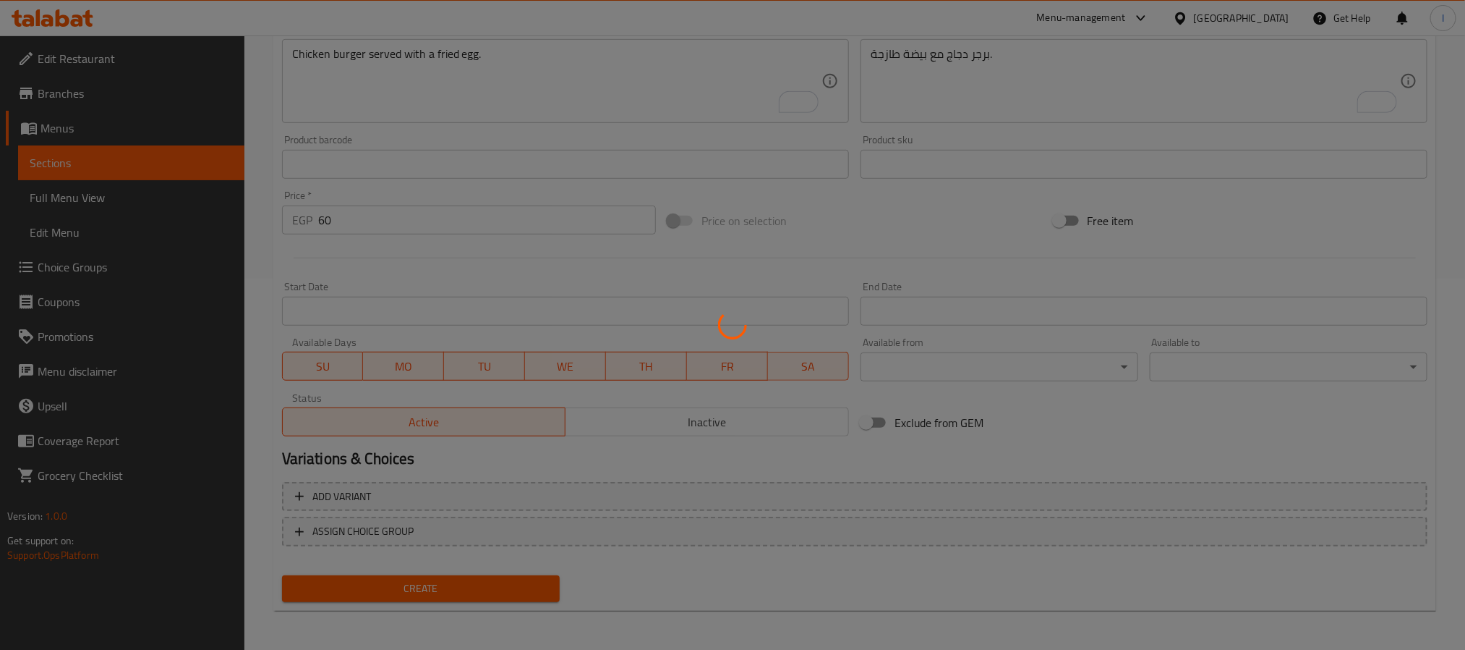
scroll to position [0, 0]
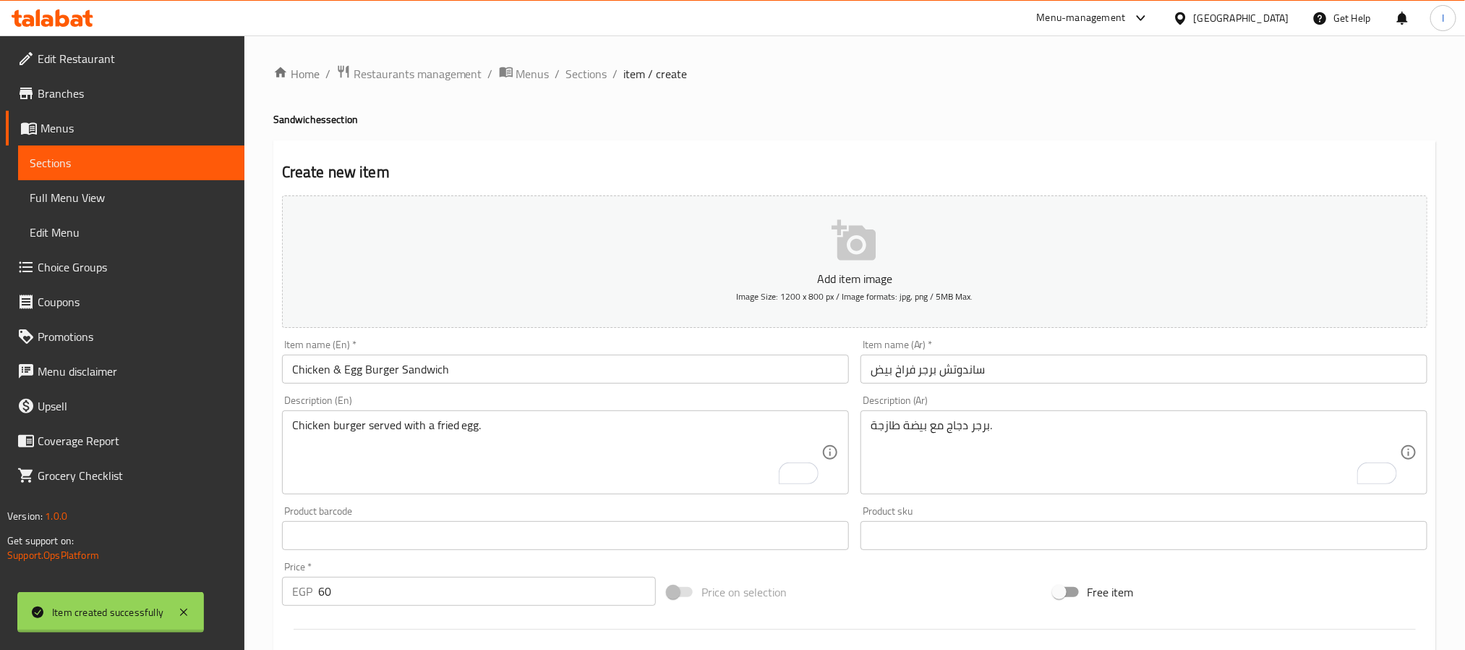
type input "0"
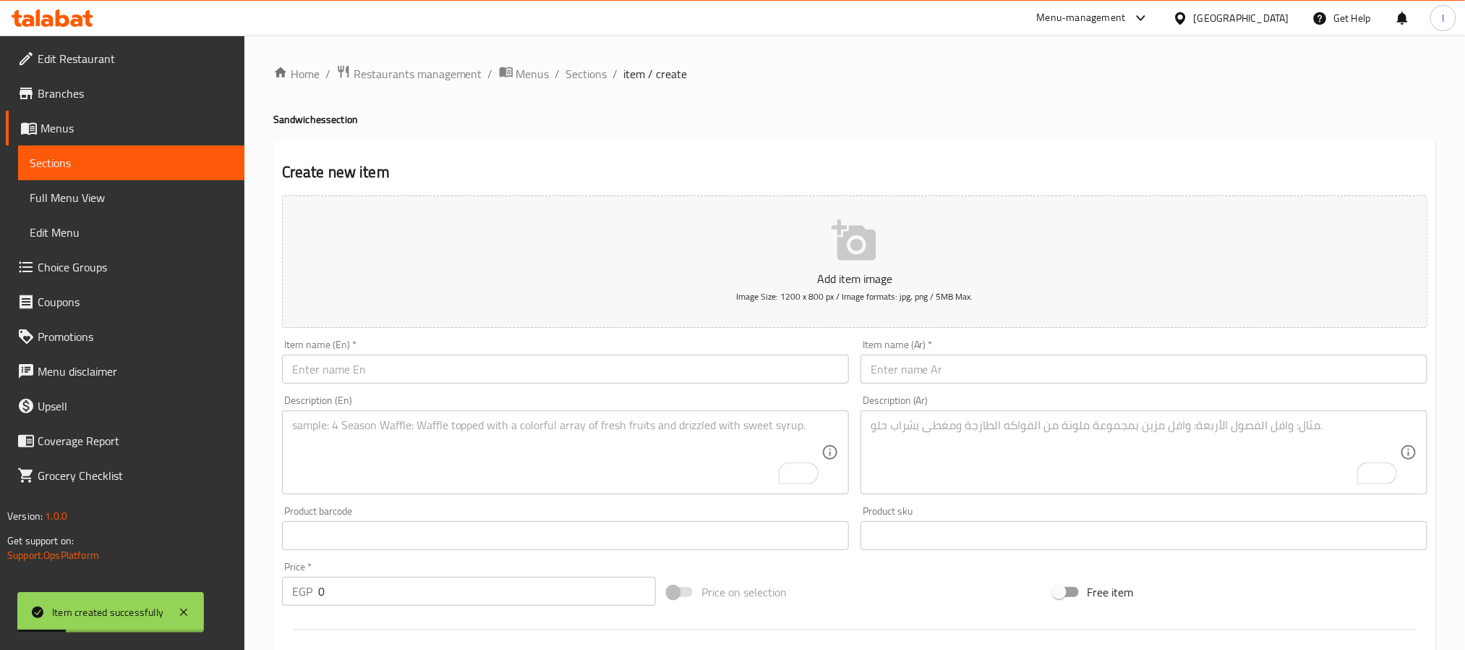
click at [927, 365] on input "text" at bounding box center [1144, 368] width 567 height 29
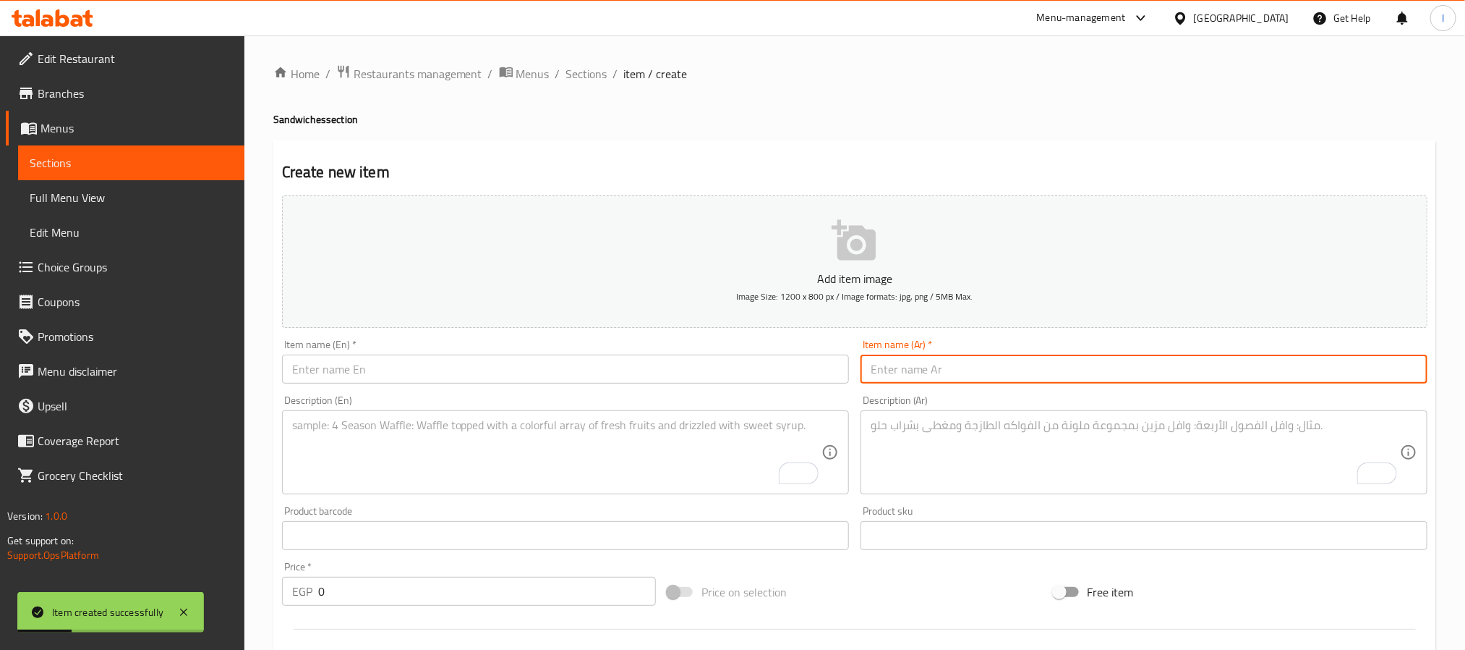
paste input "ساندوتش برجر فراخ ميكس"
type input "ساندوتش برجر فراخ ميكس"
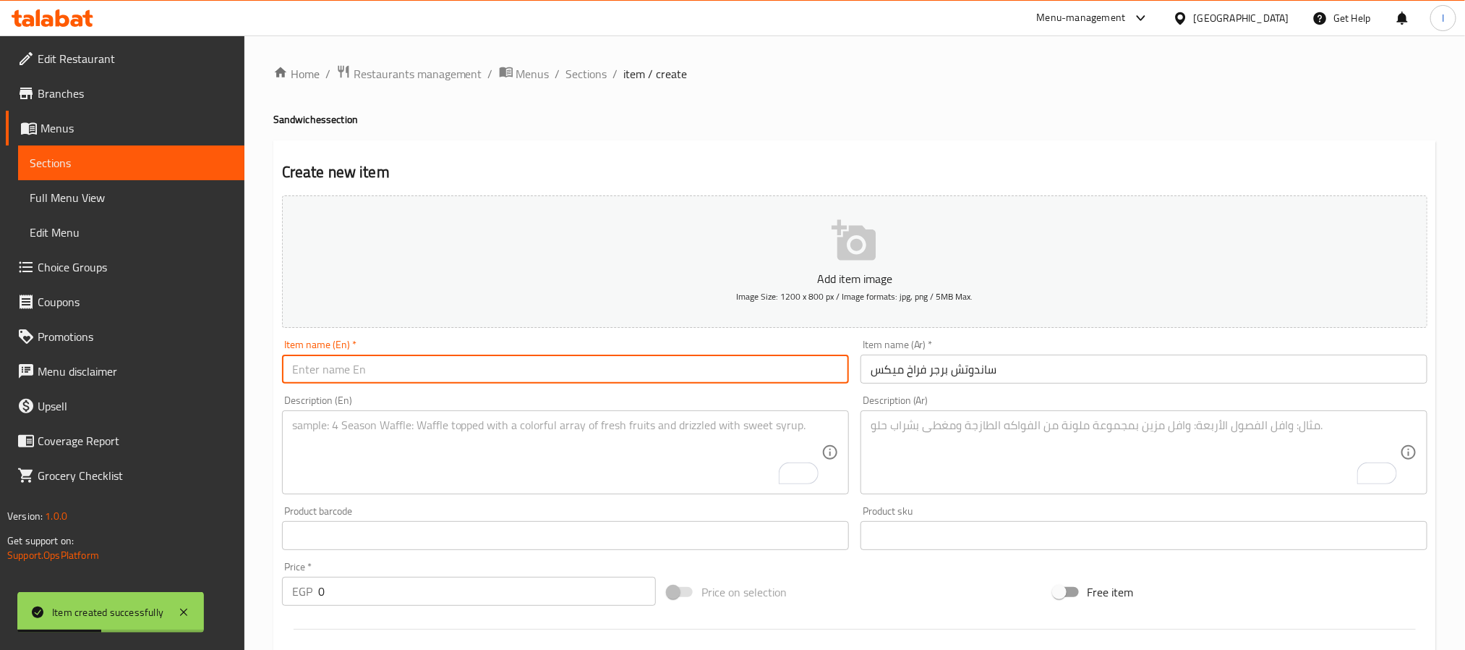
drag, startPoint x: 593, startPoint y: 370, endPoint x: 574, endPoint y: 276, distance: 95.3
click at [593, 370] on input "text" at bounding box center [565, 368] width 567 height 29
paste input "Mixed Chicken Burger Sandwich"
type input "Mixed Chicken Burger Sandwich"
click at [495, 586] on input "0" at bounding box center [487, 590] width 338 height 29
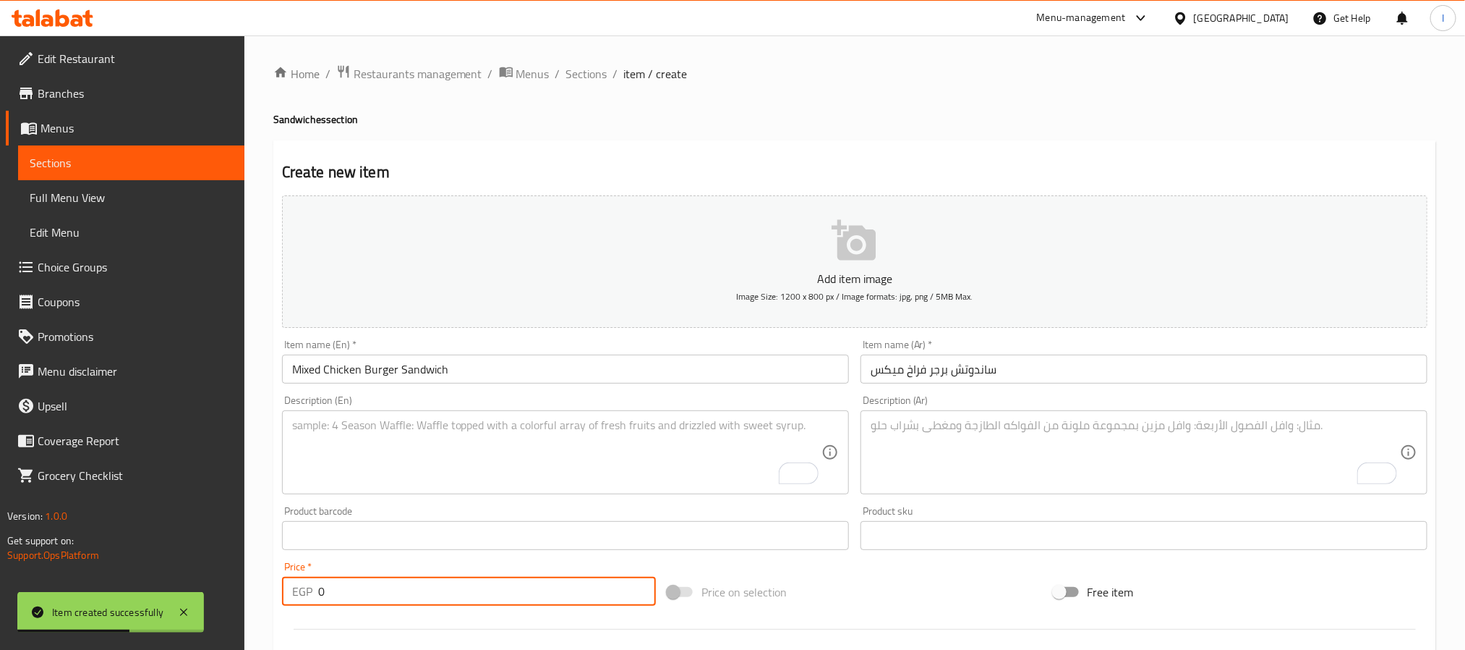
click at [495, 586] on input "0" at bounding box center [487, 590] width 338 height 29
type input "65"
click at [614, 144] on div "Create new item Add item image Image Size: 1200 x 800 px / Image formats: jpg, …" at bounding box center [854, 561] width 1163 height 842
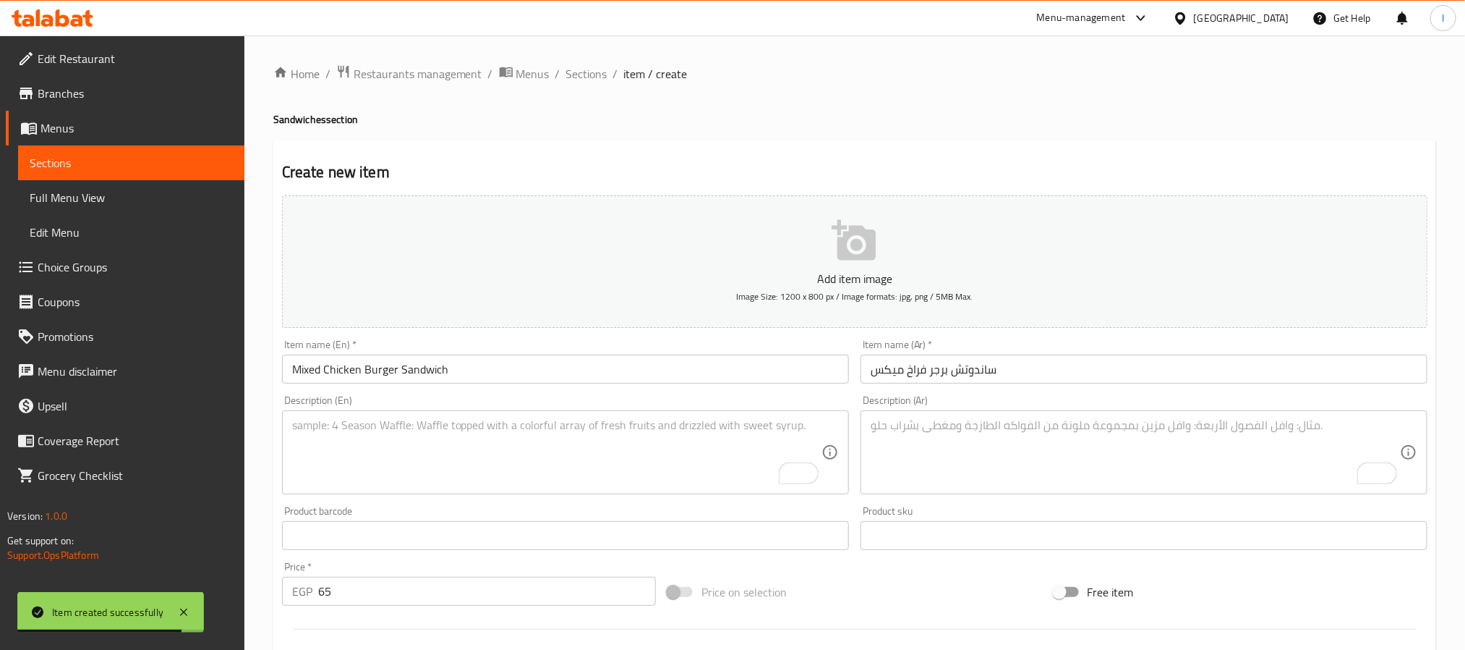
click at [895, 450] on textarea "To enrich screen reader interactions, please activate Accessibility in Grammarl…" at bounding box center [1135, 452] width 529 height 69
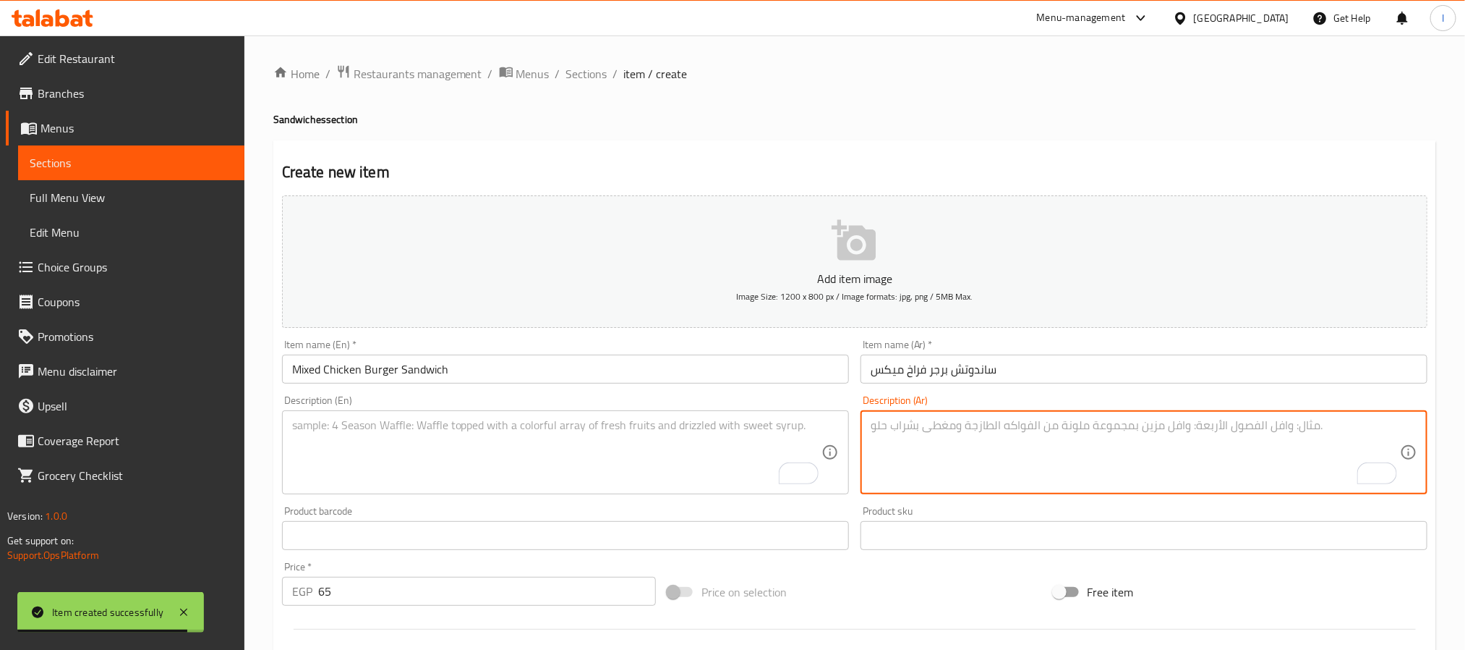
paste textarea "برجر دجاج ميكس بنكهات متعددة."
type textarea "برجر دجاج ميكس بنكهات متعددة."
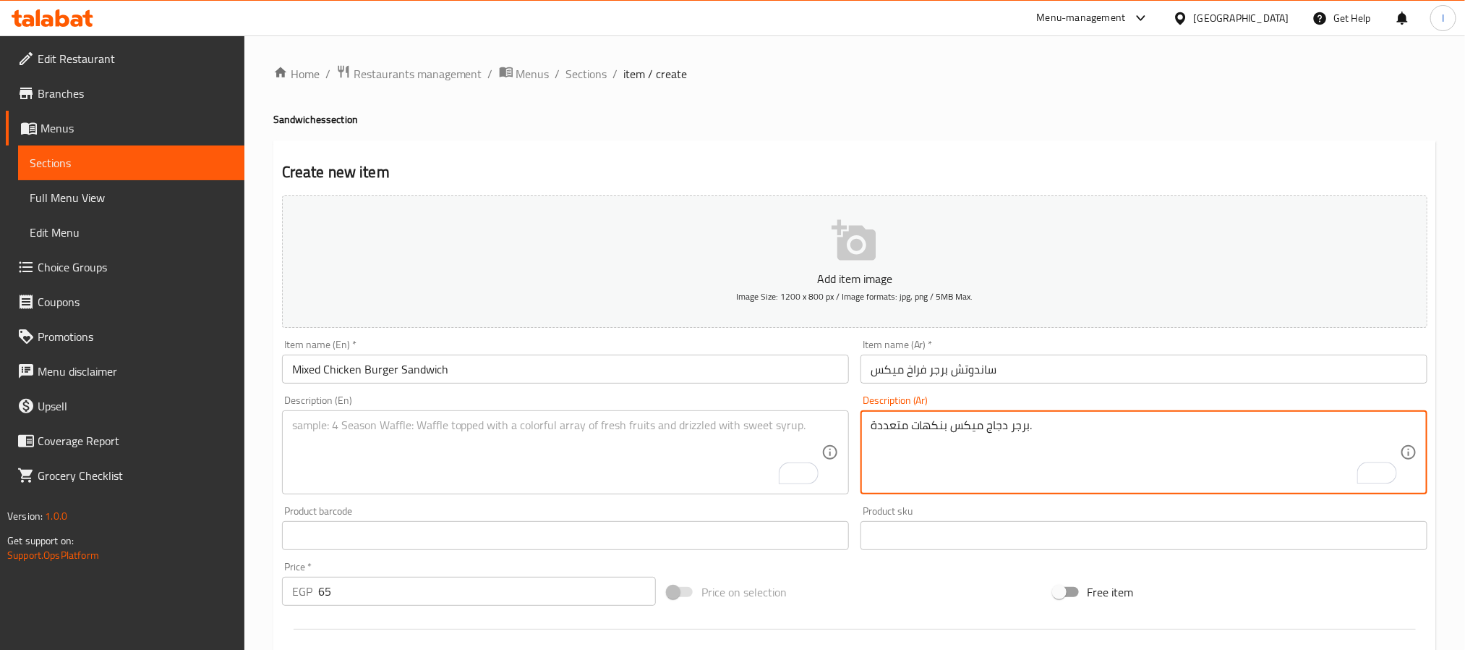
click at [571, 474] on textarea "To enrich screen reader interactions, please activate Accessibility in Grammarl…" at bounding box center [556, 452] width 529 height 69
paste textarea "Mixed chicken burger with special flavors."
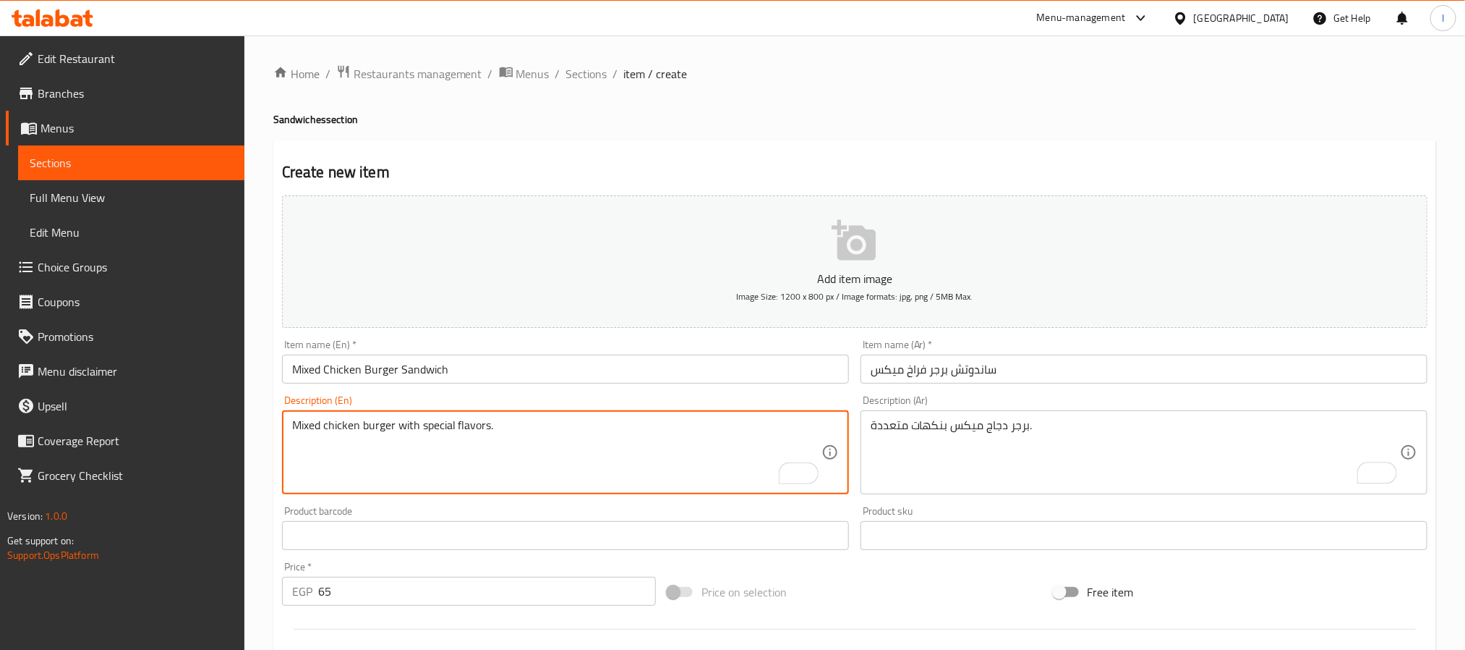
type textarea "Mixed chicken burger with special flavors."
click at [691, 130] on div "Home / Restaurants management / Menus / Sections / item / create Sandwiches sec…" at bounding box center [854, 528] width 1163 height 929
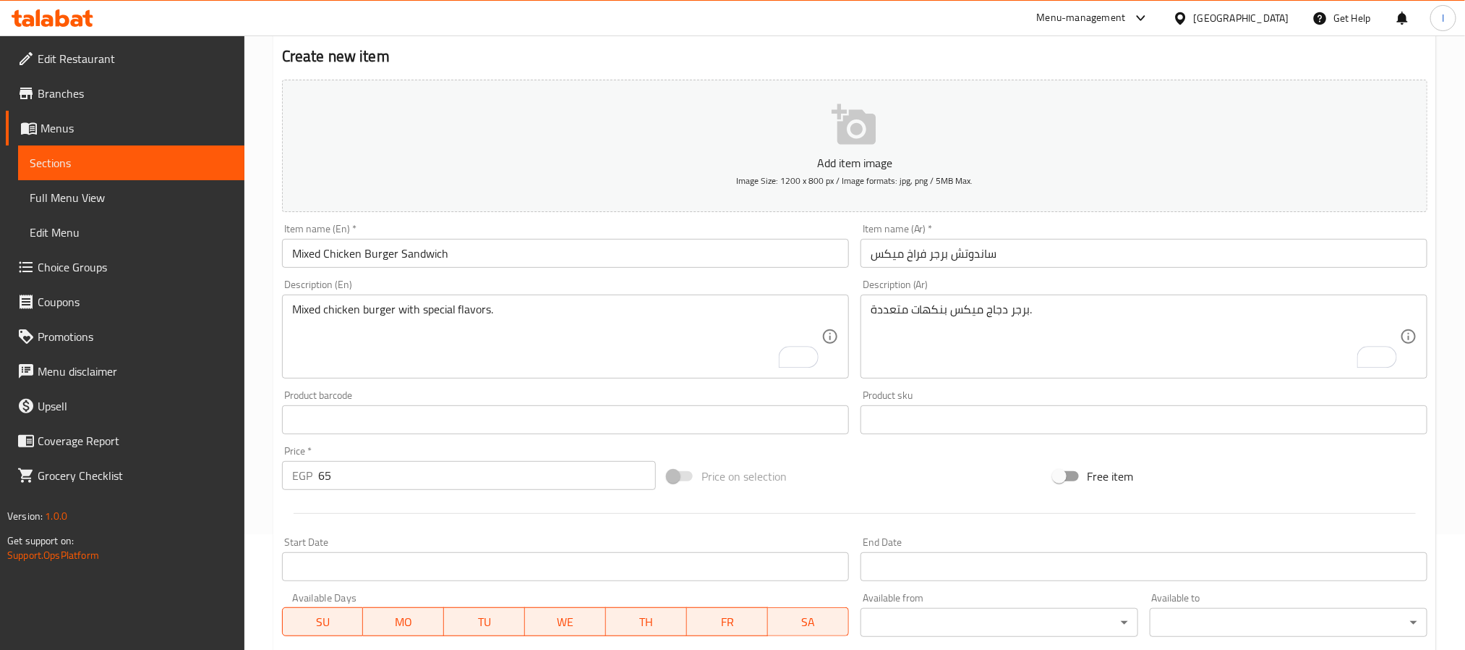
scroll to position [371, 0]
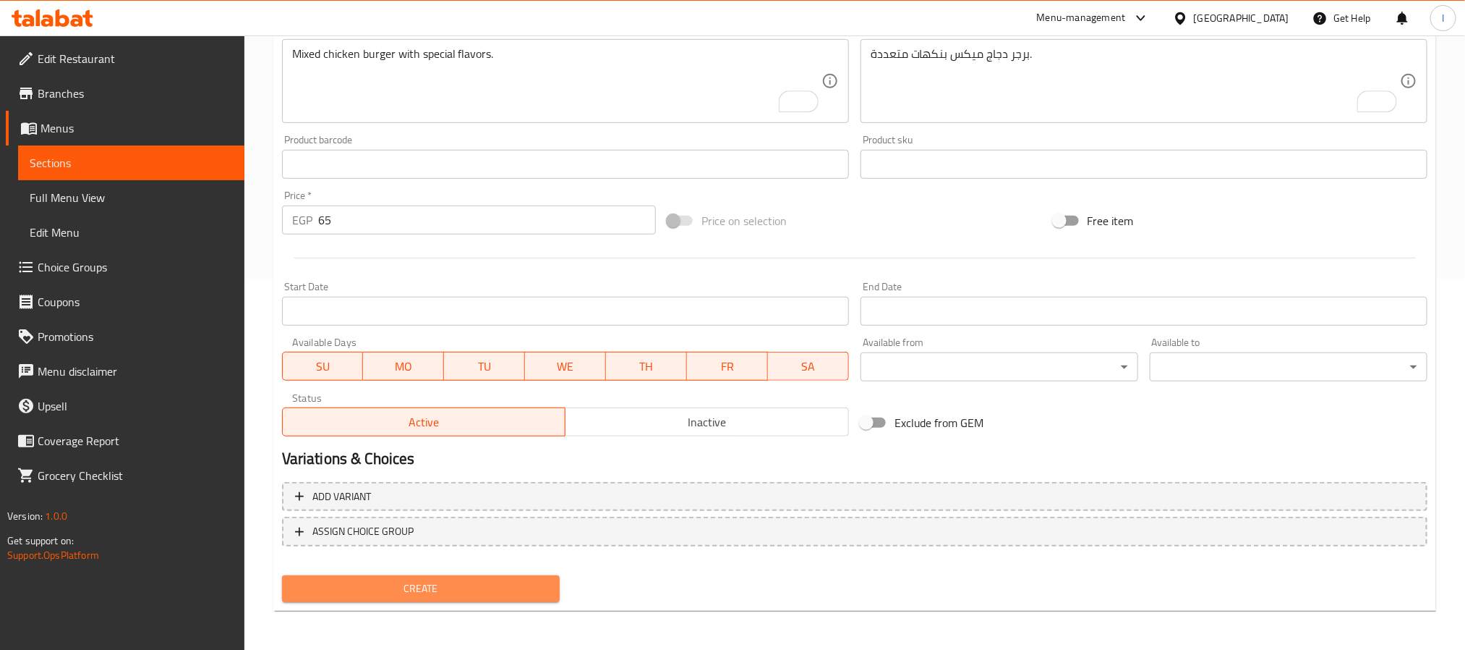
click at [504, 584] on span "Create" at bounding box center [421, 588] width 255 height 18
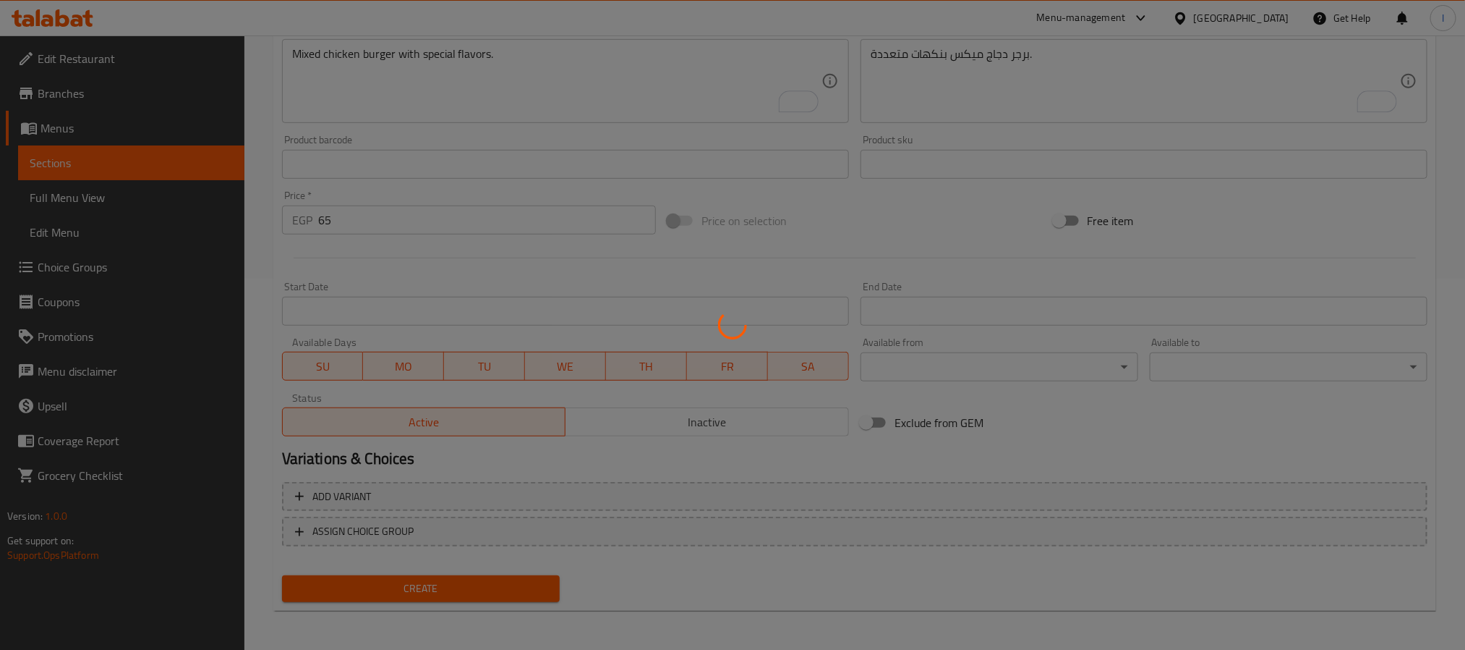
type input "0"
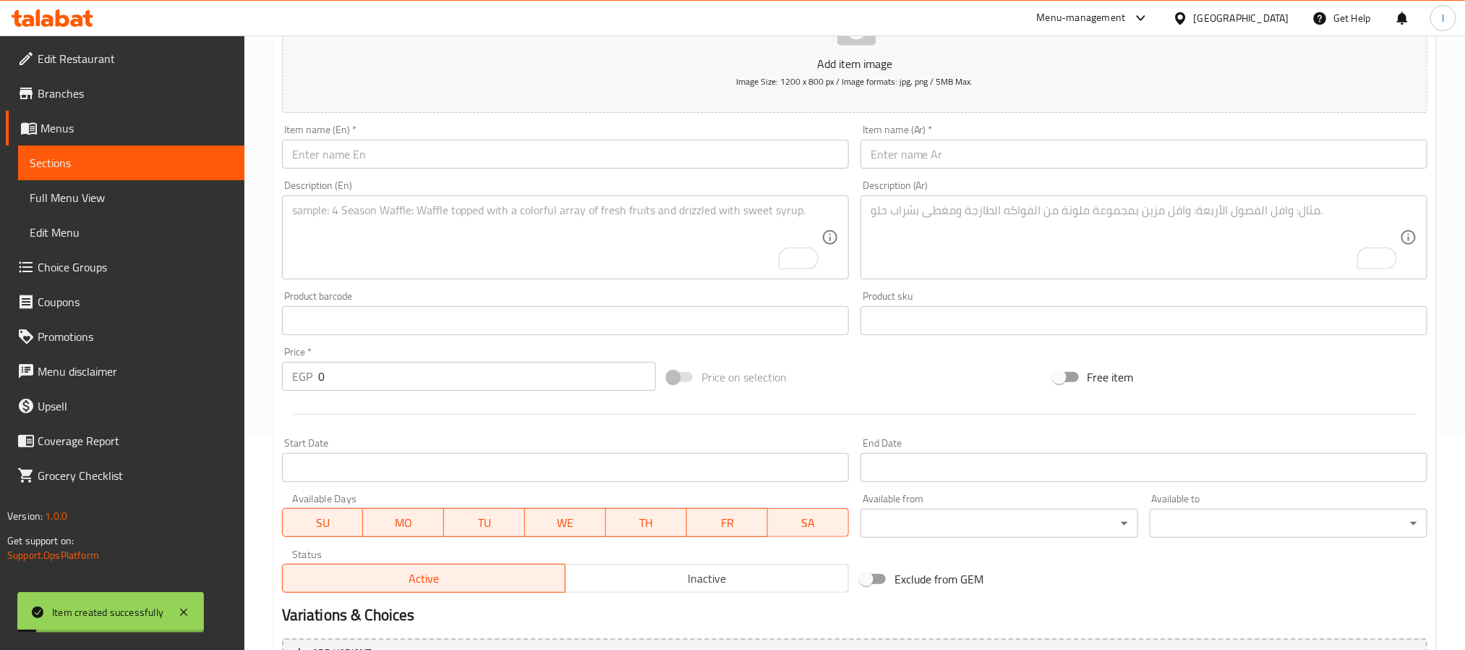
scroll to position [46, 0]
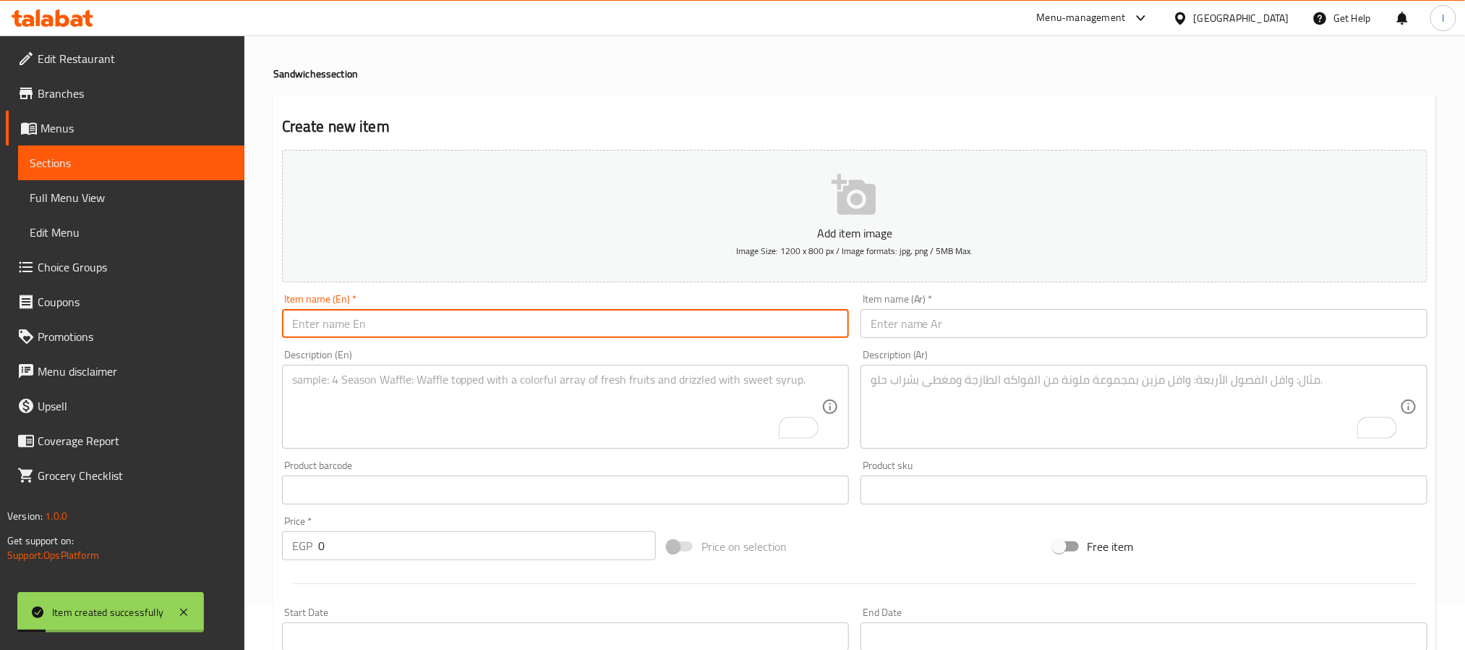
drag, startPoint x: 502, startPoint y: 321, endPoint x: 510, endPoint y: 328, distance: 10.3
click at [502, 321] on input "text" at bounding box center [565, 323] width 567 height 29
paste input "Cooked Chicken Strips Sandwich"
type input "Cooked Chicken Strips Sandwich"
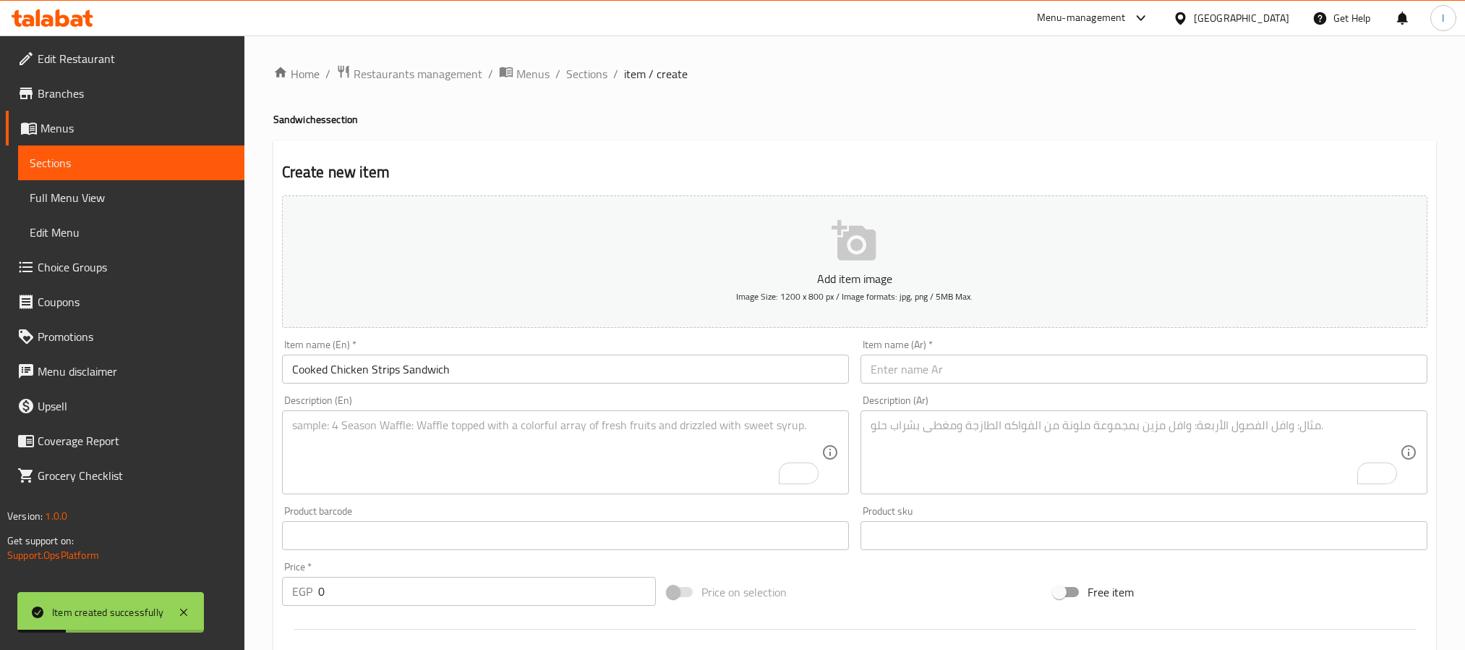
scroll to position [46, 0]
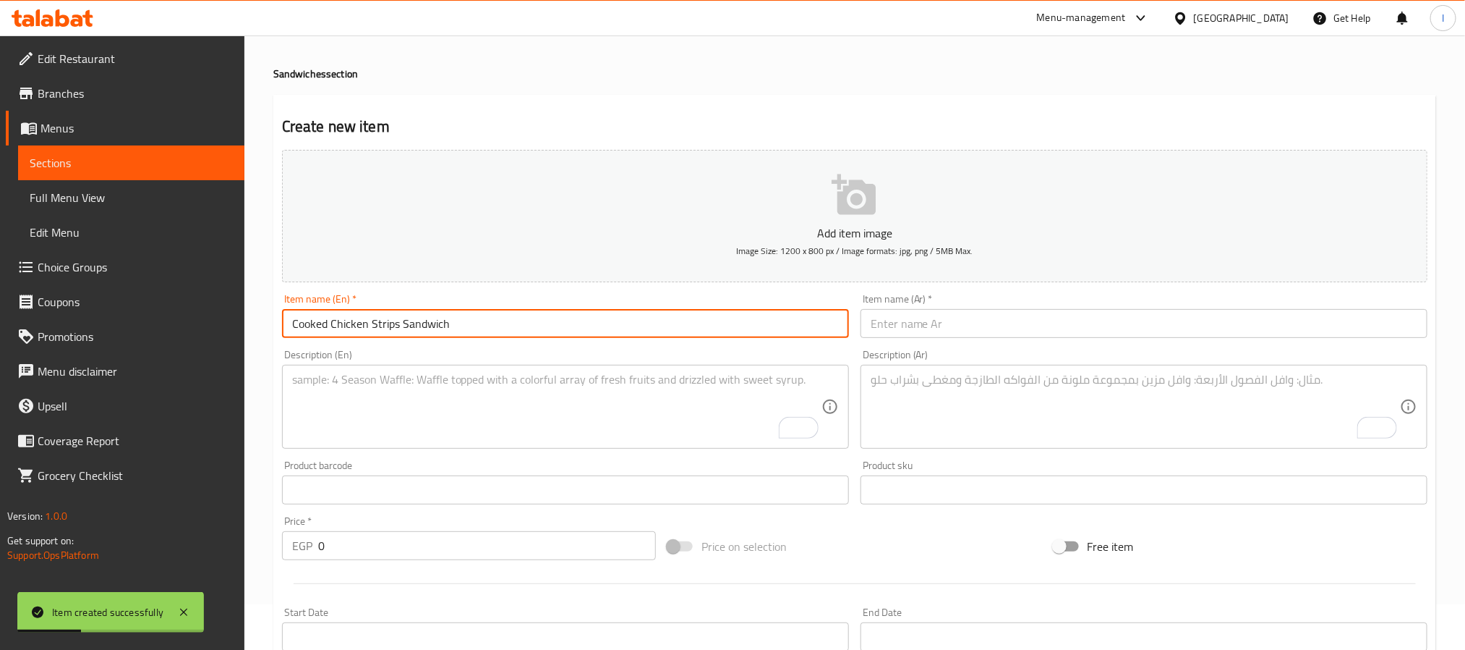
click at [916, 325] on input "text" at bounding box center [1144, 323] width 567 height 29
paste input "ساندوتش استربس مطهي"
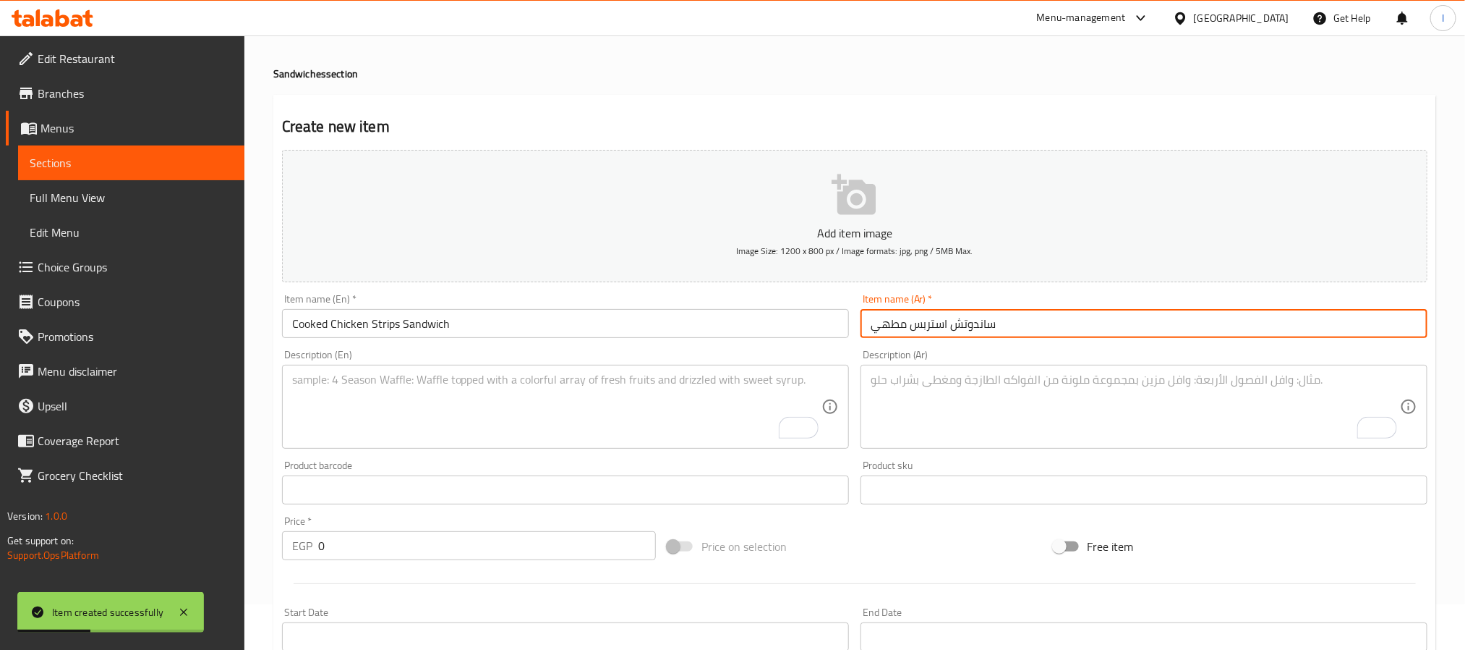
type input "ساندوتش استربس مطهي"
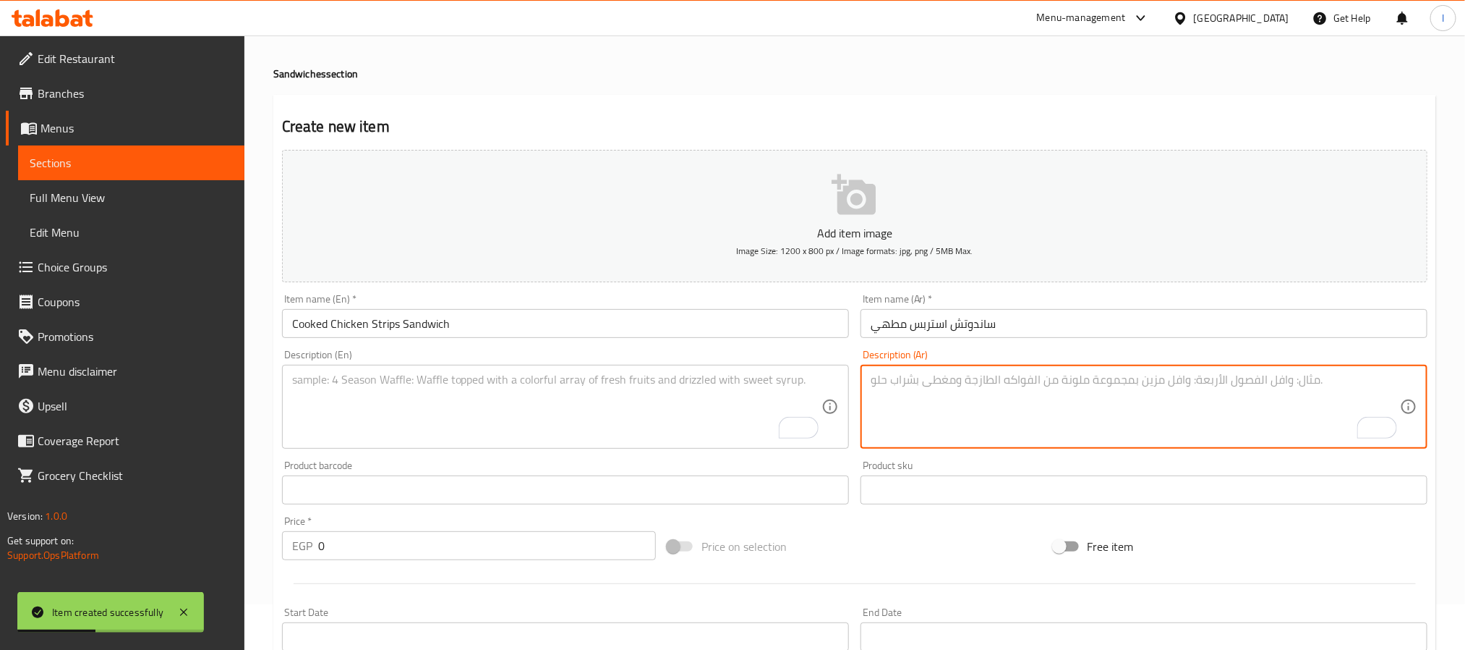
click at [923, 422] on textarea "To enrich screen reader interactions, please activate Accessibility in Grammarl…" at bounding box center [1135, 407] width 529 height 69
paste textarea "ساندوتش استربس مطهي"
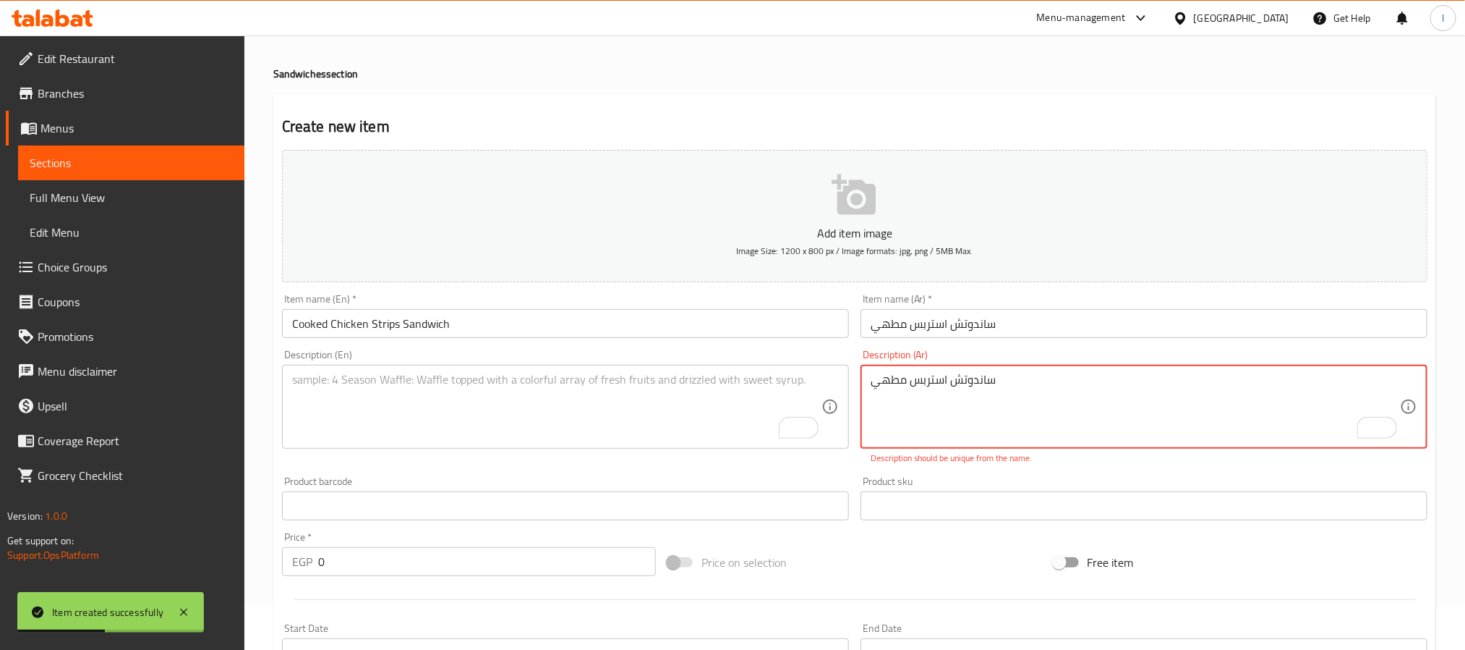
type textarea "ساندوتش استربس مطهي"
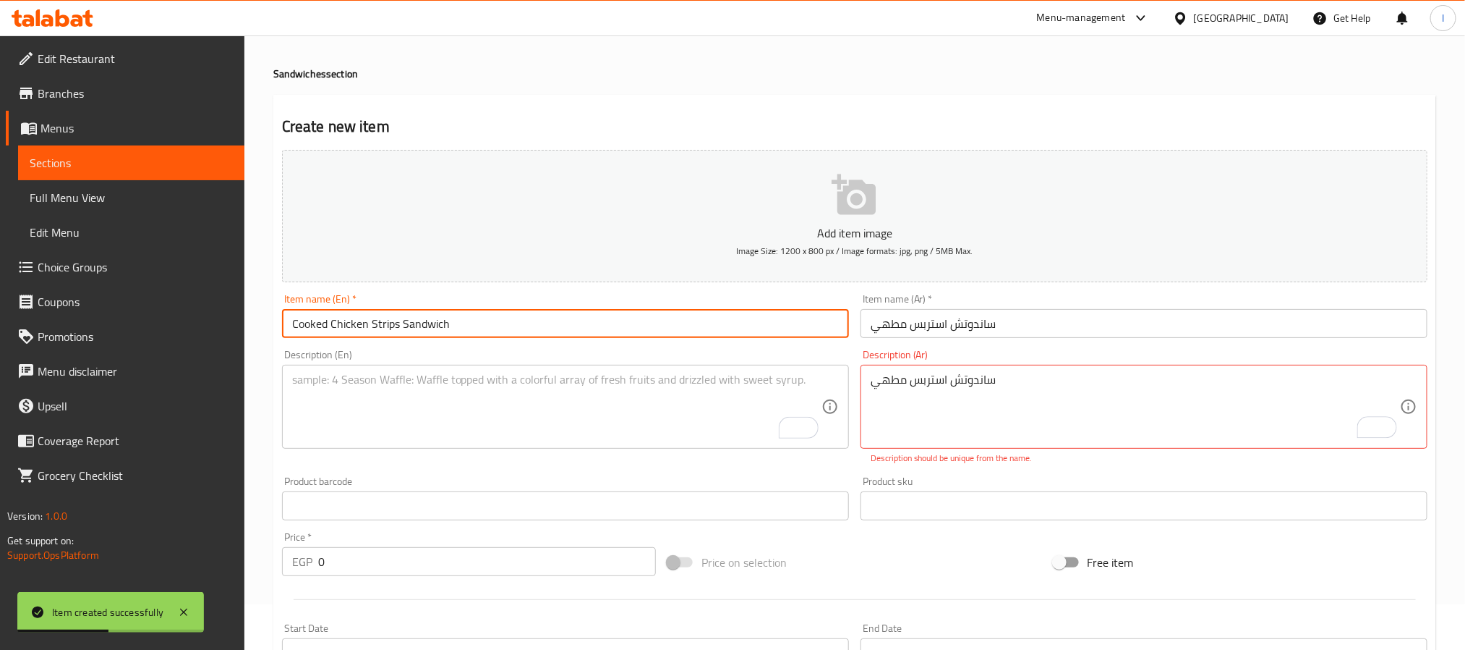
click at [482, 328] on input "Cooked Chicken Strips Sandwich" at bounding box center [565, 323] width 567 height 29
click at [502, 406] on textarea "To enrich screen reader interactions, please activate Accessibility in Grammarl…" at bounding box center [556, 407] width 529 height 69
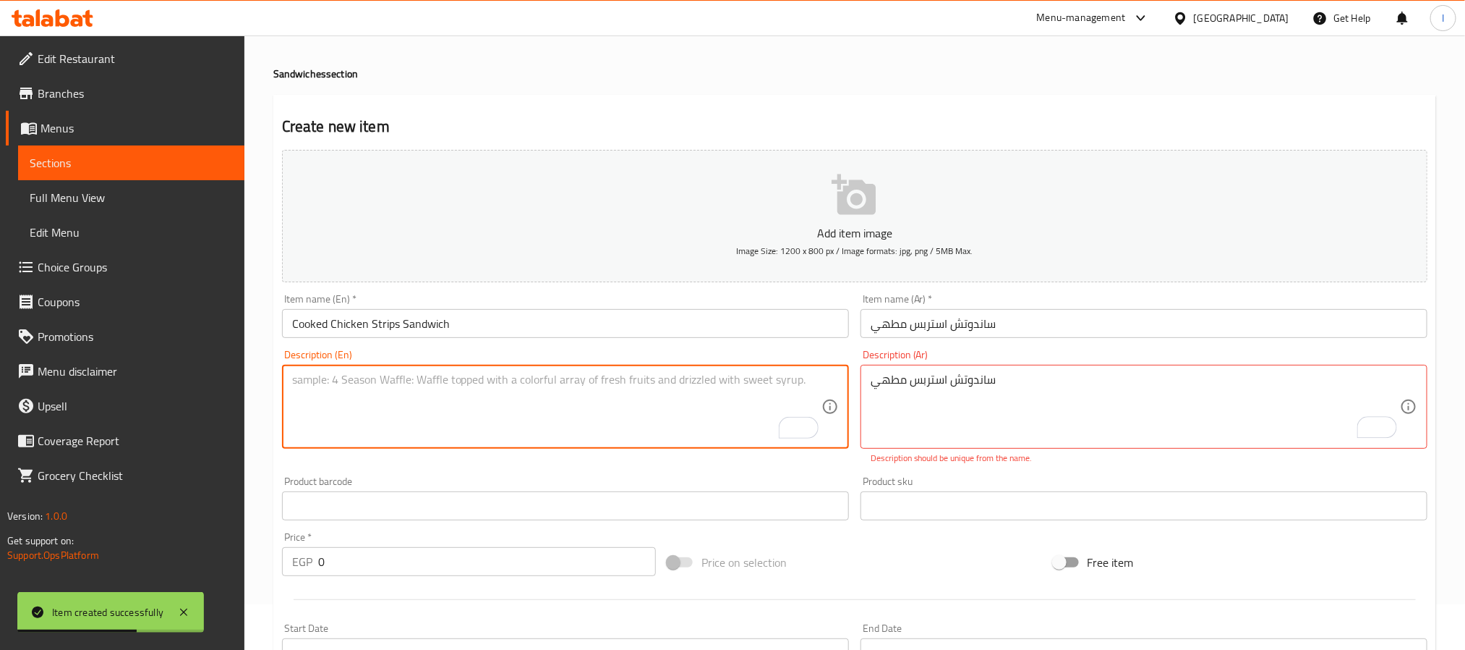
paste textarea "ساندوتش استربس مطهي"
type textarea "ساندوتش استربس مطهي"
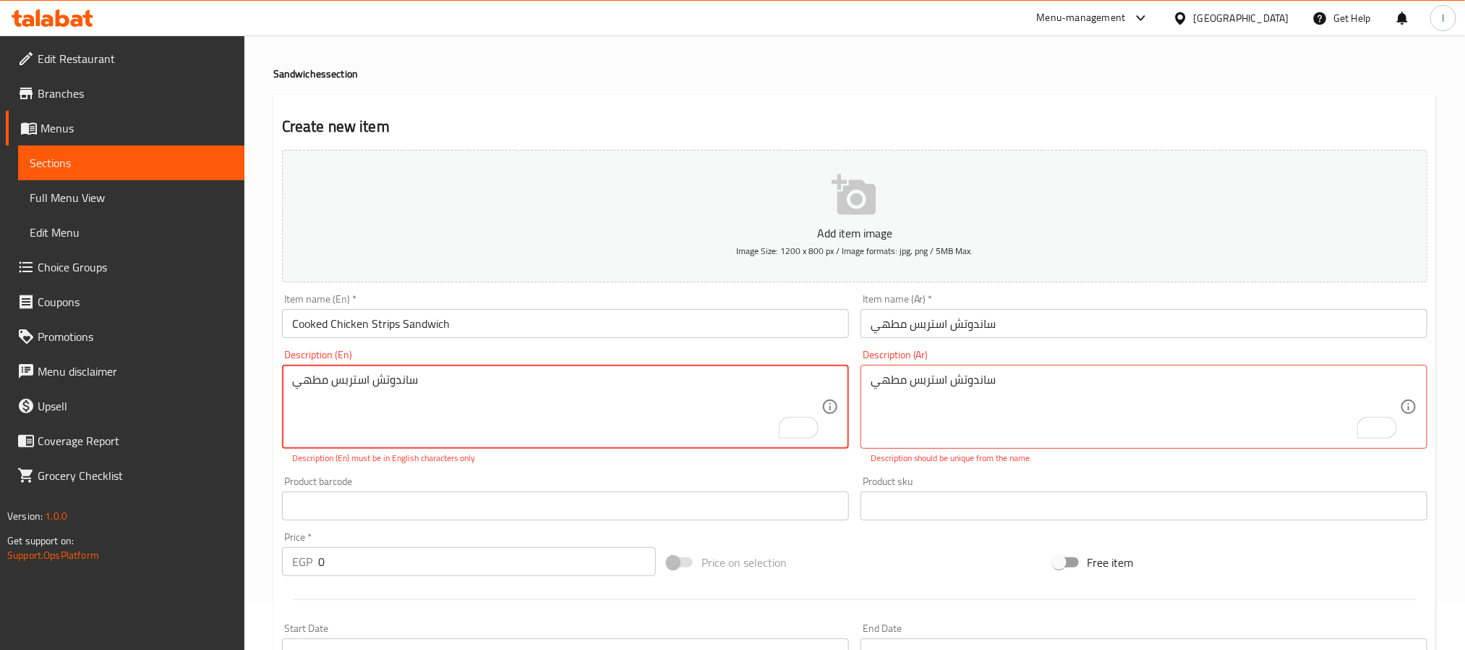
click at [311, 328] on input "Cooked Chicken Strips Sandwich" at bounding box center [565, 323] width 567 height 29
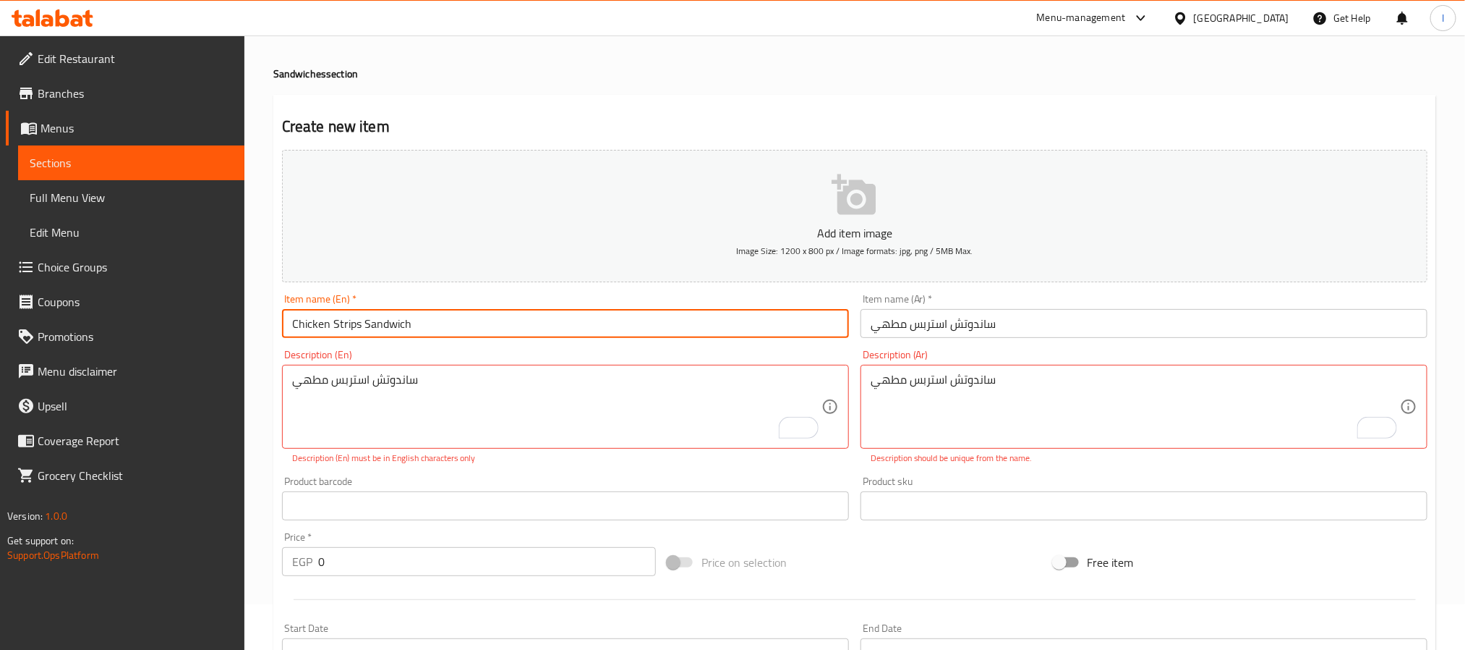
type input "Chicken Strips Sandwich"
click at [894, 333] on input "ساندوتش استربس مطهي" at bounding box center [1144, 323] width 567 height 29
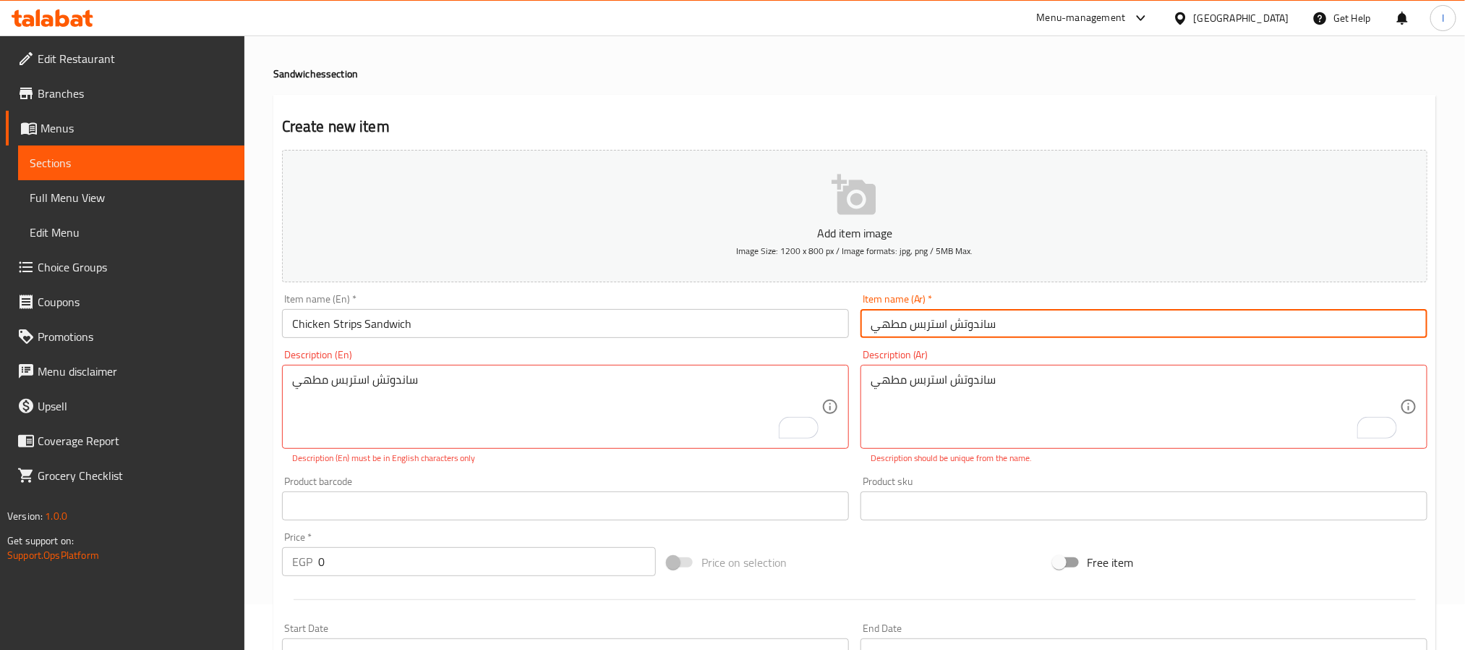
click at [894, 333] on input "ساندوتش استربس مطهي" at bounding box center [1144, 323] width 567 height 29
type input "ساندوتش استربس"
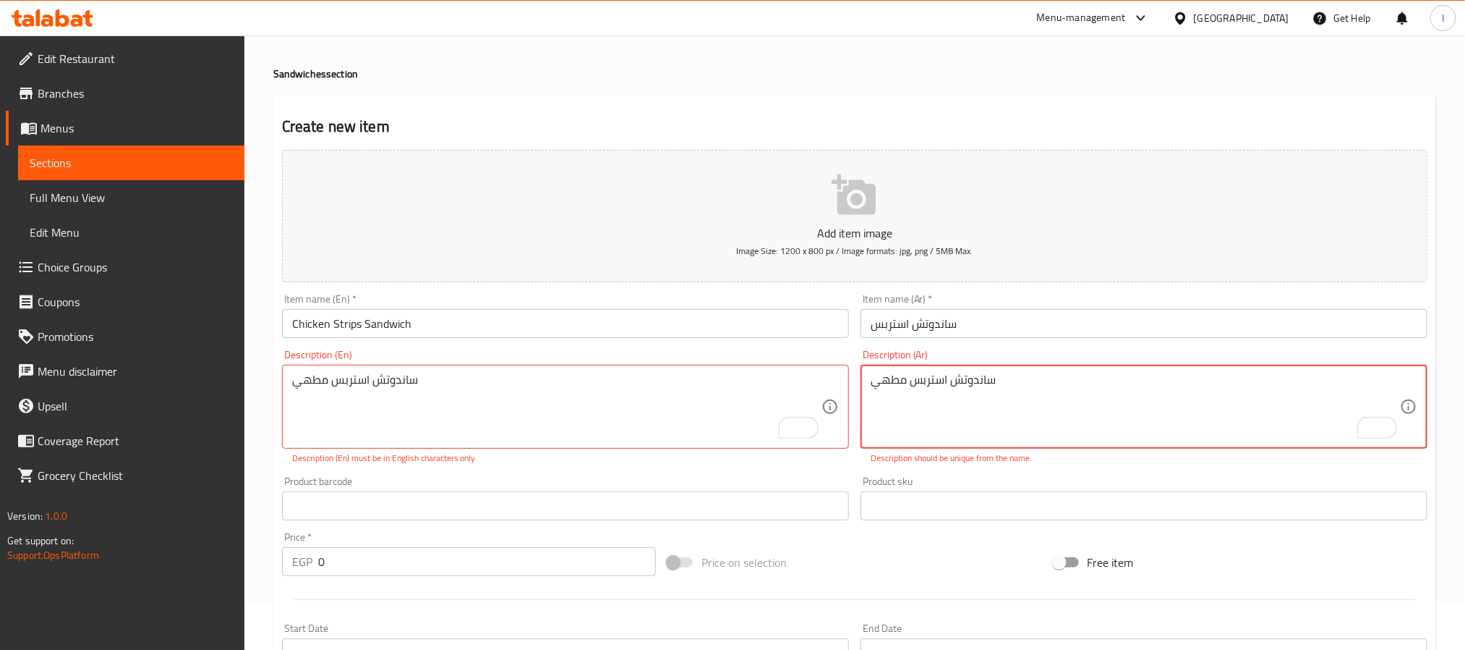
click at [994, 391] on textarea "ساندوتش استربس مطهي" at bounding box center [1135, 407] width 529 height 69
paste textarea "رائح دجاج مطهية ومقرمشة."
click at [942, 387] on textarea "ساندوتش شرائح دجاج مطهية ومقرمشة." at bounding box center [1135, 407] width 529 height 69
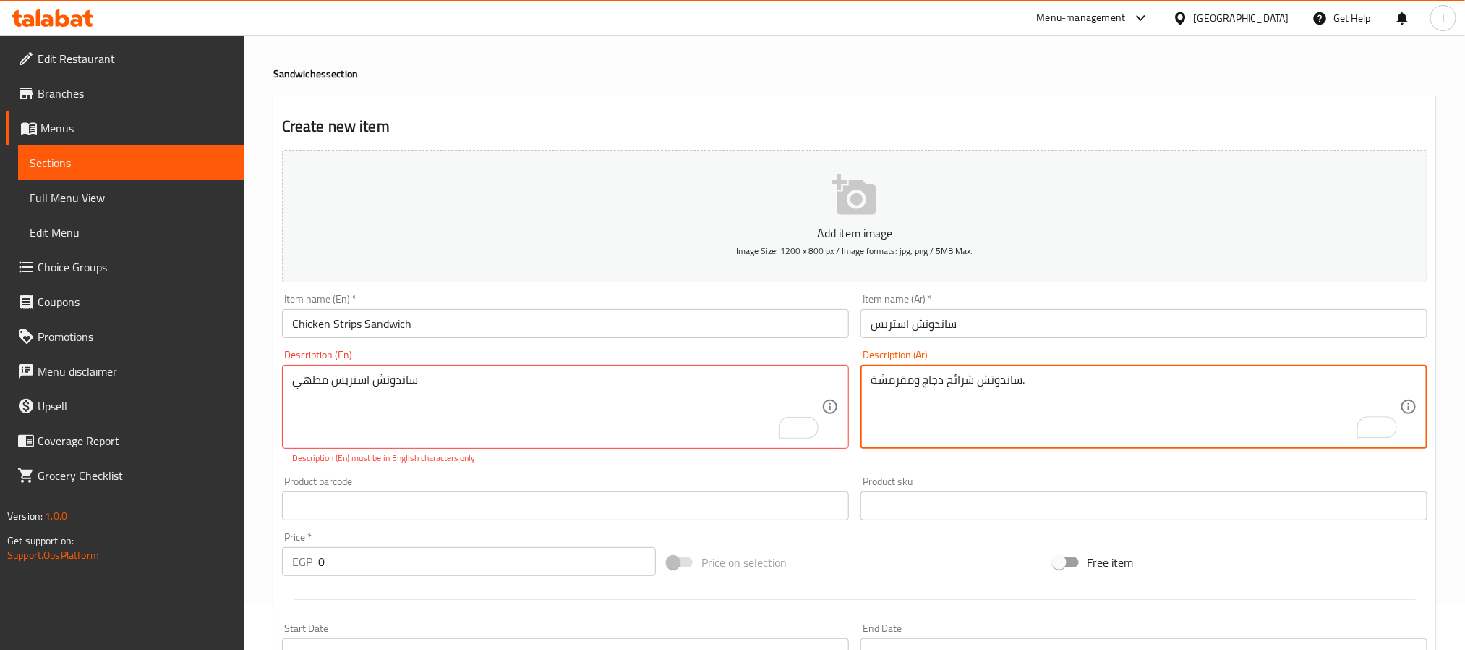
type textarea "ساندوتش شرائح دجاج ومقرمشة."
click at [454, 395] on textarea "ساندوتش استربس مطهي" at bounding box center [556, 407] width 529 height 69
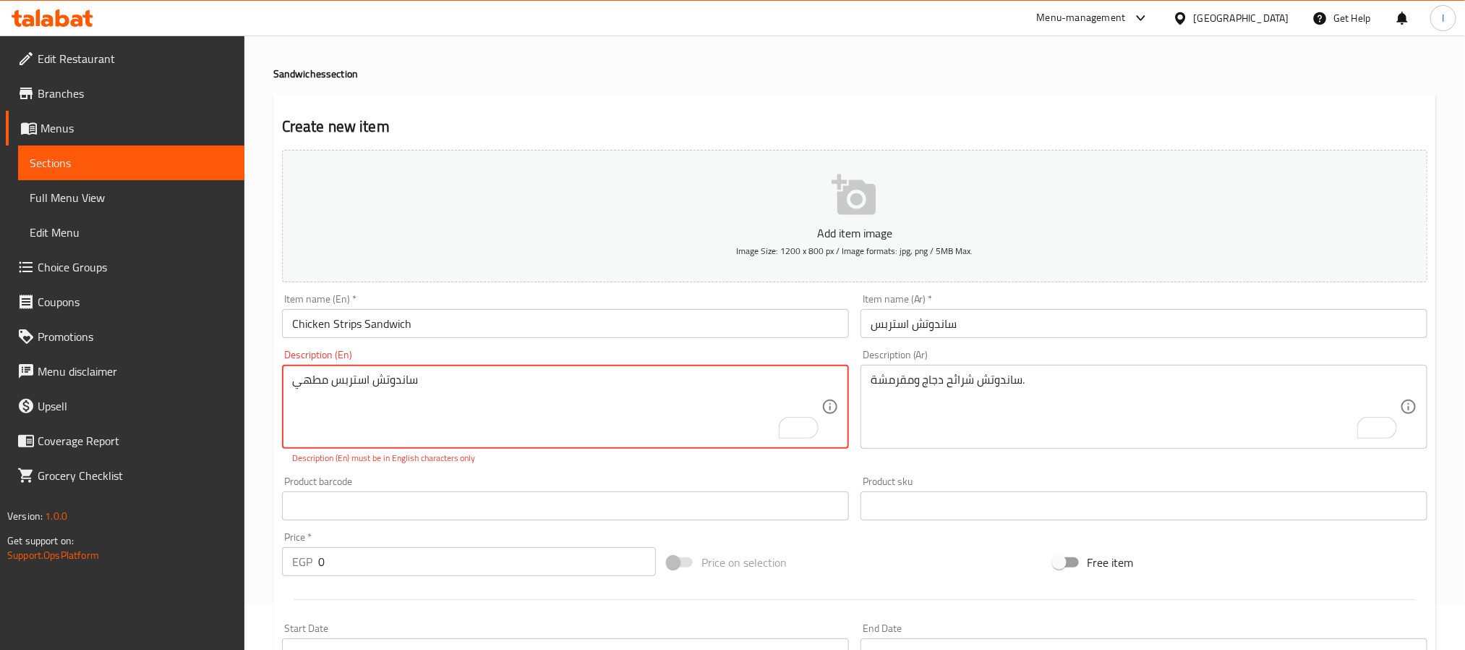
click at [454, 395] on textarea "ساندوتش استربس مطهي" at bounding box center [556, 407] width 529 height 69
paste textarea "Sandwich with cooked, crispy chicken strips."
click at [380, 376] on textarea "Sandwich with cooked, crispy chicken strips." at bounding box center [556, 407] width 529 height 69
drag, startPoint x: 380, startPoint y: 376, endPoint x: 352, endPoint y: 382, distance: 28.8
click at [352, 382] on textarea "Sandwich with cooked, crispy chicken strips." at bounding box center [556, 407] width 529 height 69
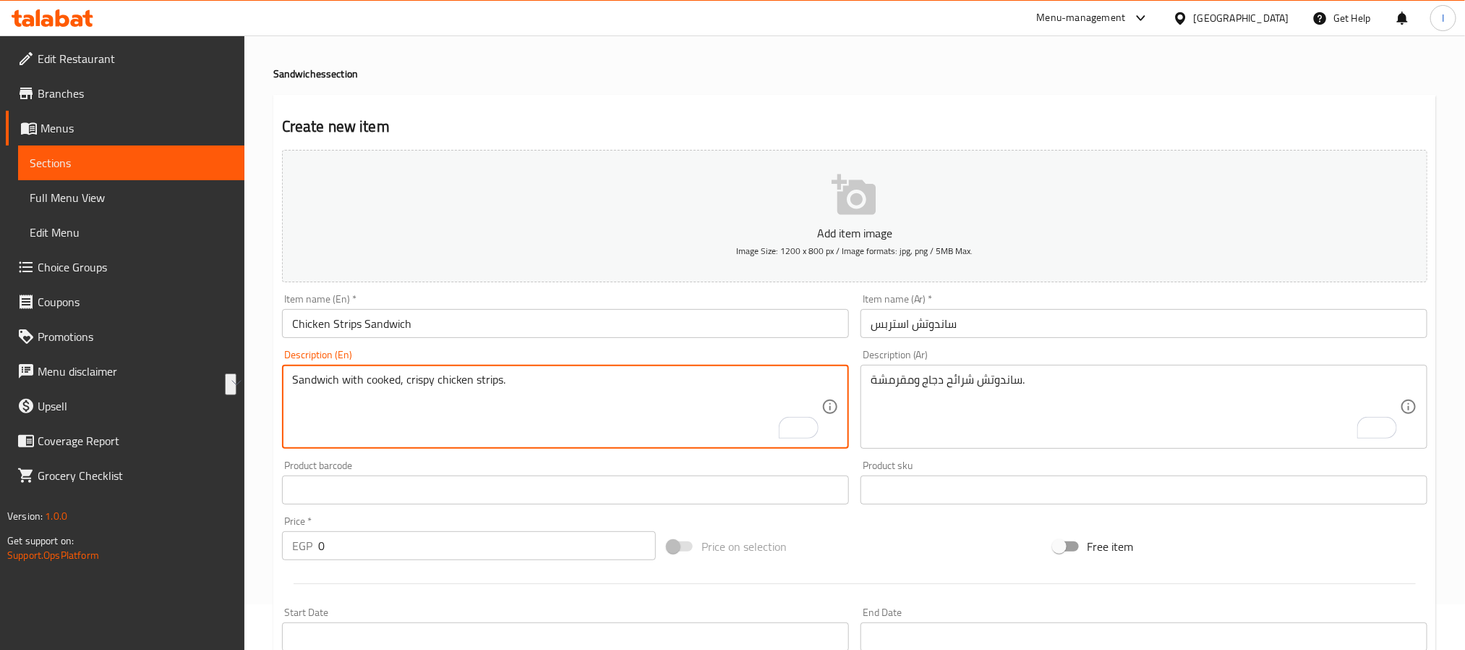
click at [382, 391] on textarea "Sandwich with cooked, crispy chicken strips." at bounding box center [556, 407] width 529 height 69
drag, startPoint x: 402, startPoint y: 380, endPoint x: 365, endPoint y: 380, distance: 36.9
click at [365, 380] on textarea "Sandwich with cooked, crispy chicken strips." at bounding box center [556, 407] width 529 height 69
click at [374, 396] on textarea "Sandwich with cooked, crispy chicken strips." at bounding box center [556, 407] width 529 height 69
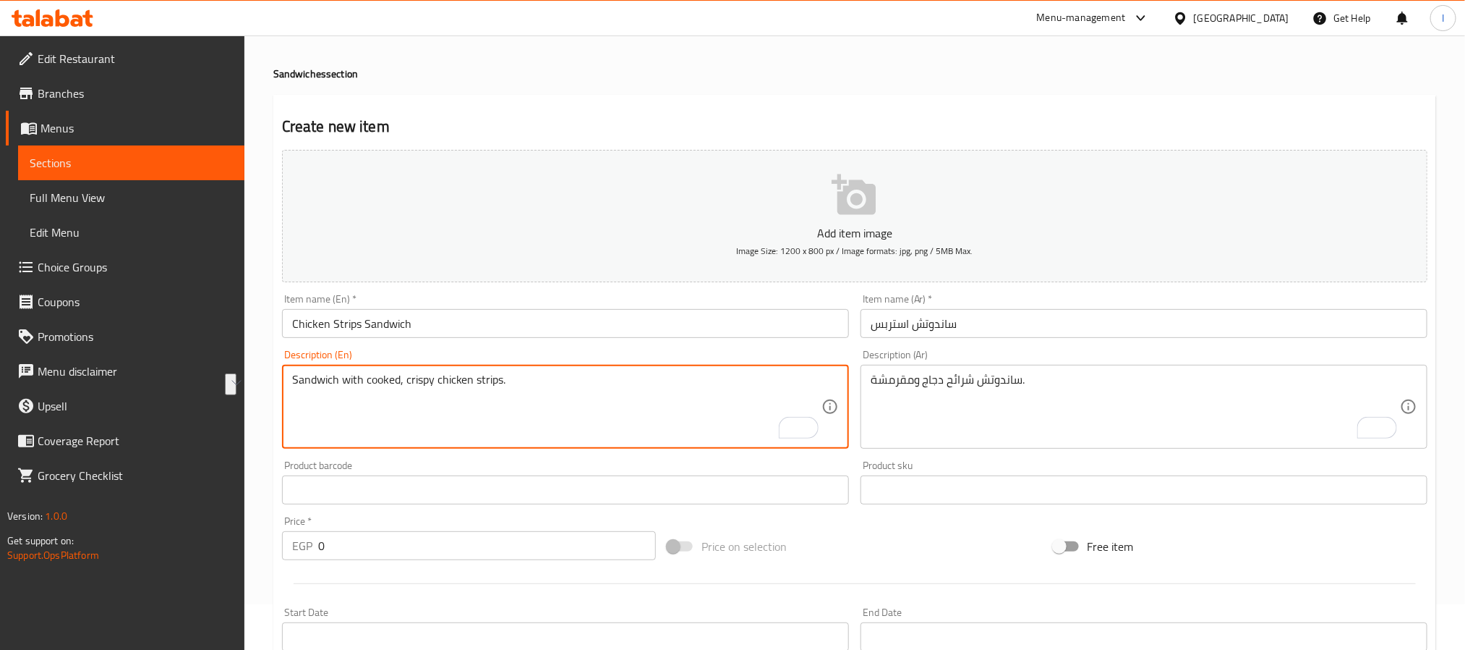
drag, startPoint x: 404, startPoint y: 382, endPoint x: 341, endPoint y: 382, distance: 62.9
click at [341, 382] on textarea "Sandwich with cooked, crispy chicken strips." at bounding box center [556, 407] width 529 height 69
type textarea "Sandwich crispy chicken strips."
click at [454, 560] on input "0" at bounding box center [487, 545] width 338 height 29
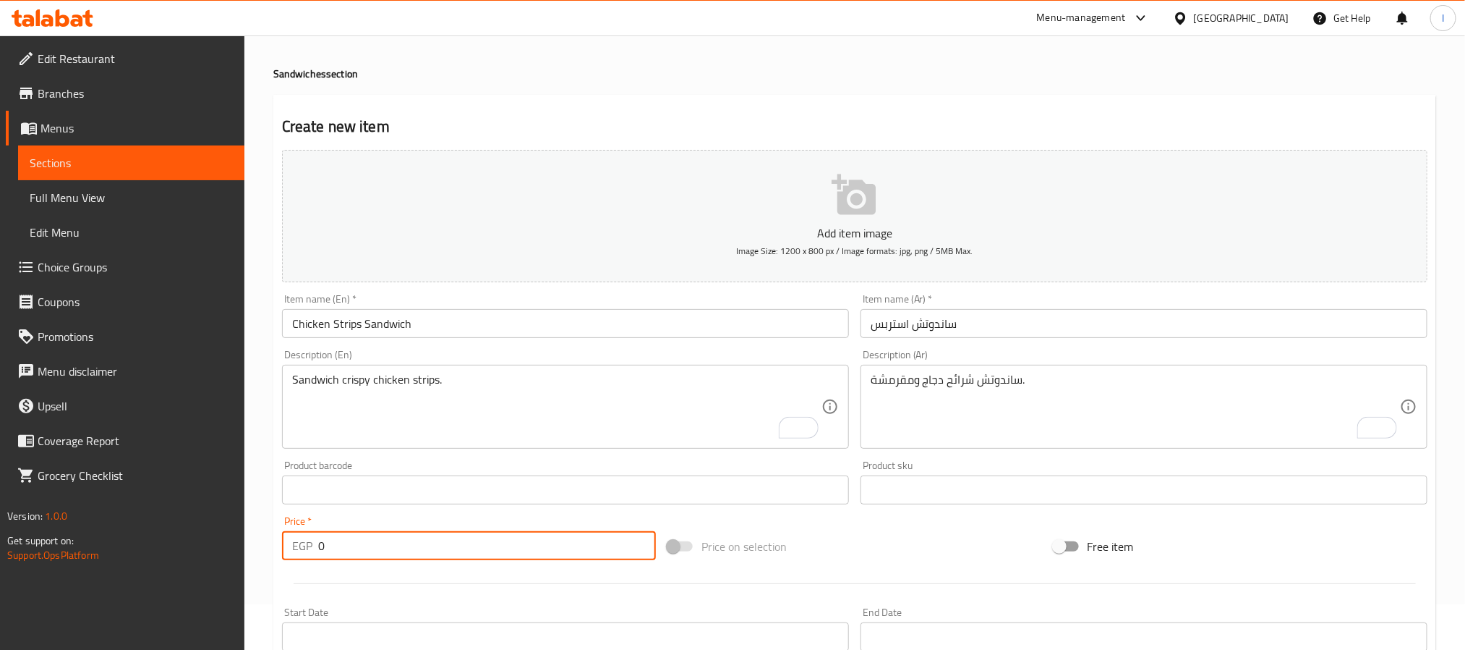
click at [454, 560] on input "0" at bounding box center [487, 545] width 338 height 29
type input "50"
click at [859, 540] on div "Price on selection" at bounding box center [855, 546] width 386 height 39
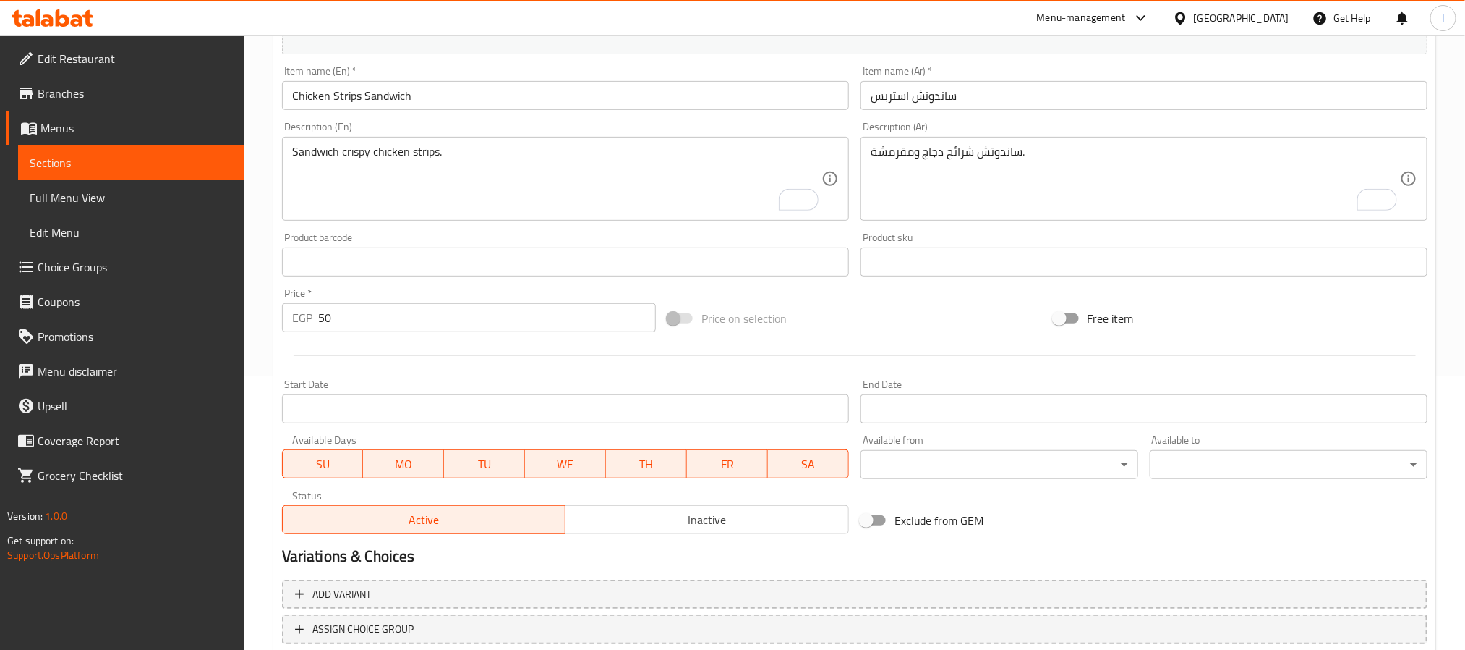
scroll to position [371, 0]
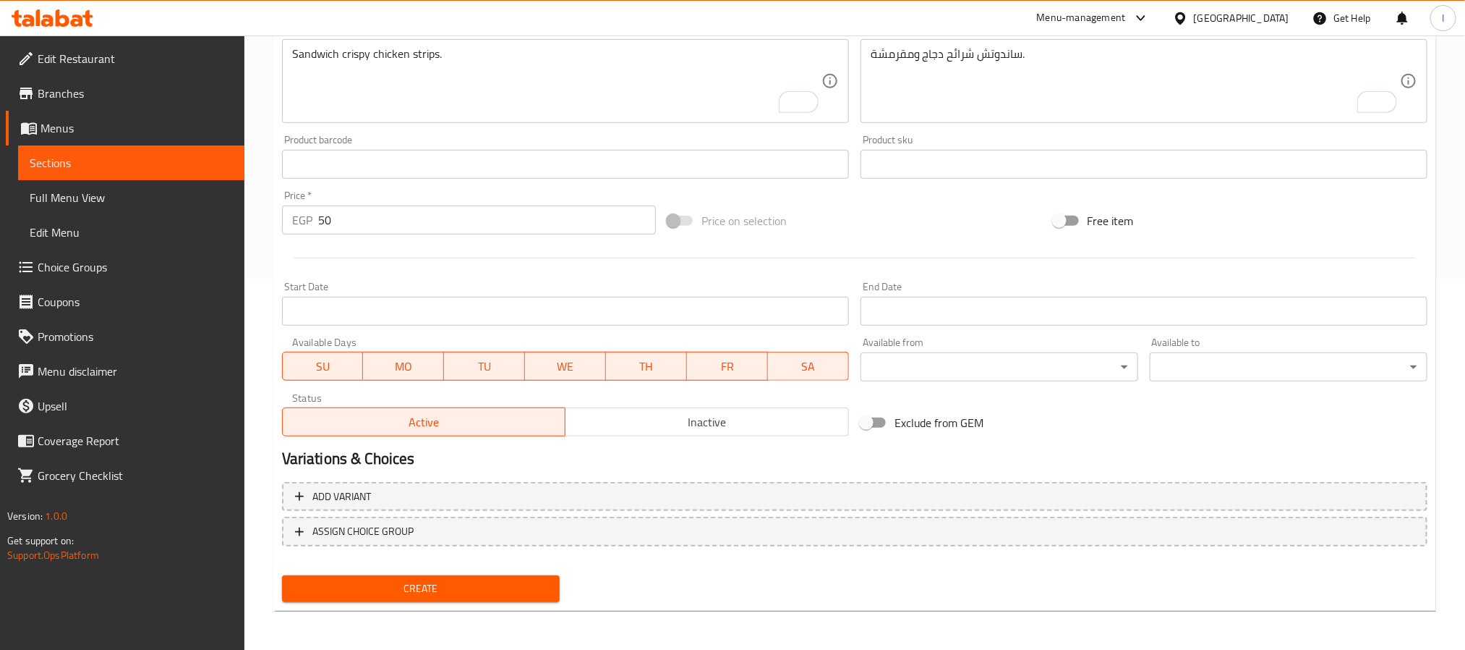
click at [529, 590] on span "Create" at bounding box center [421, 588] width 255 height 18
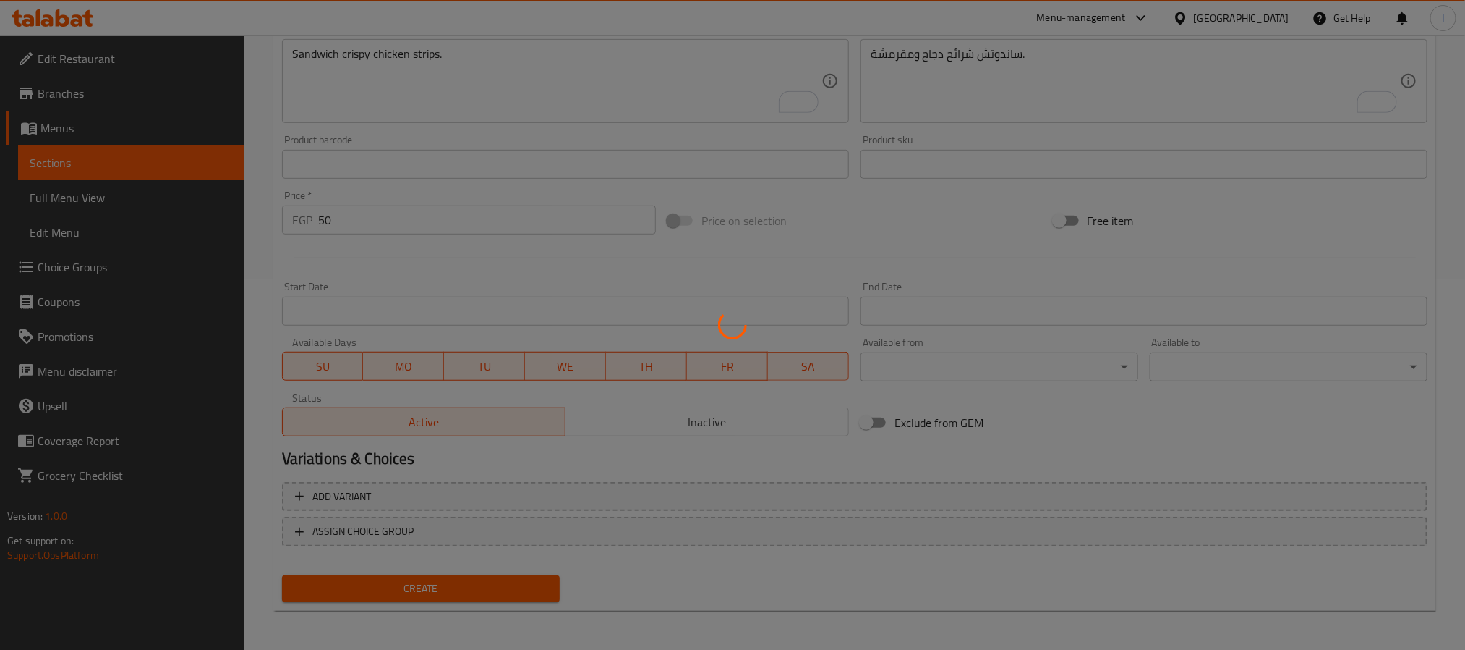
type input "0"
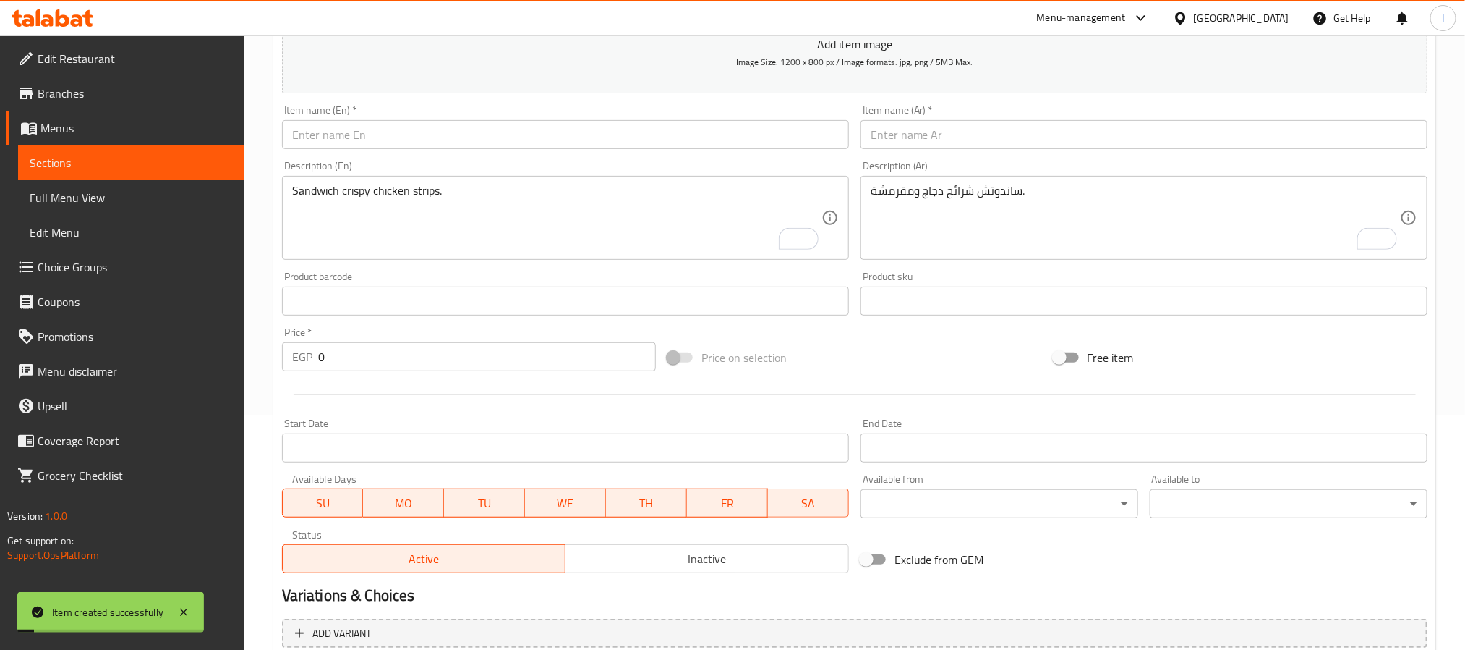
scroll to position [46, 0]
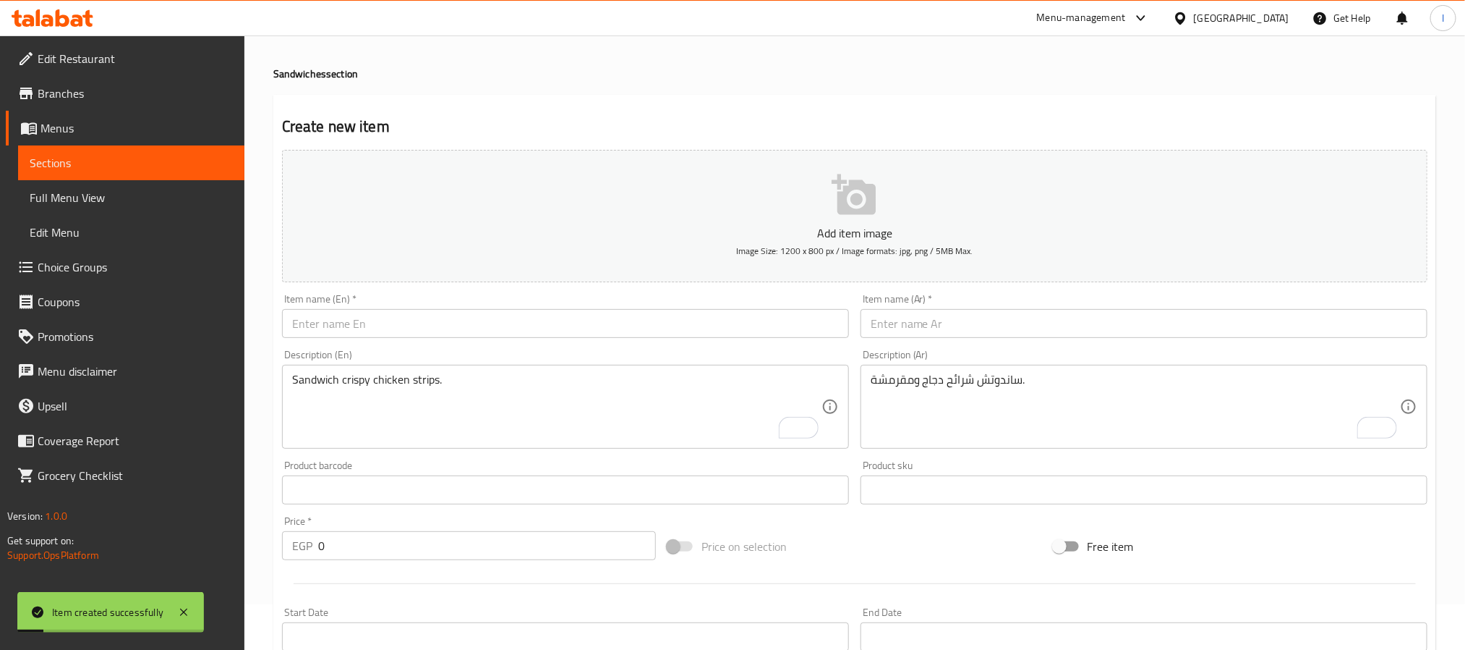
click at [408, 325] on input "text" at bounding box center [565, 323] width 567 height 29
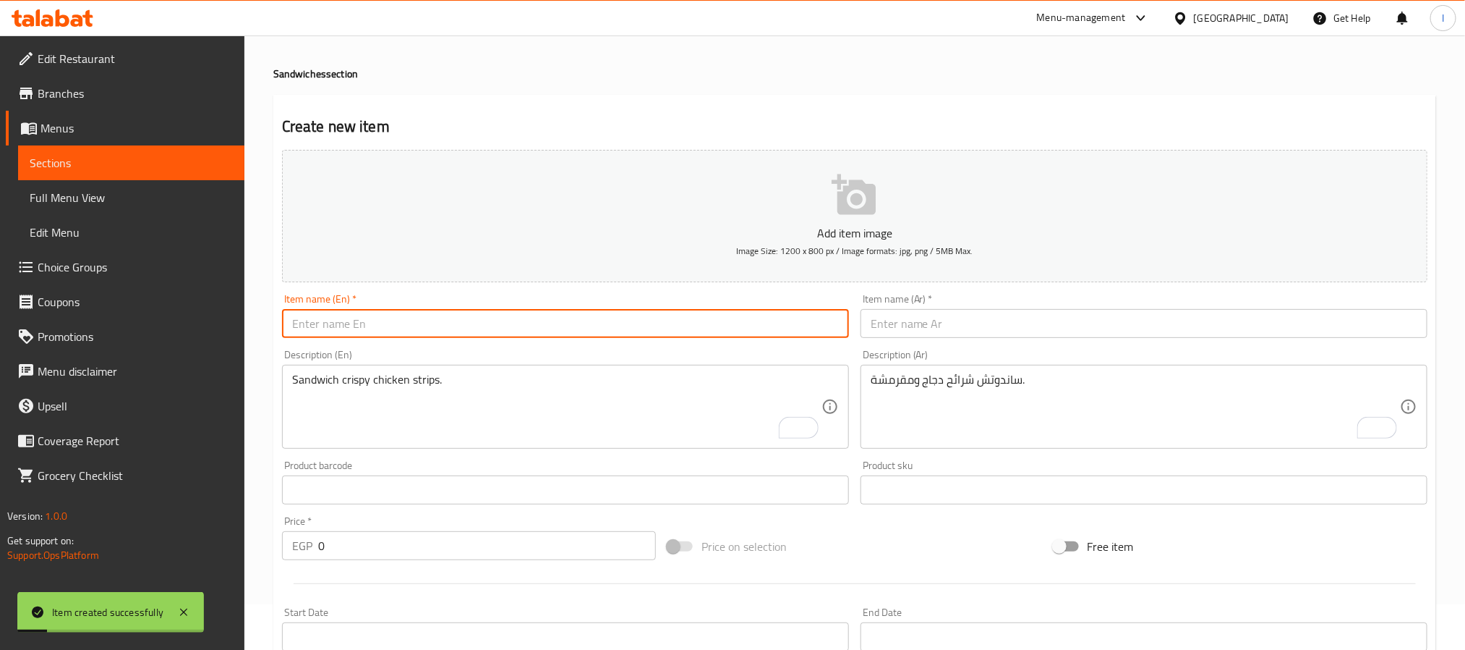
paste input "Cooked Chicken Pane with Cheese Sandwich"
type input "Cooked Chicken Pane with Cheese Sandwich"
click at [897, 328] on input "text" at bounding box center [1144, 323] width 567 height 29
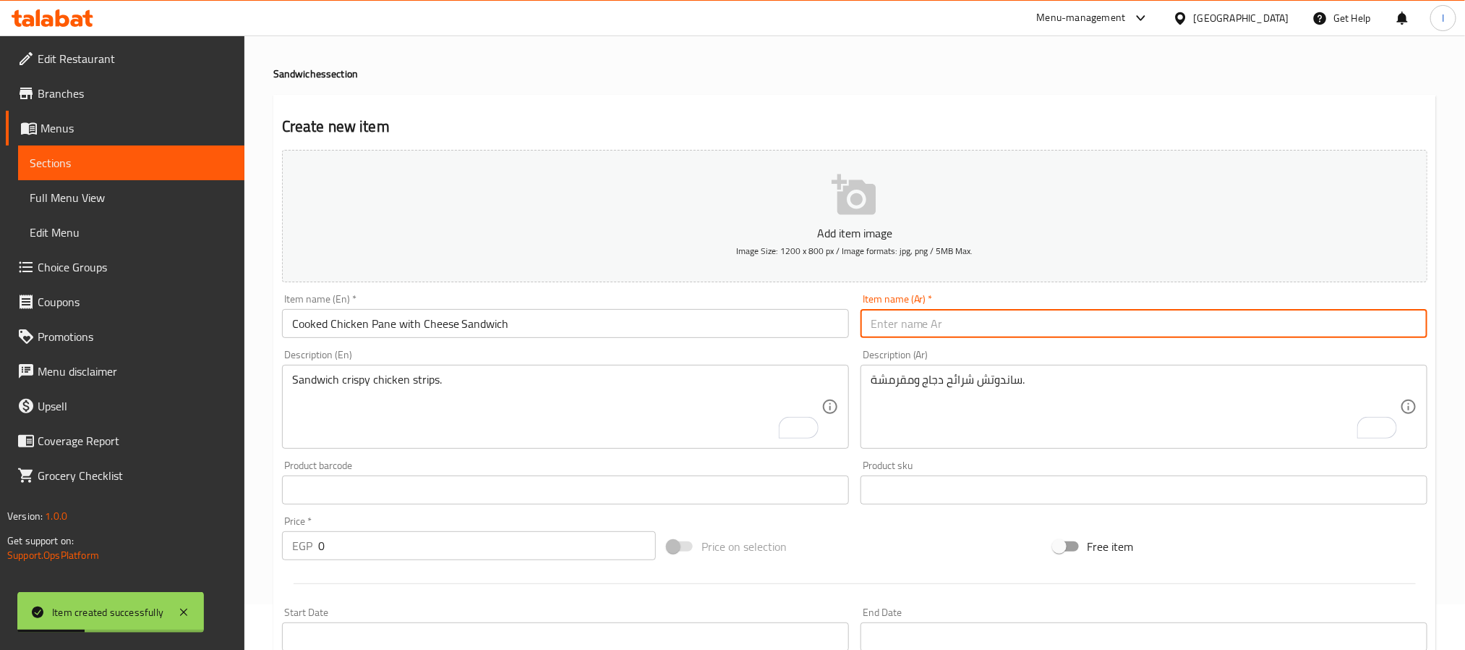
paste input "ساندوتش بانيه مطهي بالجبنة"
click at [927, 326] on input "ساندوتش بانيه مطهي بالجبنة" at bounding box center [1144, 323] width 567 height 29
type input "ساندوتش بانيه بالجبنة"
click at [305, 321] on input "Cooked Chicken Pane with Cheese Sandwich" at bounding box center [565, 323] width 567 height 29
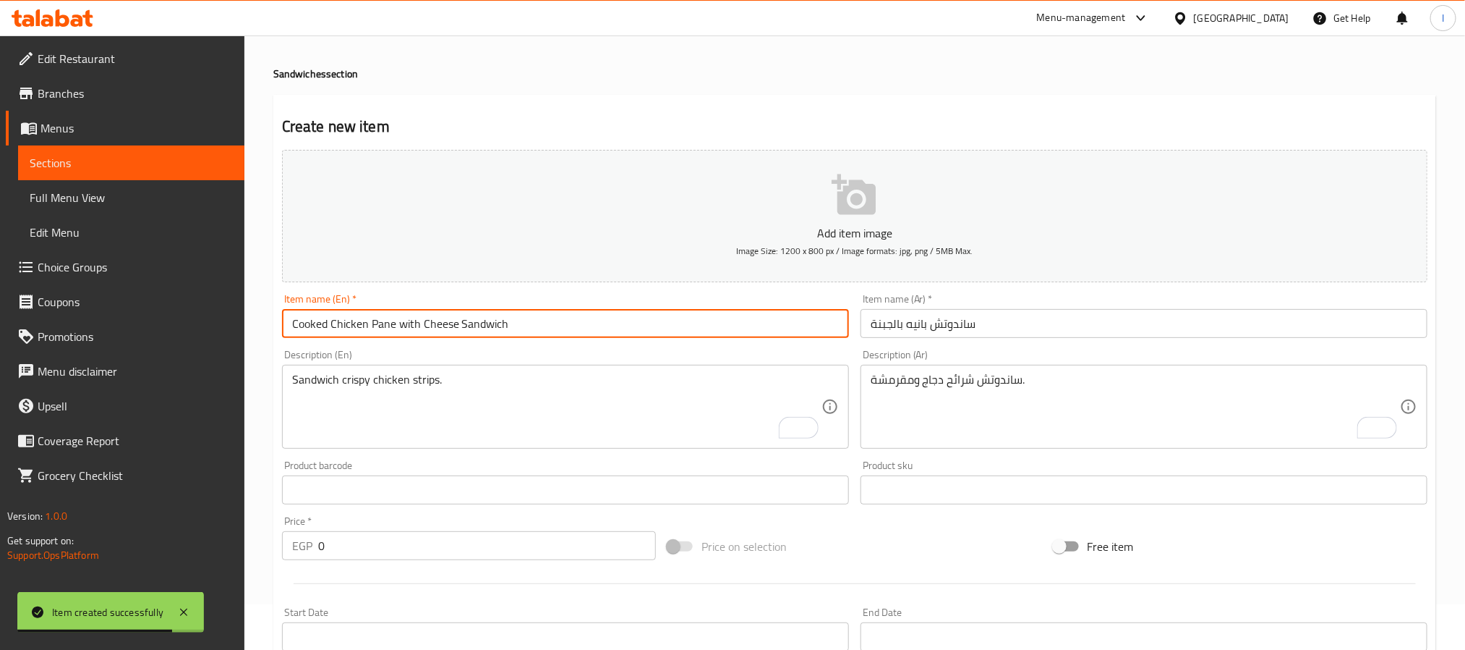
click at [305, 321] on input "Cooked Chicken Pane with Cheese Sandwich" at bounding box center [565, 323] width 567 height 29
type input "Chicken Pane with Cheese Sandwich"
click at [1008, 439] on textarea "ساندوتش شرائح دجاج ومقرمشة." at bounding box center [1135, 407] width 529 height 69
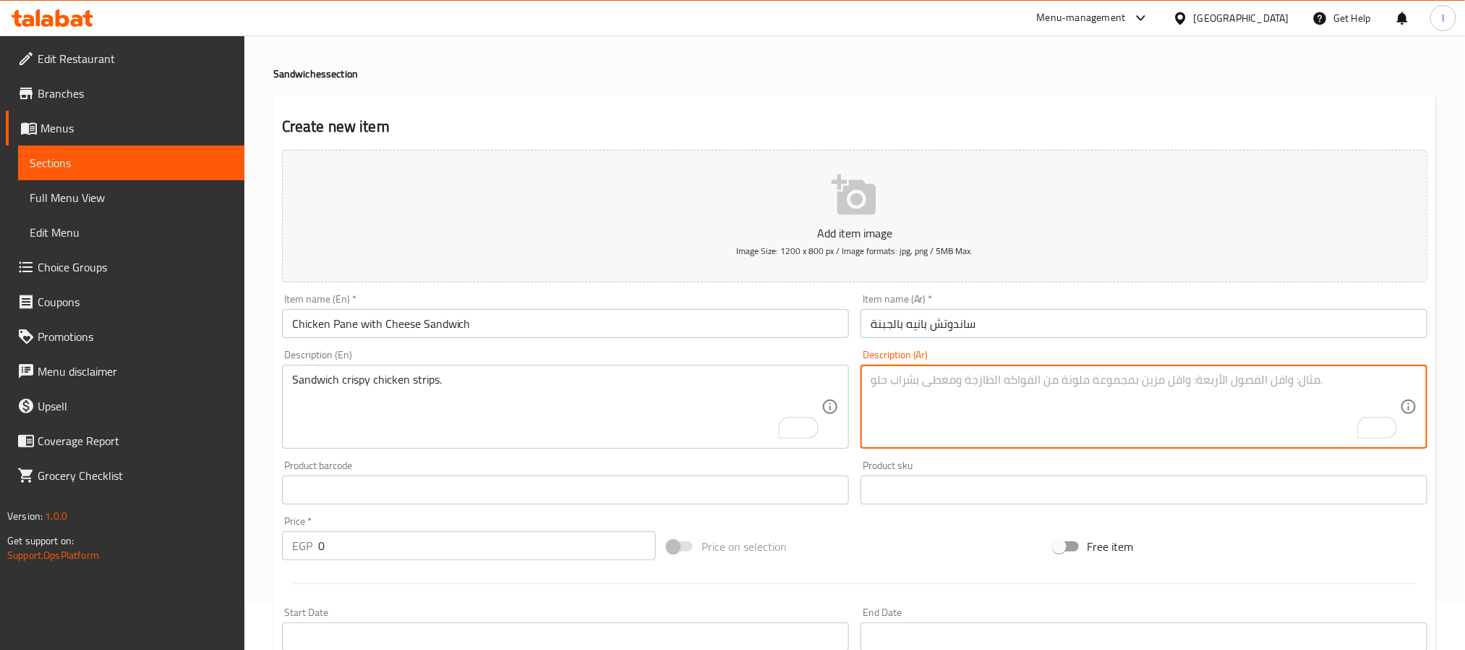
paste textarea "بانيه دجاج مطهي مع جبنة ذائبة."
type textarea "بانيه دجاج مطهي مع جبنة ذائبة."
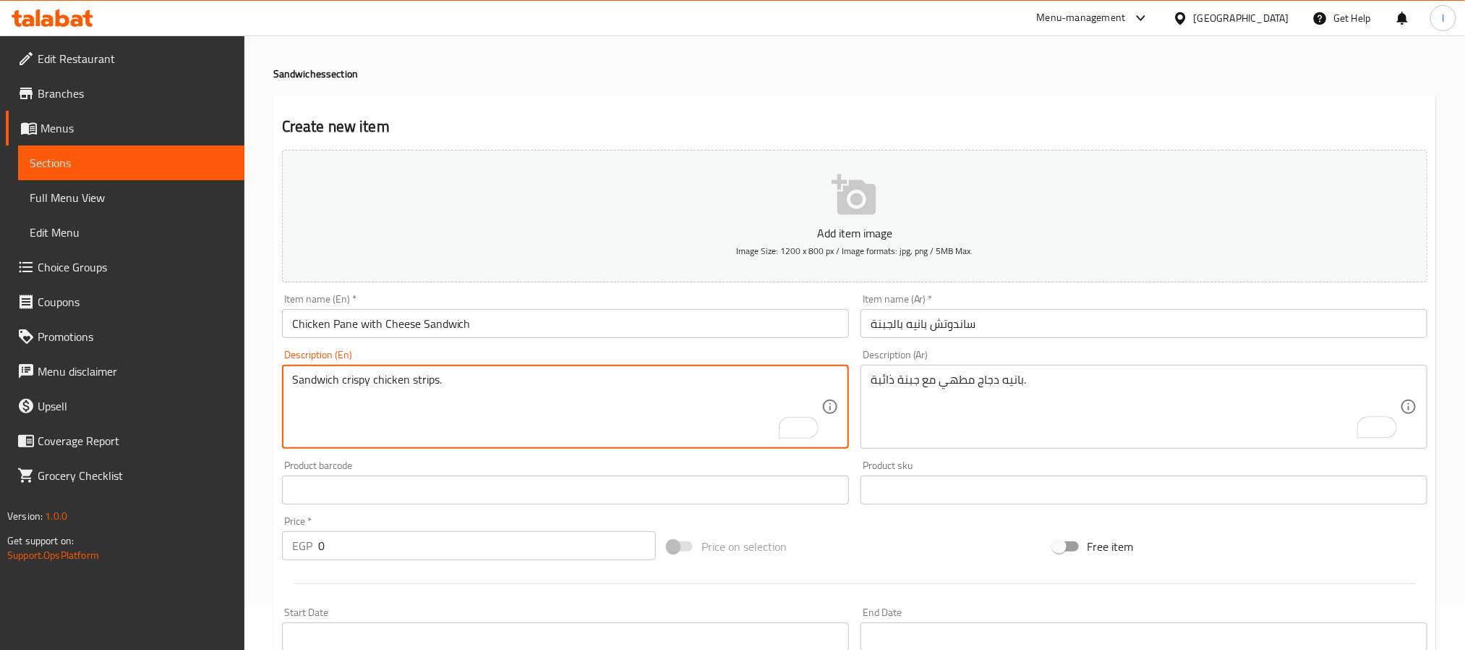
click at [595, 430] on textarea "Sandwich crispy chicken strips." at bounding box center [556, 407] width 529 height 69
paste textarea "Cooked chicken pane sandwich with melted cheese."
click at [308, 380] on textarea "Cooked chicken pane sandwich with melted cheese." at bounding box center [556, 407] width 529 height 69
type textarea "Chicken pane sandwich with melted cheese."
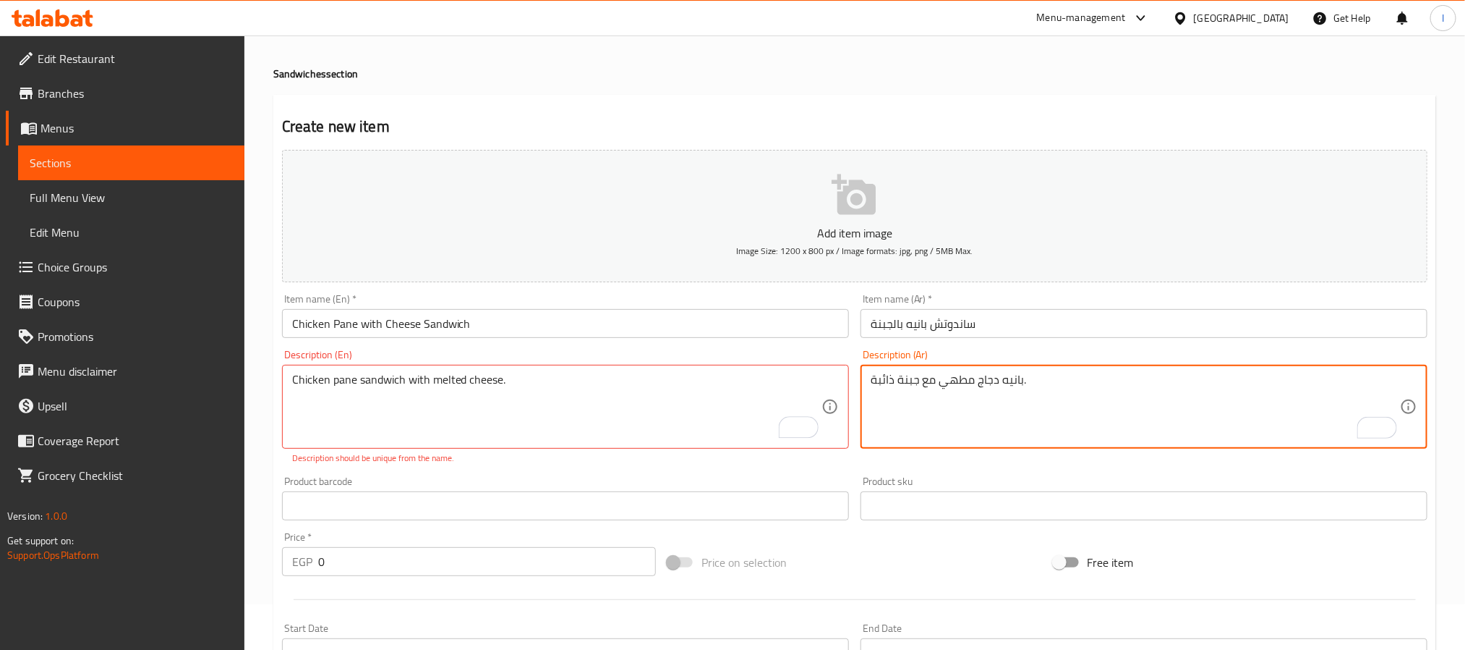
click at [955, 380] on textarea "بانيه دجاج مطهي مع جبنة ذائبة." at bounding box center [1135, 407] width 529 height 69
type textarea "بانيه دجاج مع جبنة ذائبة."
click at [637, 114] on div "Create new item Add item image Image Size: 1200 x 800 px / Image formats: jpg, …" at bounding box center [854, 524] width 1163 height 858
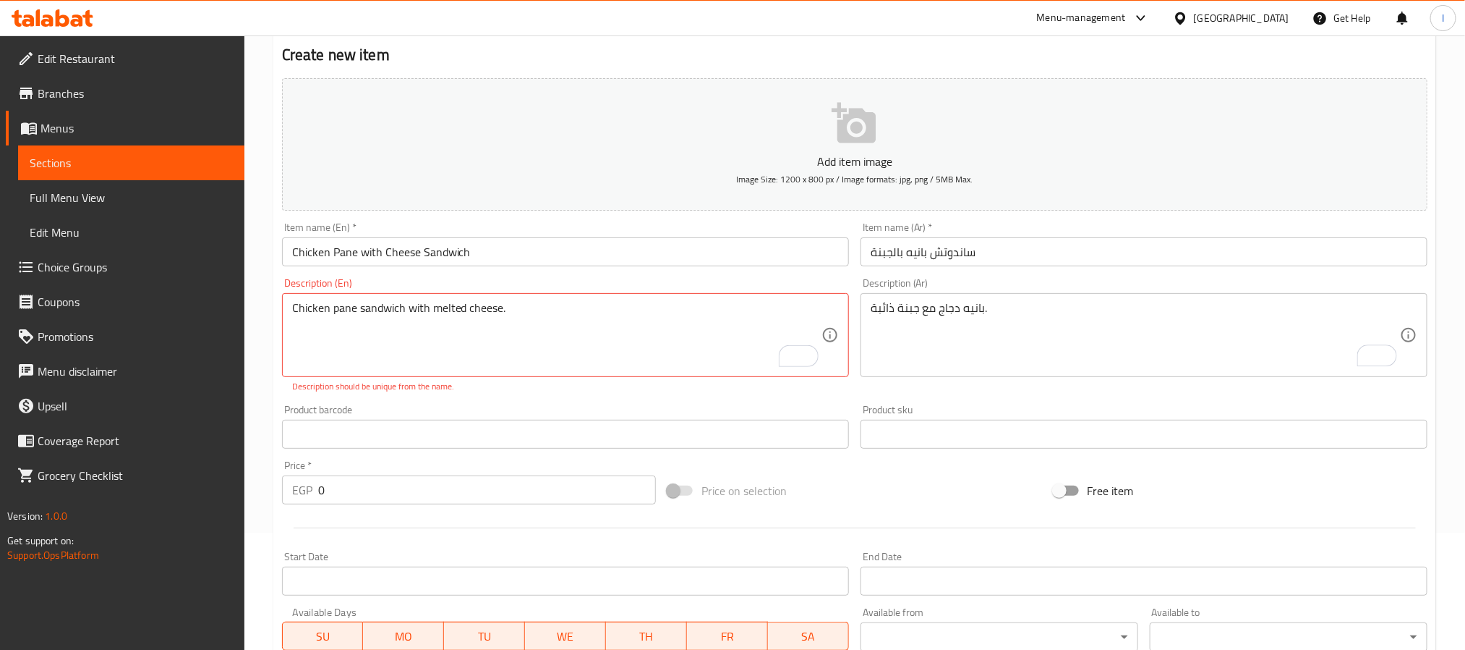
scroll to position [154, 0]
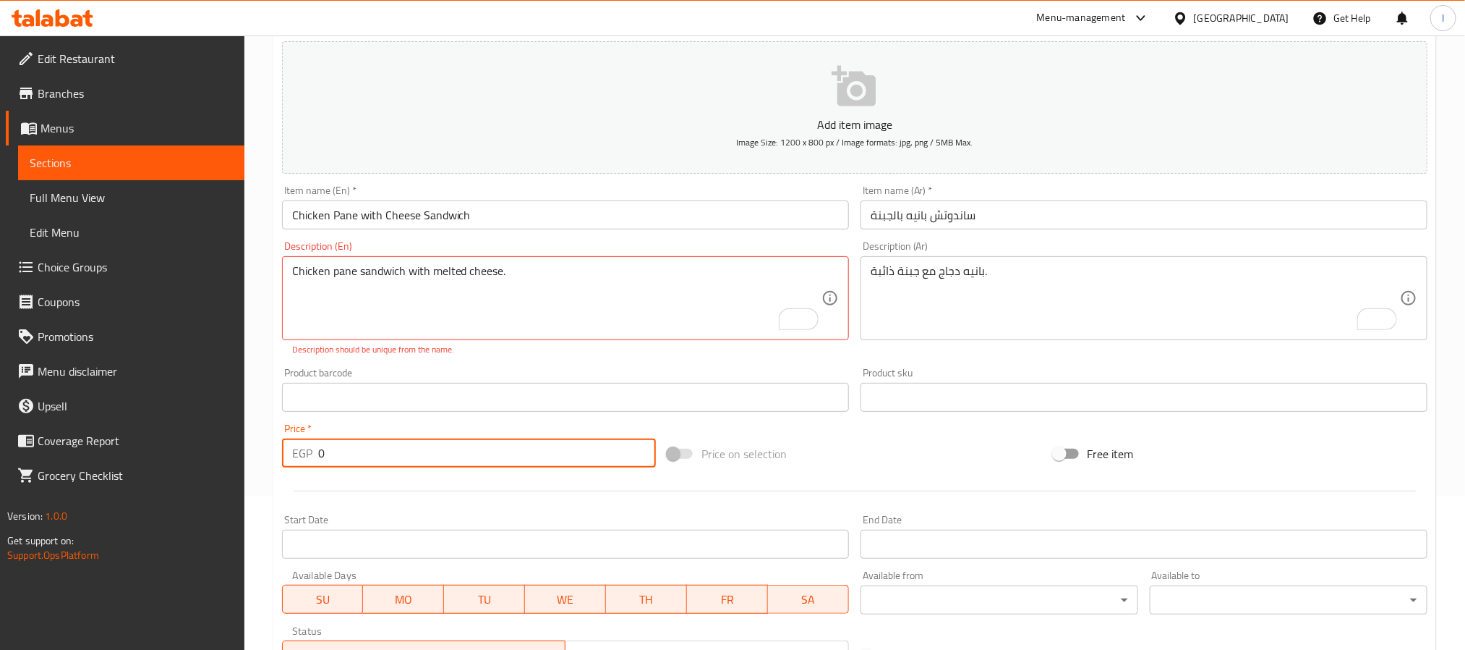
click at [526, 456] on input "0" at bounding box center [487, 452] width 338 height 29
type input "55"
click at [854, 469] on div "Price on selection" at bounding box center [855, 453] width 386 height 39
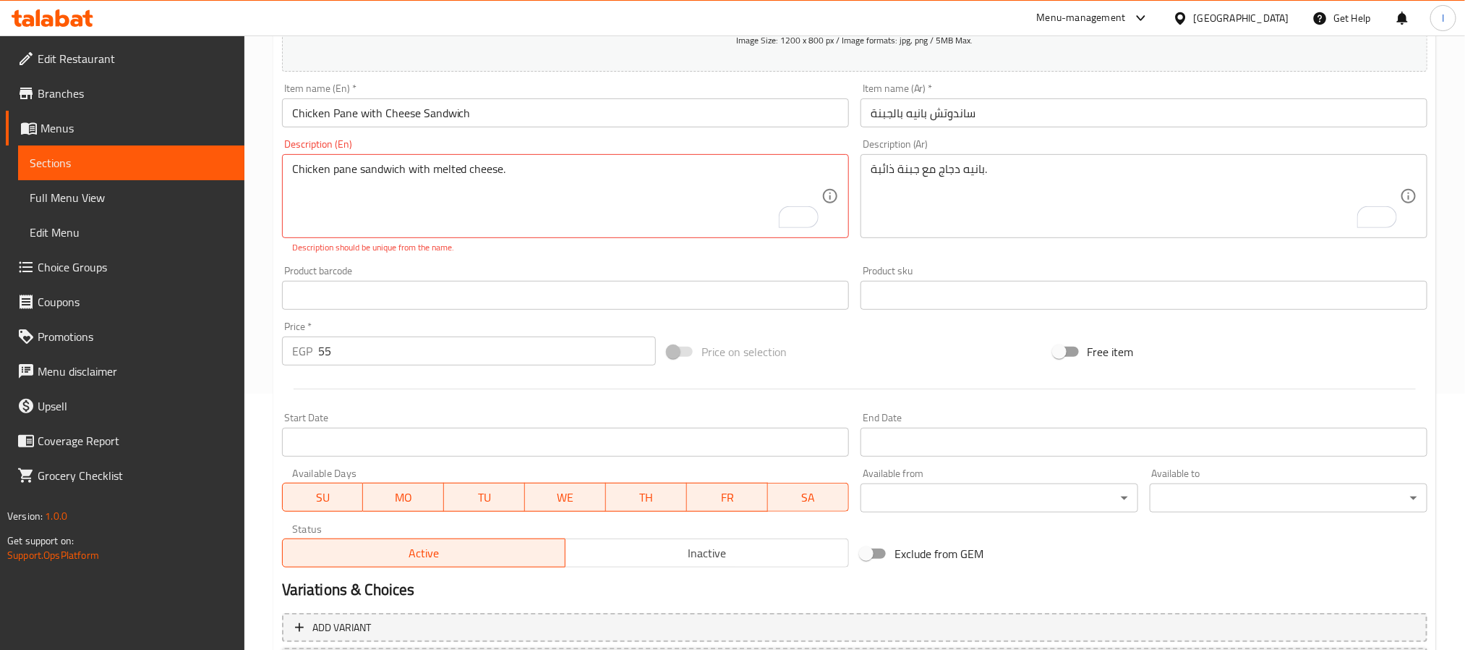
scroll to position [387, 0]
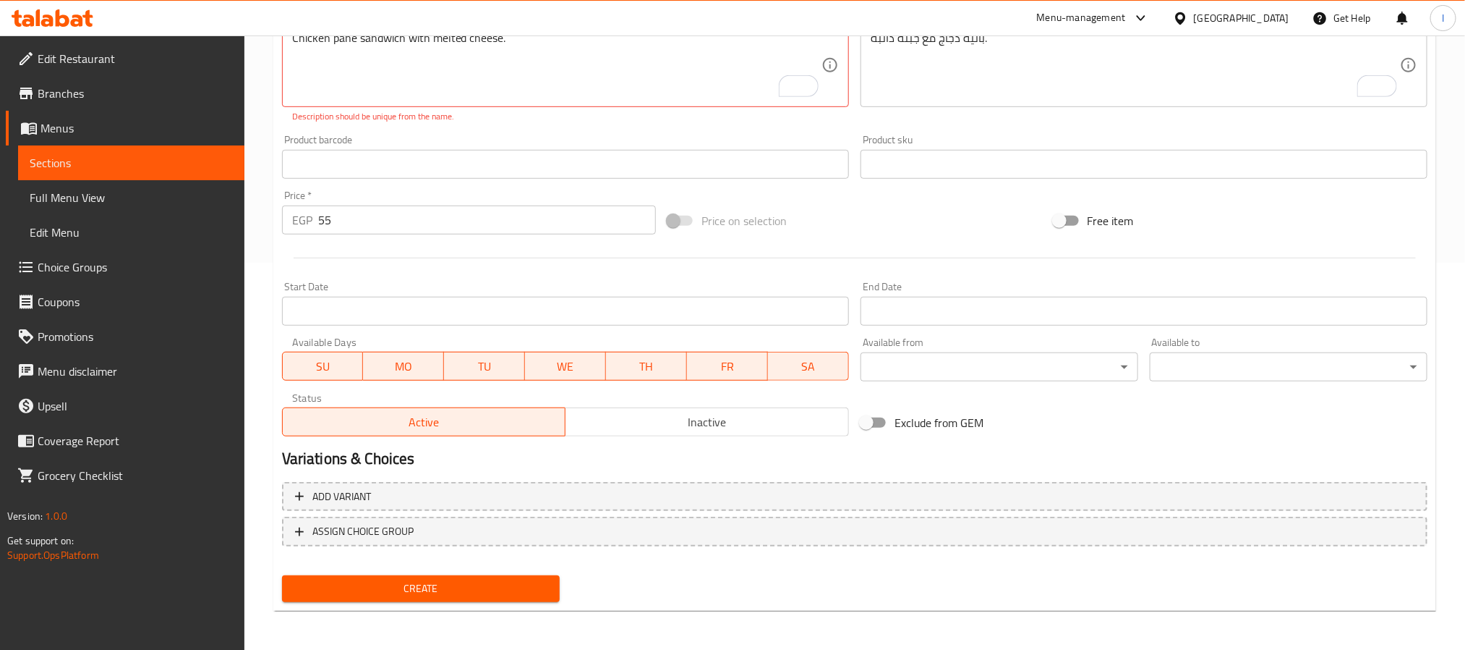
click at [517, 582] on span "Create" at bounding box center [421, 588] width 255 height 18
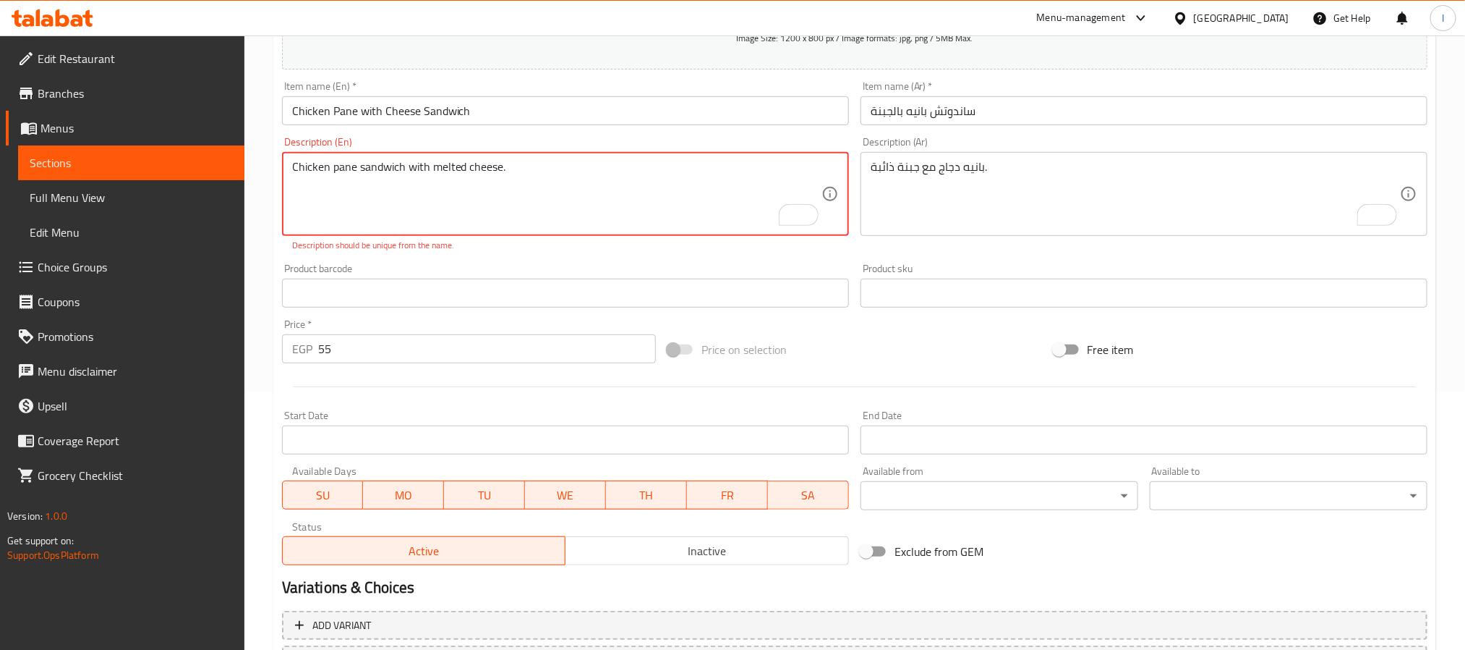
scroll to position [170, 0]
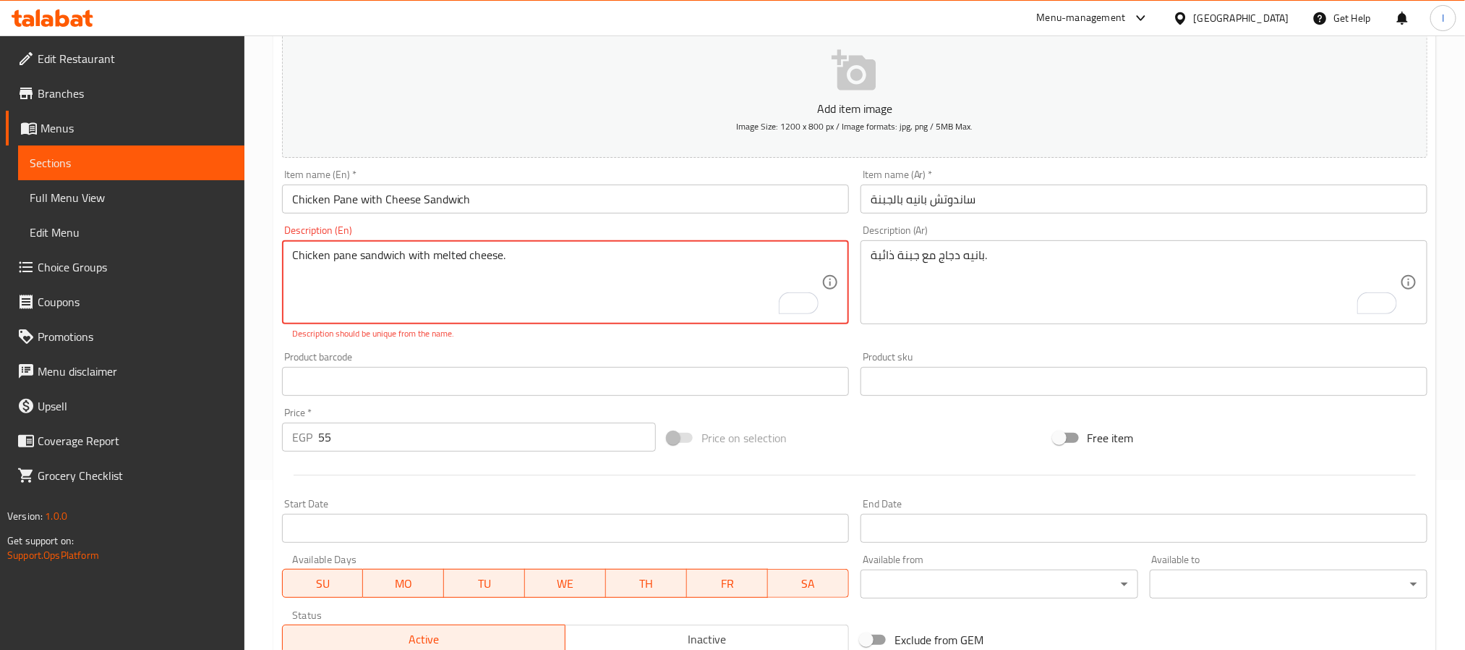
click at [484, 261] on textarea "Chicken pane sandwich with melted cheese." at bounding box center [556, 282] width 529 height 69
click at [391, 285] on textarea "Chicken pane sandwich with melted cheese." at bounding box center [556, 282] width 529 height 69
click at [397, 272] on textarea "Chicken pane sandwich with melted cheese." at bounding box center [556, 282] width 529 height 69
click at [404, 263] on textarea "Chicken pane sandwich with melted cheese." at bounding box center [556, 282] width 529 height 69
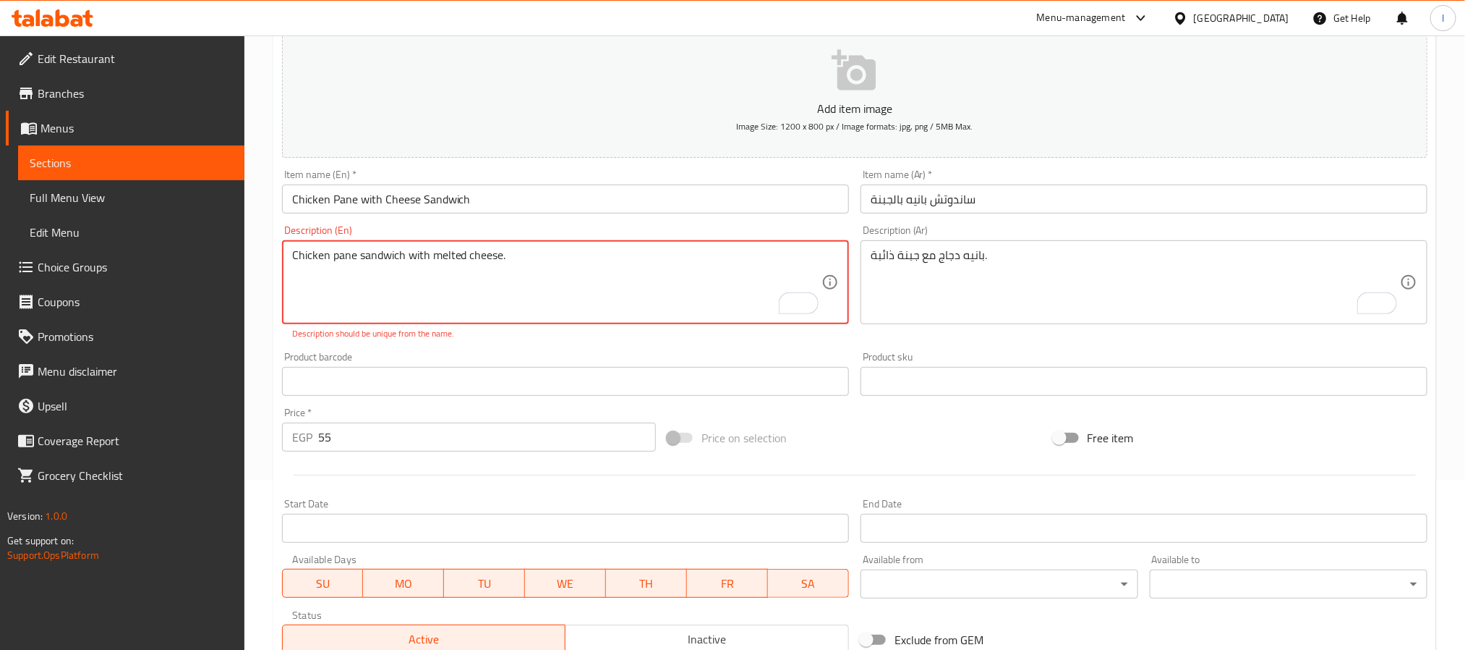
click at [404, 263] on textarea "Chicken pane sandwich with melted cheese." at bounding box center [556, 282] width 529 height 69
click at [448, 278] on textarea "Chicken pane sandwich with melted cheese." at bounding box center [556, 282] width 529 height 69
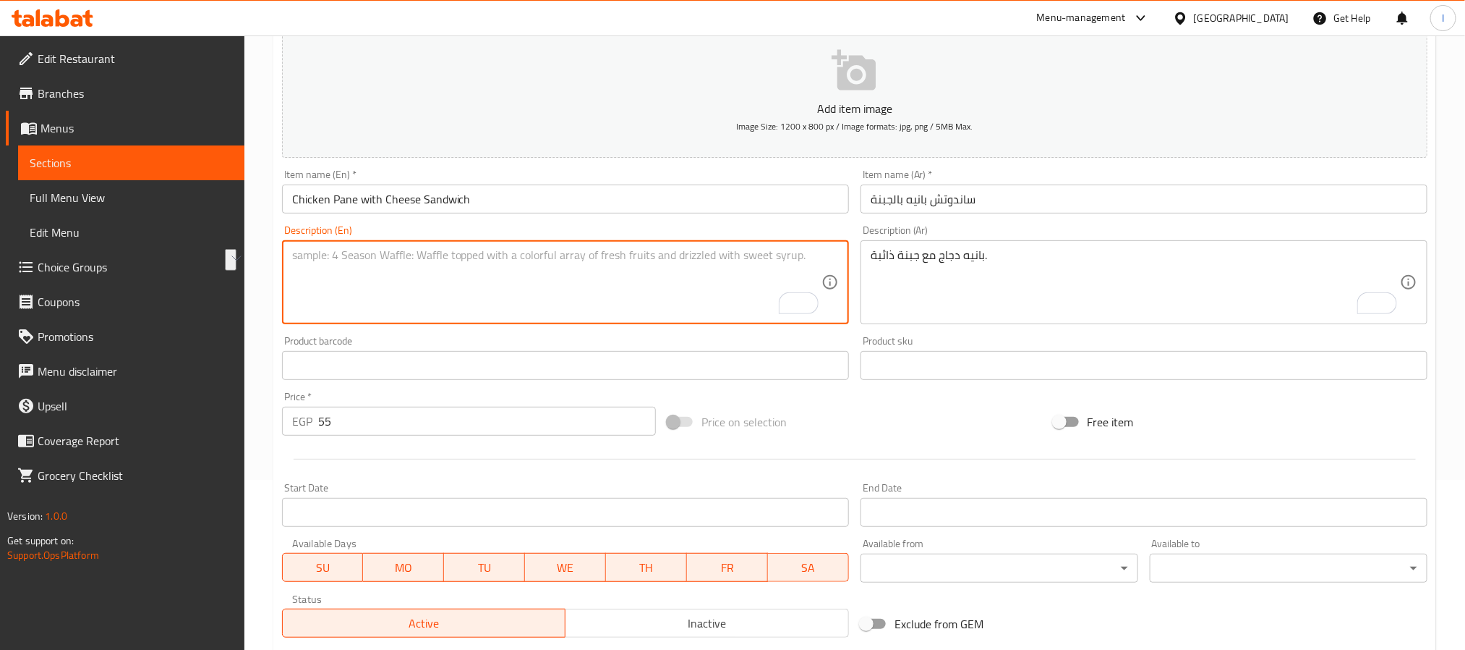
paste textarea "Chicken pane sandwich with melted cheese."
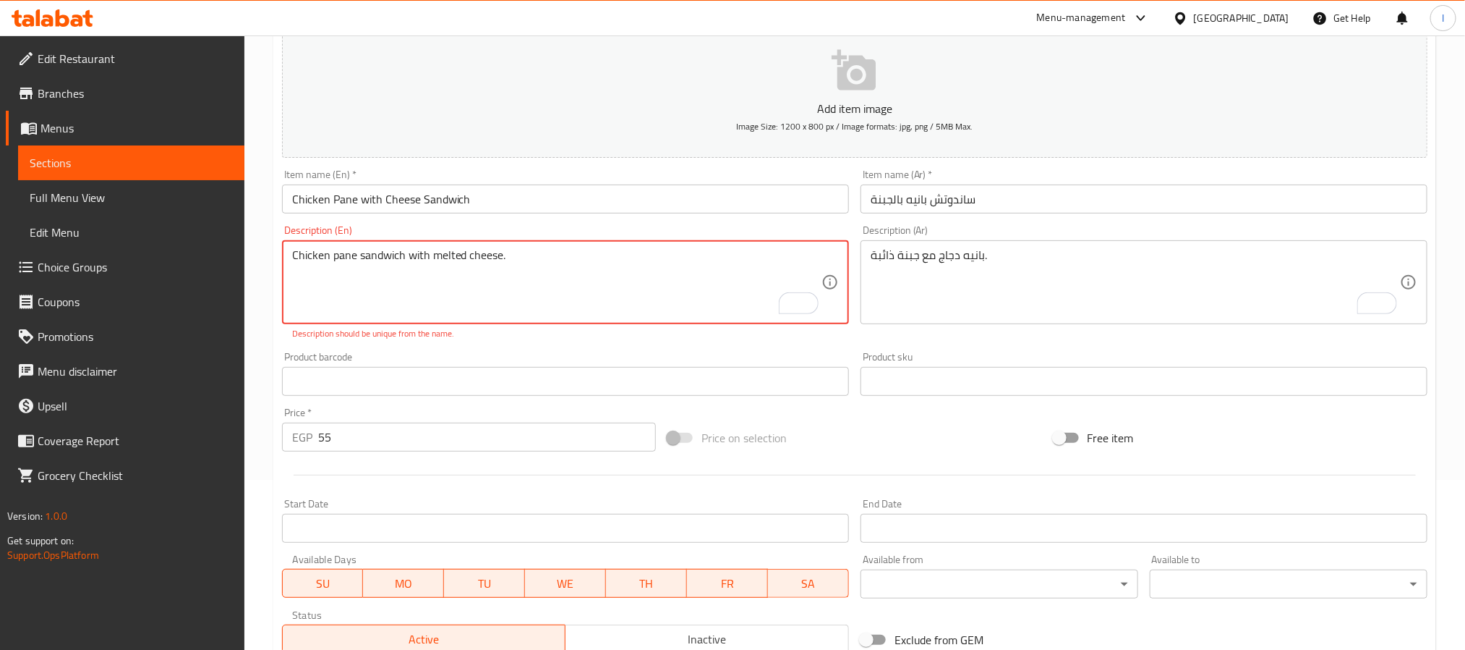
click at [414, 258] on textarea "Chicken pane sandwich with melted cheese." at bounding box center [556, 282] width 529 height 69
drag, startPoint x: 414, startPoint y: 258, endPoint x: 441, endPoint y: 259, distance: 26.8
click at [441, 259] on textarea "Chicken pane sandwich with melted cheese." at bounding box center [556, 282] width 529 height 69
click at [454, 273] on textarea "Chicken pane sandwich with cheese." at bounding box center [556, 282] width 529 height 69
click at [449, 258] on textarea "Chicken pane sandwich with cheese." at bounding box center [556, 282] width 529 height 69
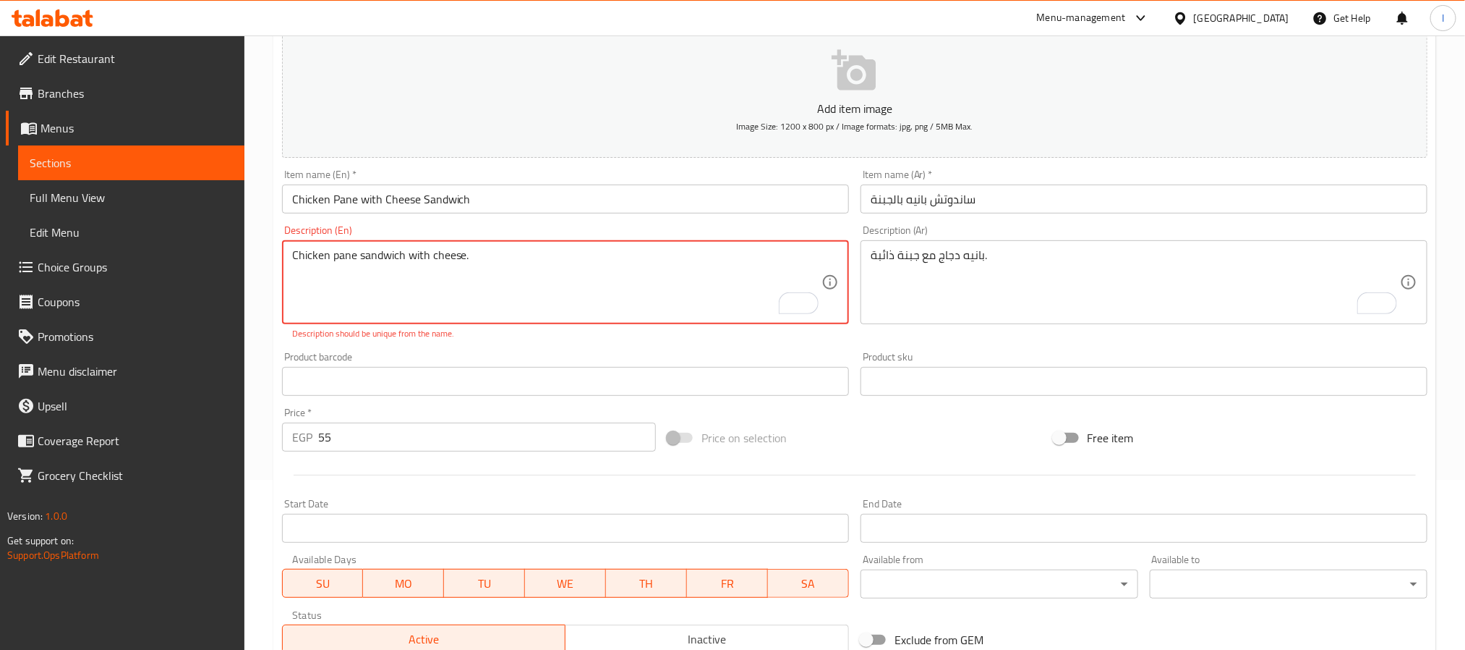
click at [449, 258] on textarea "Chicken pane sandwich with cheese." at bounding box center [556, 282] width 529 height 69
click at [456, 287] on textarea "Chicken pane sandwich with cheese." at bounding box center [556, 282] width 529 height 69
paste textarea "rispy chicken pane sandwich layered with melted"
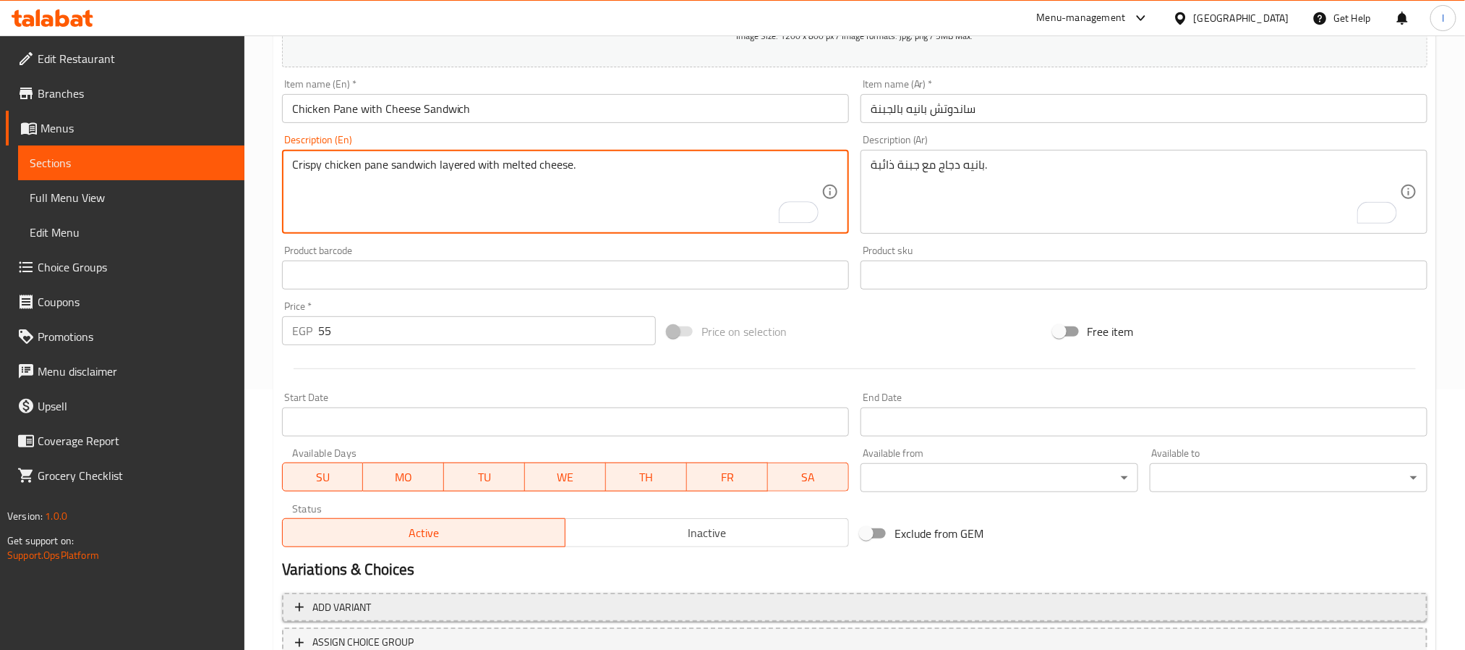
scroll to position [371, 0]
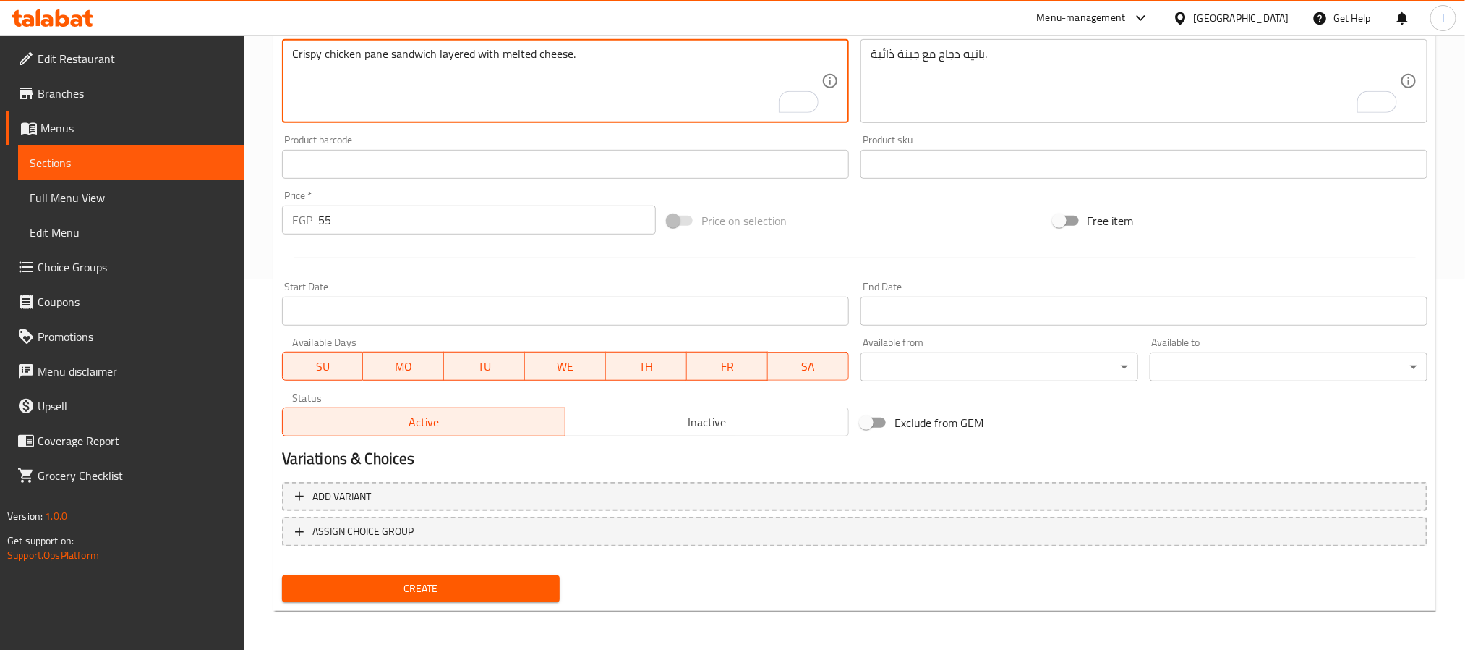
type textarea "Crispy chicken pane sandwich layered with melted cheese."
click at [485, 584] on span "Create" at bounding box center [421, 588] width 255 height 18
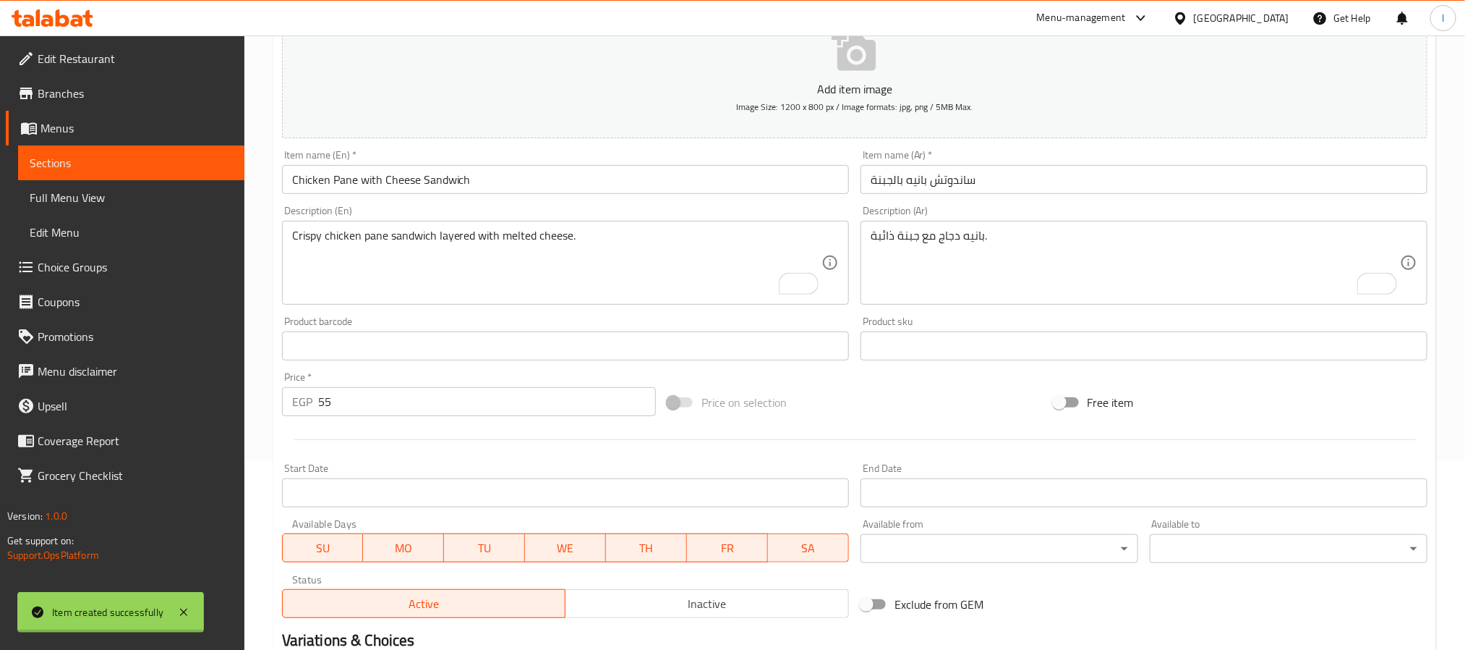
type input "0"
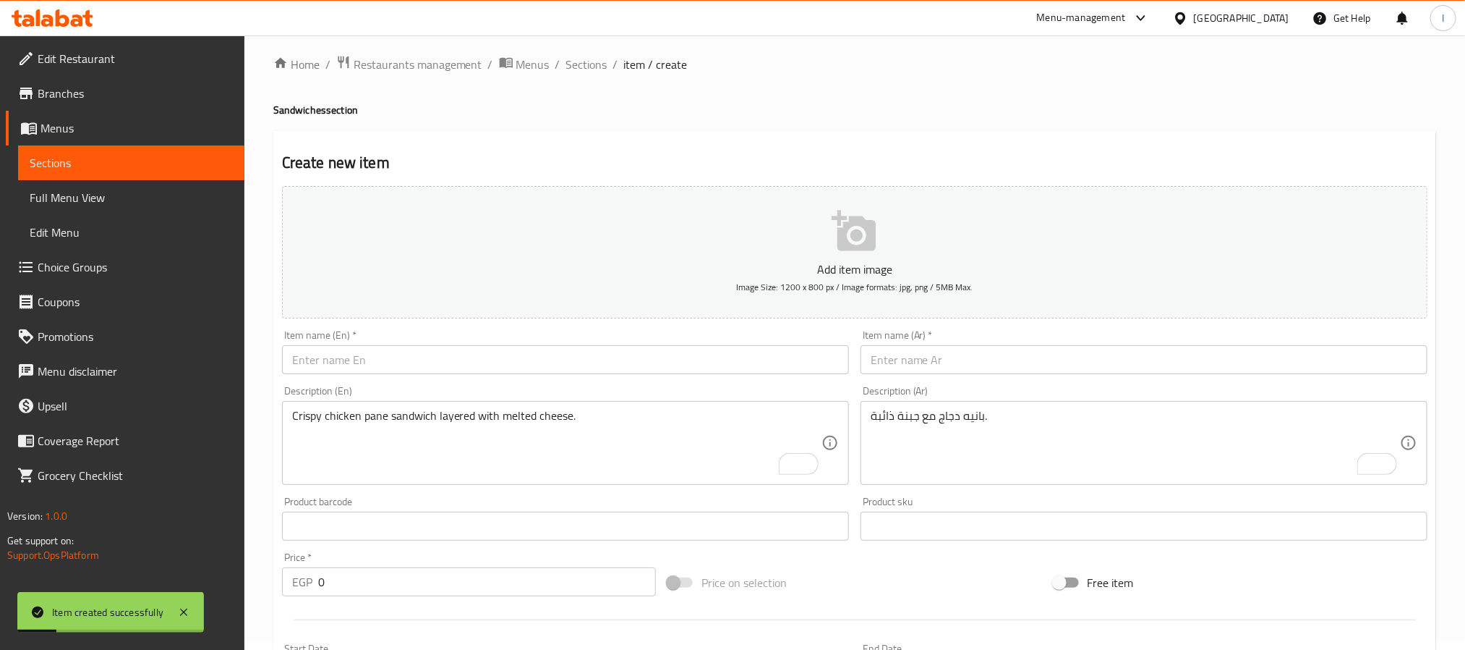
scroll to position [0, 0]
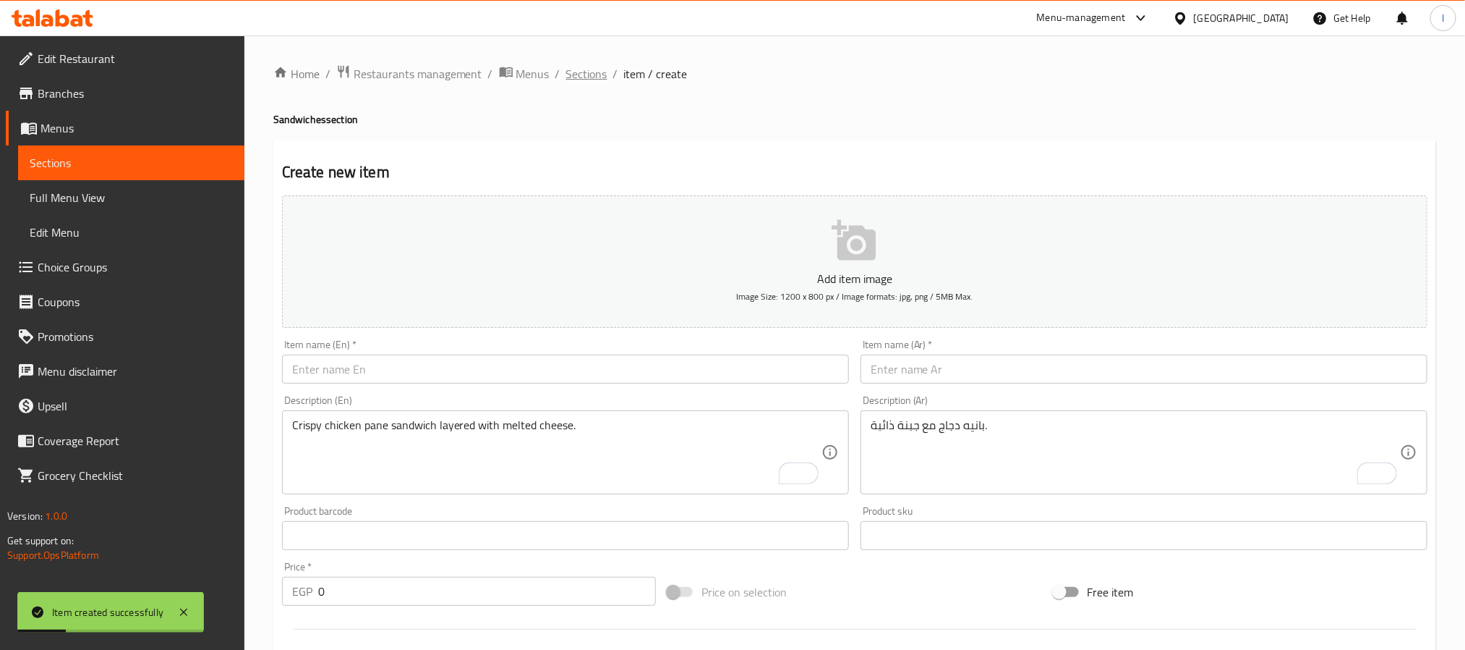
click at [590, 74] on span "Sections" at bounding box center [586, 73] width 41 height 17
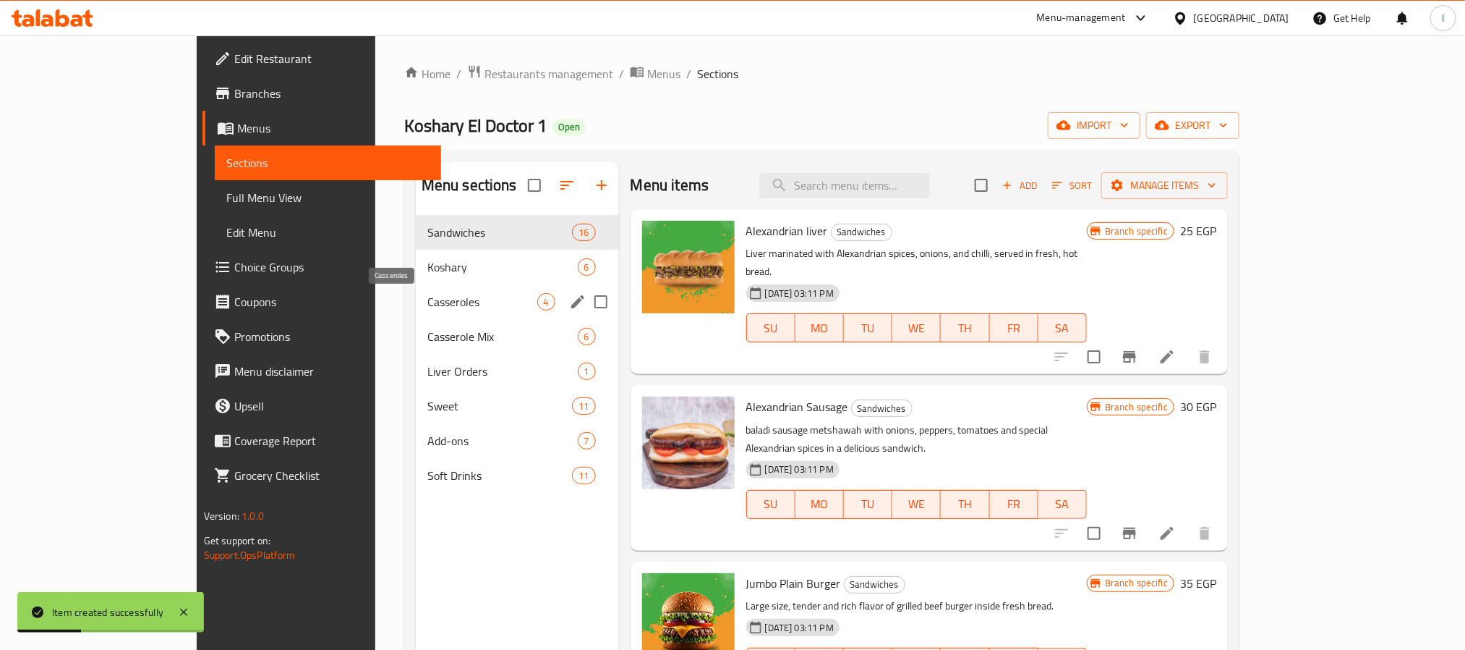
click at [427, 309] on span "Casseroles" at bounding box center [482, 301] width 110 height 17
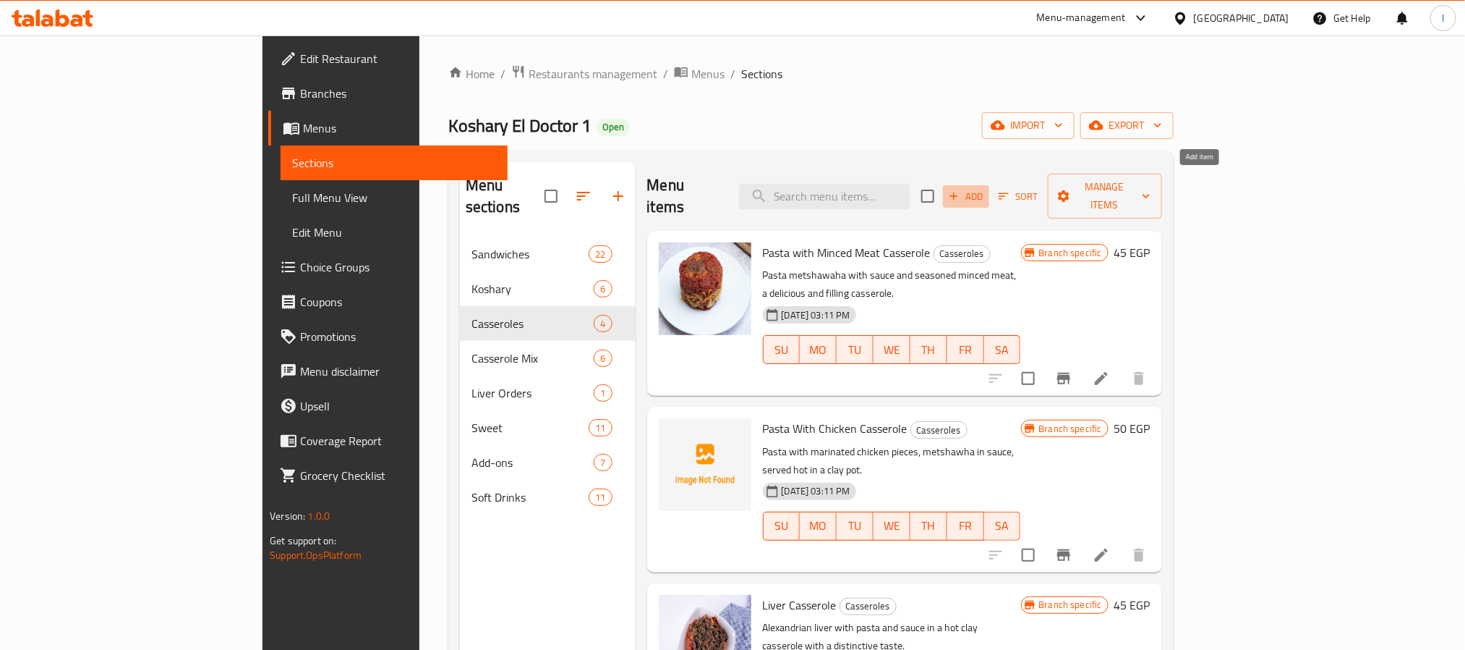
click at [986, 188] on span "Add" at bounding box center [966, 196] width 39 height 17
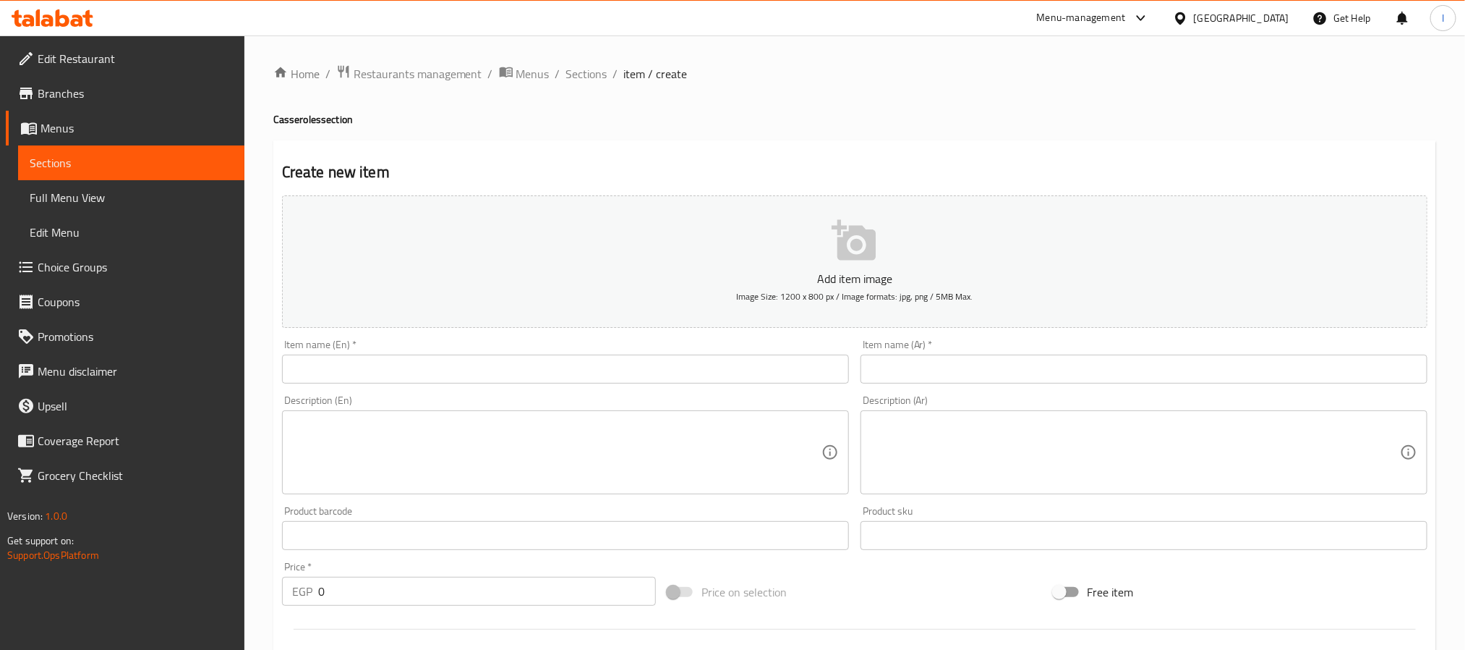
click at [934, 367] on input "text" at bounding box center [1144, 368] width 567 height 29
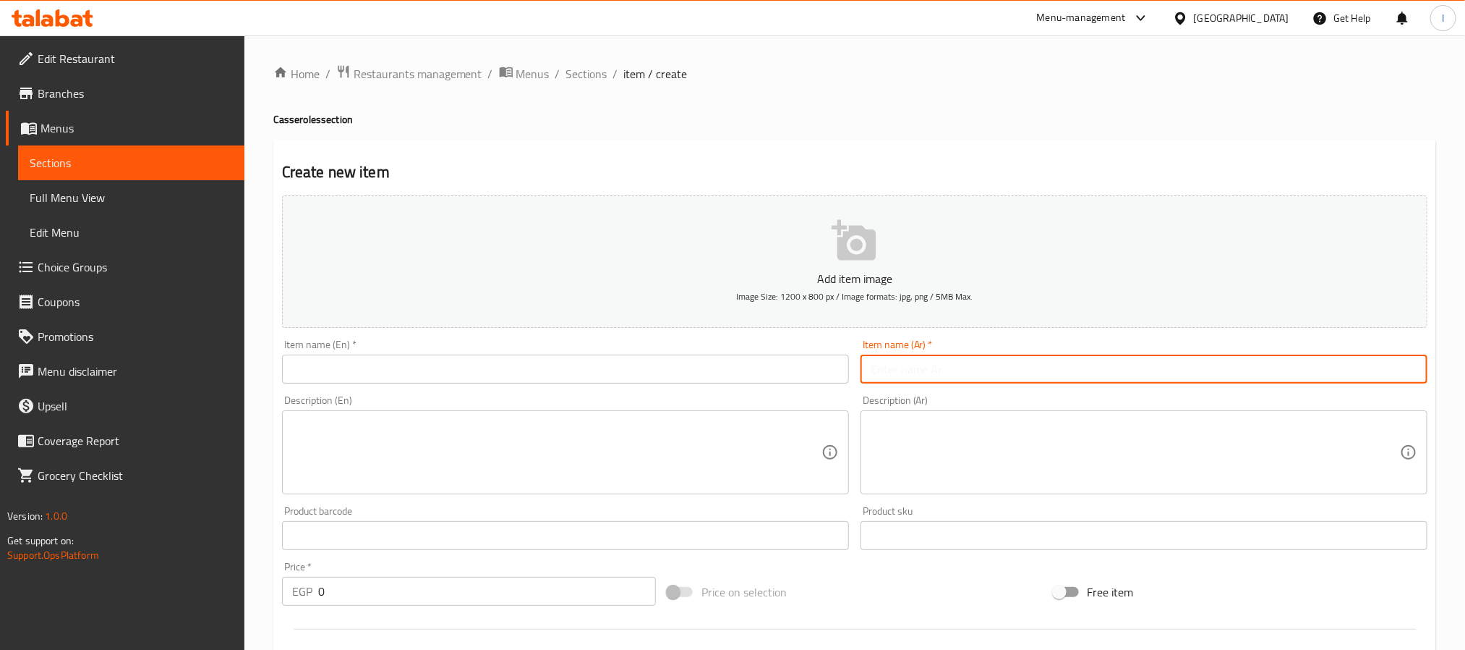
paste input "طاجن سجق موتزاريلا"
type input "طاجن سجق موتزاريلا"
click at [576, 380] on input "text" at bounding box center [565, 368] width 567 height 29
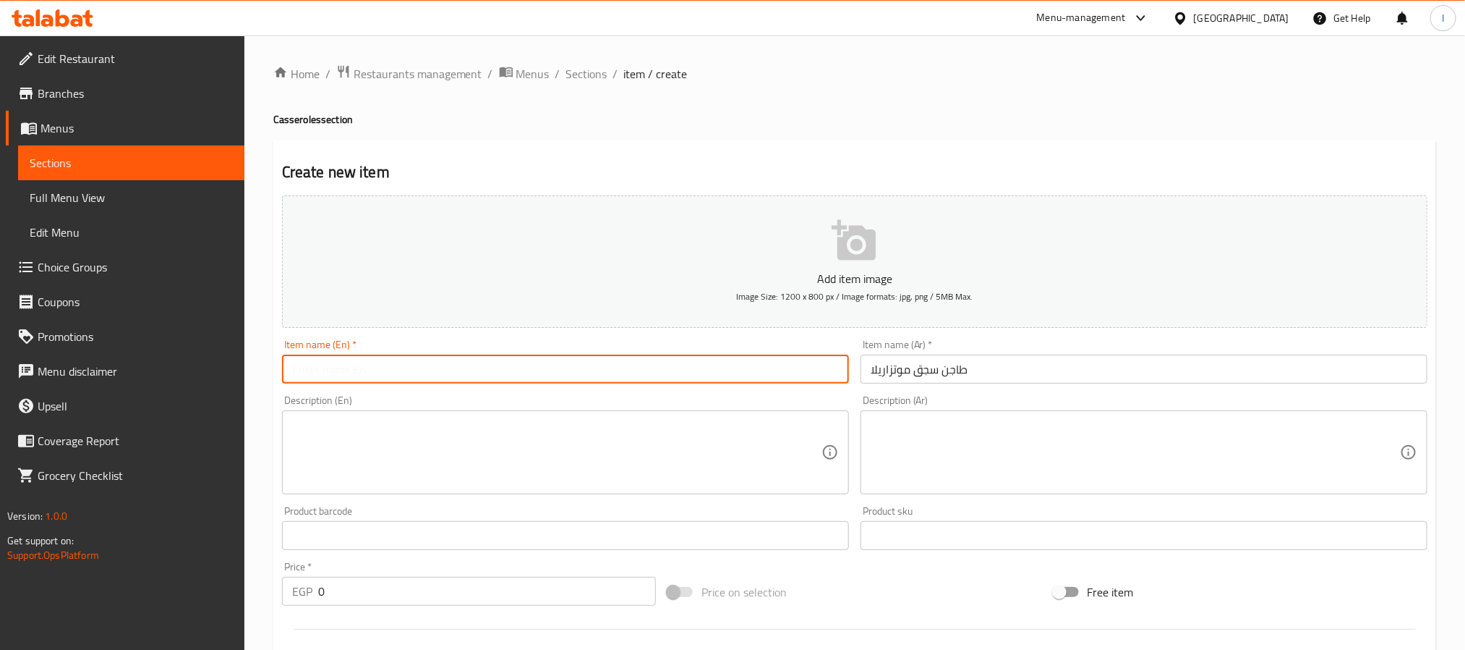
paste input "Sausage Mozzarella Tagine"
type input "Sausage Mozzarella Tagine"
click at [903, 458] on textarea at bounding box center [1135, 452] width 529 height 69
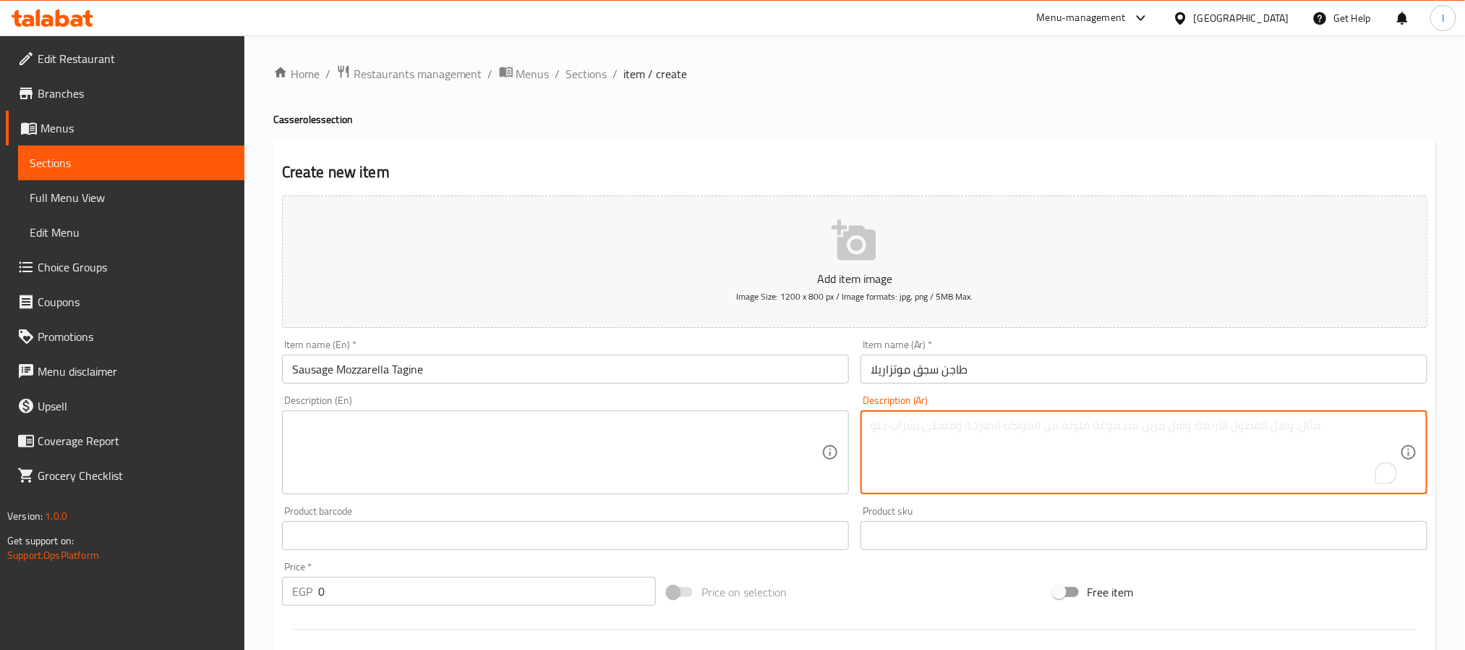
paste textarea "طاجن سجق بالجبنة الموتزاريلا الذائبة."
type textarea "طاجن سجق بالجبنة الموتزاريلا الذائبة."
click at [519, 428] on textarea at bounding box center [556, 452] width 529 height 69
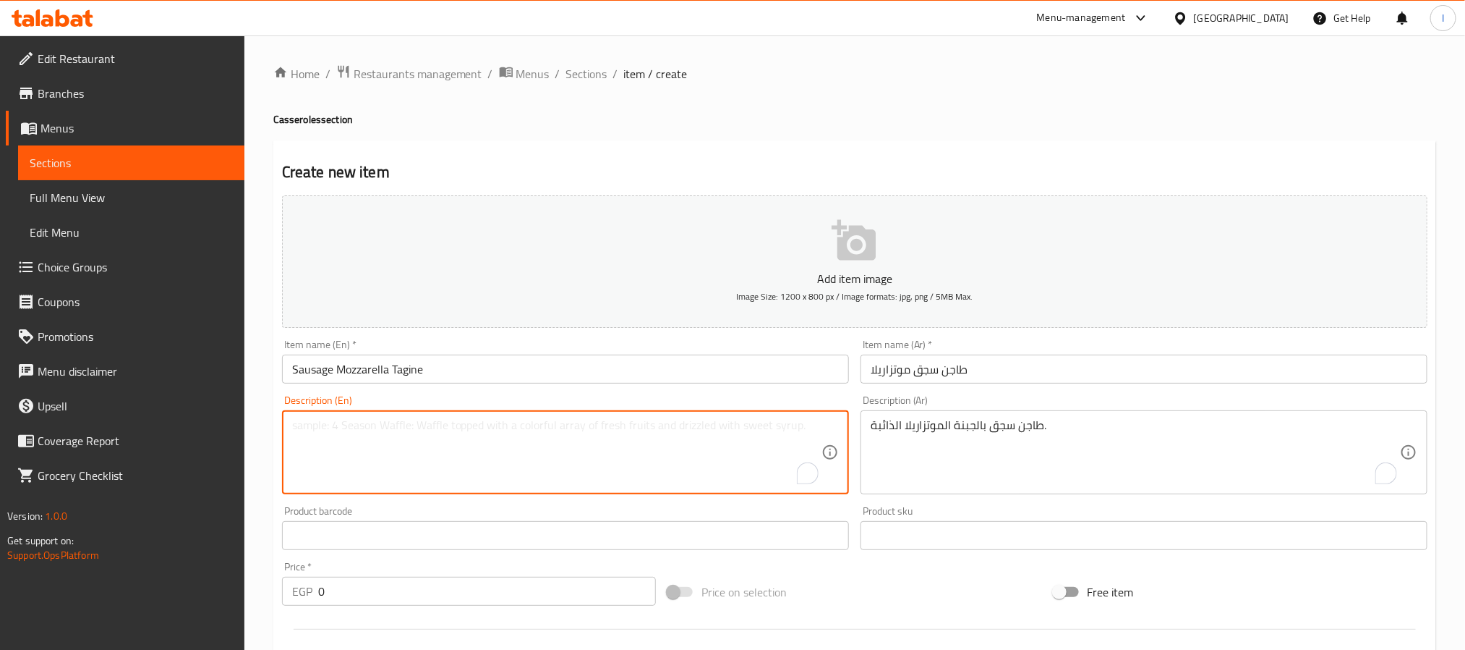
paste textarea "Sausage tagine topped with melted mozzarella cheese."
type textarea "Sausage tagine topped with melted mozzarella cheese."
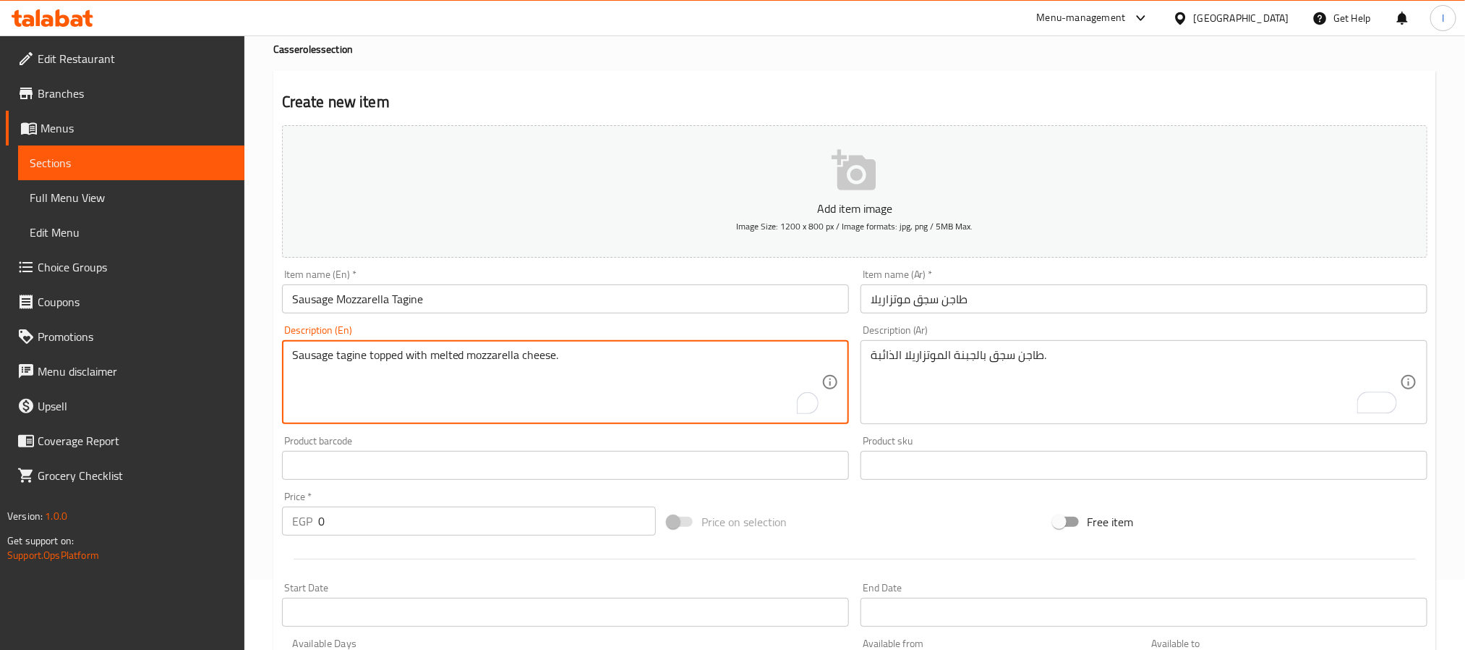
scroll to position [108, 0]
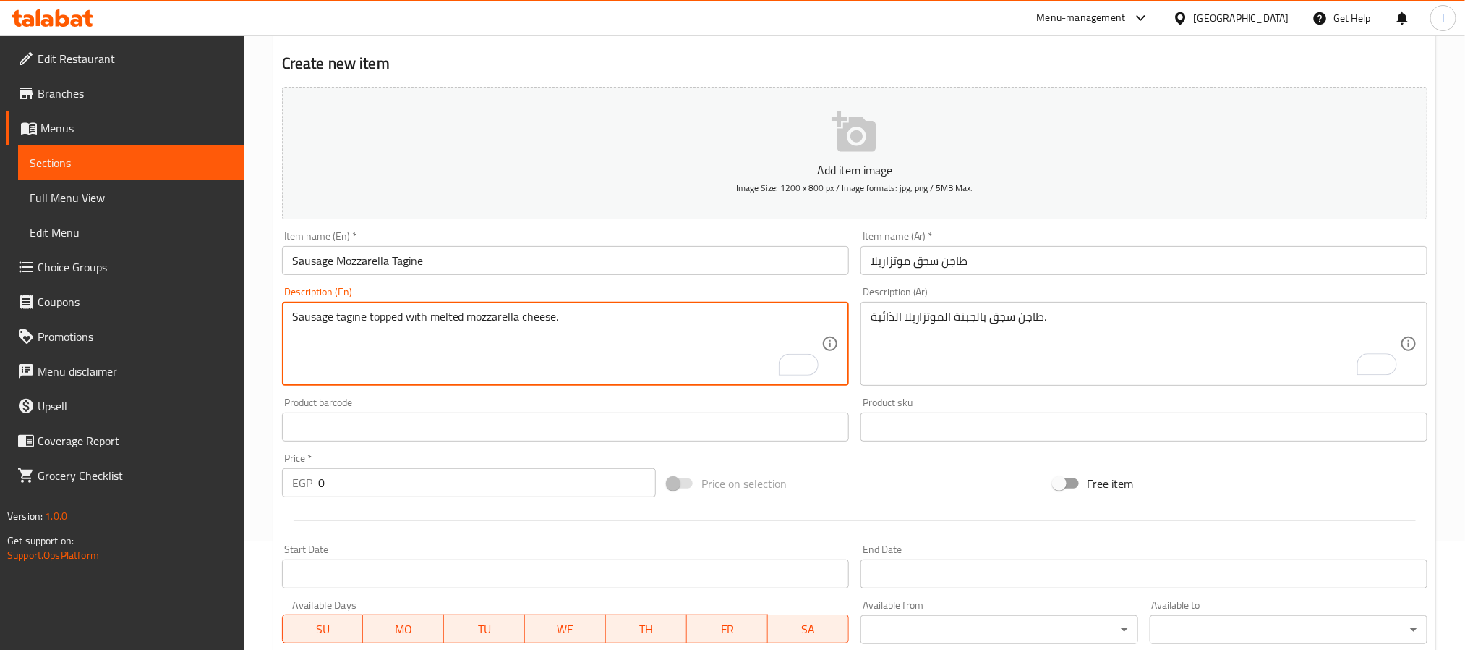
click at [489, 486] on input "0" at bounding box center [487, 482] width 338 height 29
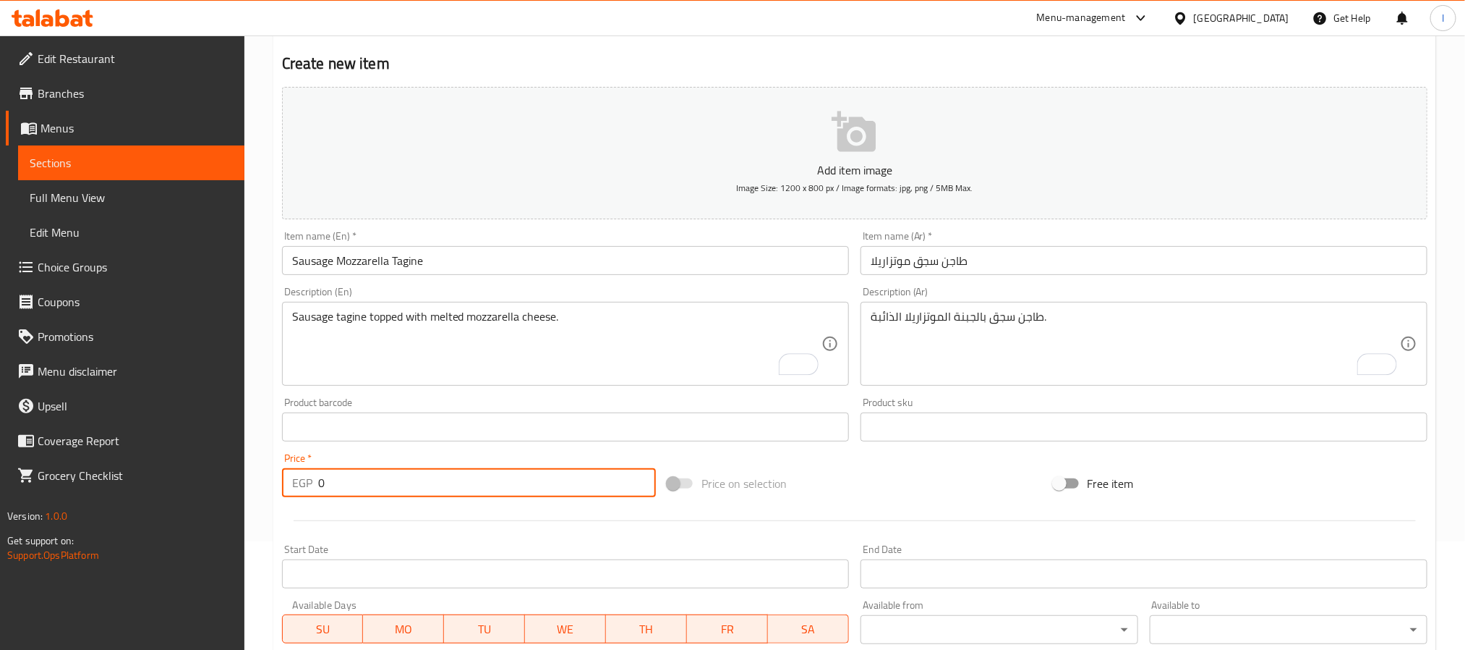
click at [489, 486] on input "0" at bounding box center [487, 482] width 338 height 29
type input "70"
click at [888, 493] on div "Price on selection" at bounding box center [855, 483] width 386 height 39
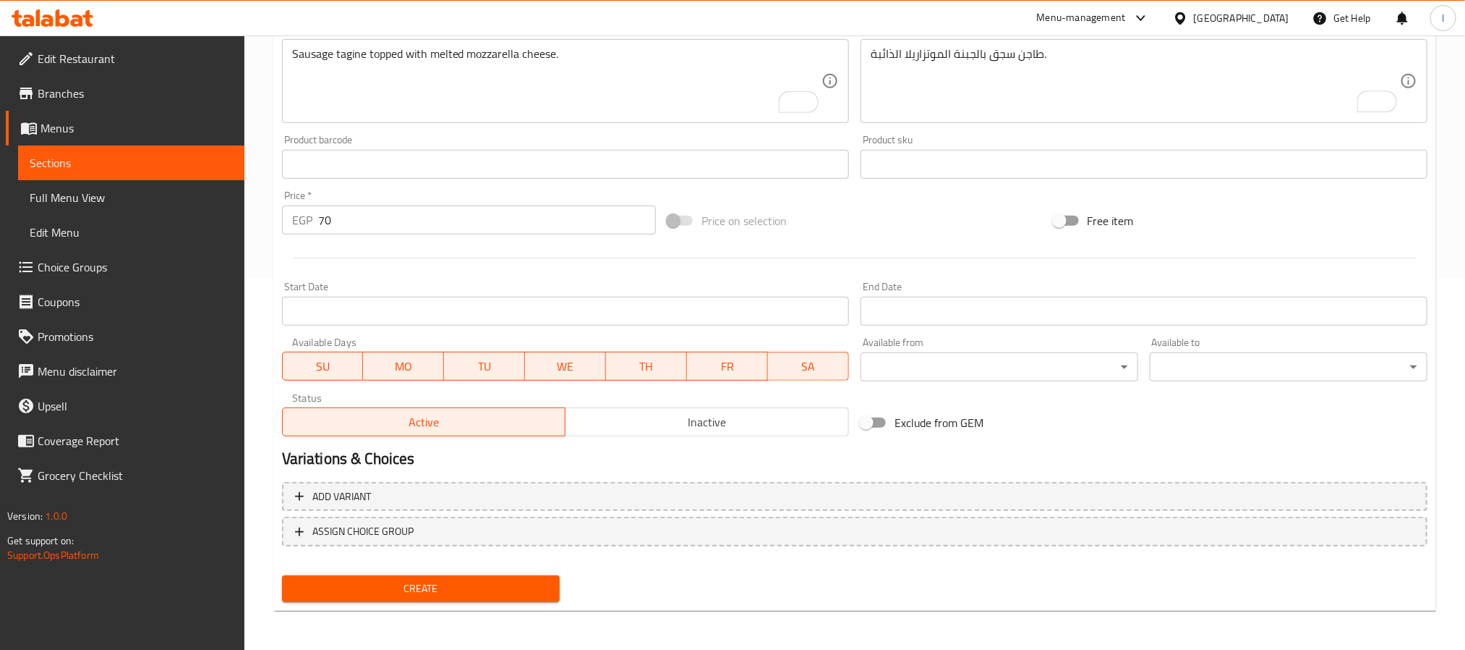
click at [488, 592] on span "Create" at bounding box center [421, 588] width 255 height 18
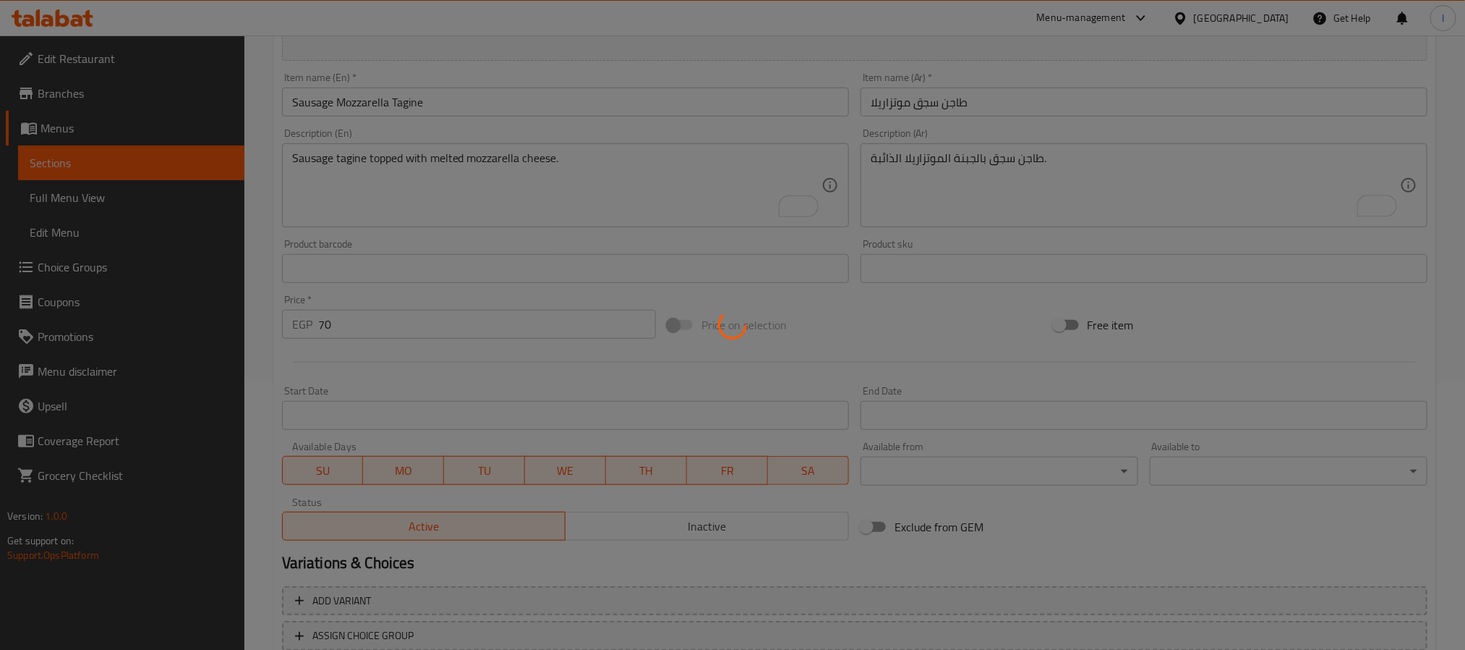
scroll to position [0, 0]
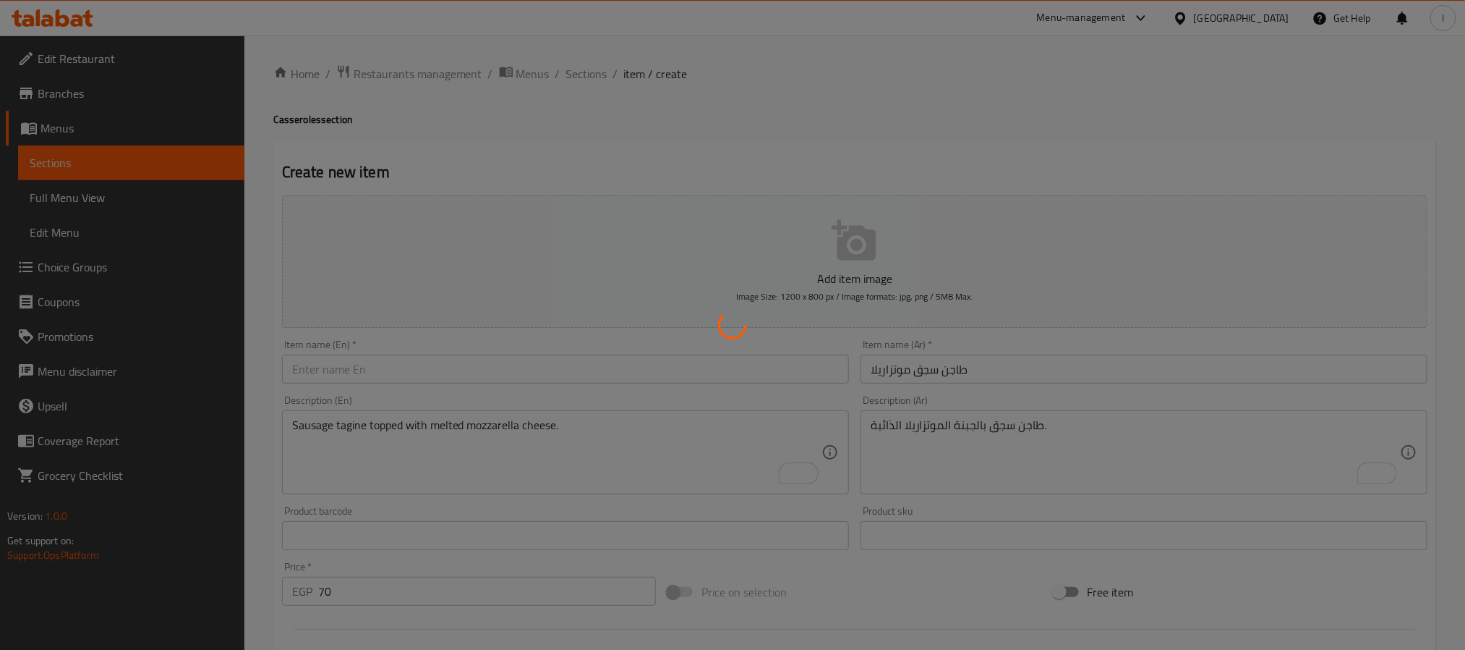
type input "0"
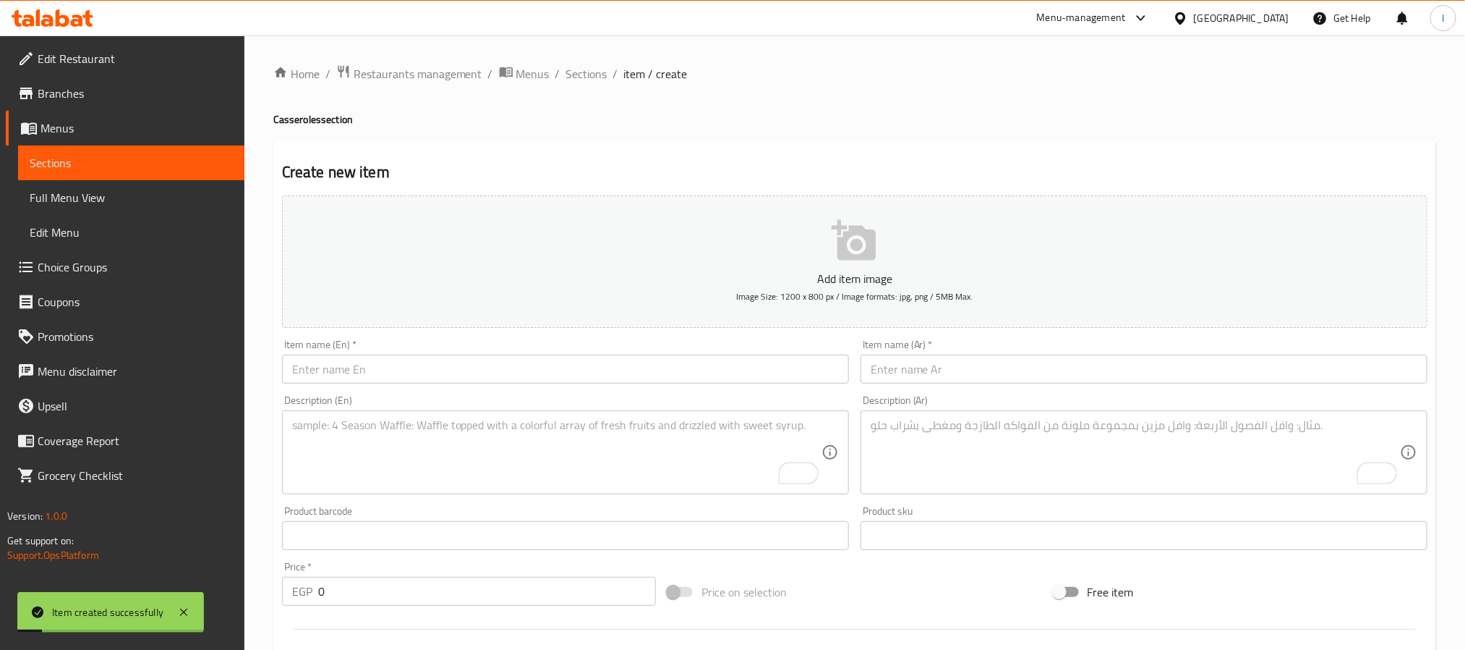
click at [561, 367] on input "text" at bounding box center [565, 368] width 567 height 29
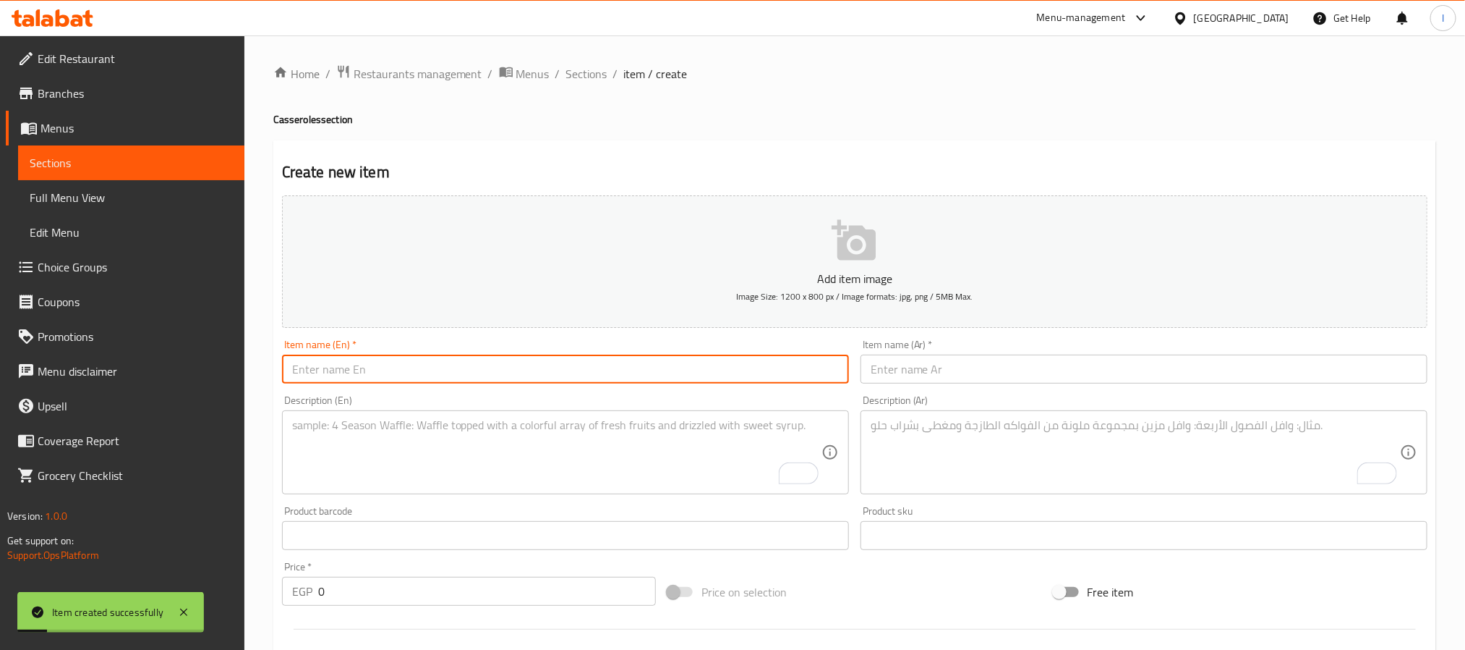
paste input "Liver Mozzarella Tagine"
type input "Liver Mozzarella Tagine"
click at [931, 383] on input "text" at bounding box center [1144, 368] width 567 height 29
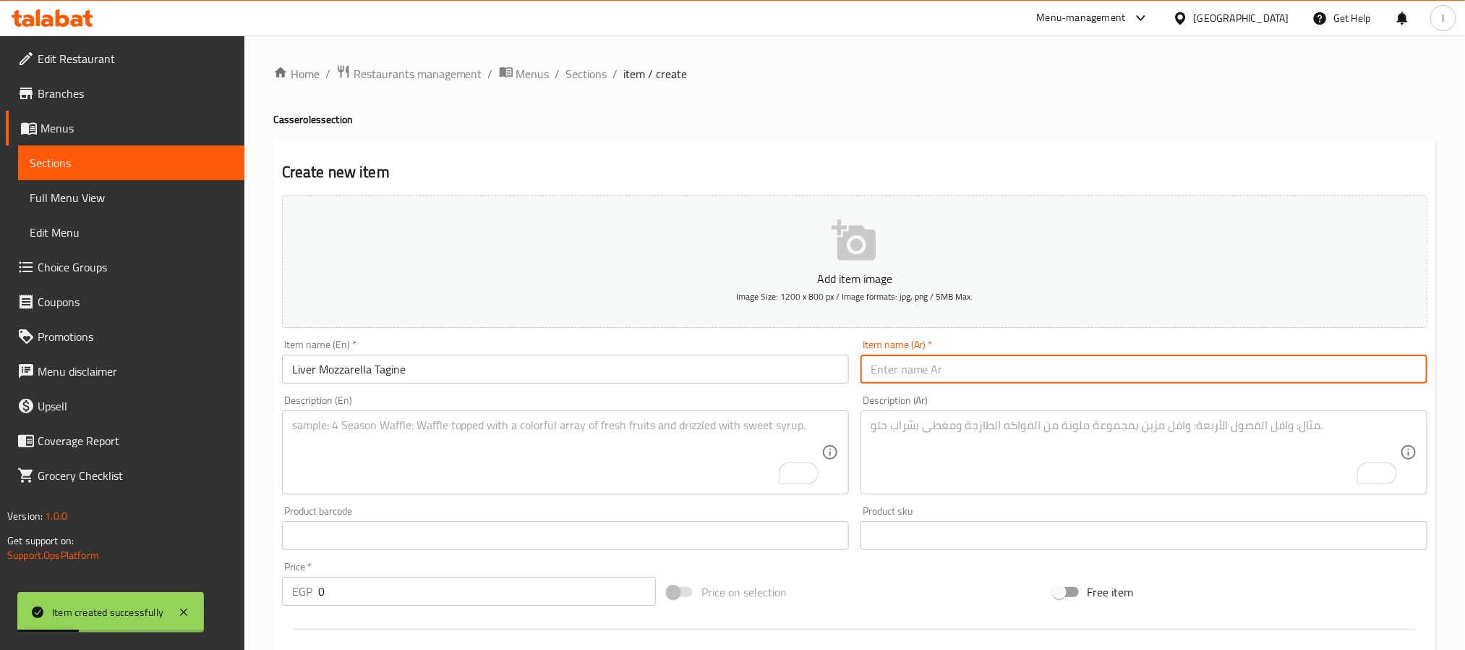
paste input "طاجن كبده موتزاريلا"
type input "طاجن كبده موتزاريلا"
click at [966, 469] on textarea "To enrich screen reader interactions, please activate Accessibility in Grammarl…" at bounding box center [1135, 452] width 529 height 69
paste textarea "طاجن كبده مع طبقة موتزاريلا."
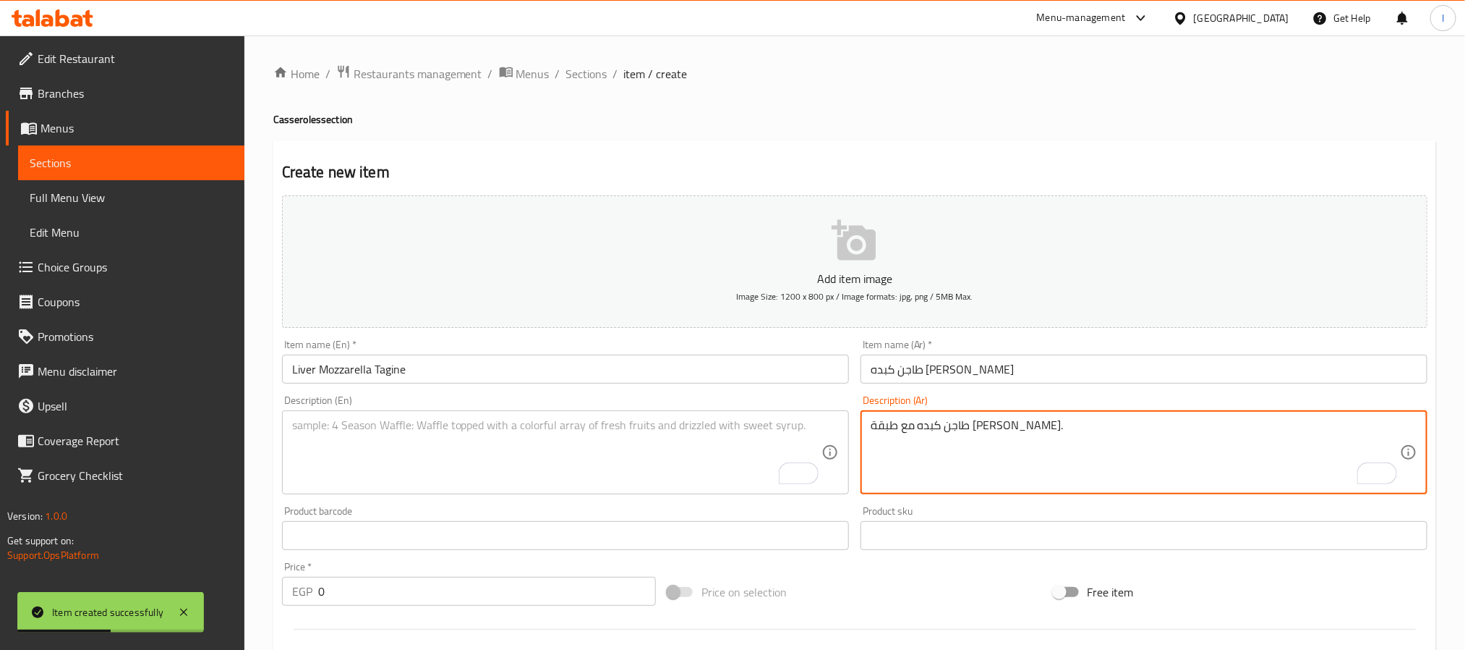
type textarea "طاجن كبده مع طبقة موتزاريلا."
click at [569, 469] on textarea "To enrich screen reader interactions, please activate Accessibility in Grammarl…" at bounding box center [556, 452] width 529 height 69
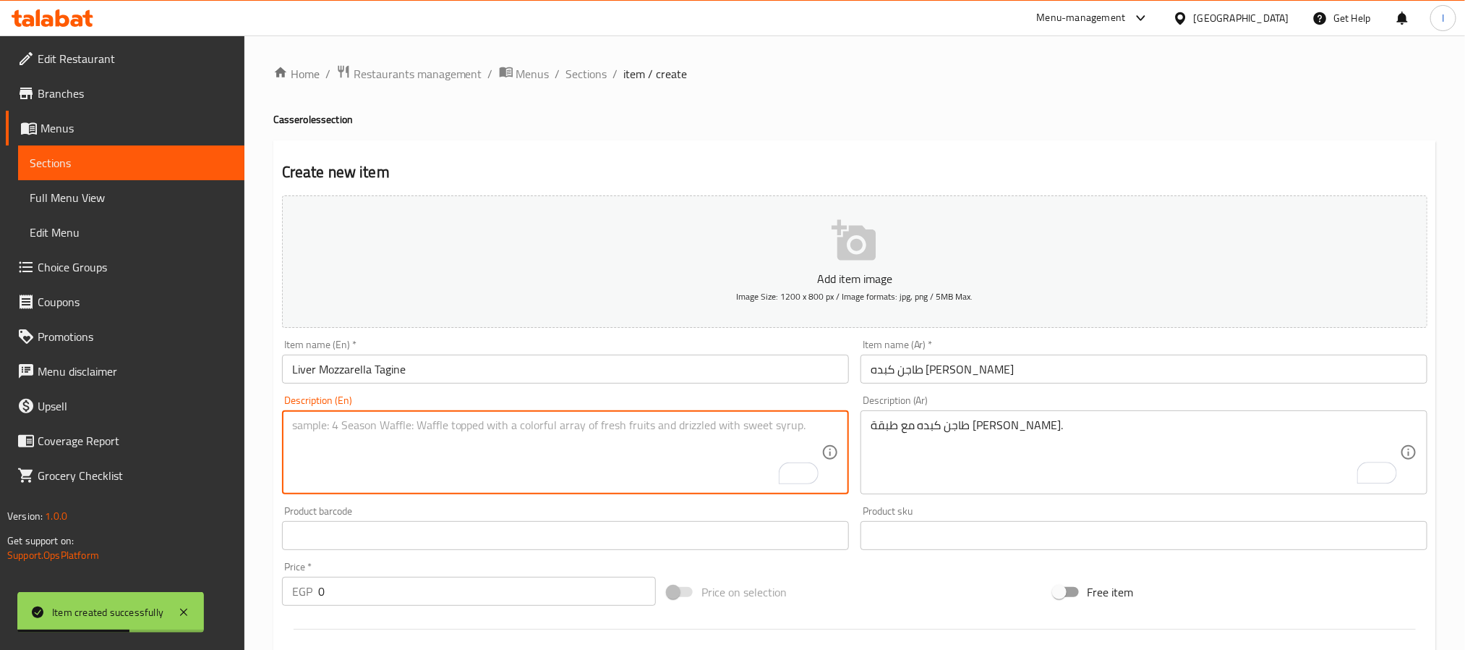
paste textarea "Liver tagine with melted mozzarella topping."
type textarea "Liver tagine with melted mozzarella topping."
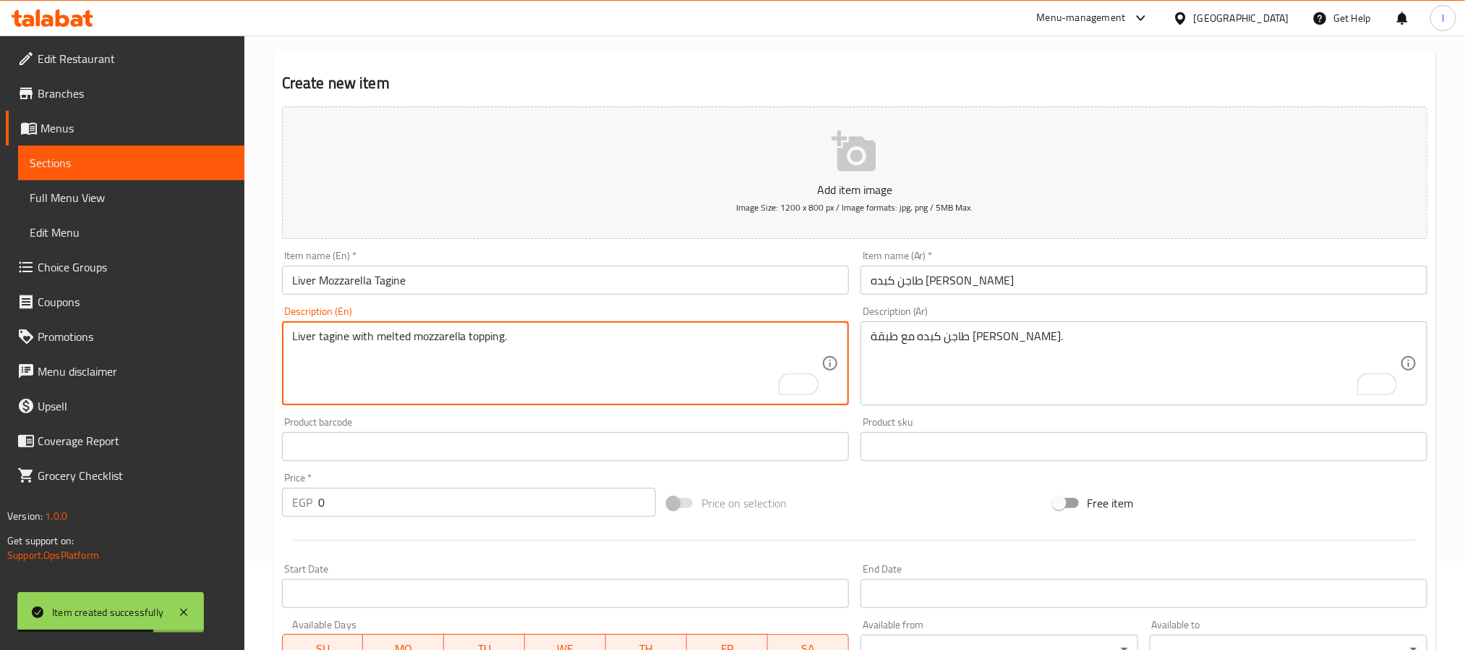
scroll to position [108, 0]
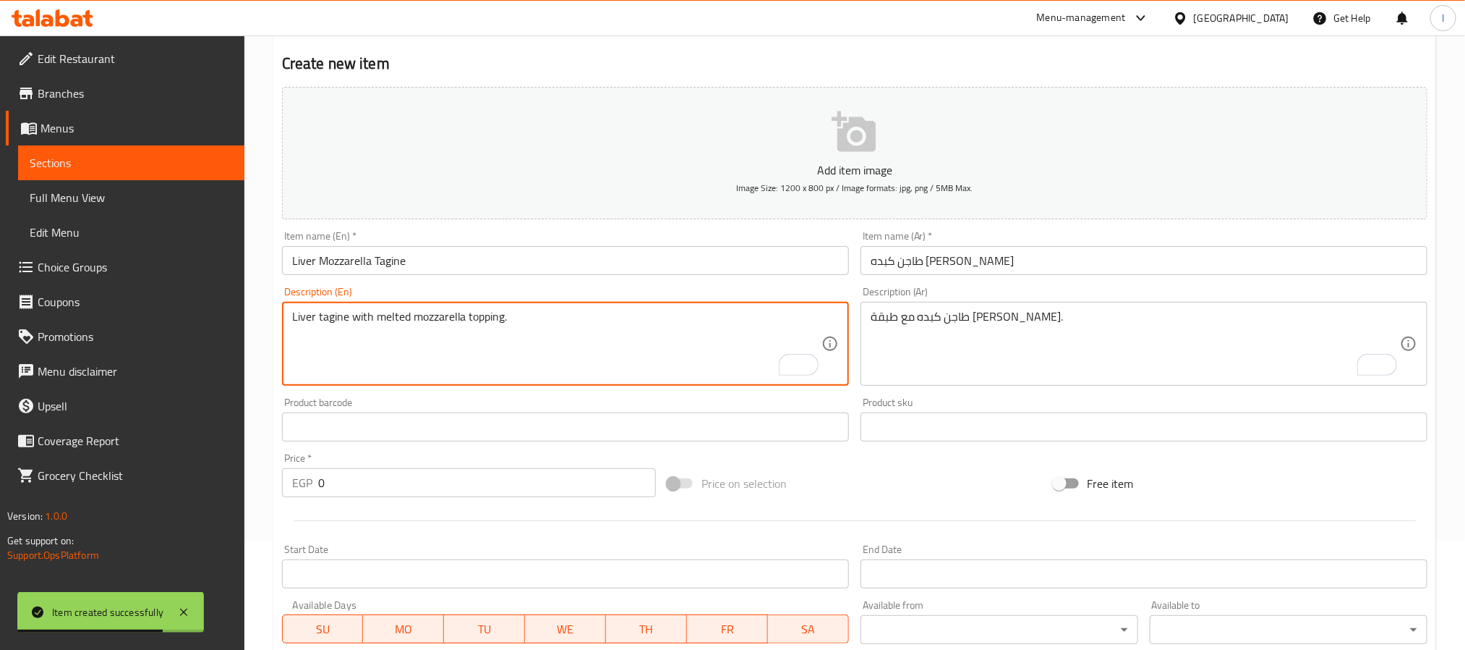
click at [469, 487] on input "0" at bounding box center [487, 482] width 338 height 29
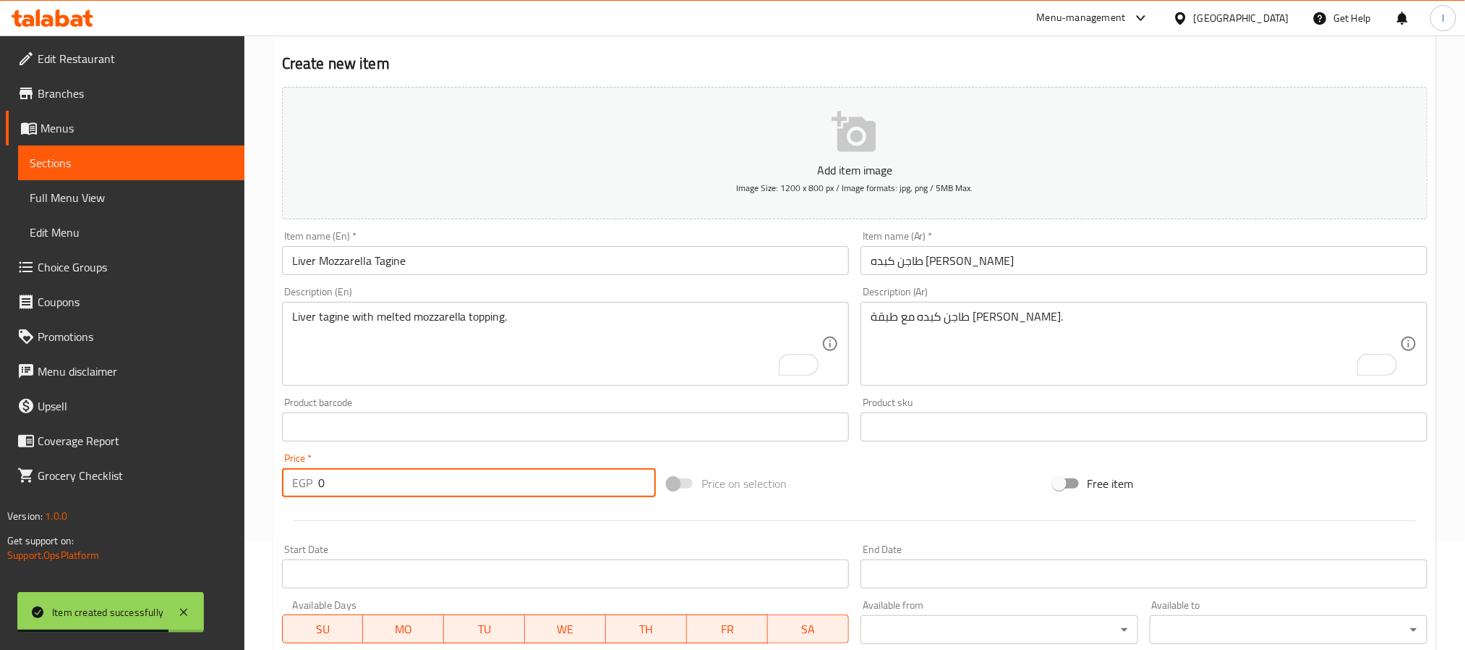
click at [469, 487] on input "0" at bounding box center [487, 482] width 338 height 29
type input "70"
click at [911, 508] on div at bounding box center [854, 520] width 1157 height 35
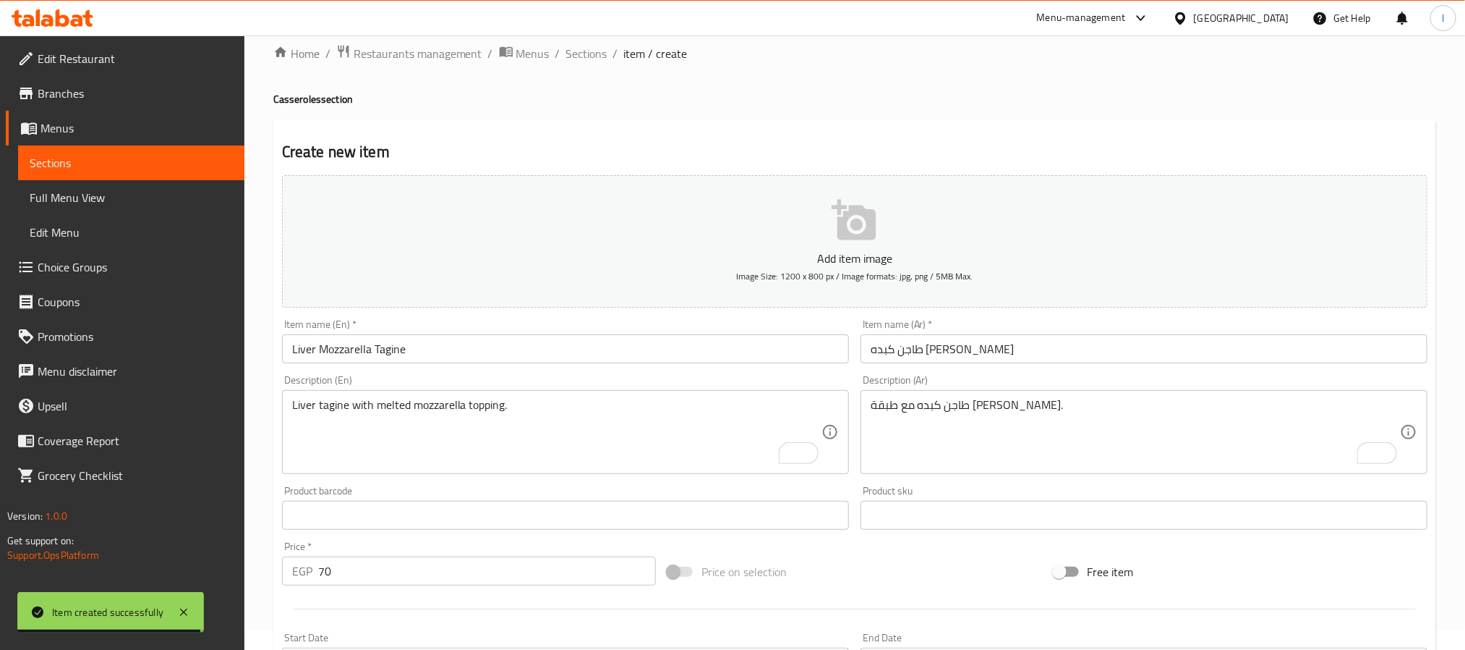
scroll to position [0, 0]
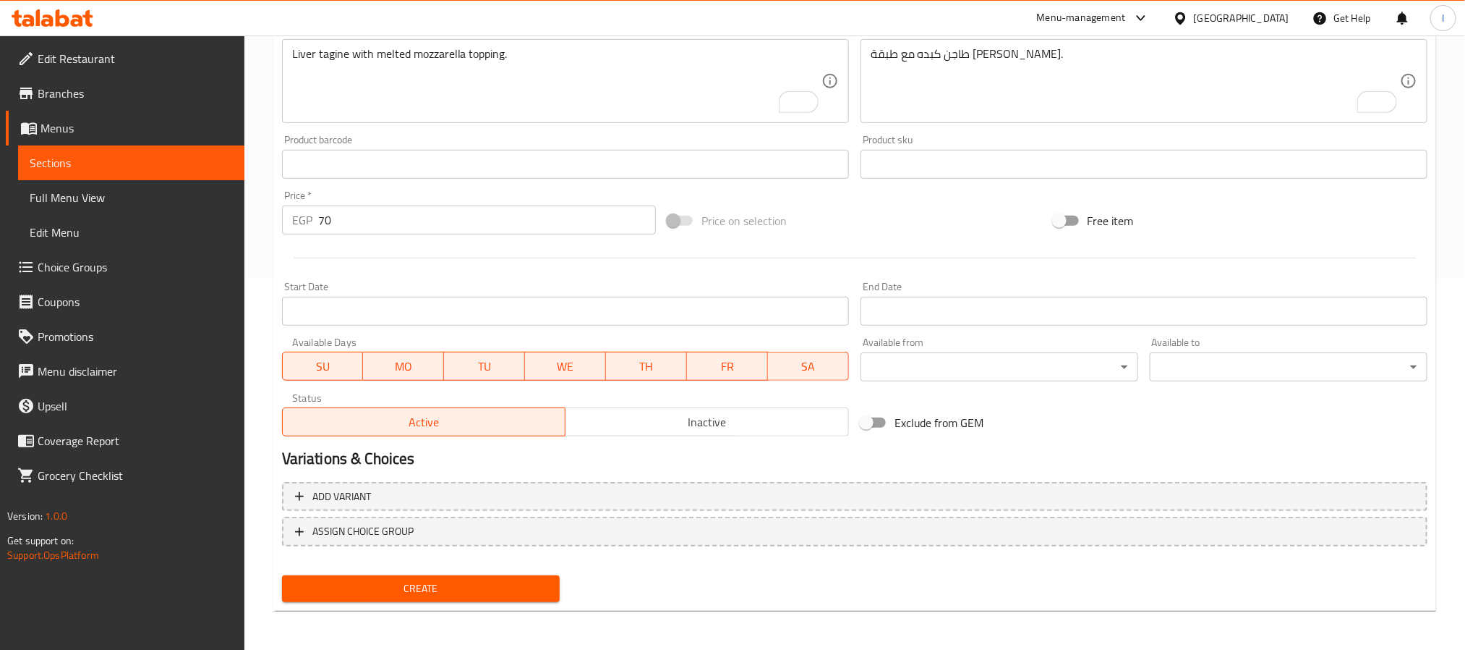
click at [474, 597] on button "Create" at bounding box center [421, 588] width 278 height 27
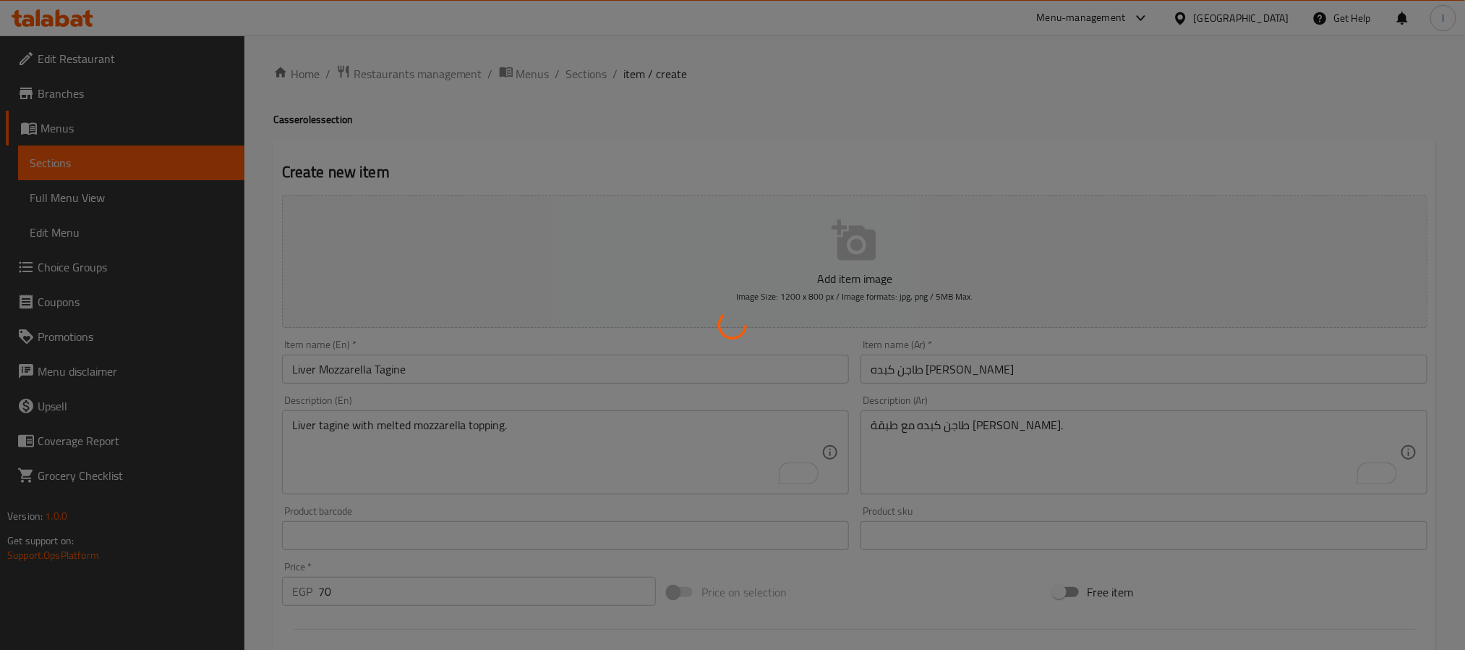
type input "0"
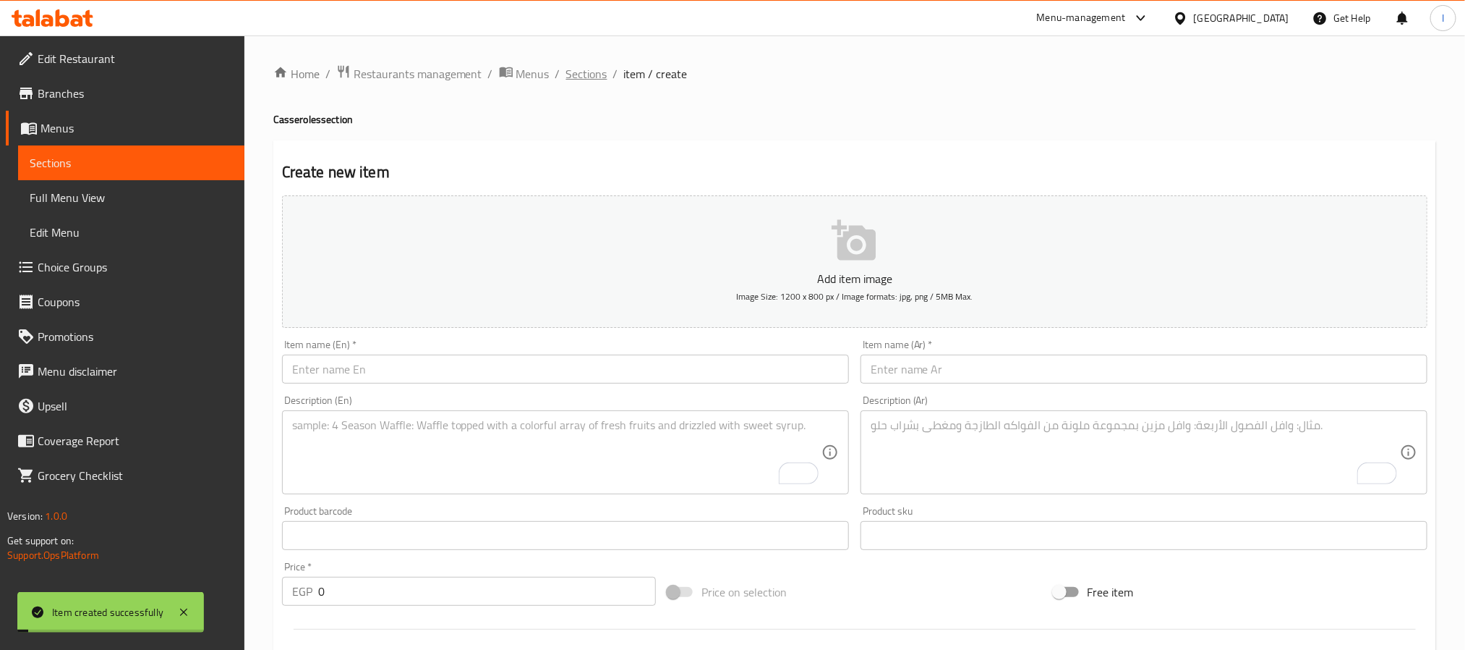
click at [591, 72] on span "Sections" at bounding box center [586, 73] width 41 height 17
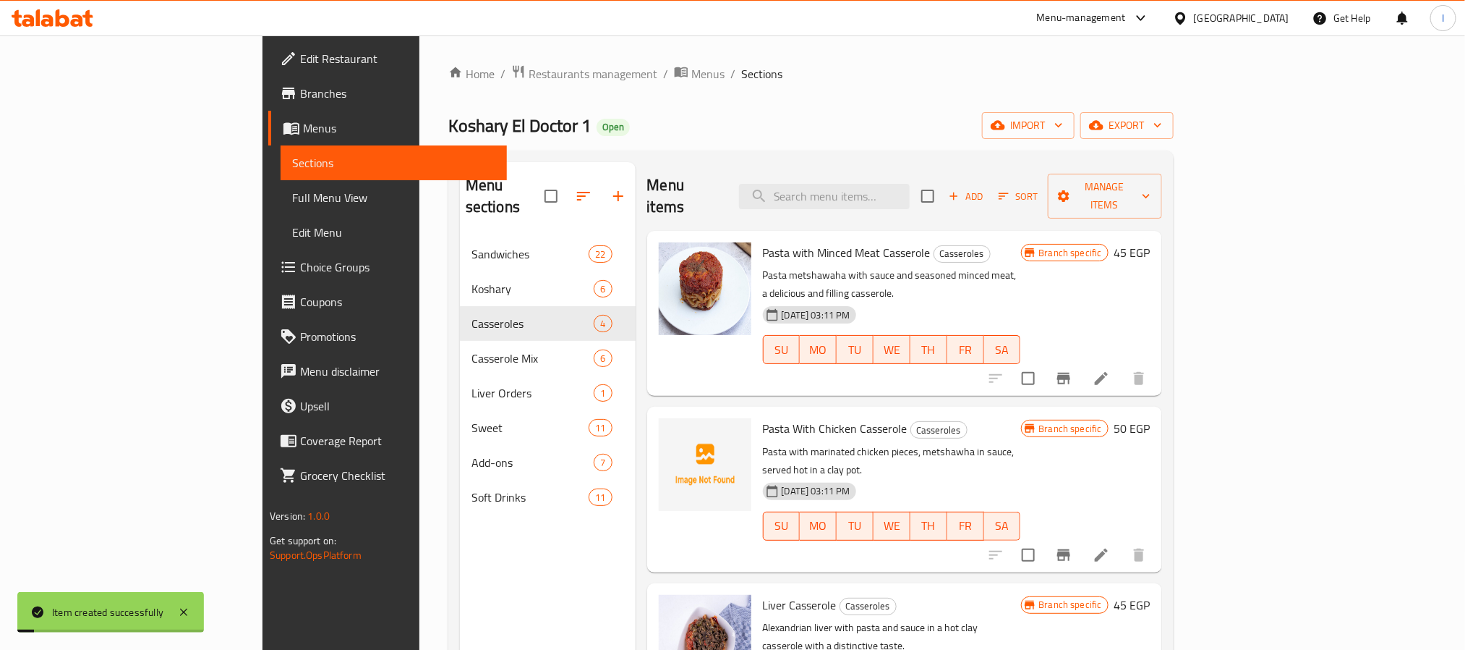
click at [665, 141] on div "Home / Restaurants management / Menus / Sections Koshary El Doctor 1 Open impor…" at bounding box center [810, 443] width 725 height 759
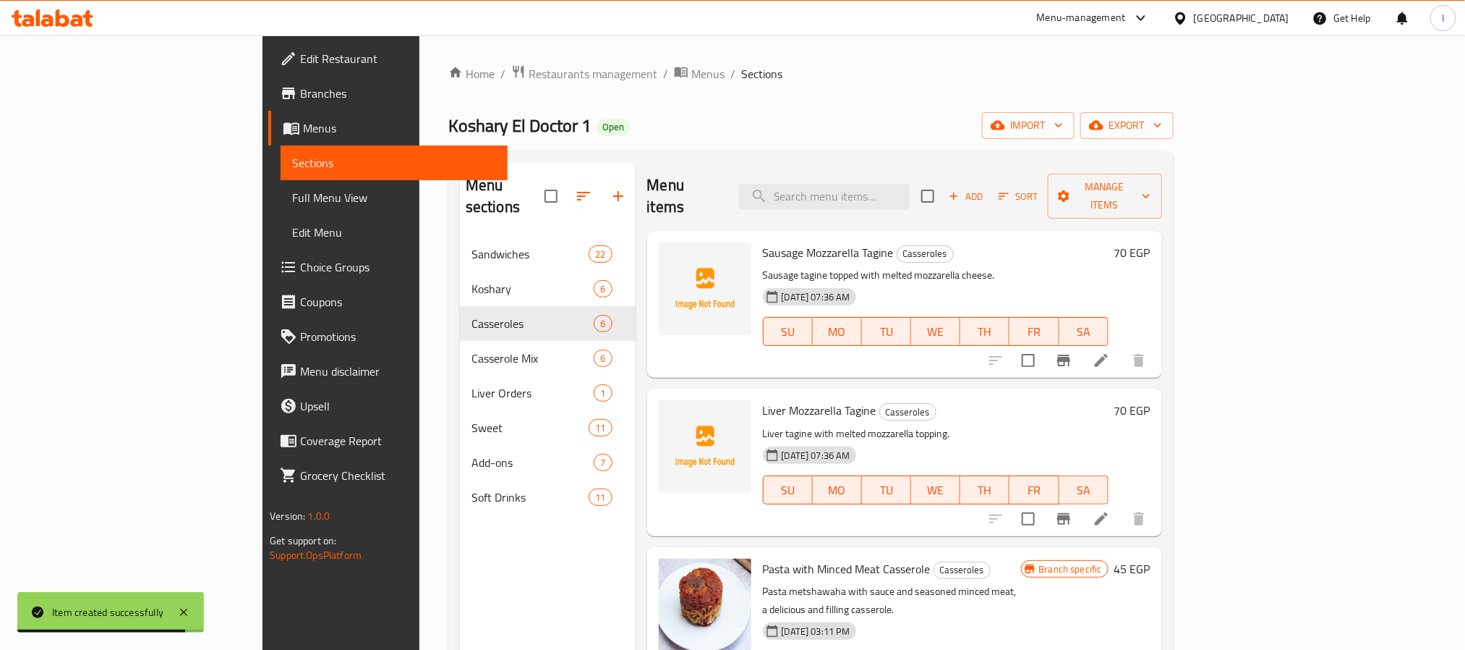
click at [614, 119] on div "Koshary El Doctor 1 Open import export" at bounding box center [810, 125] width 725 height 27
click at [835, 558] on span "Pasta with Minced Meat Casserole" at bounding box center [847, 569] width 168 height 22
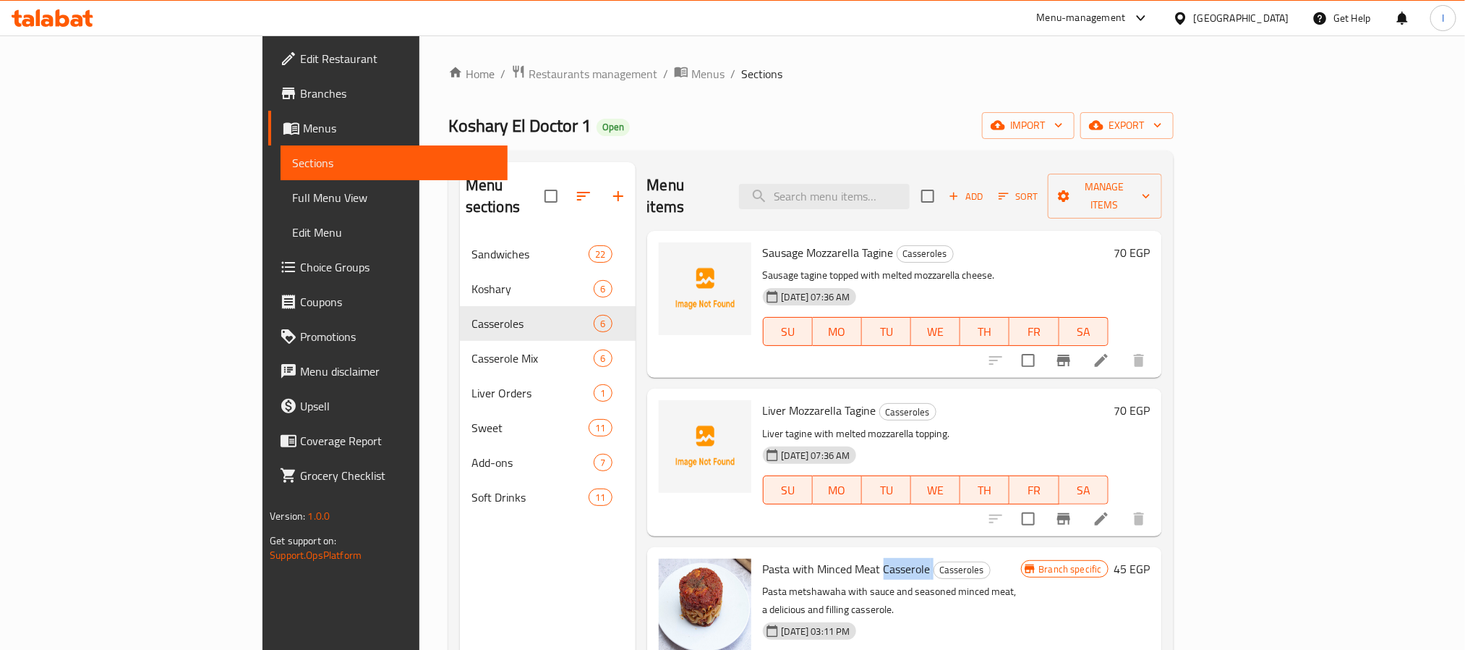
click at [835, 558] on span "Pasta with Minced Meat Casserole" at bounding box center [847, 569] width 168 height 22
copy h6 "Casserole"
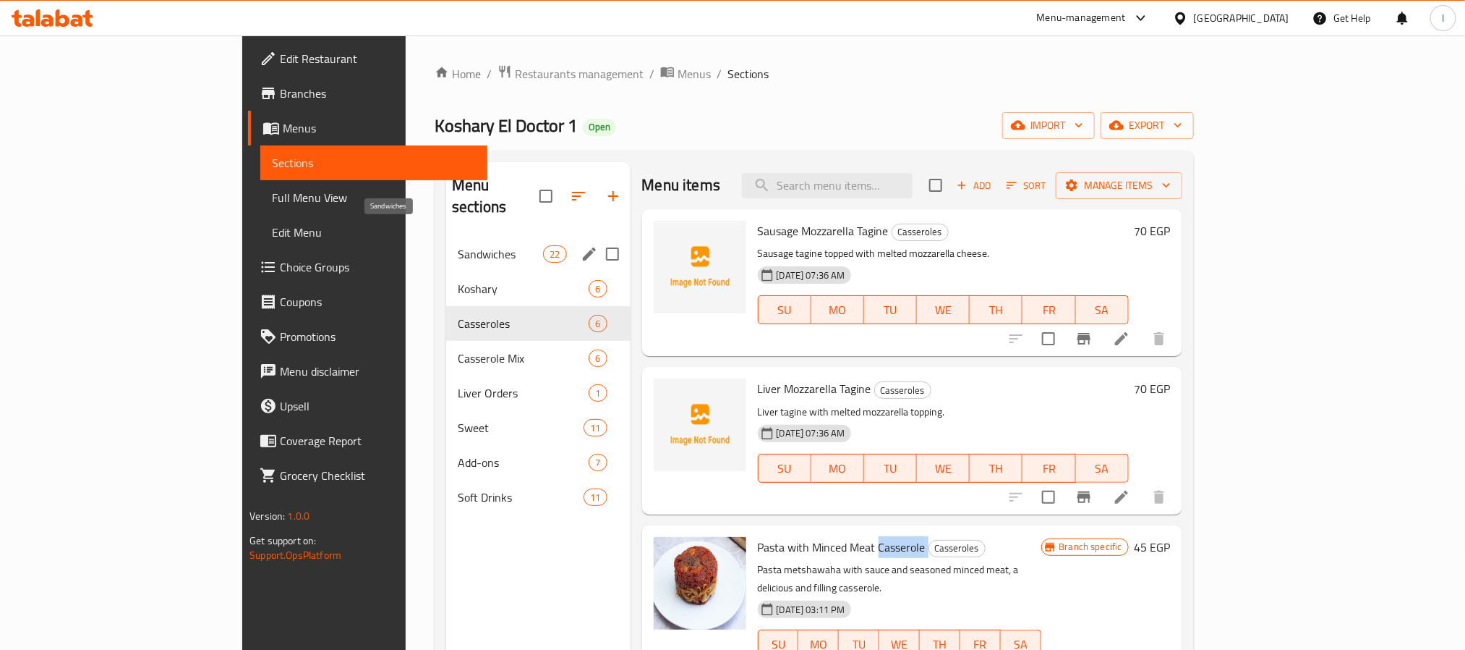
click at [458, 245] on span "Sandwiches" at bounding box center [500, 253] width 85 height 17
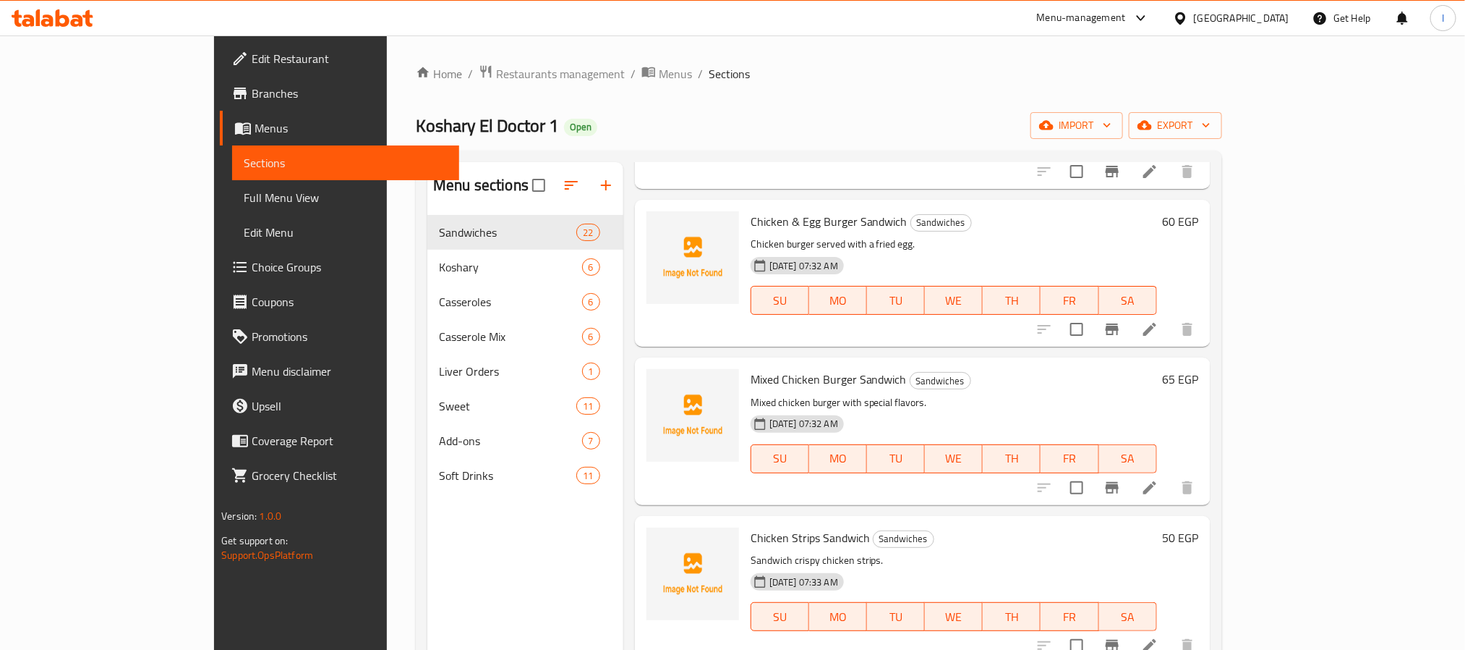
scroll to position [434, 0]
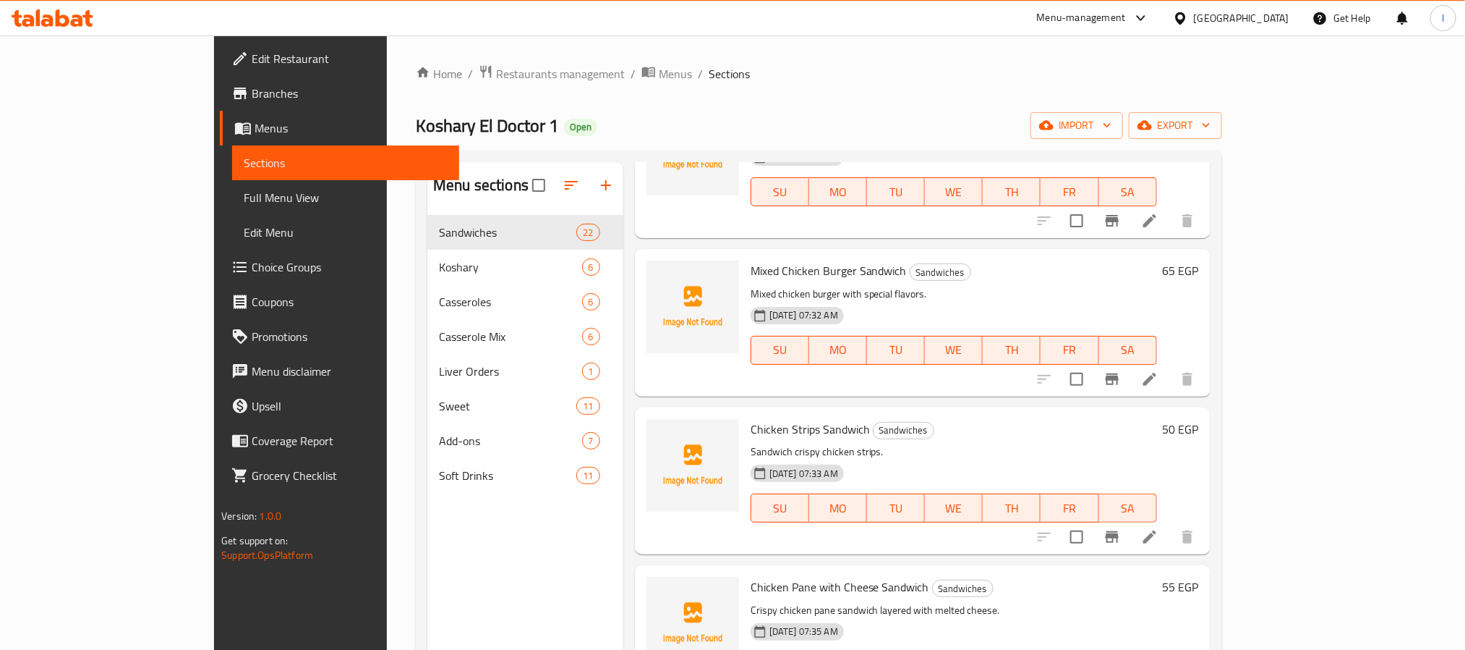
click at [751, 432] on span "Chicken Strips Sandwich" at bounding box center [810, 429] width 119 height 22
copy h6 "Chicken Strips Sandwich"
click at [658, 441] on icon "upload picture" at bounding box center [666, 438] width 17 height 17
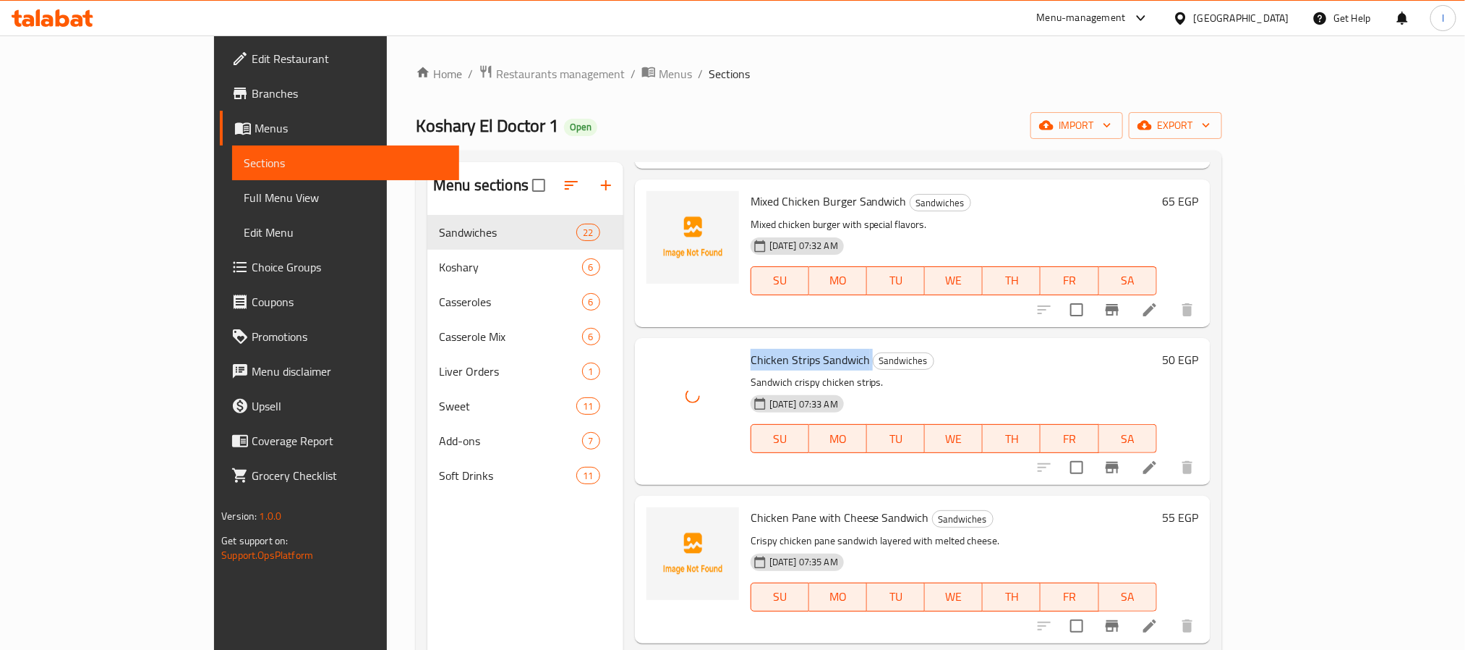
scroll to position [542, 0]
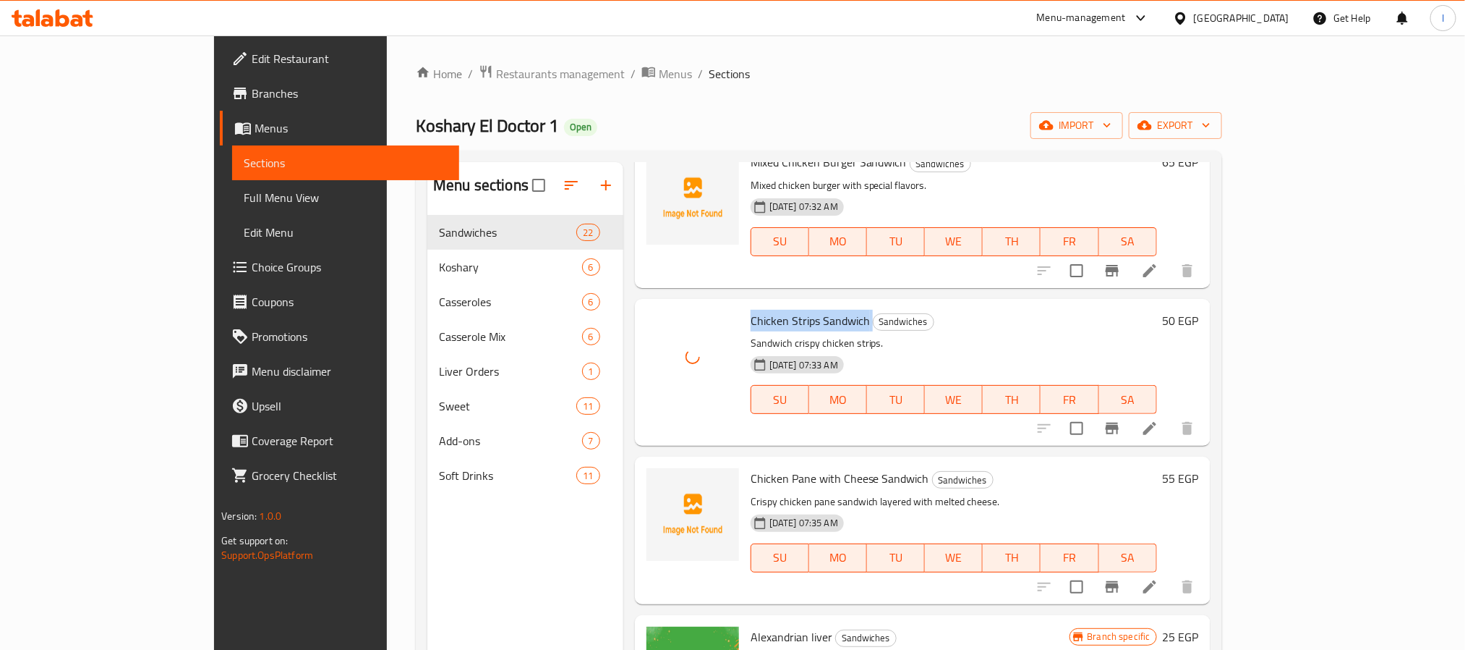
click at [751, 478] on span "Chicken Pane with Cheese Sandwich" at bounding box center [840, 478] width 179 height 22
drag, startPoint x: 716, startPoint y: 478, endPoint x: 749, endPoint y: 478, distance: 32.5
click at [751, 478] on span "Chicken Pane with Cheese Sandwich" at bounding box center [840, 478] width 179 height 22
copy span "Chicken Pane"
click at [652, 482] on span "upload picture" at bounding box center [666, 488] width 29 height 17
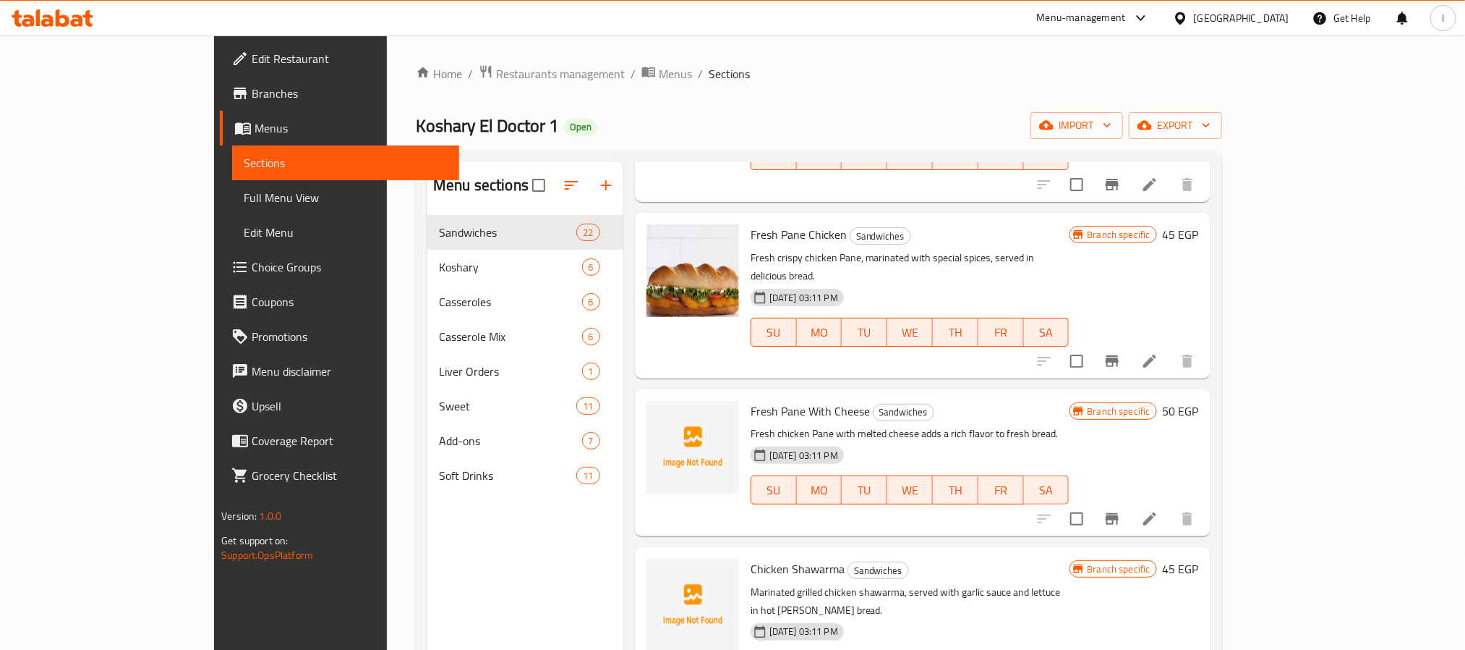
scroll to position [1953, 0]
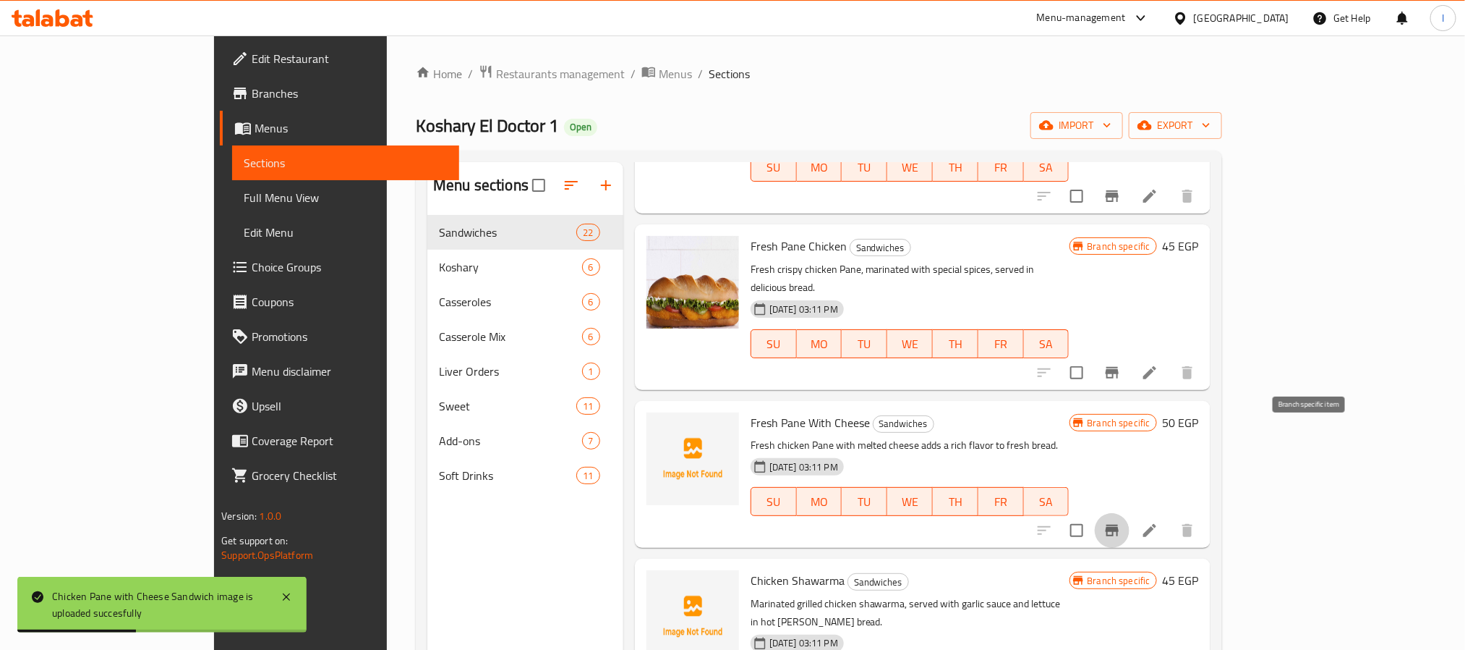
click at [1130, 513] on button "Branch-specific-item" at bounding box center [1112, 530] width 35 height 35
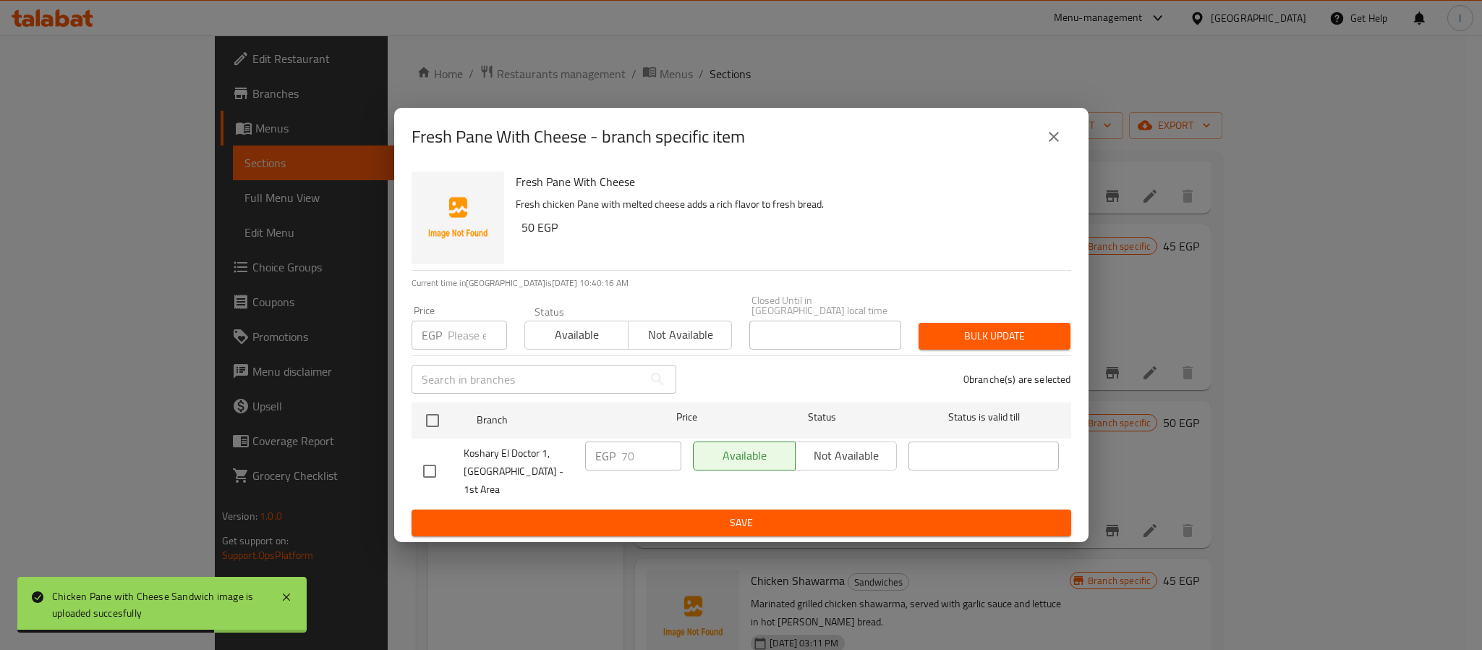
click at [1045, 145] on icon "close" at bounding box center [1053, 136] width 17 height 17
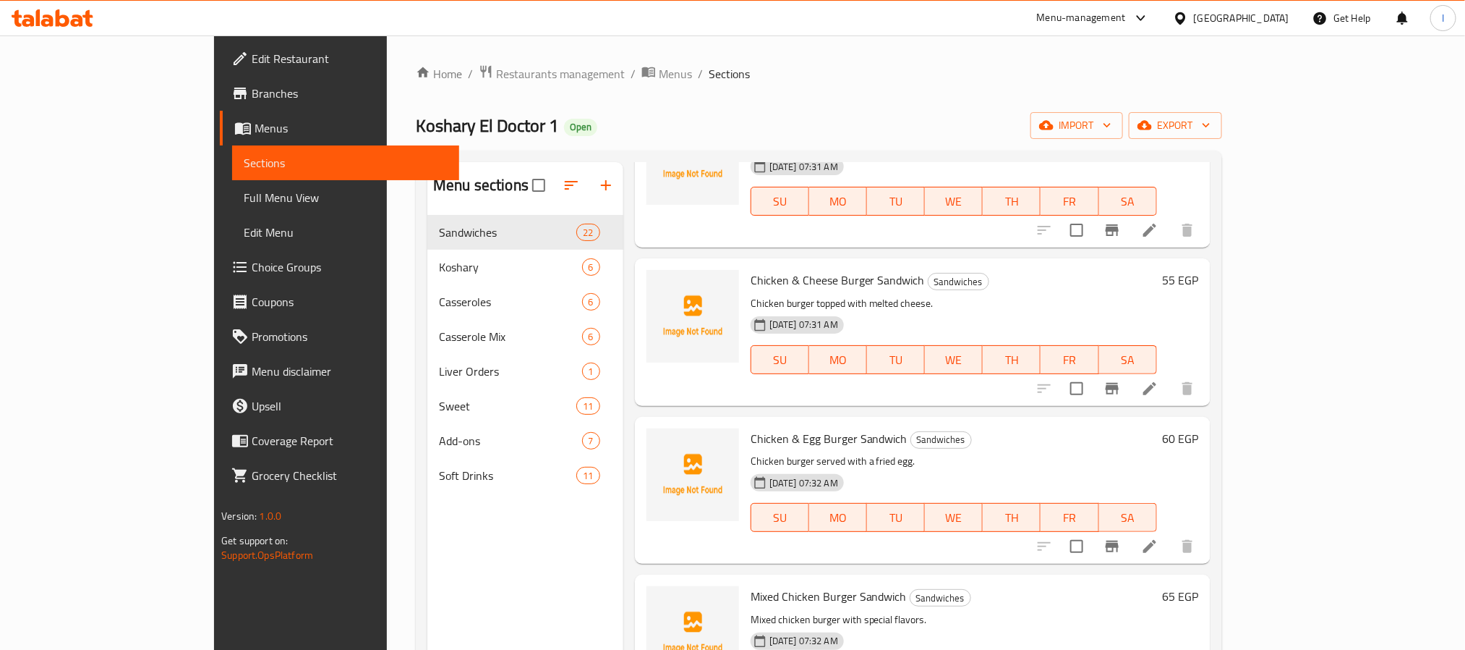
scroll to position [0, 0]
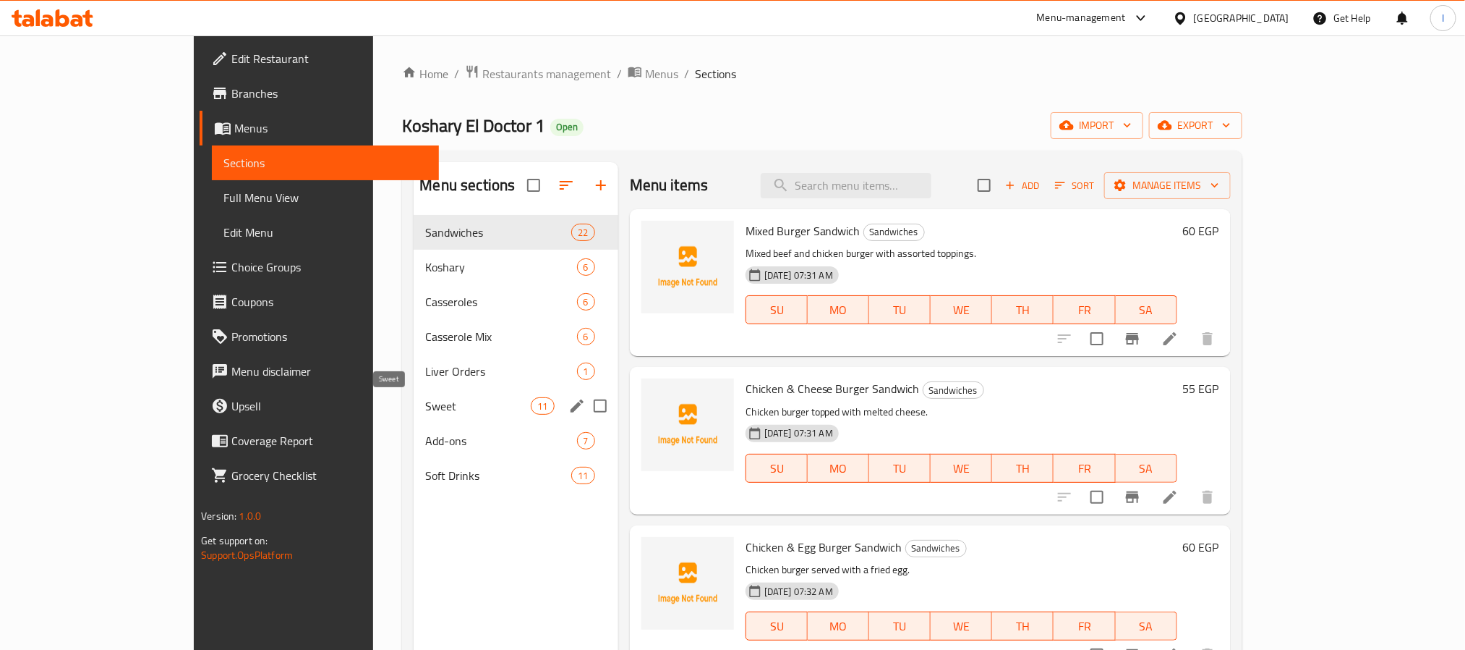
click at [425, 404] on span "Sweet" at bounding box center [478, 405] width 106 height 17
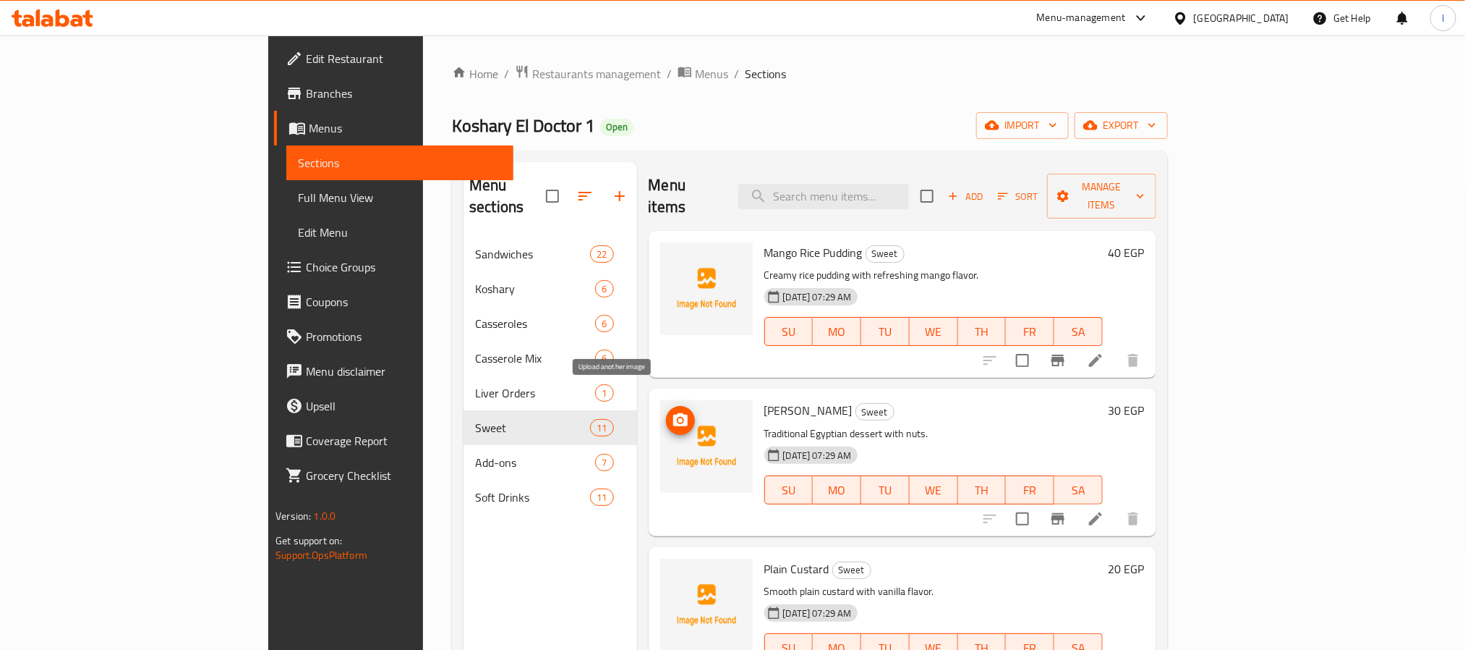
click at [666, 412] on span "upload picture" at bounding box center [680, 420] width 29 height 17
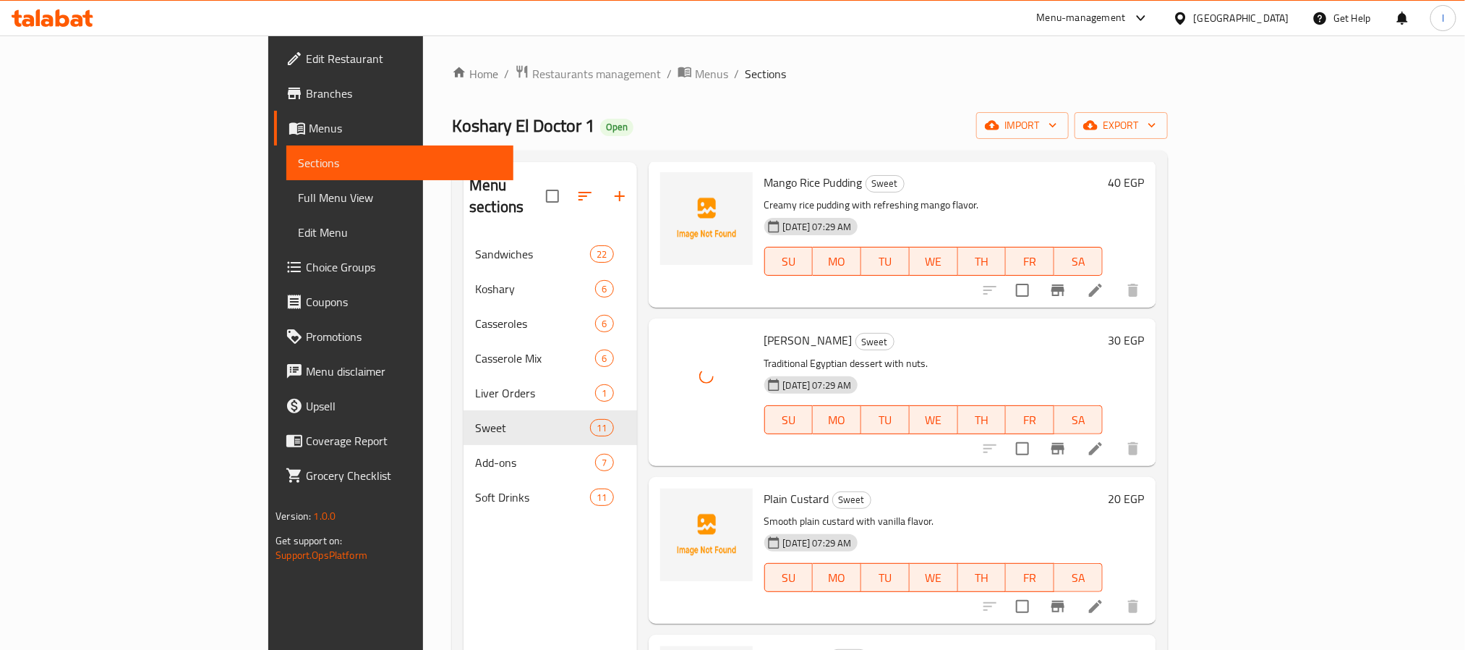
scroll to position [108, 0]
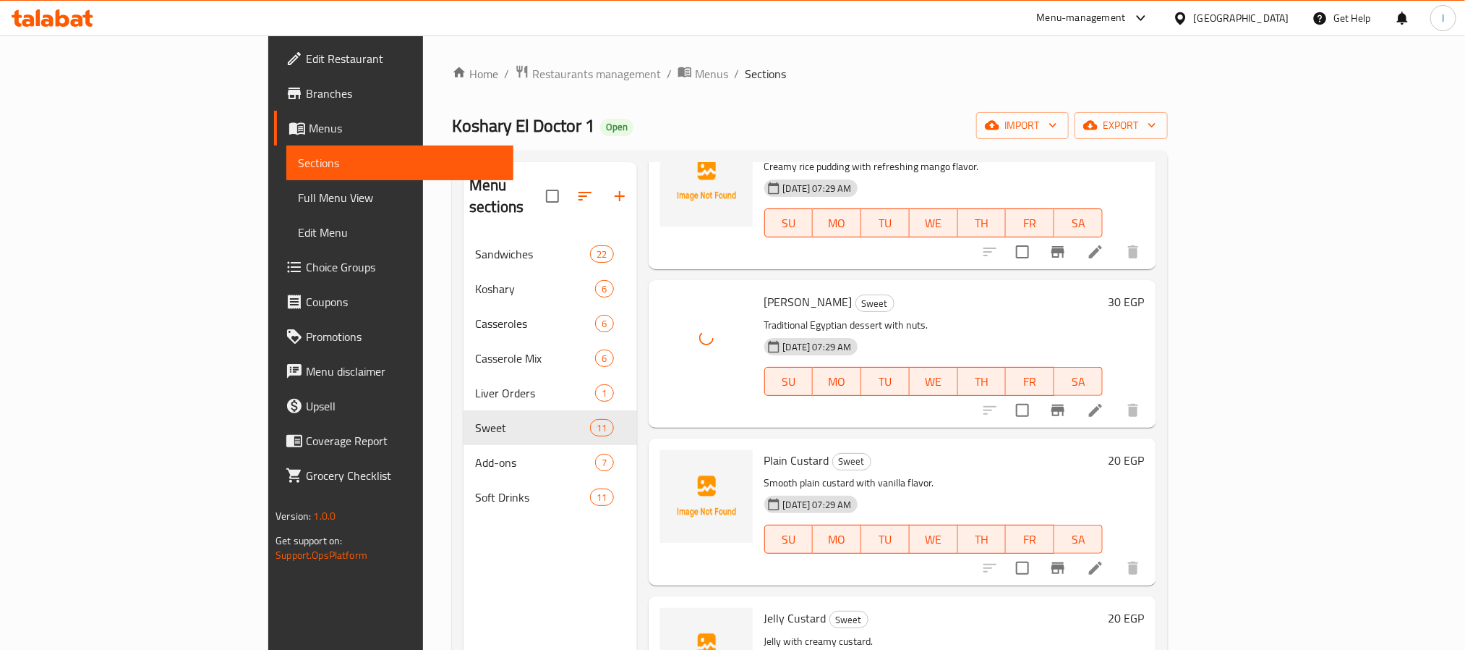
click at [765, 449] on span "Plain Custard" at bounding box center [797, 460] width 65 height 22
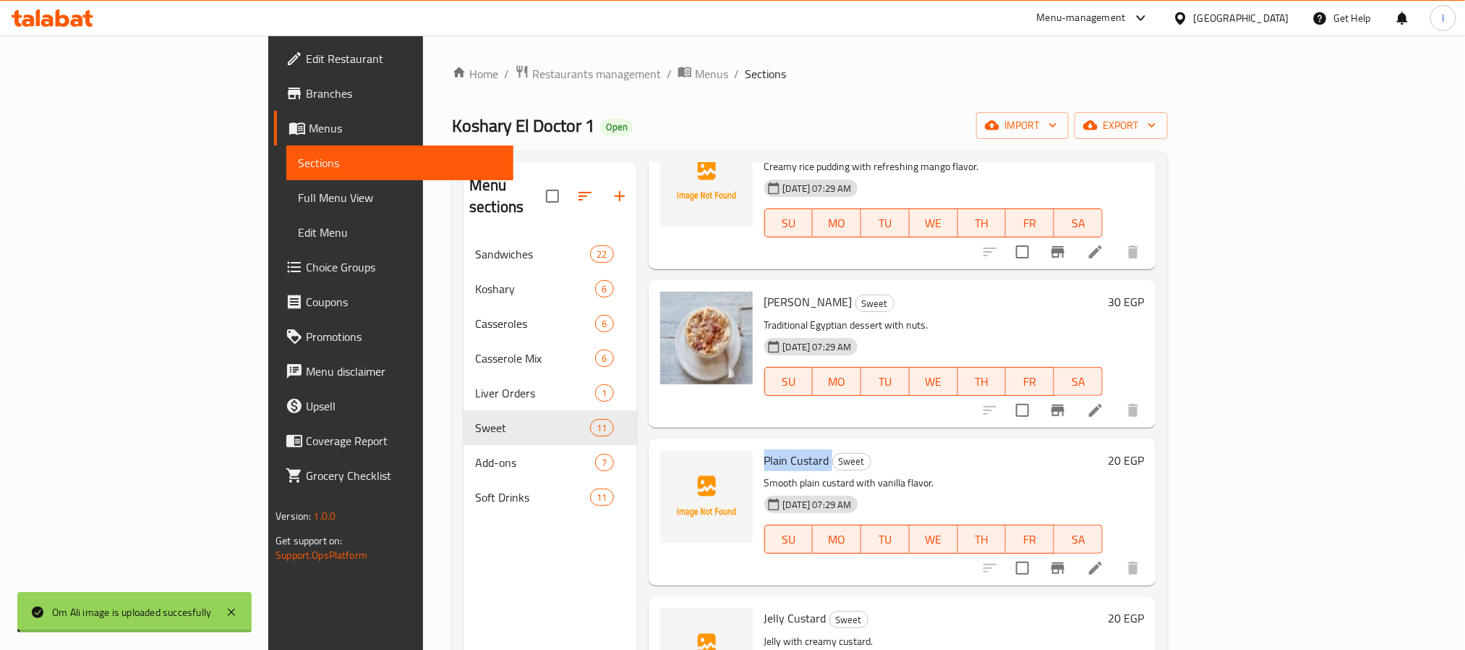
copy h6 "Plain Custard"
click at [672, 461] on icon "upload picture" at bounding box center [680, 469] width 17 height 17
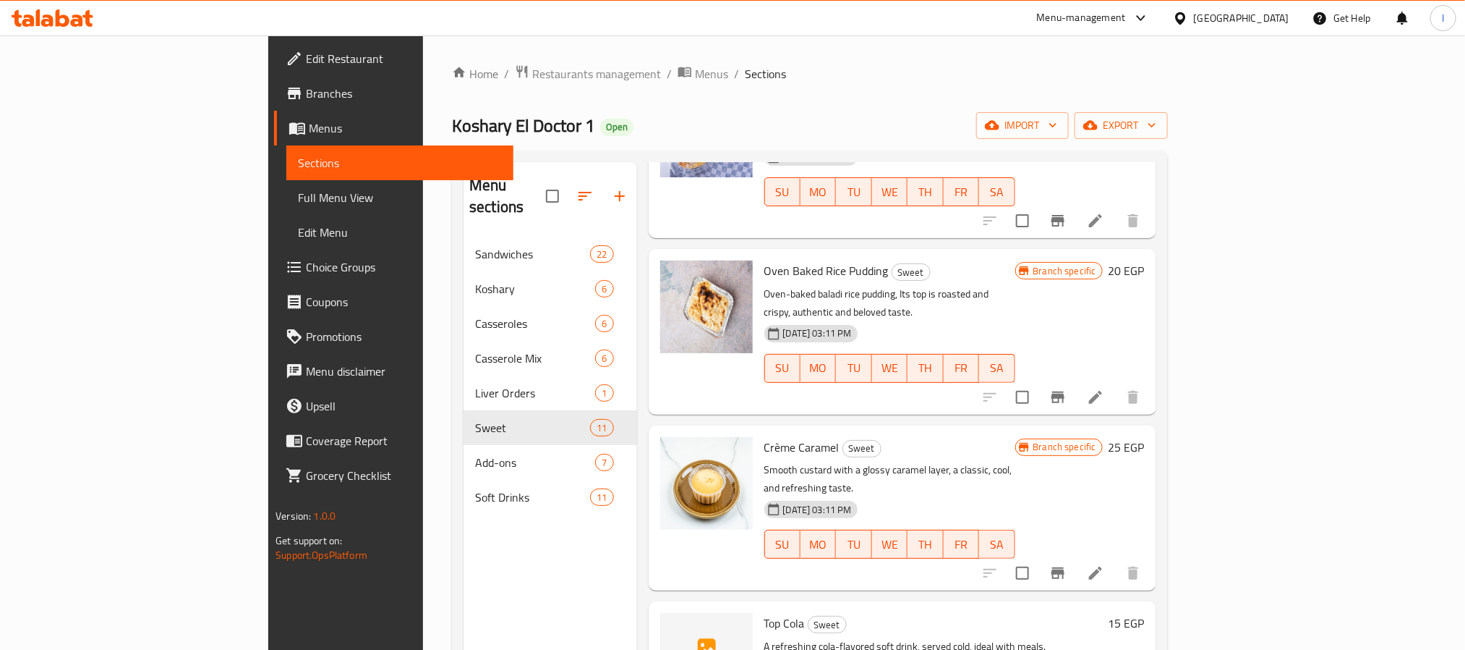
scroll to position [203, 0]
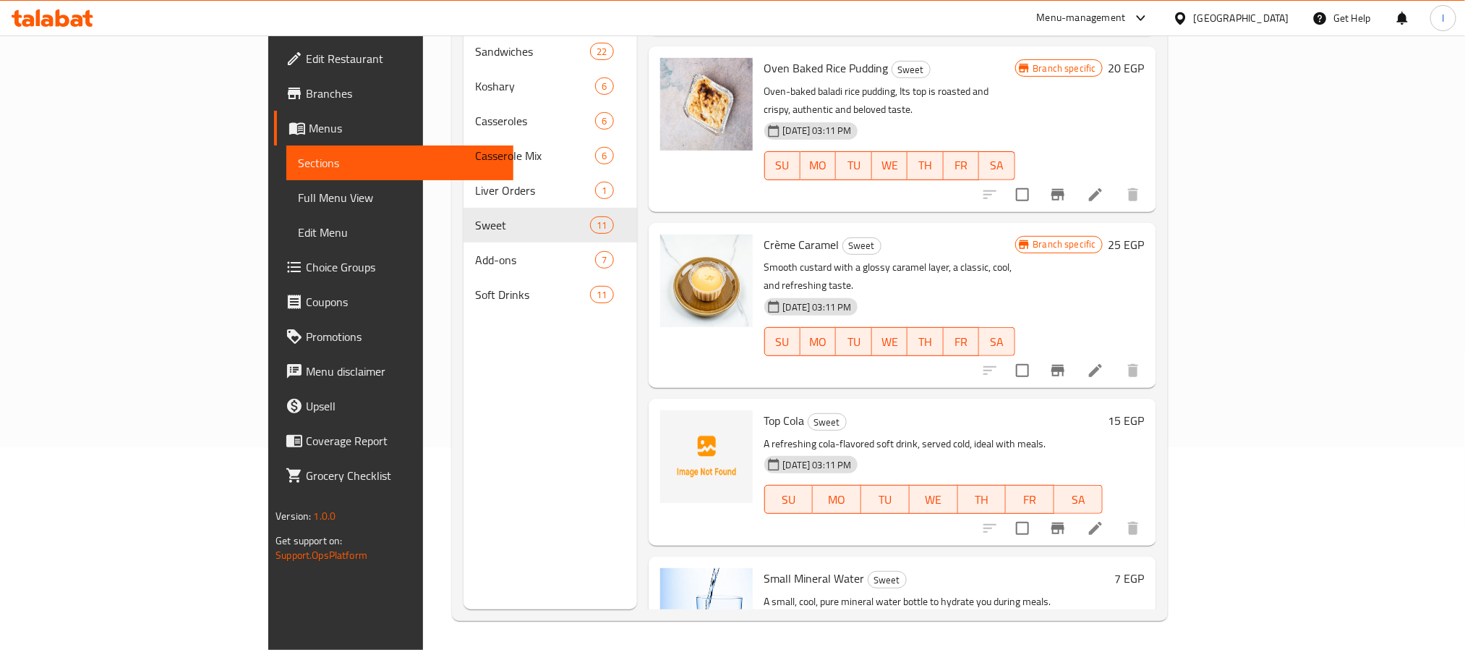
click at [1065, 522] on icon "Branch-specific-item" at bounding box center [1058, 528] width 13 height 12
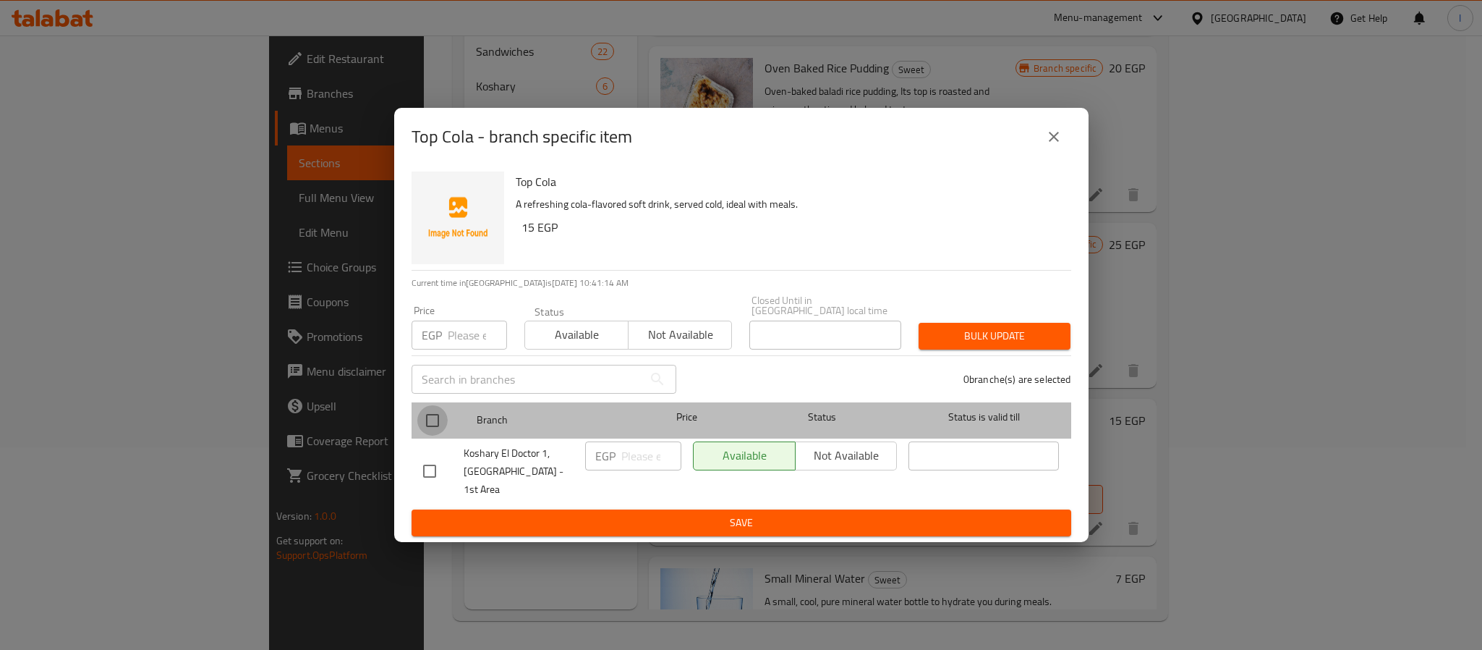
click at [440, 428] on input "checkbox" at bounding box center [432, 420] width 30 height 30
checkbox input "true"
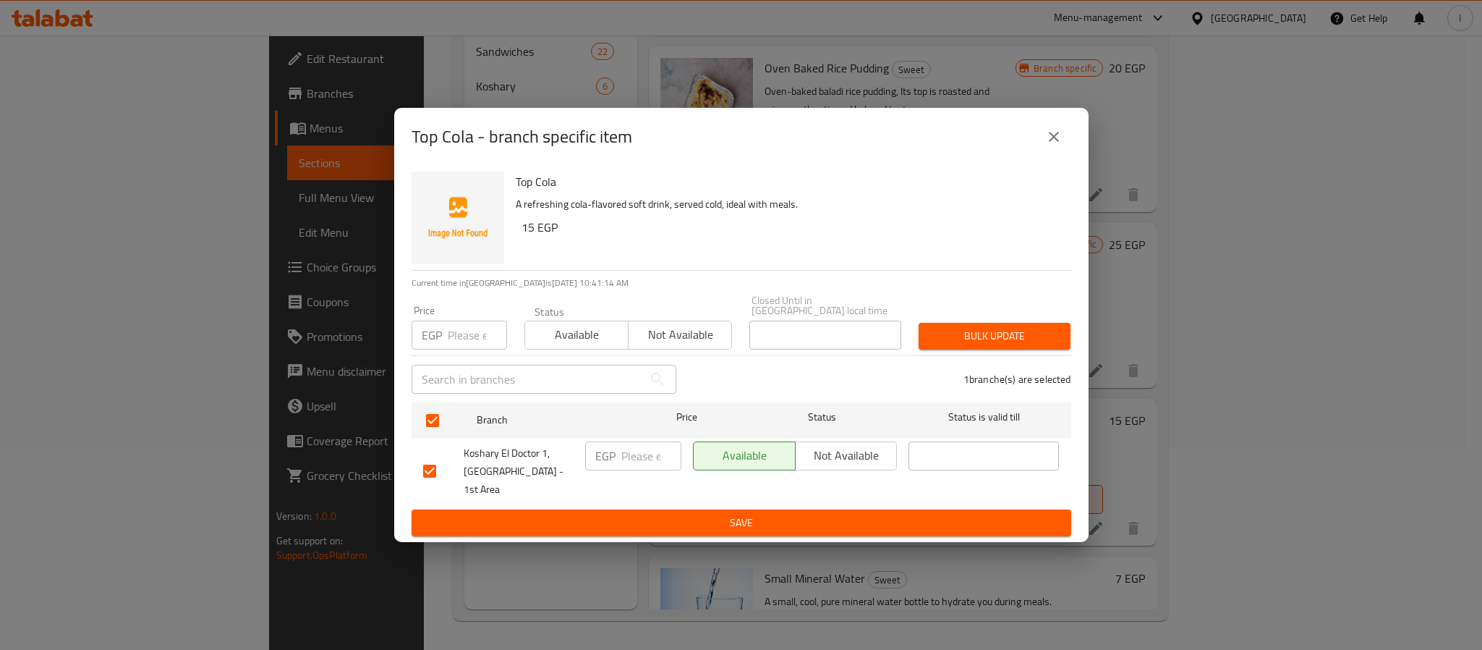
click at [851, 462] on span "Not available" at bounding box center [846, 455] width 90 height 21
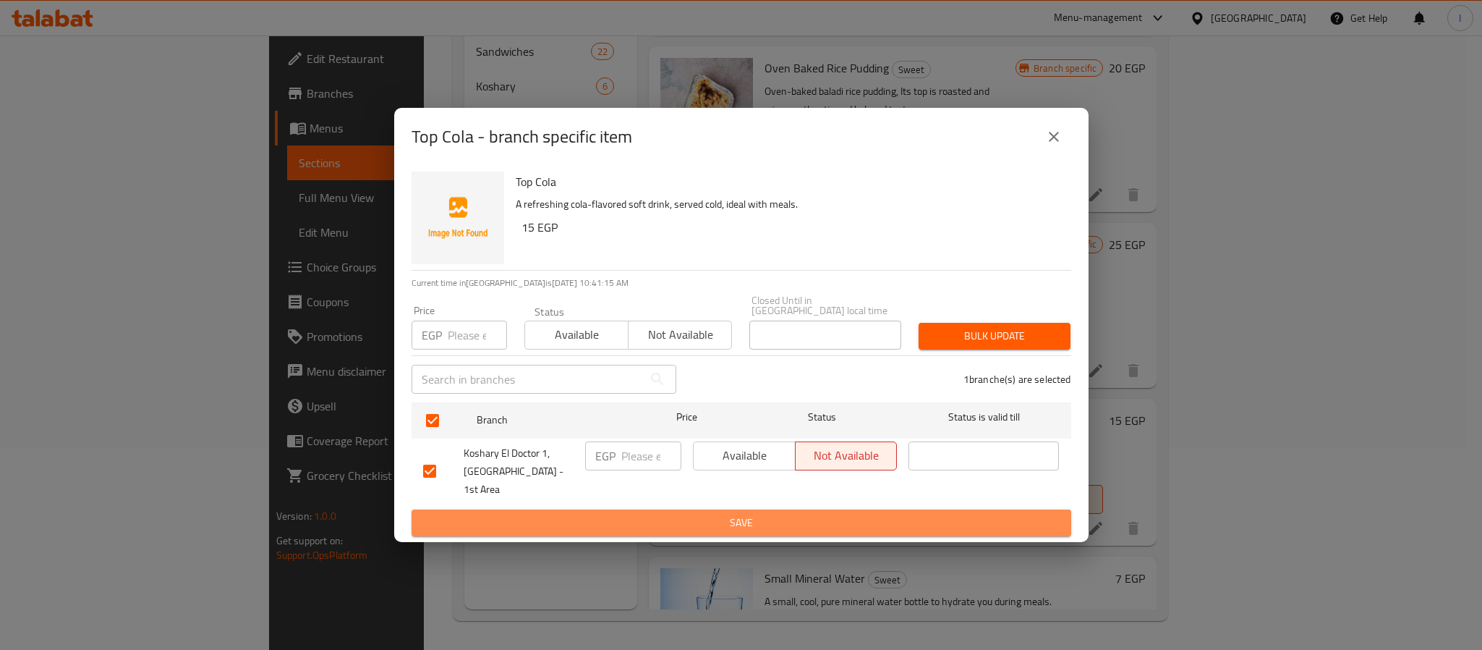
click at [854, 514] on span "Save" at bounding box center [741, 523] width 637 height 18
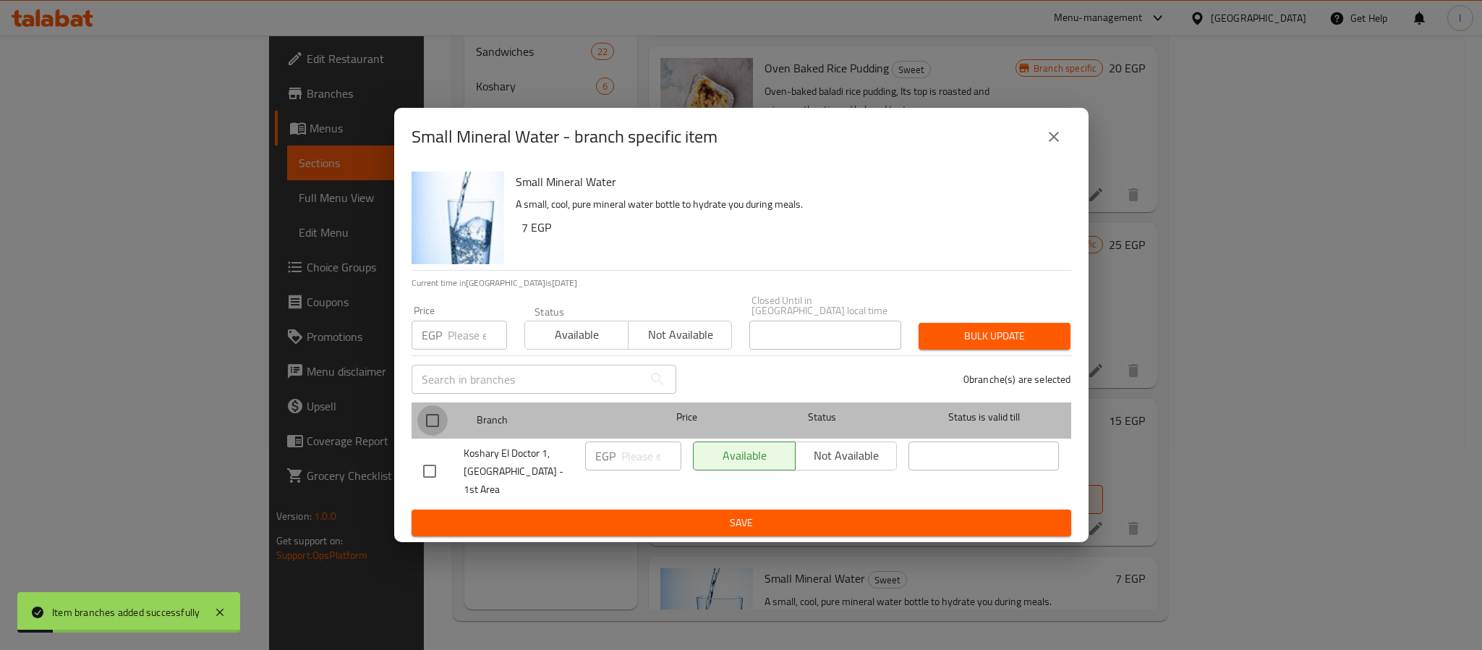
click at [419, 419] on input "checkbox" at bounding box center [432, 420] width 30 height 30
checkbox input "true"
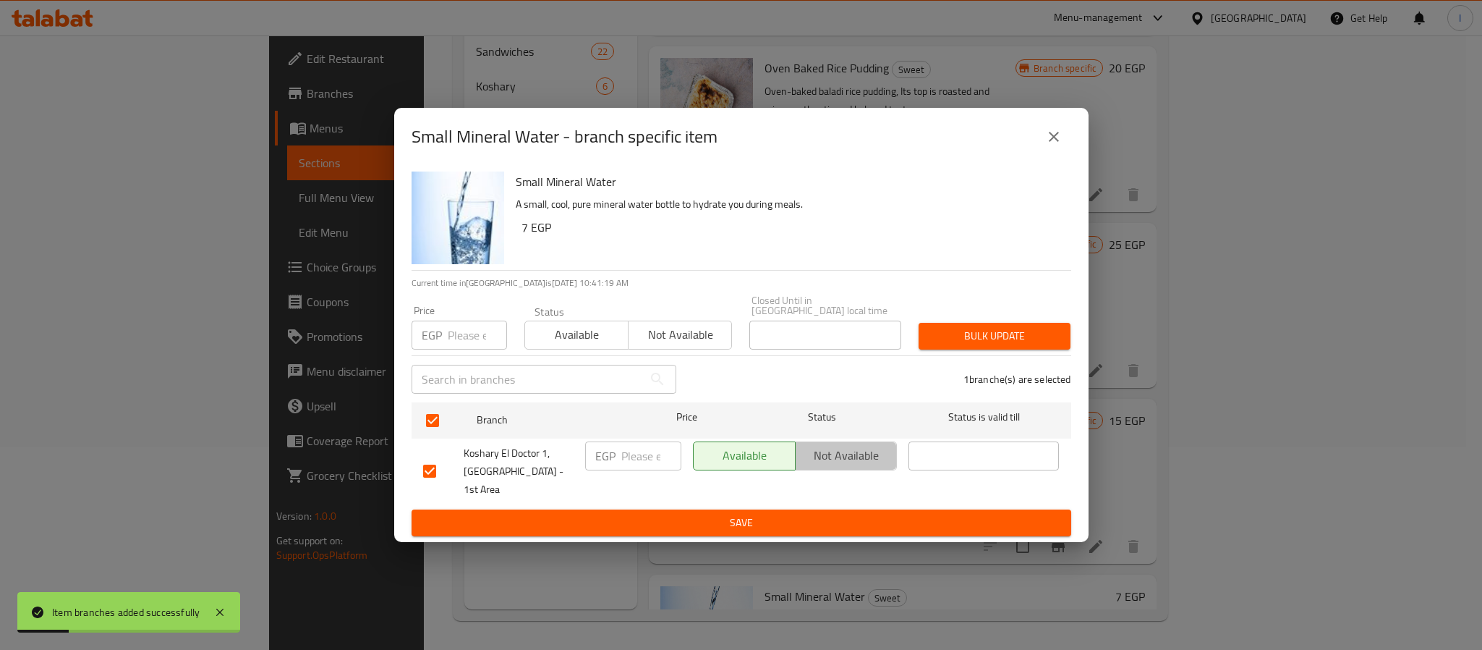
click at [821, 461] on span "Not available" at bounding box center [846, 455] width 90 height 21
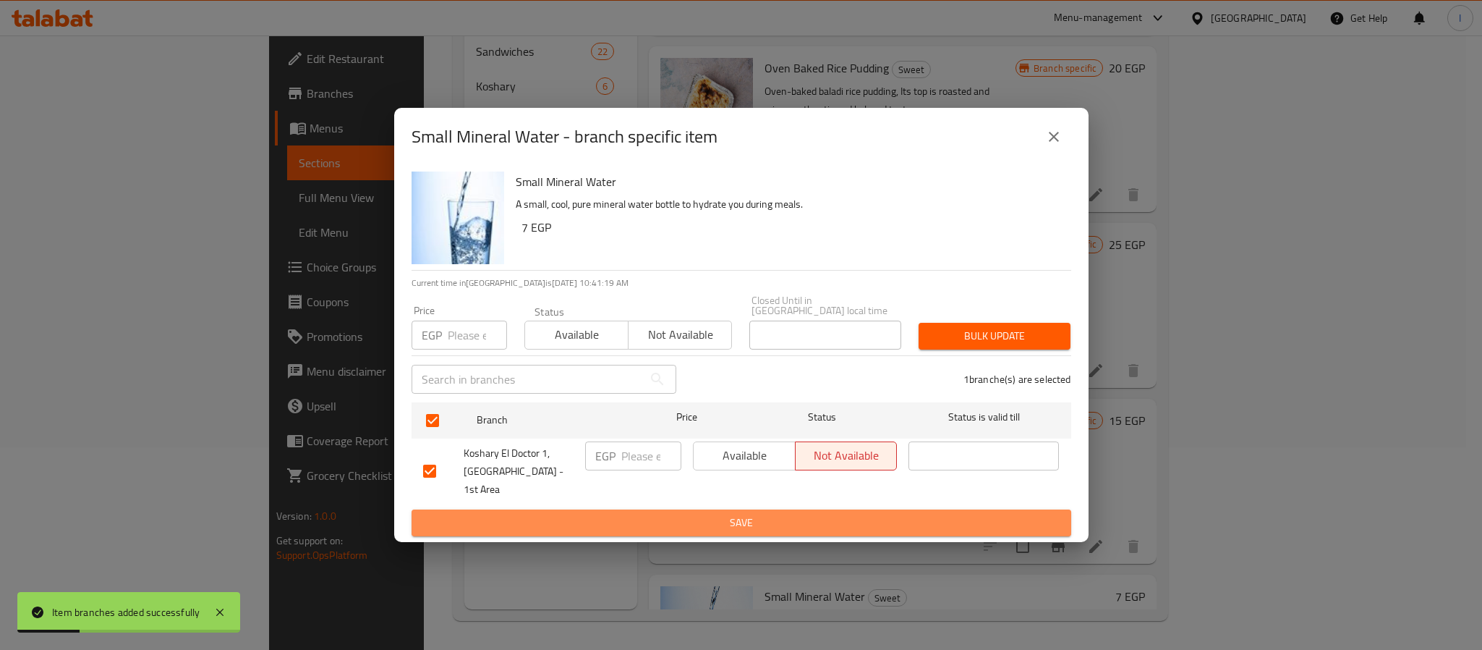
click at [969, 514] on span "Save" at bounding box center [741, 523] width 637 height 18
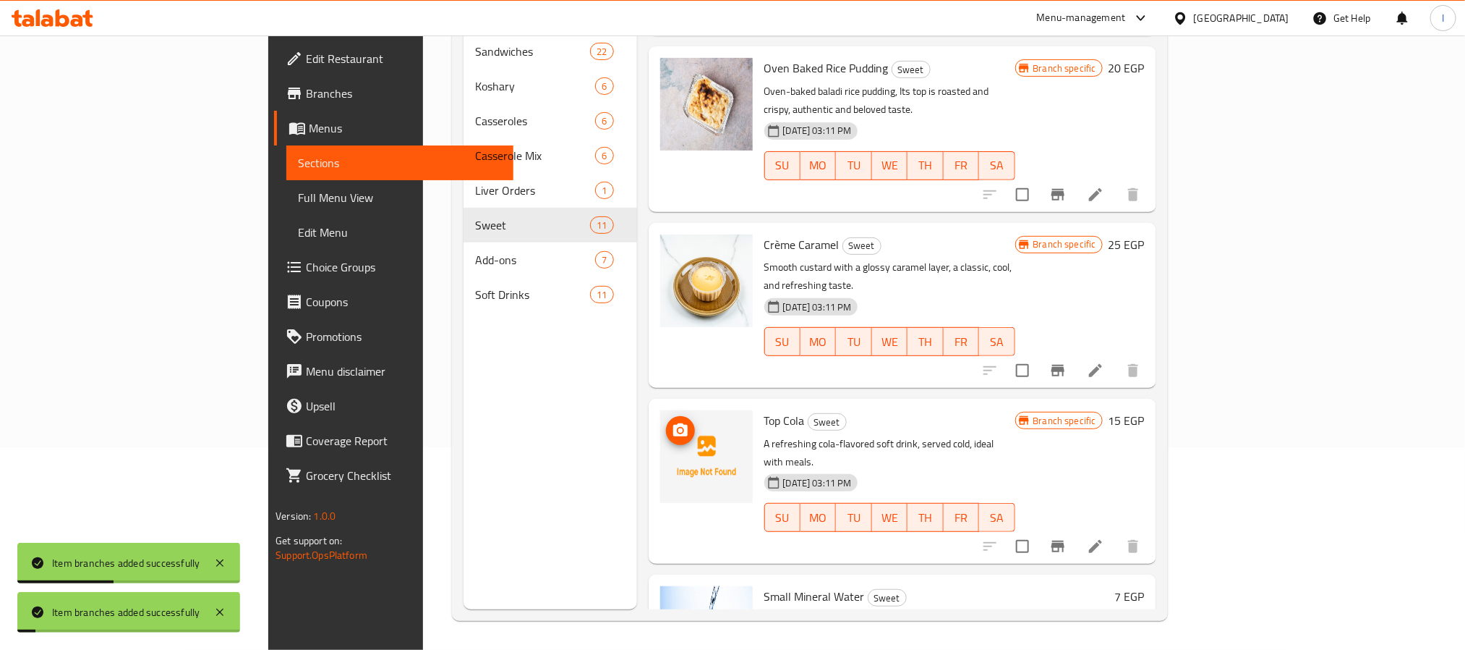
click at [660, 410] on img at bounding box center [706, 456] width 93 height 93
click at [673, 423] on icon "upload picture" at bounding box center [680, 429] width 14 height 13
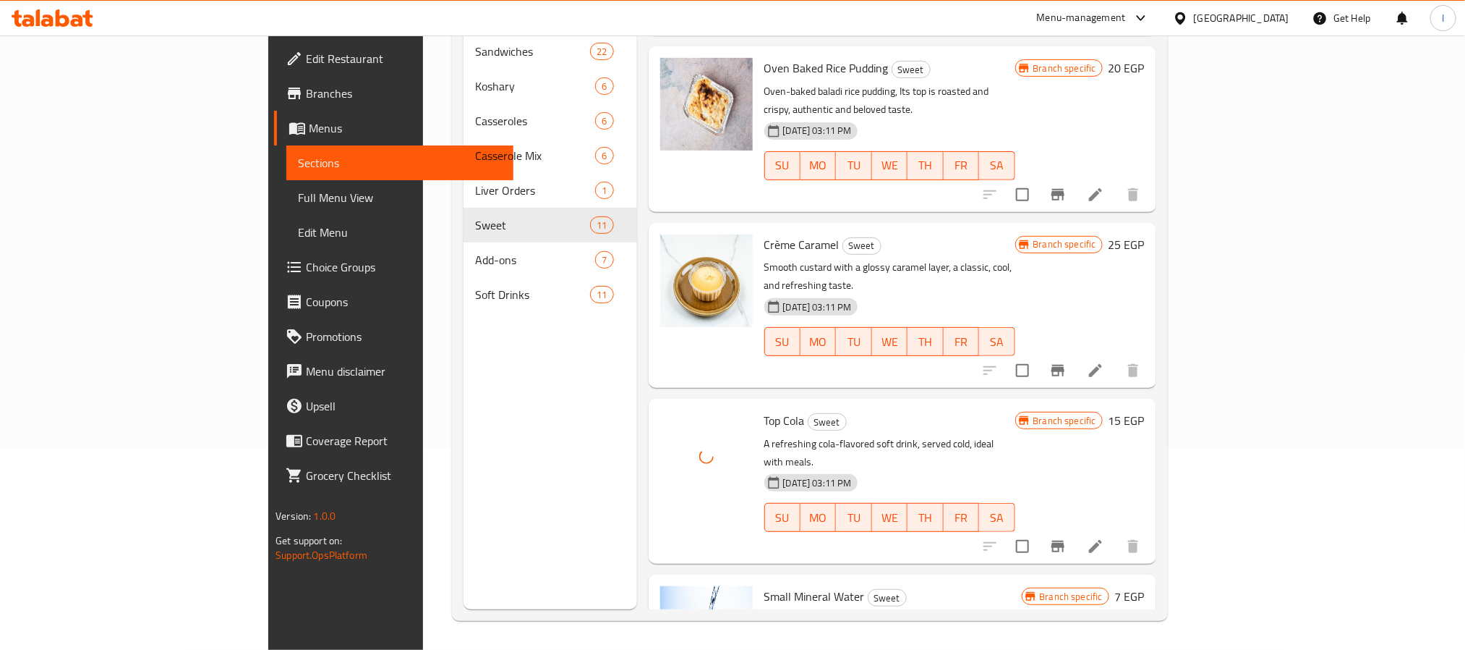
click at [495, 388] on div "Menu sections Sandwiches 22 Koshary 6 Casseroles 6 Casserole Mix 6 Liver Orders…" at bounding box center [550, 284] width 173 height 650
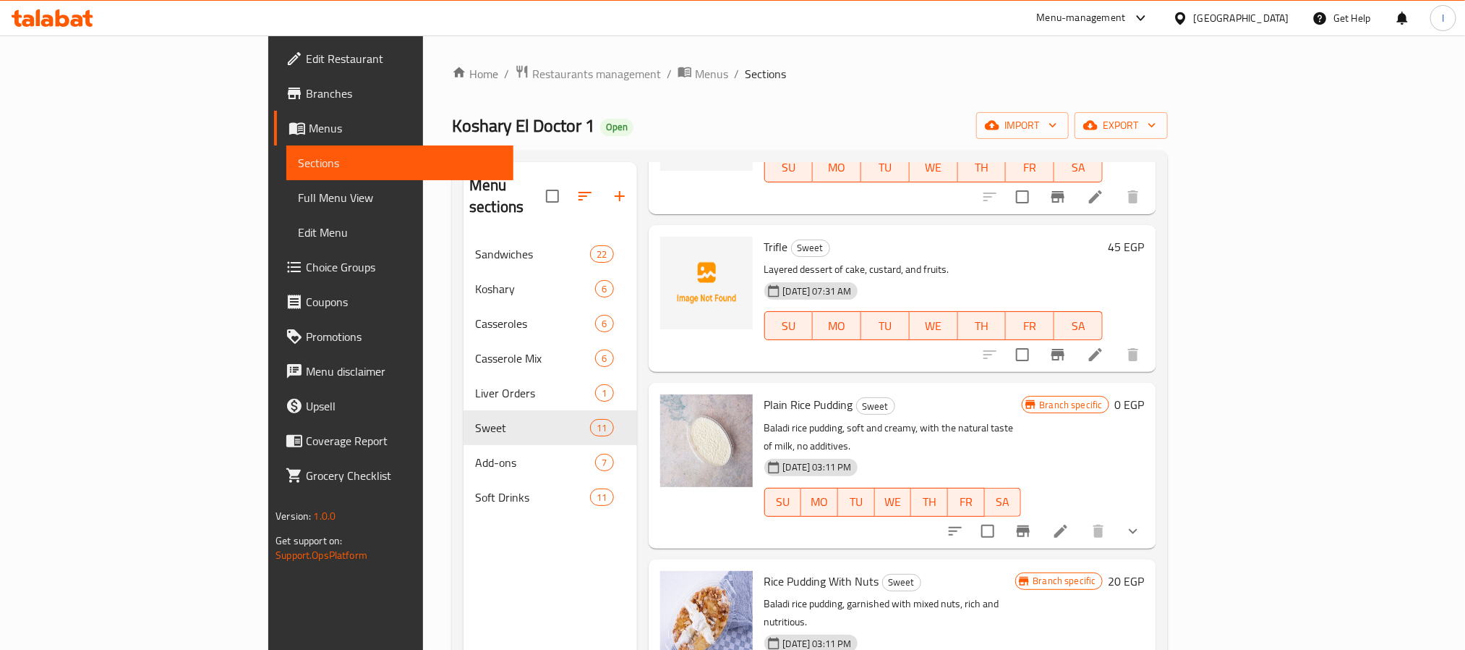
scroll to position [542, 0]
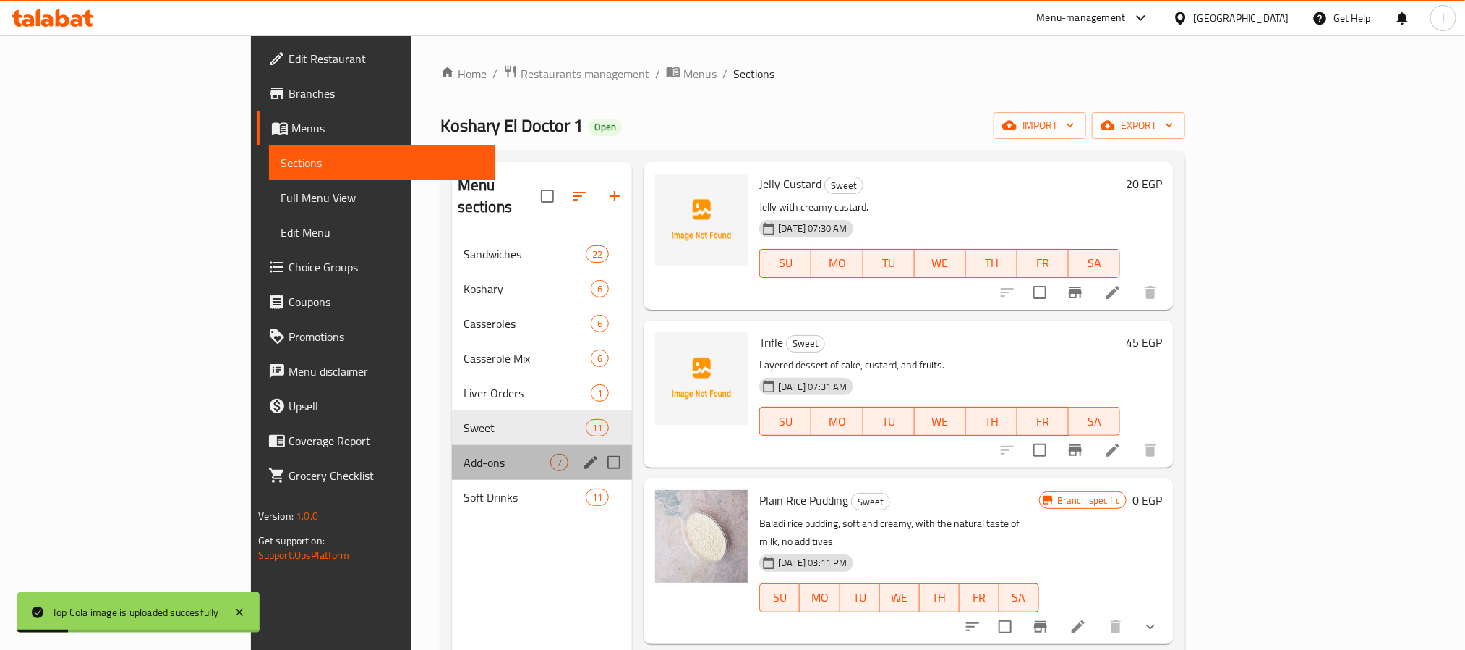
click at [452, 450] on div "Add-ons 7" at bounding box center [542, 462] width 181 height 35
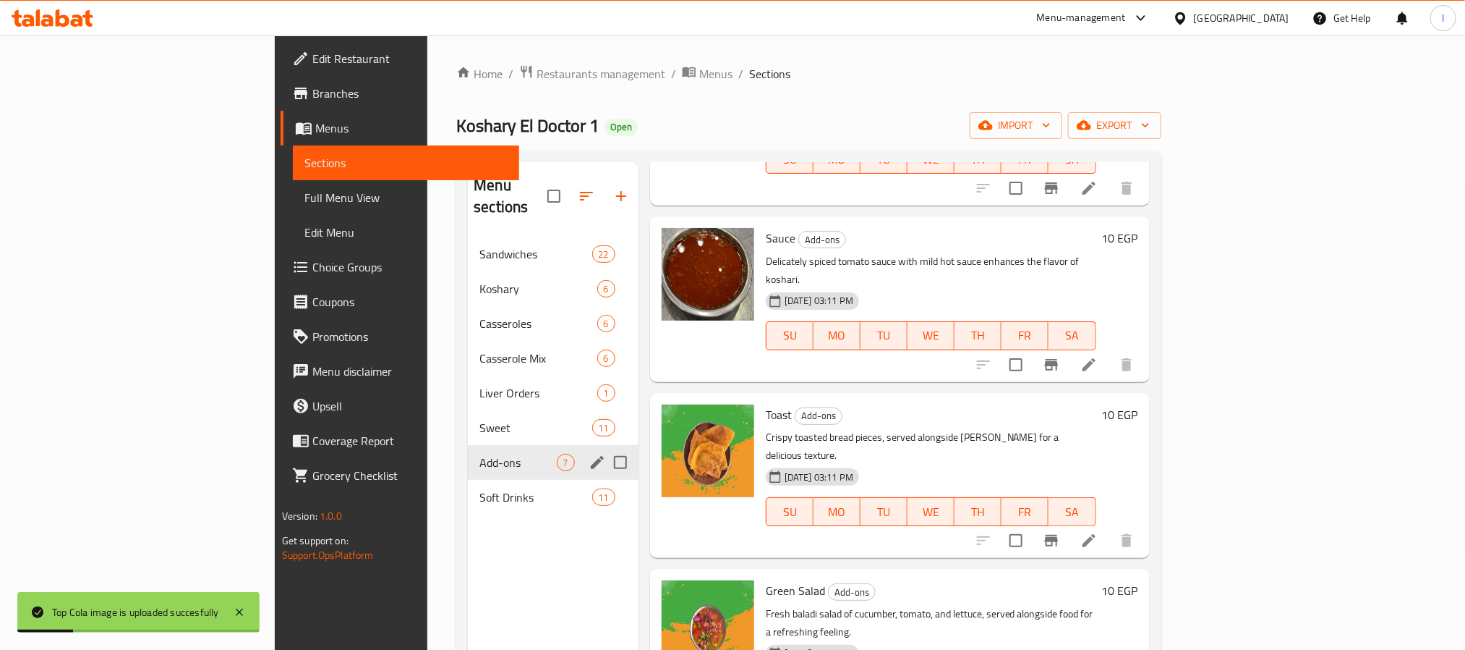
scroll to position [469, 0]
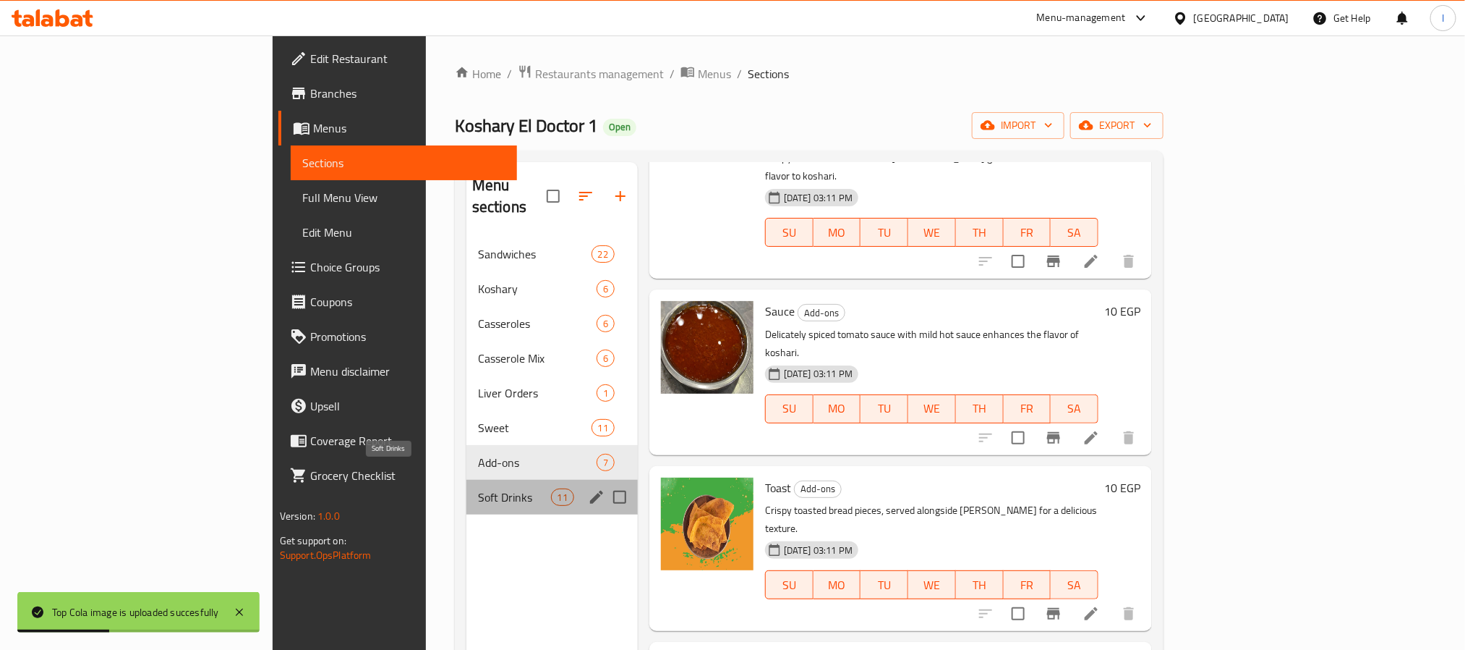
click at [478, 488] on span "Soft Drinks" at bounding box center [514, 496] width 73 height 17
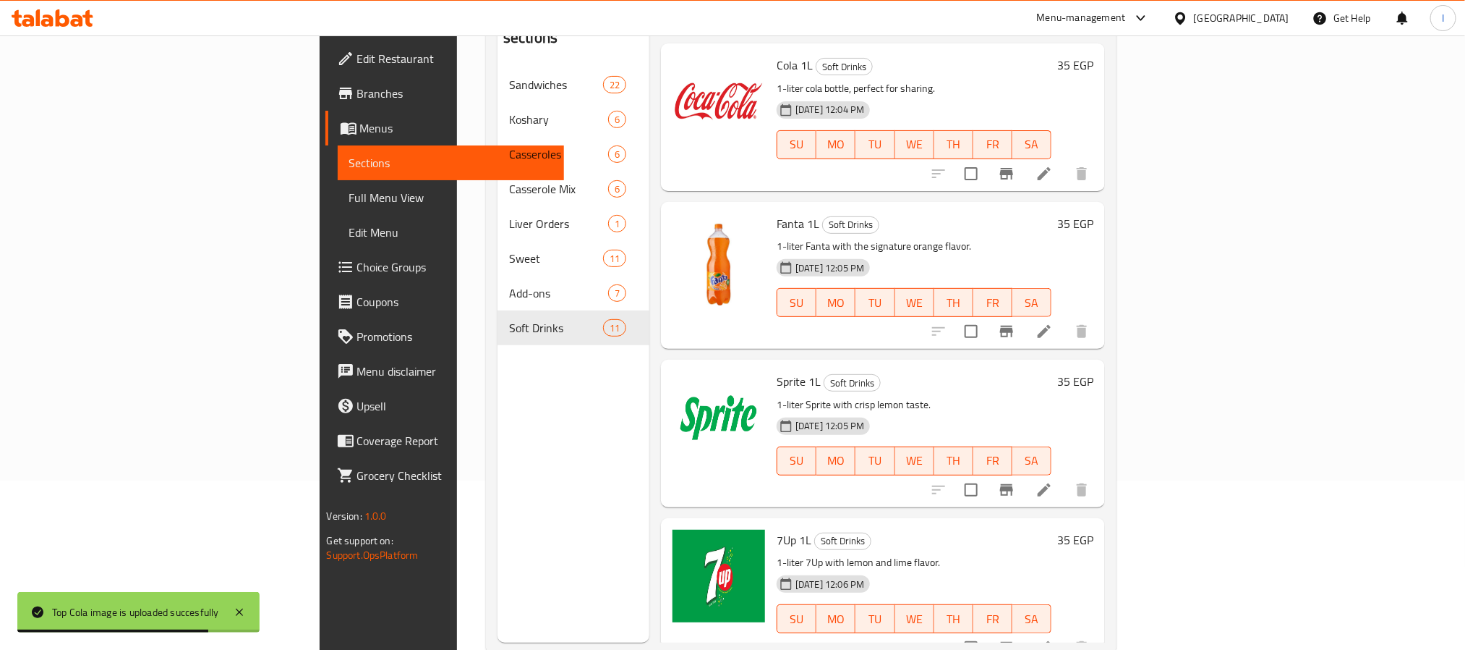
scroll to position [203, 0]
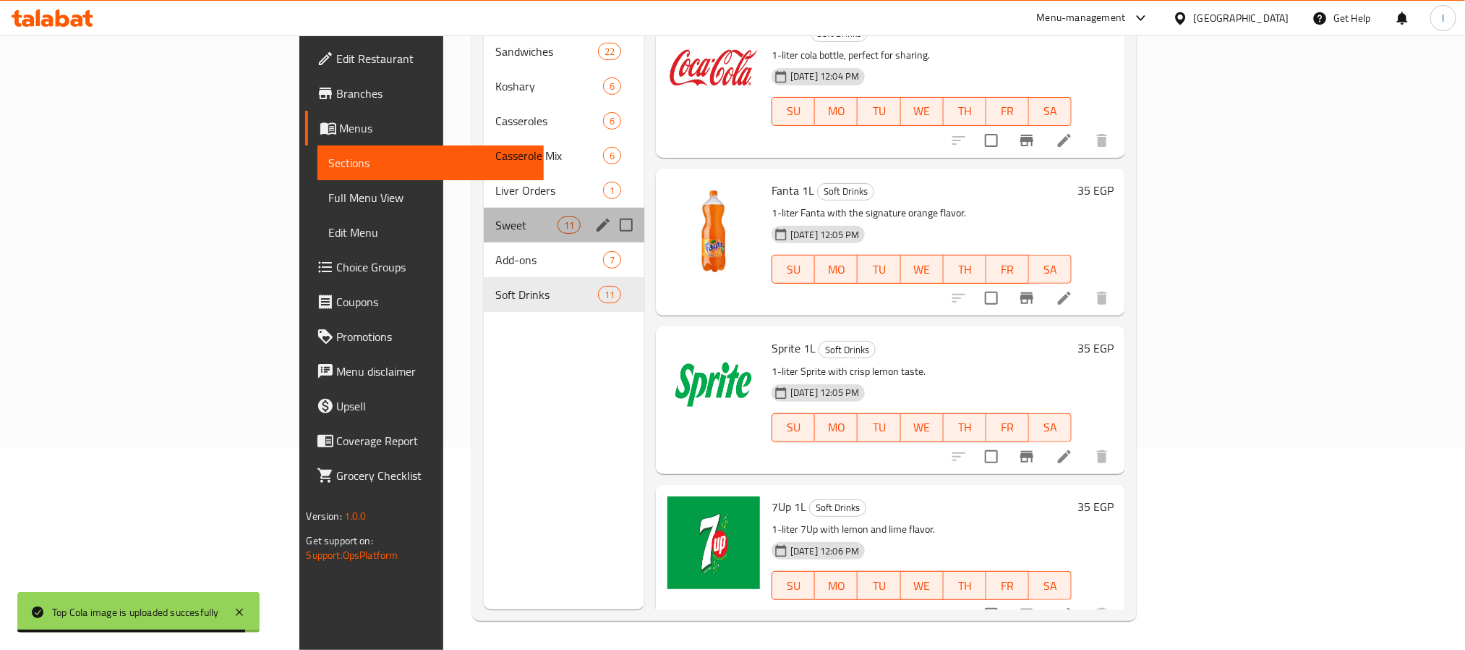
click at [495, 216] on span "Sweet" at bounding box center [525, 224] width 61 height 17
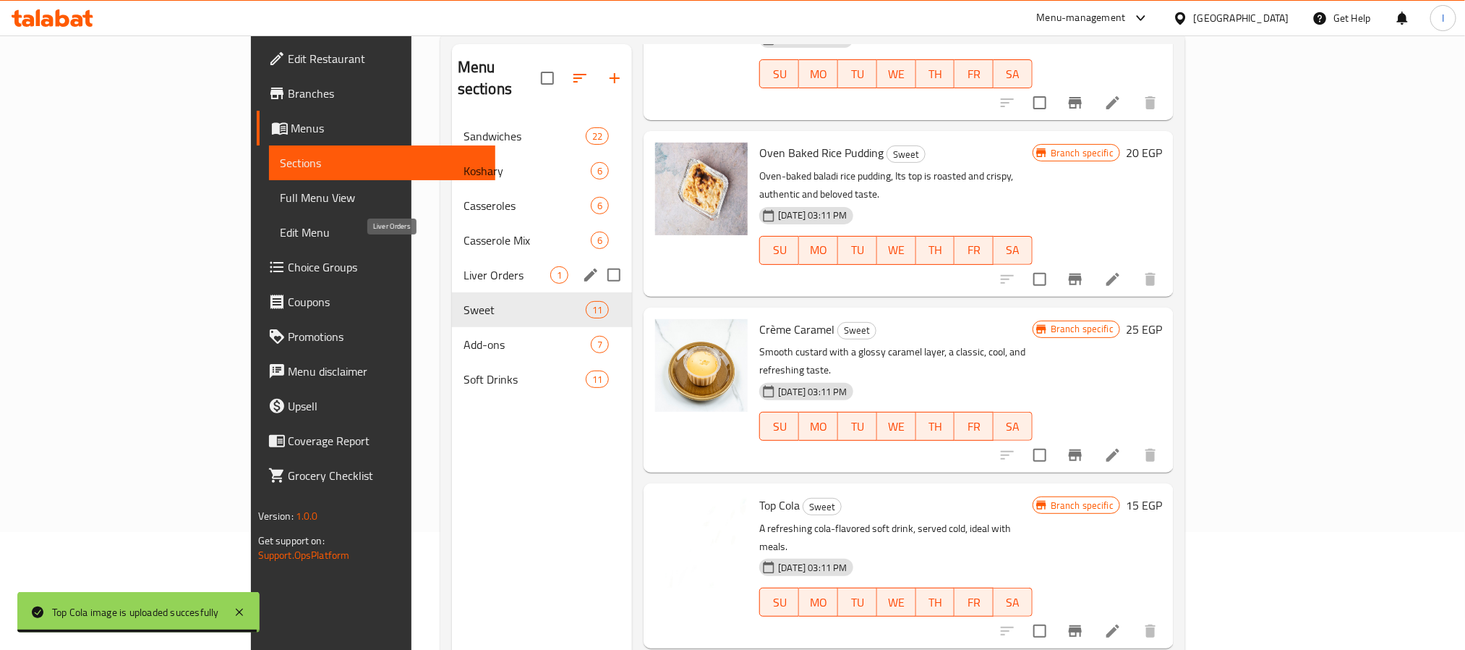
scroll to position [94, 0]
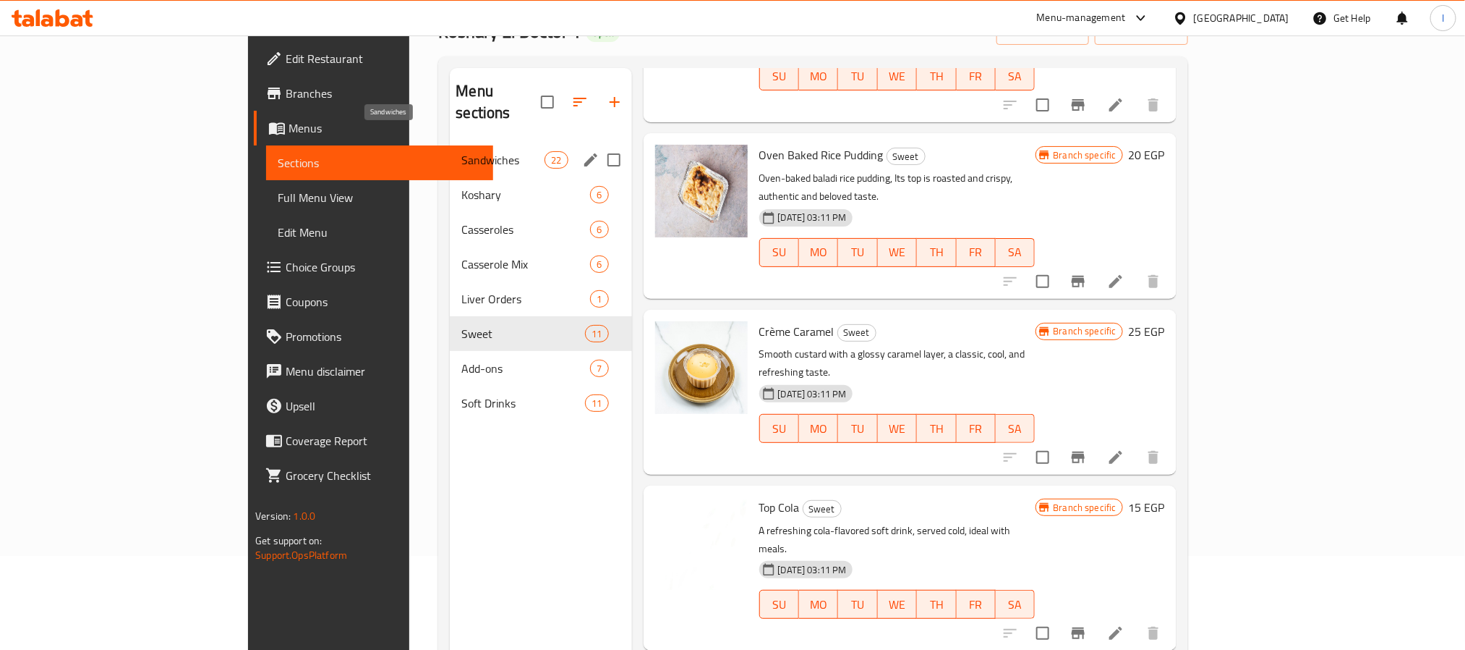
click at [461, 151] on span "Sandwiches" at bounding box center [502, 159] width 83 height 17
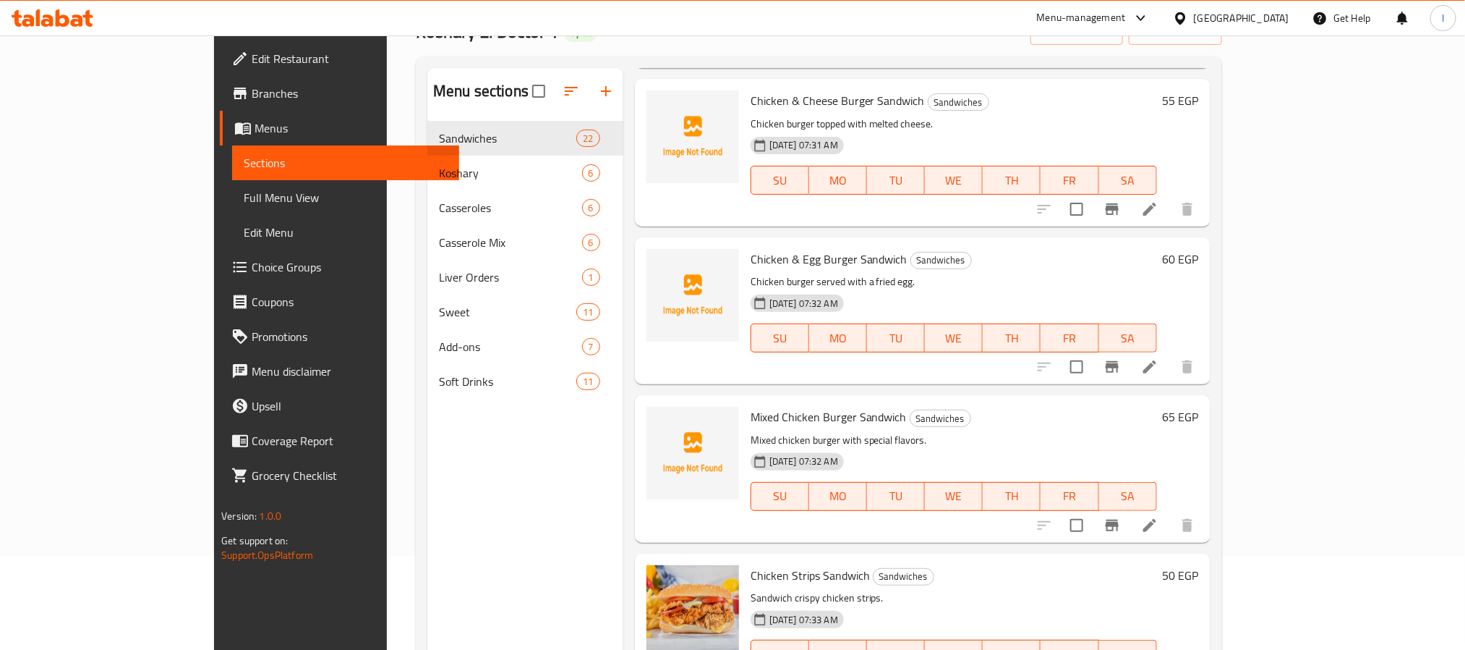
scroll to position [217, 0]
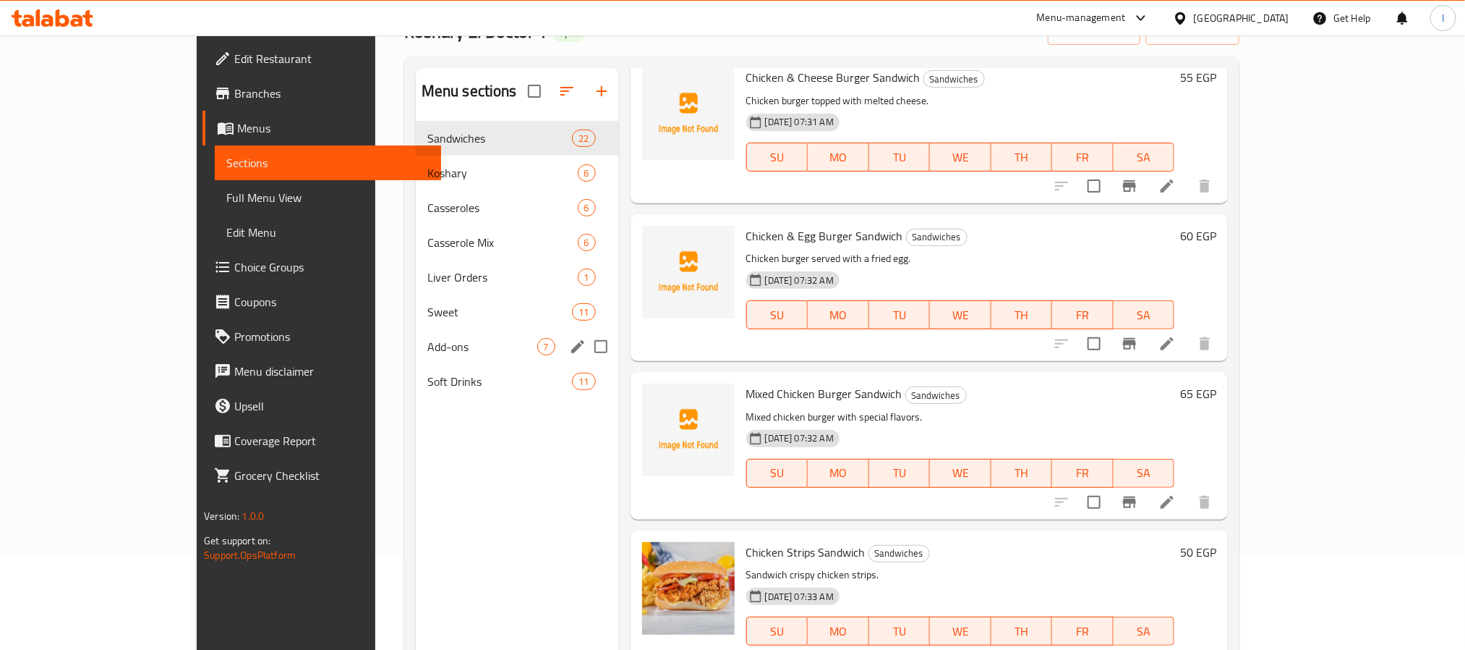
click at [427, 319] on span "Sweet" at bounding box center [499, 311] width 145 height 17
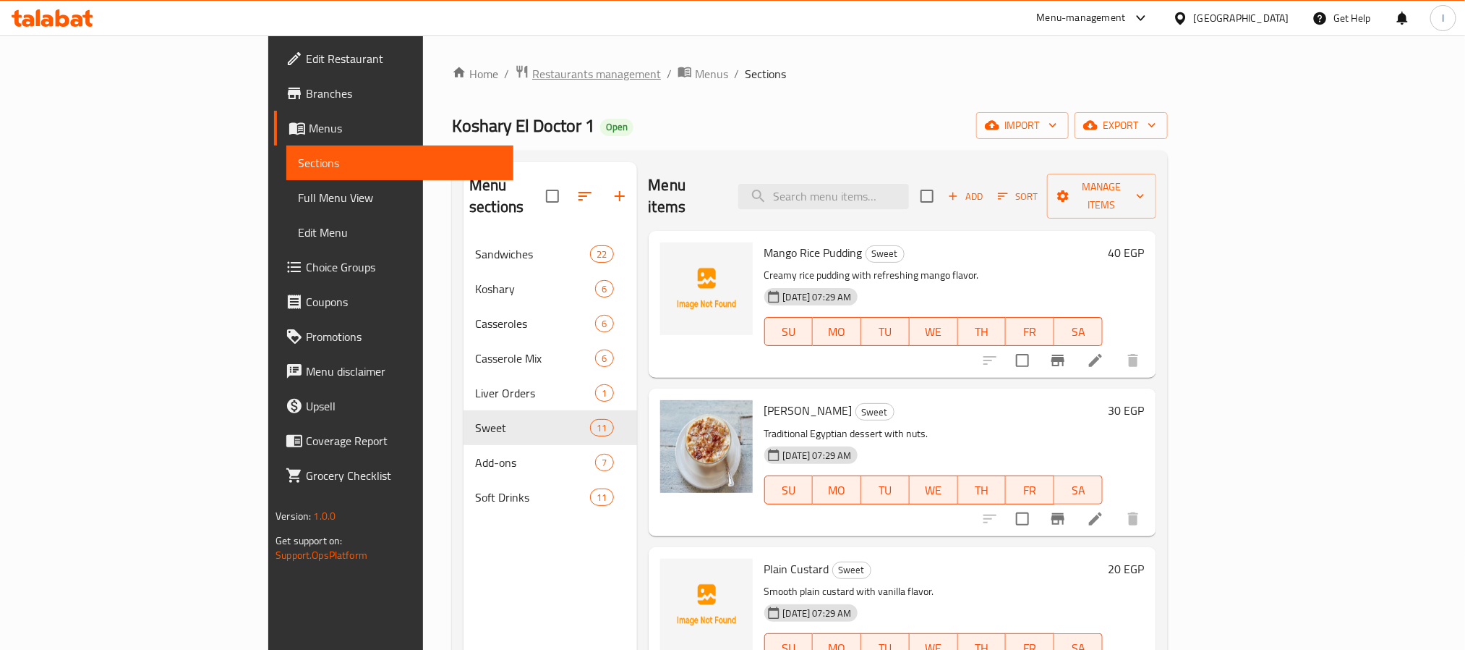
click at [532, 70] on span "Restaurants management" at bounding box center [596, 73] width 129 height 17
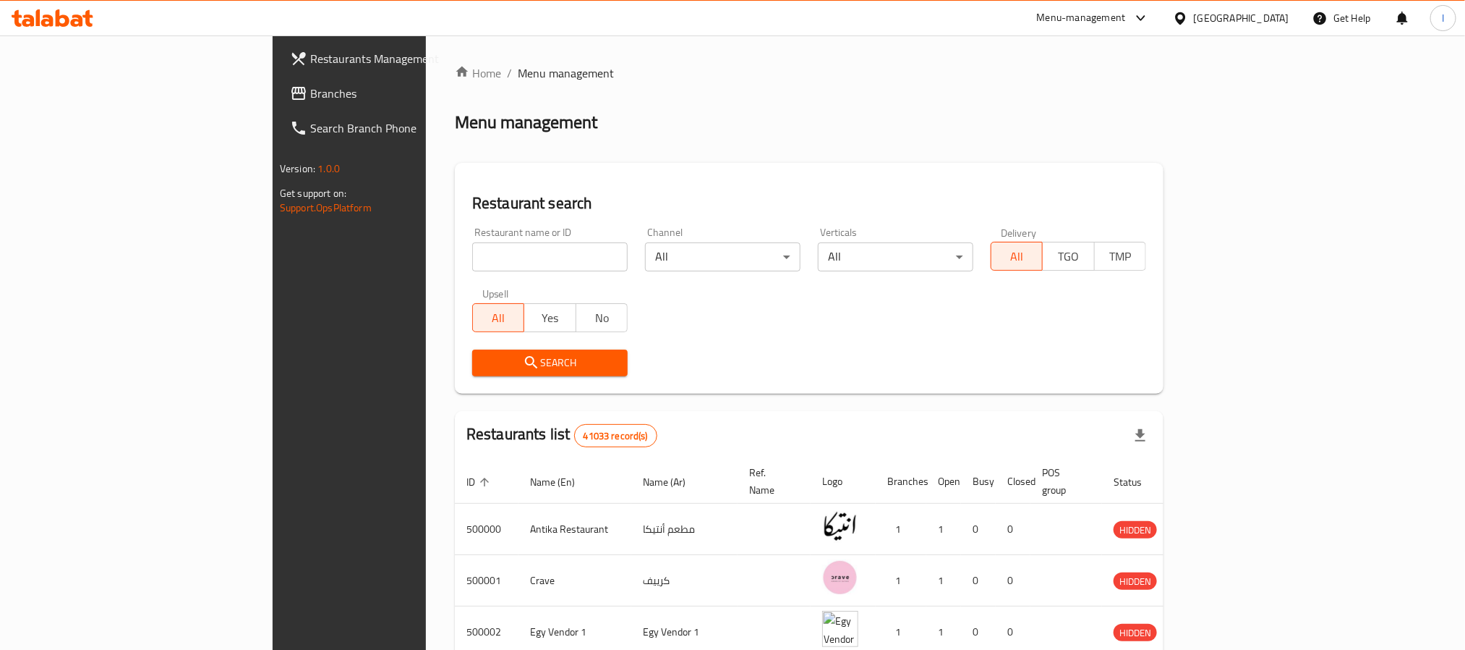
click at [472, 250] on input "search" at bounding box center [550, 256] width 156 height 29
click at [310, 102] on span "Branches" at bounding box center [407, 93] width 195 height 17
